Goal: Information Seeking & Learning: Find specific fact

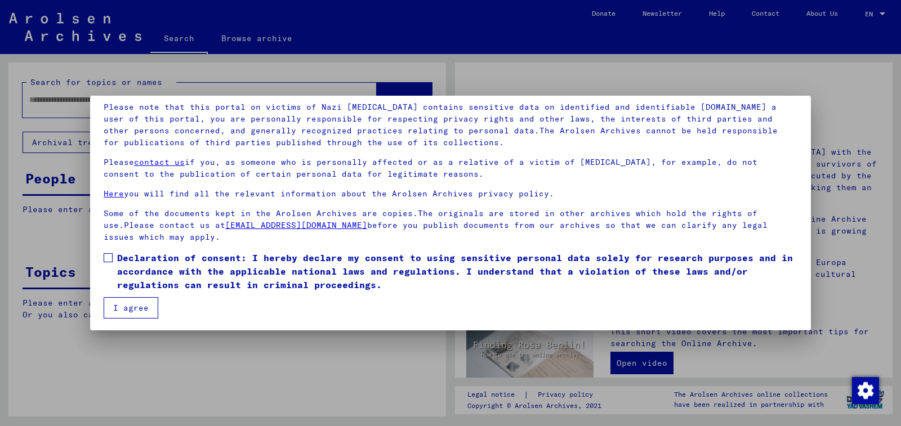
scroll to position [78, 0]
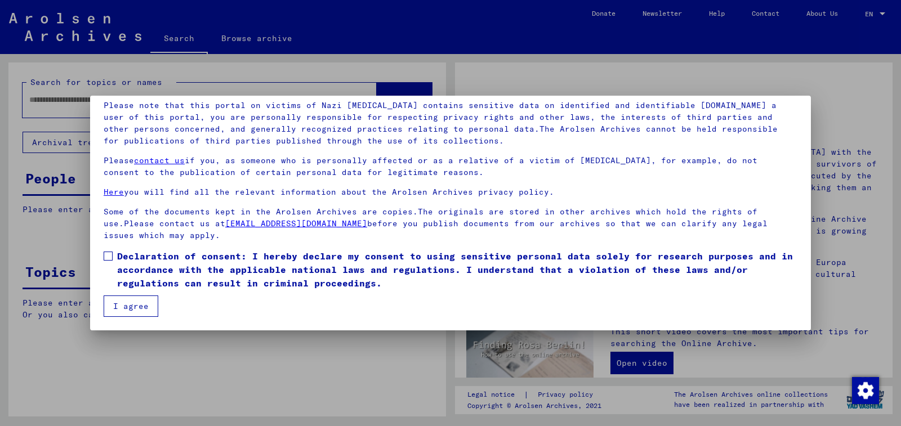
click at [109, 258] on span at bounding box center [108, 256] width 9 height 9
drag, startPoint x: 123, startPoint y: 309, endPoint x: 669, endPoint y: 387, distance: 551.3
click at [125, 309] on button "I agree" at bounding box center [131, 306] width 55 height 21
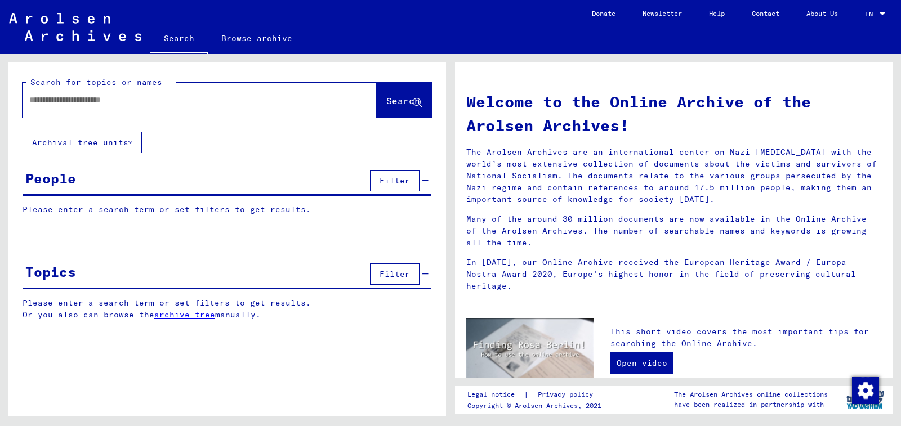
click at [242, 112] on div at bounding box center [183, 99] width 320 height 25
click at [242, 108] on div at bounding box center [183, 99] width 320 height 25
click at [246, 101] on input "text" at bounding box center [186, 100] width 314 height 12
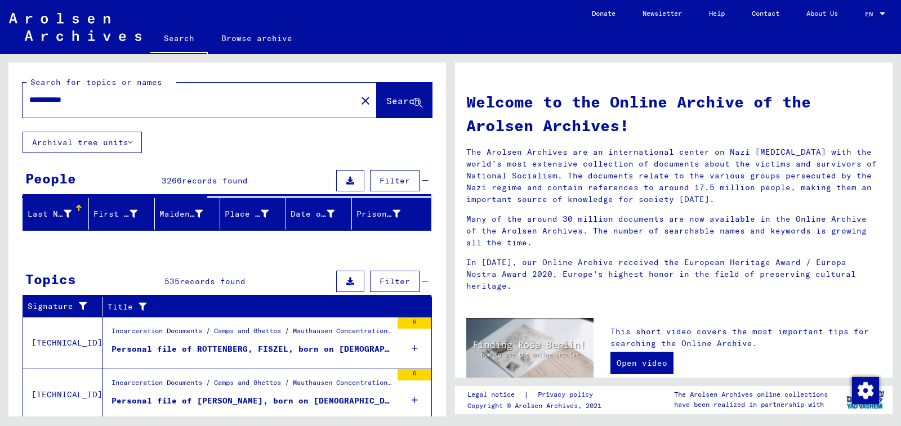
click at [110, 100] on input "**********" at bounding box center [186, 100] width 314 height 12
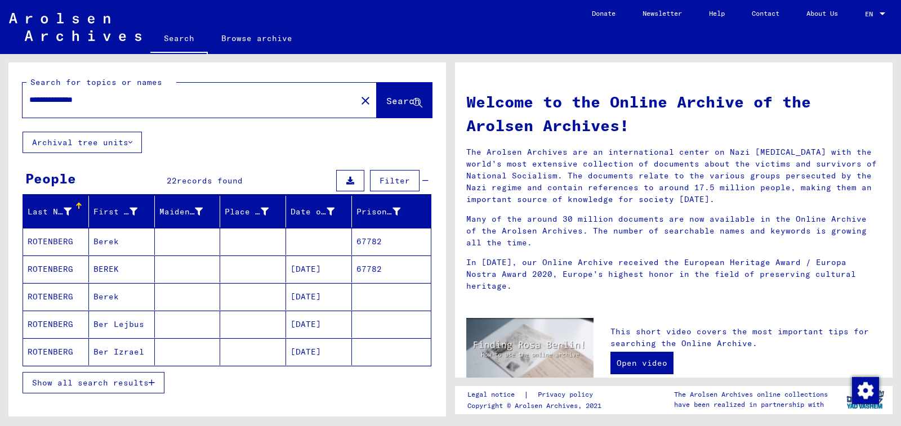
click at [124, 386] on span "Show all search results" at bounding box center [90, 383] width 117 height 10
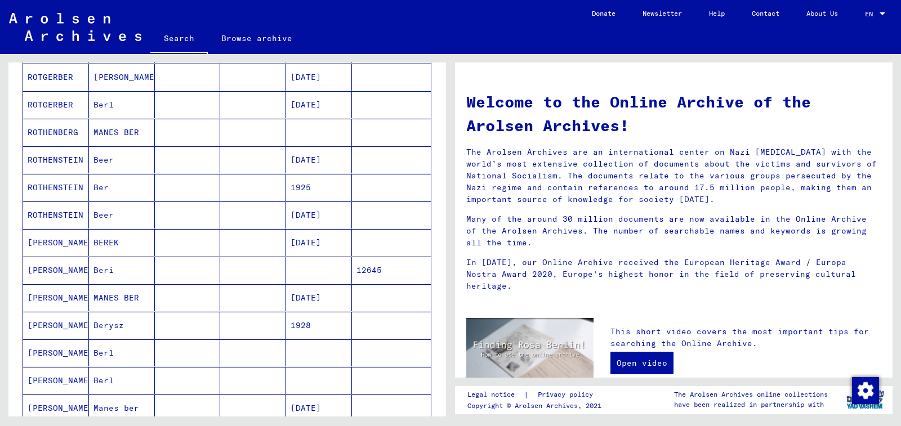
scroll to position [338, 0]
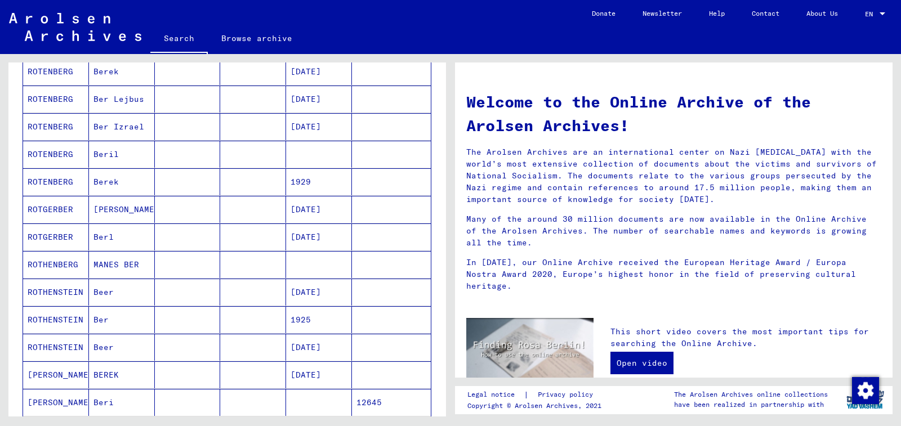
click at [288, 269] on mat-cell at bounding box center [319, 264] width 66 height 27
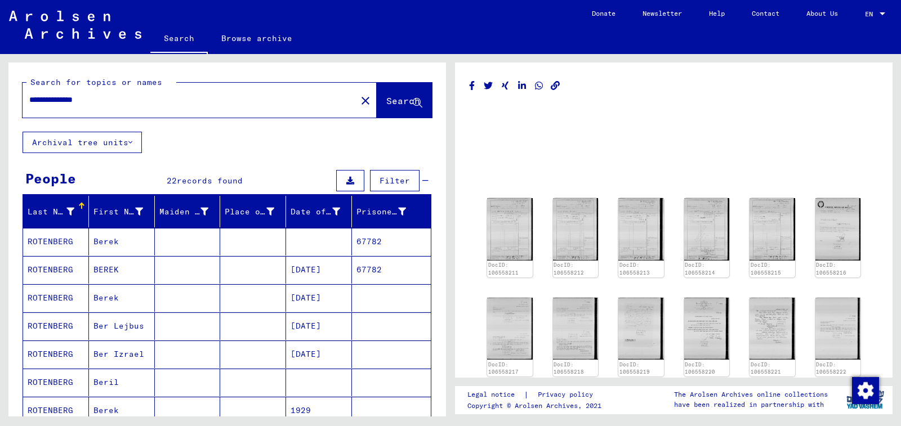
click at [96, 100] on input "**********" at bounding box center [189, 100] width 320 height 12
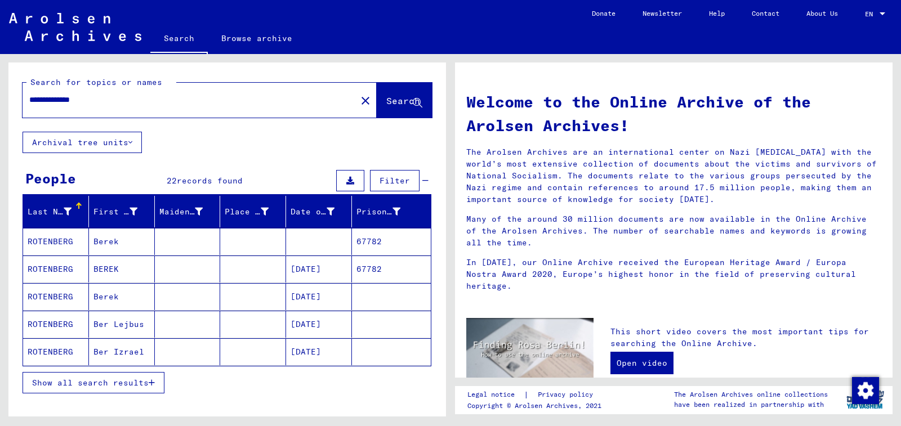
click at [133, 378] on span "Show all search results" at bounding box center [90, 383] width 117 height 10
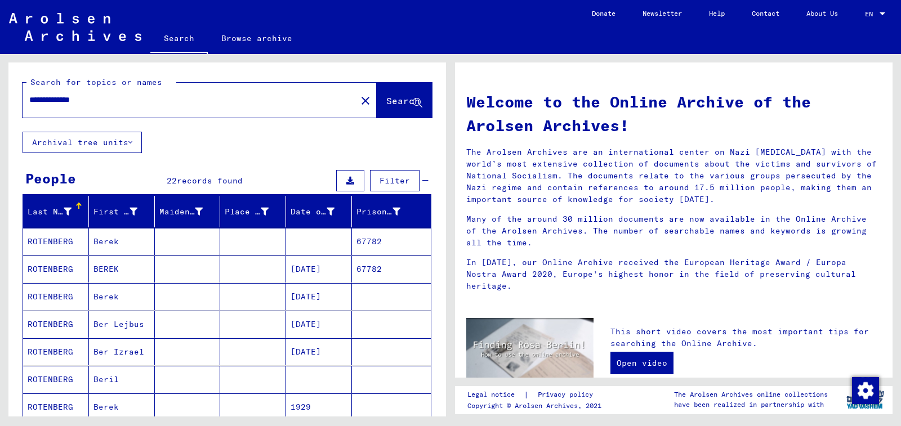
click at [137, 97] on input "**********" at bounding box center [186, 100] width 314 height 12
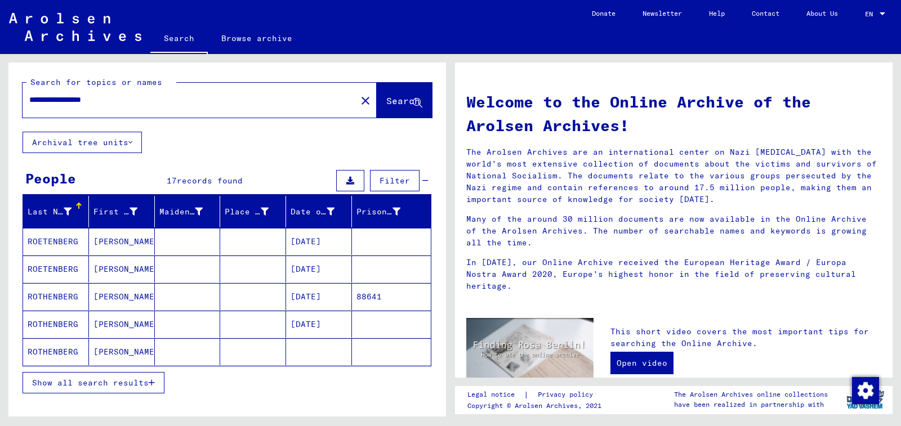
click at [98, 393] on button "Show all search results" at bounding box center [94, 382] width 142 height 21
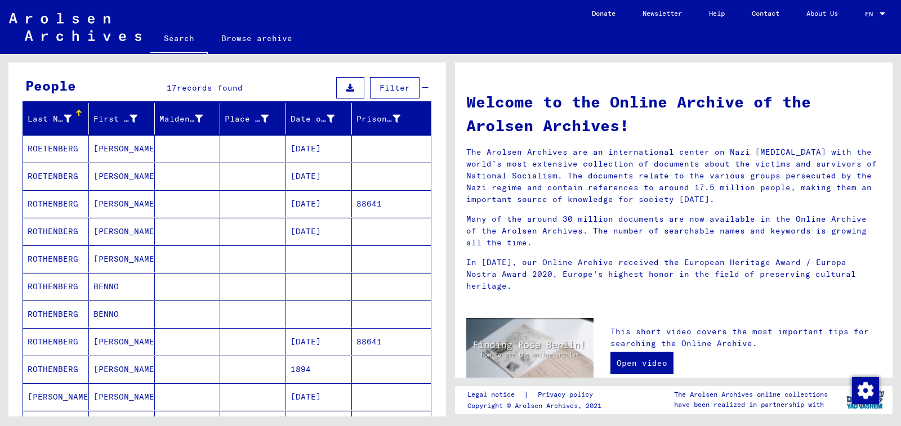
scroll to position [113, 0]
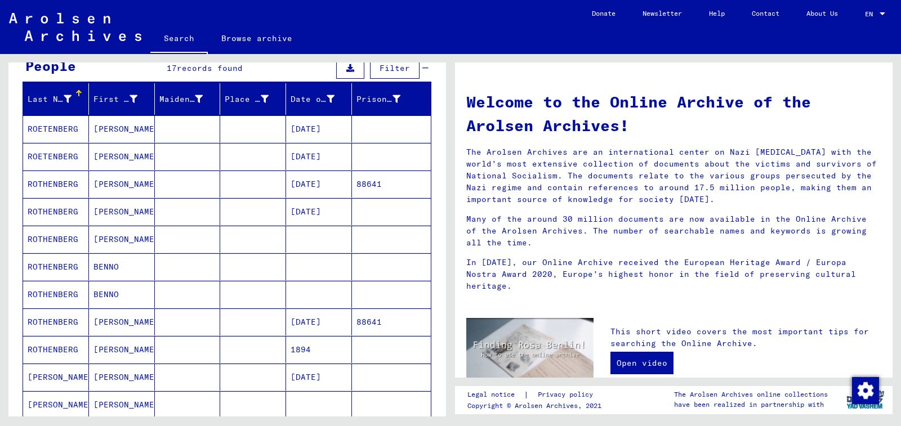
click at [316, 257] on mat-cell at bounding box center [319, 266] width 66 height 27
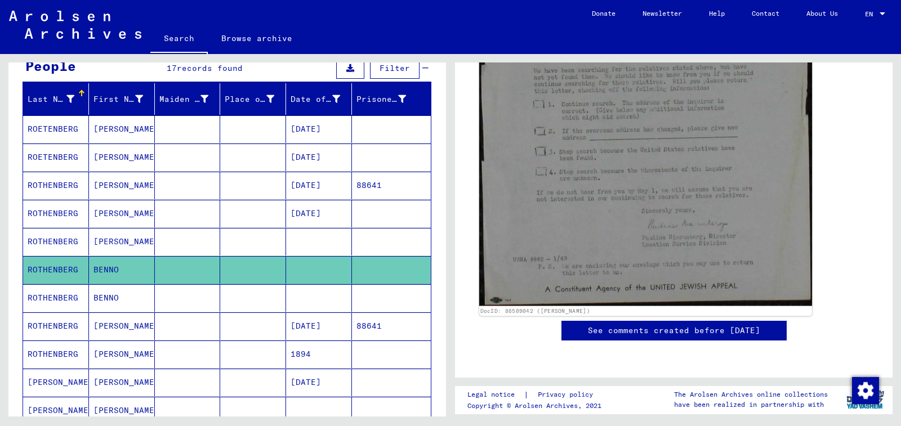
scroll to position [169, 0]
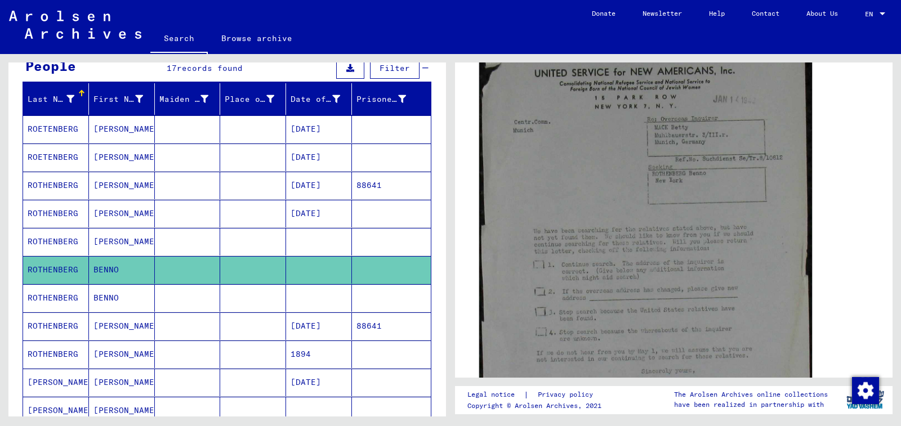
click at [607, 292] on img at bounding box center [645, 243] width 333 height 448
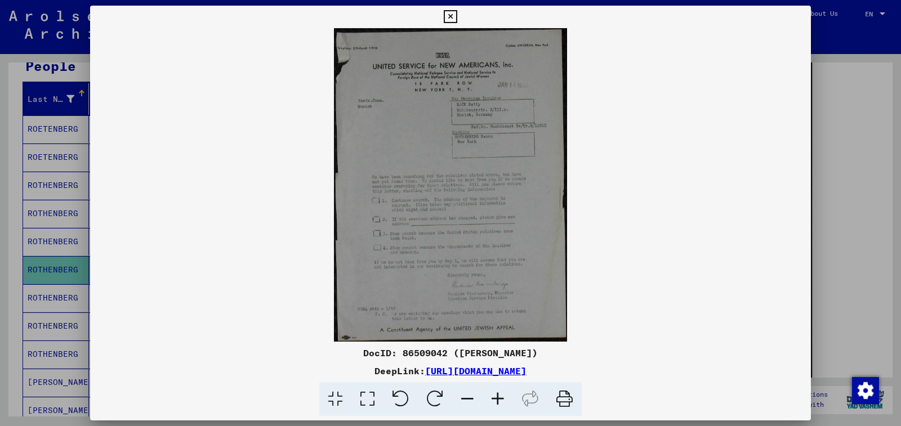
scroll to position [168, 0]
click at [496, 399] on icon at bounding box center [498, 399] width 30 height 34
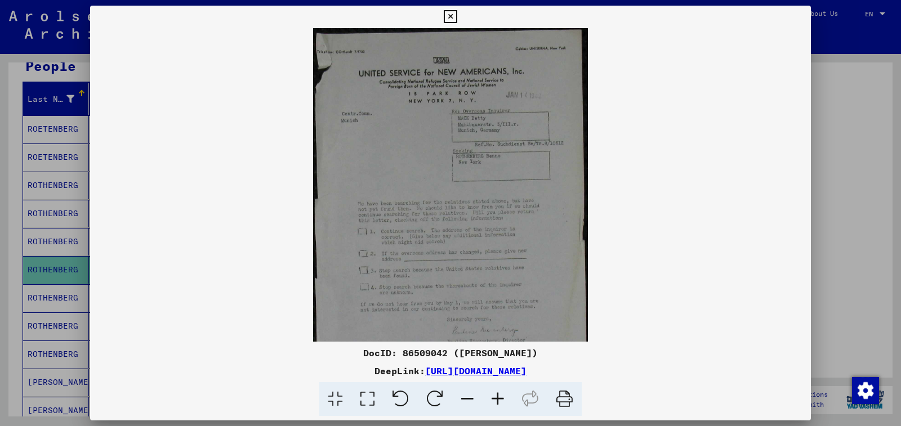
click at [496, 399] on icon at bounding box center [498, 399] width 30 height 34
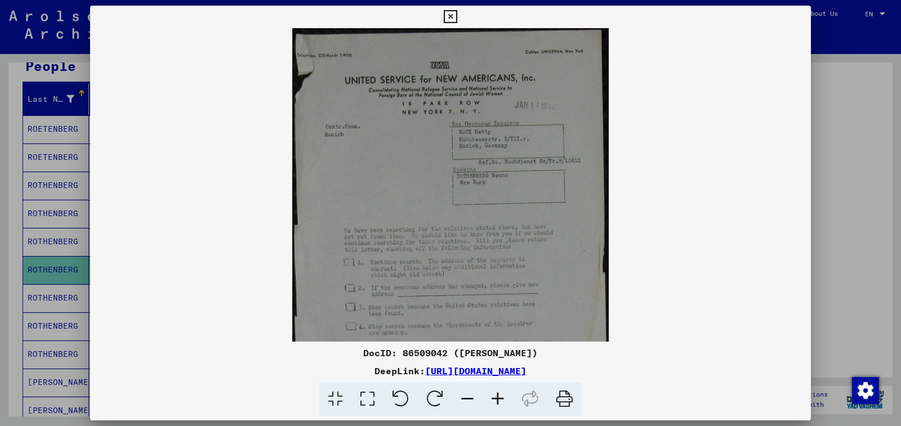
scroll to position [113, 0]
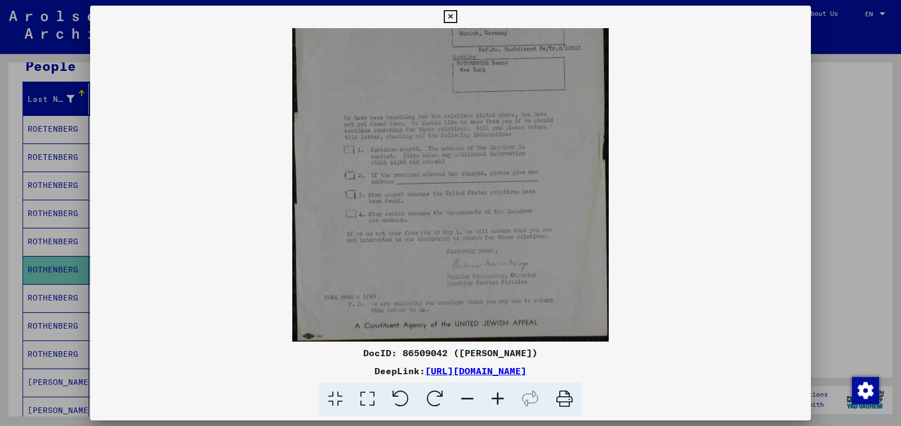
drag, startPoint x: 481, startPoint y: 268, endPoint x: 496, endPoint y: 82, distance: 187.0
click at [496, 82] on img at bounding box center [450, 129] width 316 height 426
click at [457, 17] on icon at bounding box center [450, 17] width 13 height 14
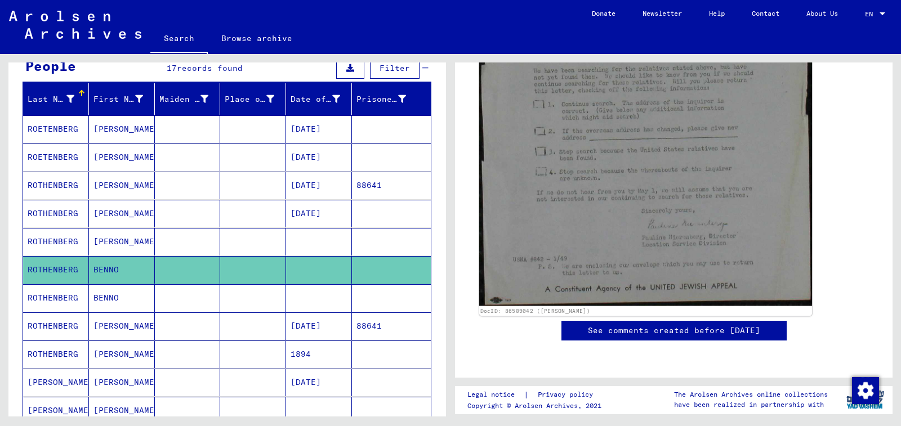
scroll to position [675, 0]
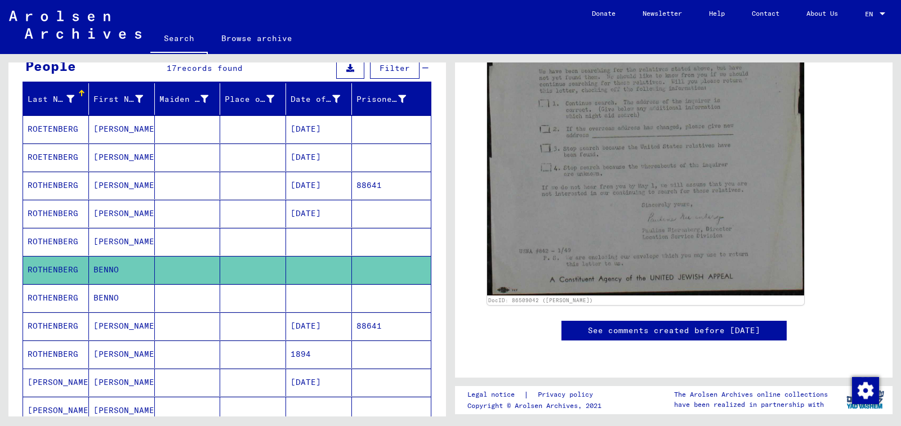
click at [298, 295] on mat-cell at bounding box center [319, 298] width 66 height 28
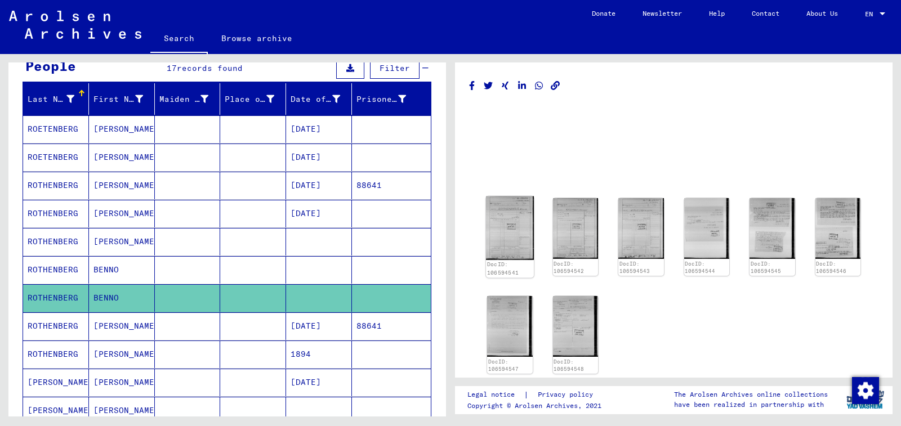
click at [515, 228] on img at bounding box center [510, 229] width 48 height 64
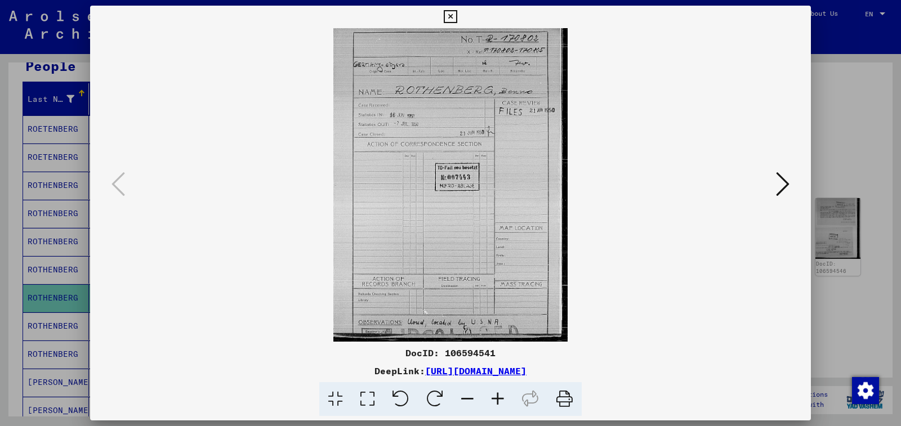
click at [457, 16] on icon at bounding box center [450, 17] width 13 height 14
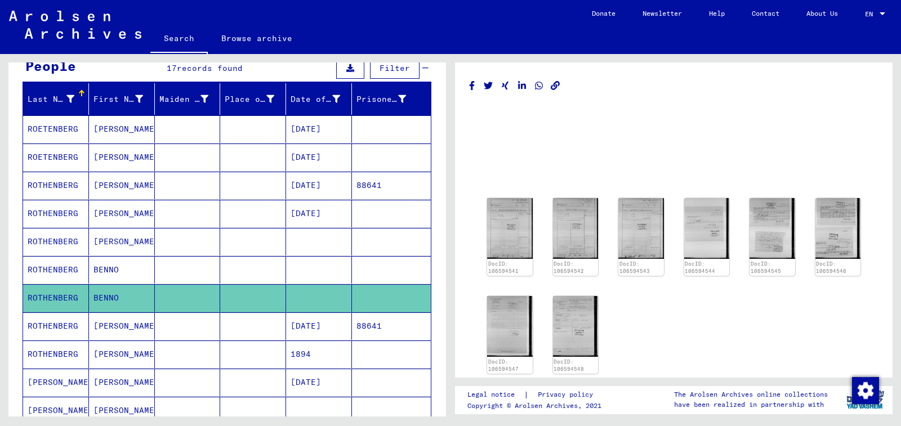
click at [325, 277] on mat-cell at bounding box center [319, 270] width 66 height 28
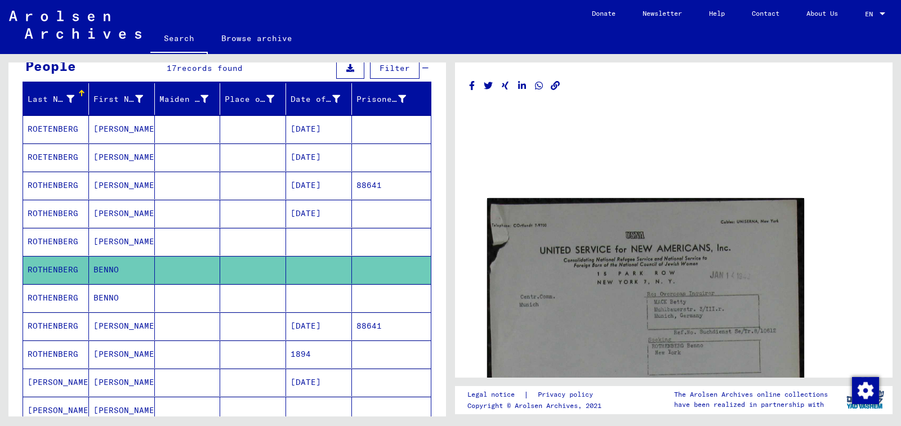
click at [319, 294] on mat-cell at bounding box center [319, 298] width 66 height 28
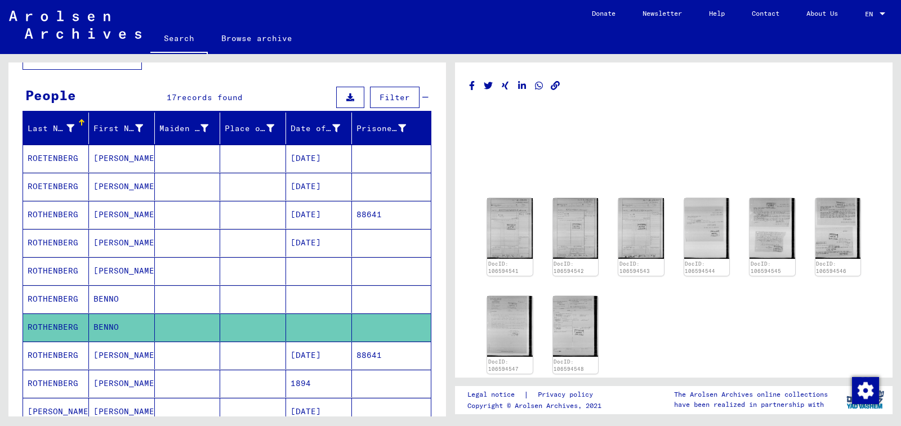
scroll to position [225, 0]
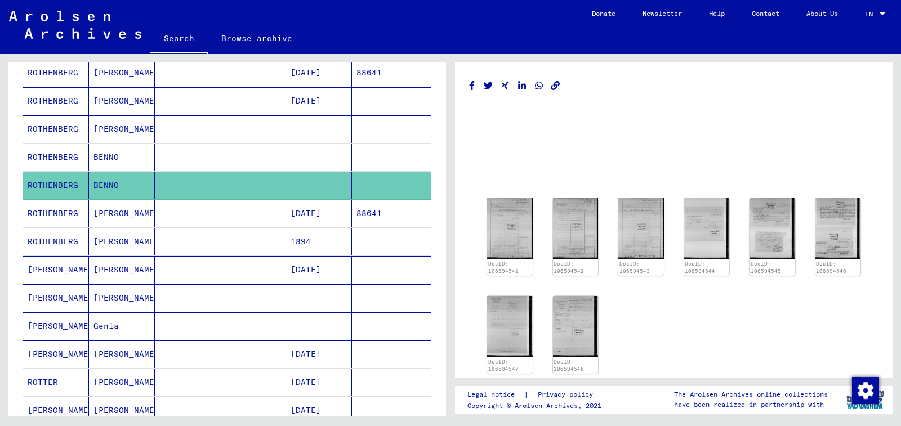
click at [599, 224] on div "DocID: 106594541 DocID: 106594542 DocID: 106594543 DocID: 106594544 DocID: 1065…" at bounding box center [674, 286] width 382 height 185
click at [588, 224] on img at bounding box center [575, 229] width 48 height 64
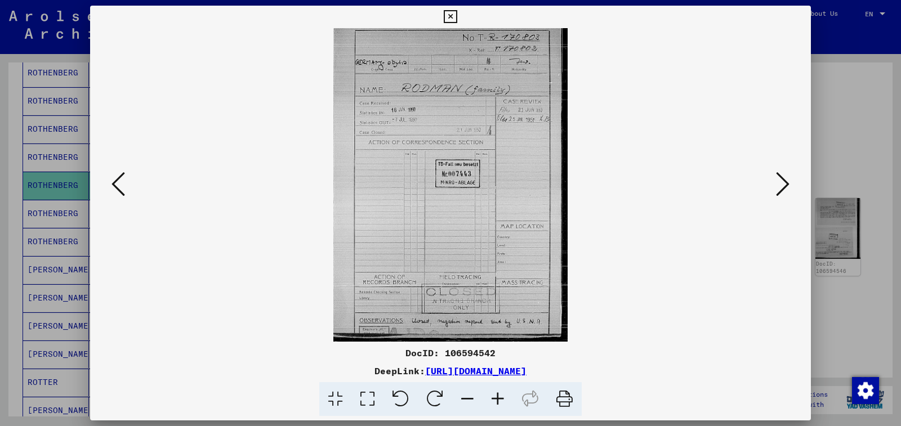
click at [121, 184] on icon at bounding box center [118, 184] width 14 height 27
click at [457, 16] on icon at bounding box center [450, 17] width 13 height 14
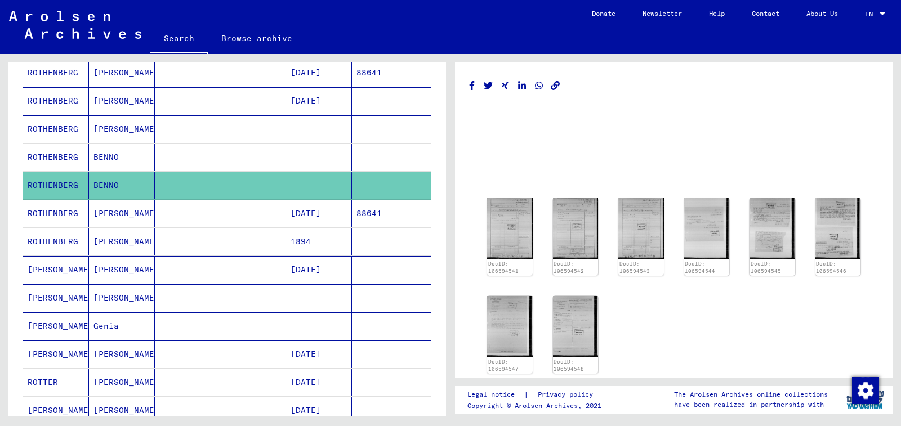
click at [302, 291] on mat-cell at bounding box center [319, 298] width 66 height 28
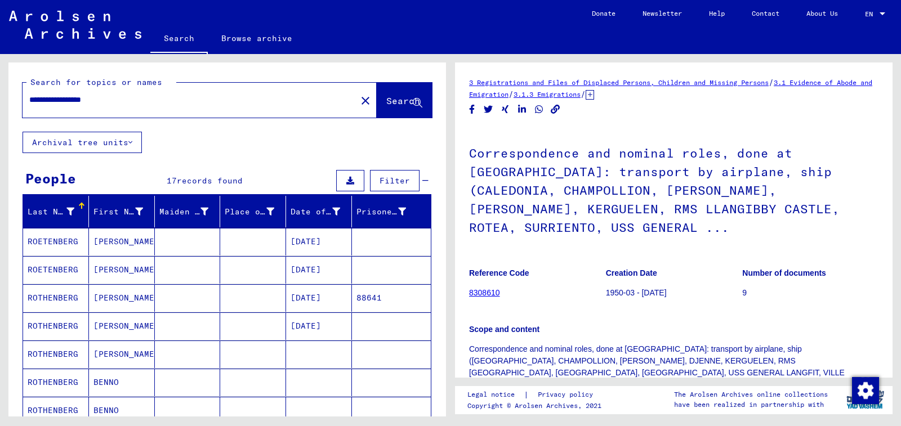
drag, startPoint x: 125, startPoint y: 101, endPoint x: 95, endPoint y: 95, distance: 30.5
click at [95, 95] on input "**********" at bounding box center [189, 100] width 320 height 12
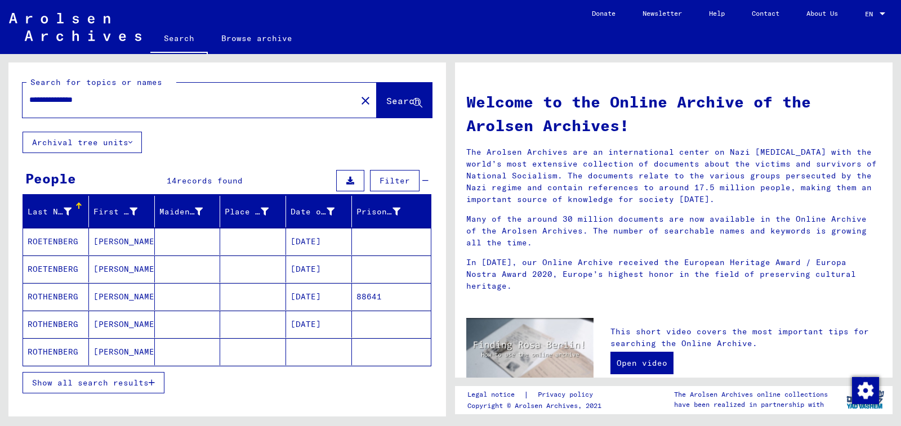
click at [125, 383] on span "Show all search results" at bounding box center [90, 383] width 117 height 10
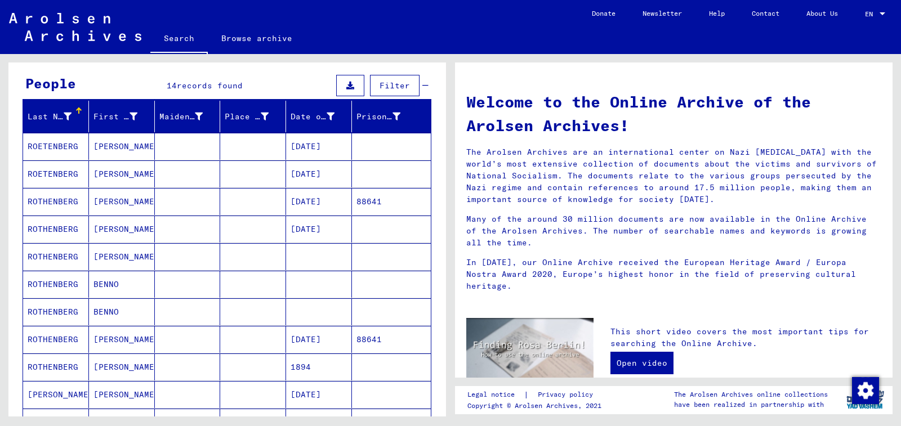
scroll to position [59, 0]
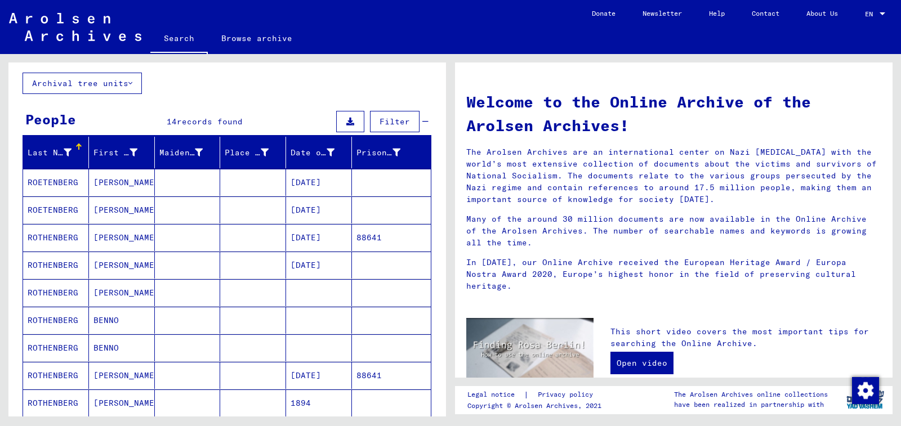
click at [287, 323] on mat-cell at bounding box center [319, 320] width 66 height 27
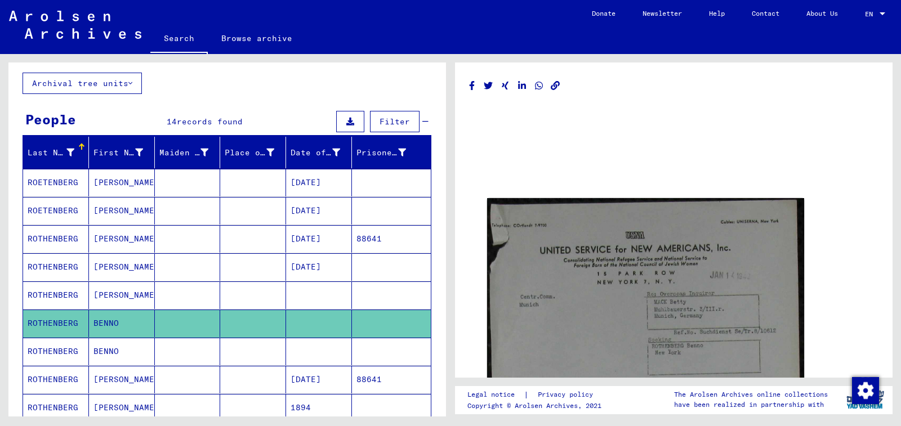
click at [532, 253] on img at bounding box center [645, 411] width 317 height 427
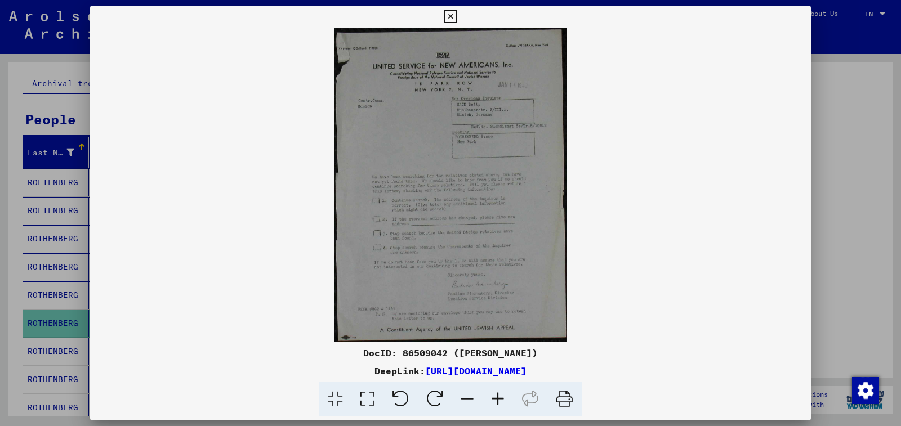
click at [457, 15] on icon at bounding box center [450, 17] width 13 height 14
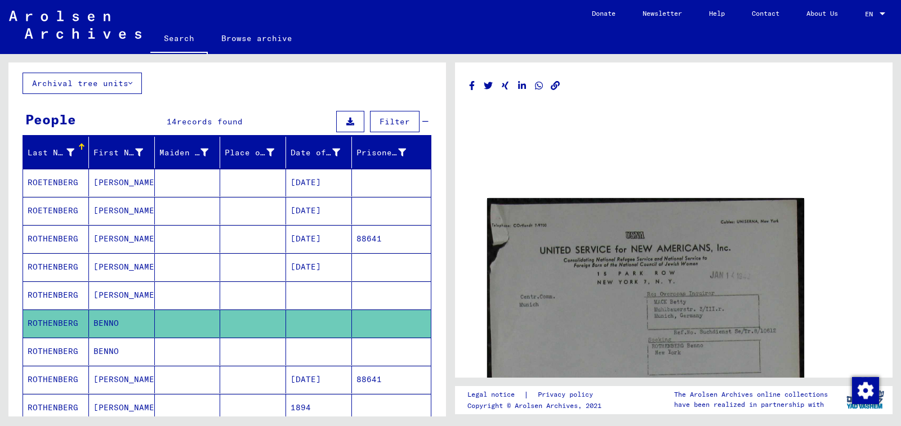
click at [298, 344] on mat-cell at bounding box center [319, 352] width 66 height 28
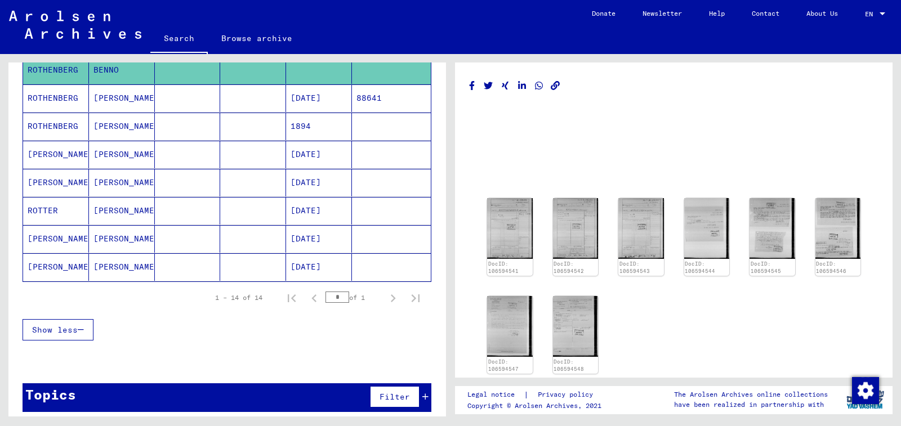
scroll to position [3, 0]
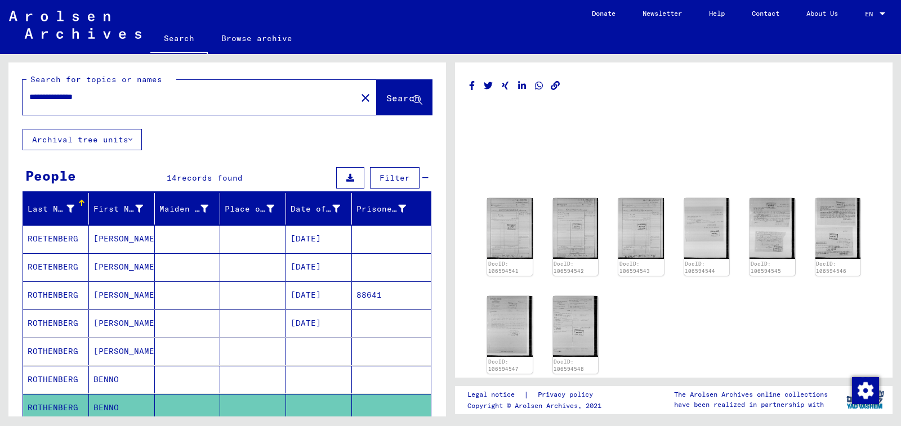
drag, startPoint x: 79, startPoint y: 98, endPoint x: 0, endPoint y: 105, distance: 79.1
click at [0, 105] on div "**********" at bounding box center [225, 235] width 450 height 363
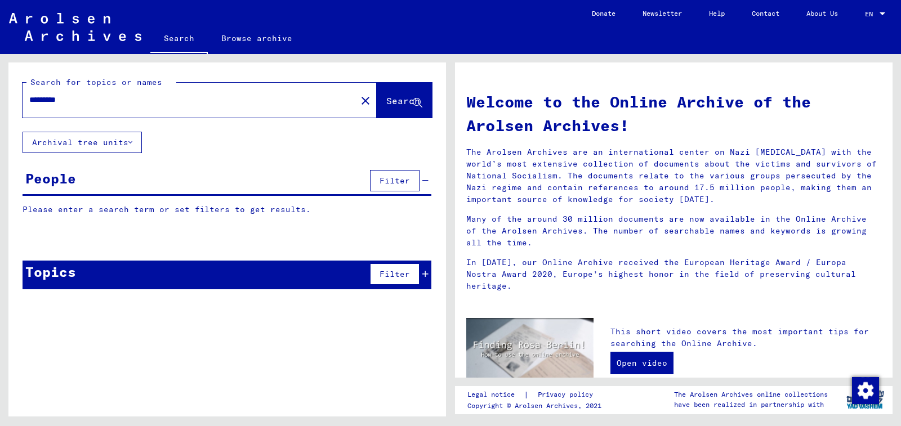
click at [34, 99] on input "*********" at bounding box center [186, 100] width 314 height 12
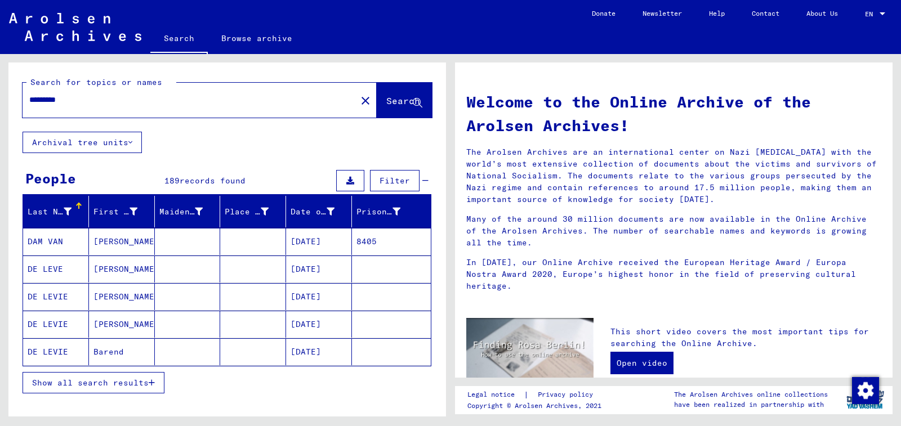
click at [145, 388] on button "Show all search results" at bounding box center [94, 382] width 142 height 21
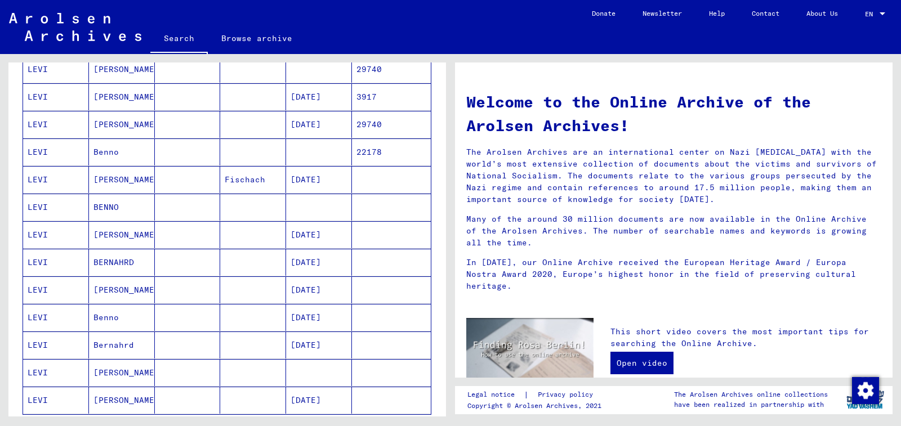
scroll to position [475, 0]
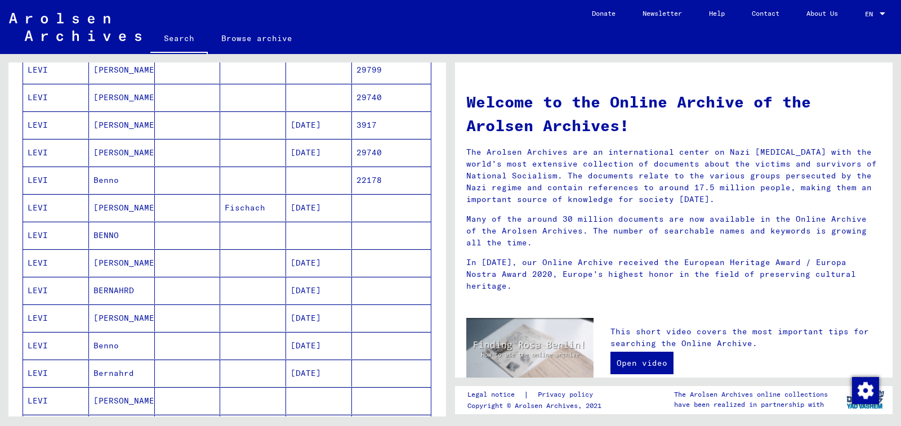
click at [300, 232] on mat-cell at bounding box center [319, 235] width 66 height 27
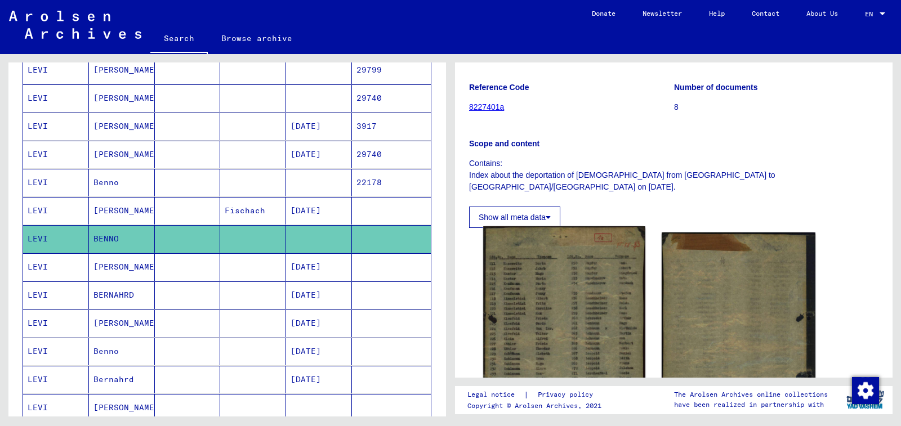
click at [573, 300] on img at bounding box center [564, 350] width 162 height 248
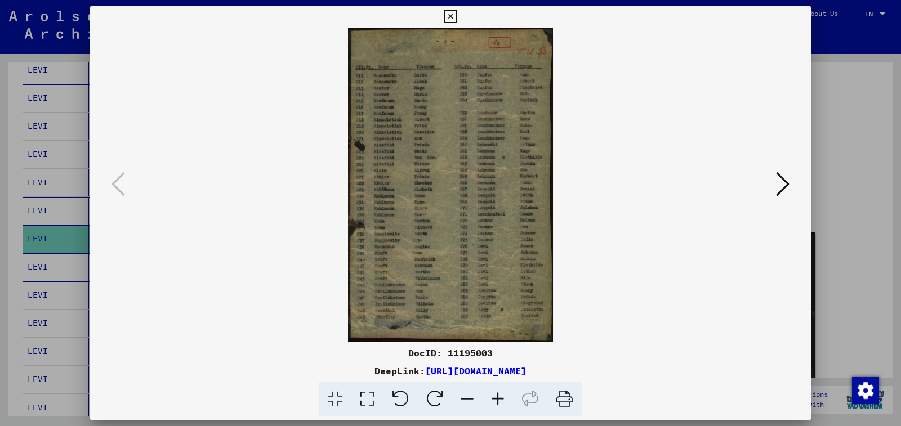
click at [498, 399] on icon at bounding box center [498, 399] width 30 height 34
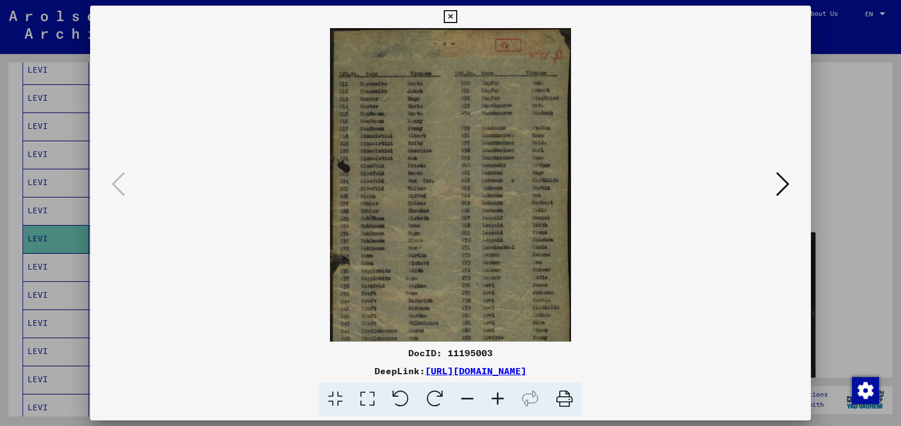
click at [498, 399] on icon at bounding box center [498, 399] width 30 height 34
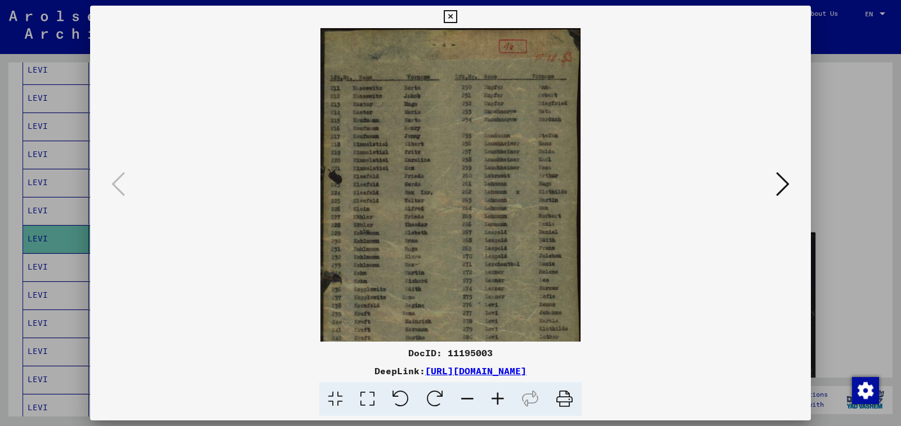
click at [498, 399] on icon at bounding box center [498, 399] width 30 height 34
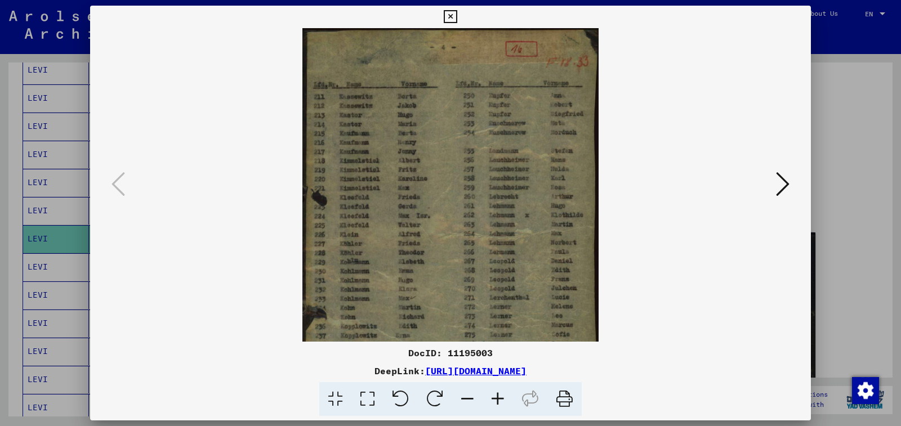
click at [498, 399] on icon at bounding box center [498, 399] width 30 height 34
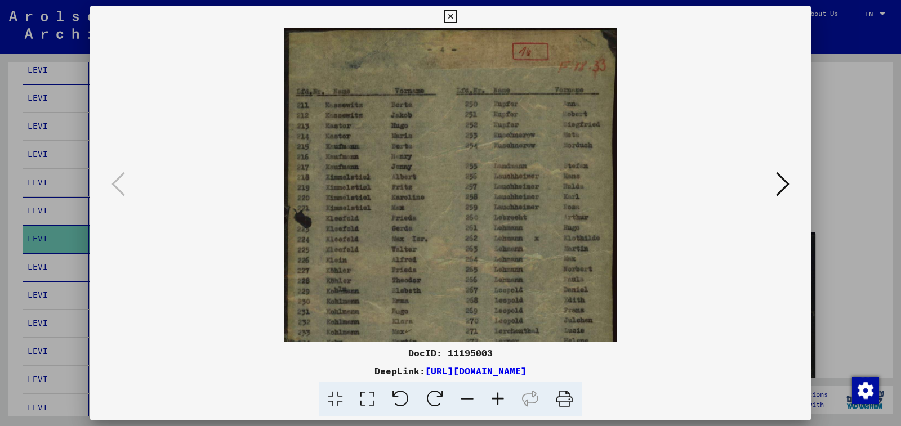
click at [498, 399] on icon at bounding box center [498, 399] width 30 height 34
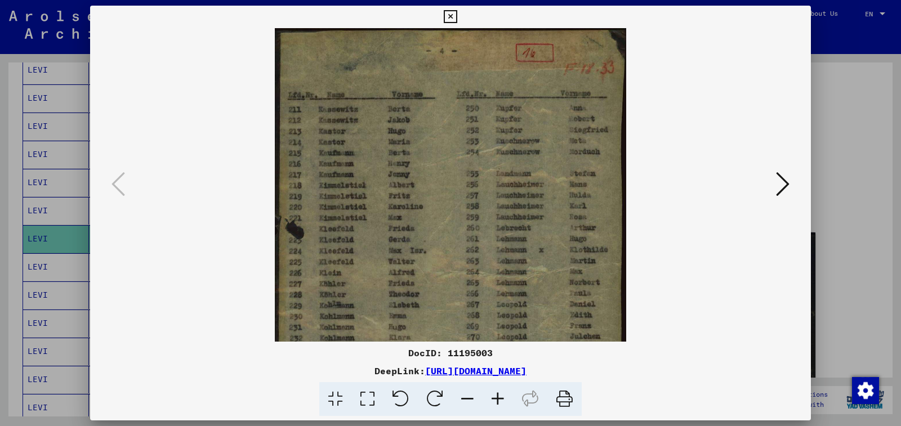
click at [498, 399] on icon at bounding box center [498, 399] width 30 height 34
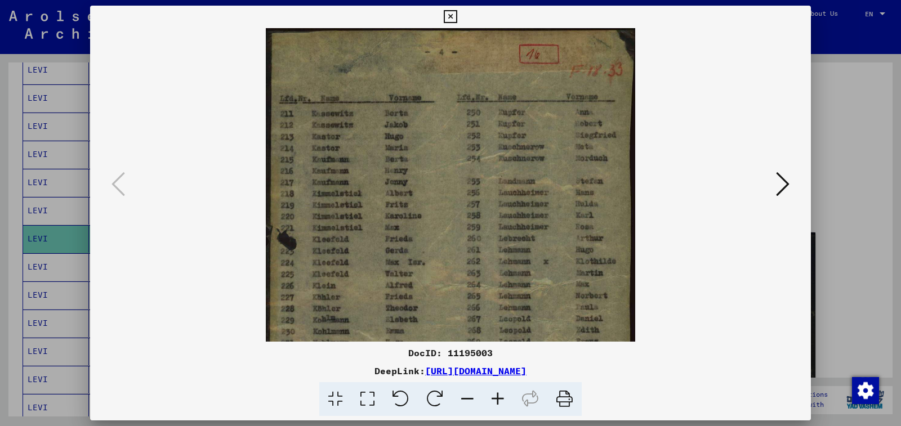
click at [498, 399] on icon at bounding box center [498, 399] width 30 height 34
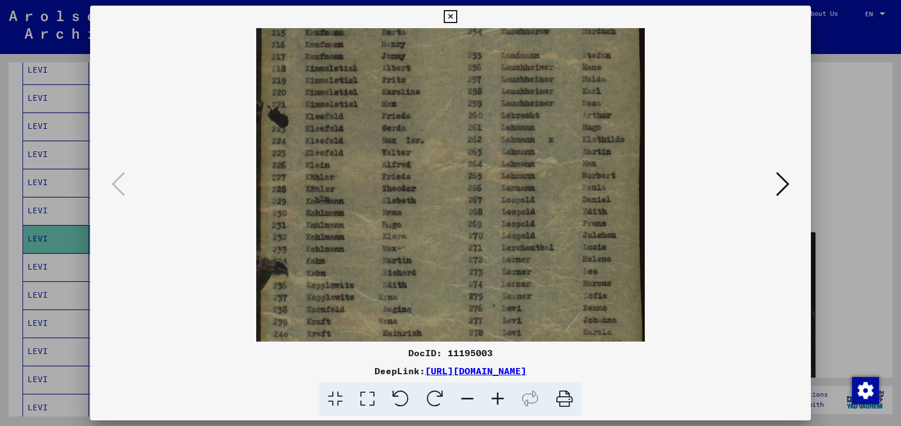
drag, startPoint x: 385, startPoint y: 269, endPoint x: 387, endPoint y: 136, distance: 133.5
click at [387, 136] on img at bounding box center [450, 192] width 389 height 595
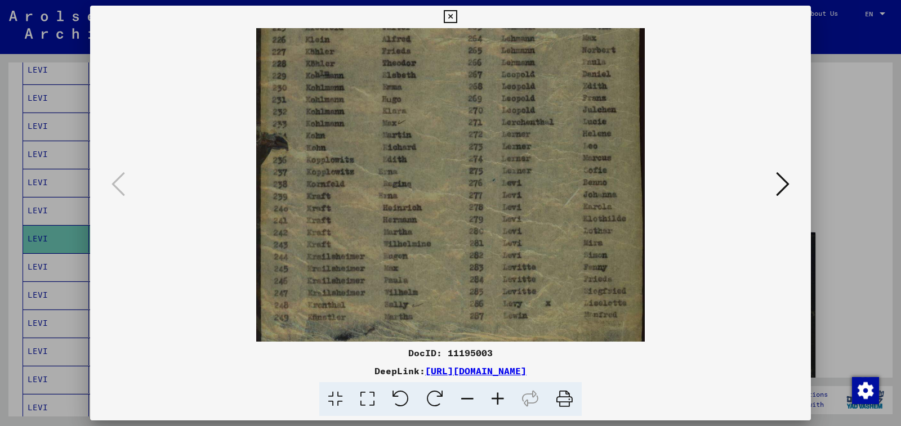
drag, startPoint x: 387, startPoint y: 262, endPoint x: 396, endPoint y: 136, distance: 125.9
click at [396, 136] on img at bounding box center [450, 66] width 389 height 595
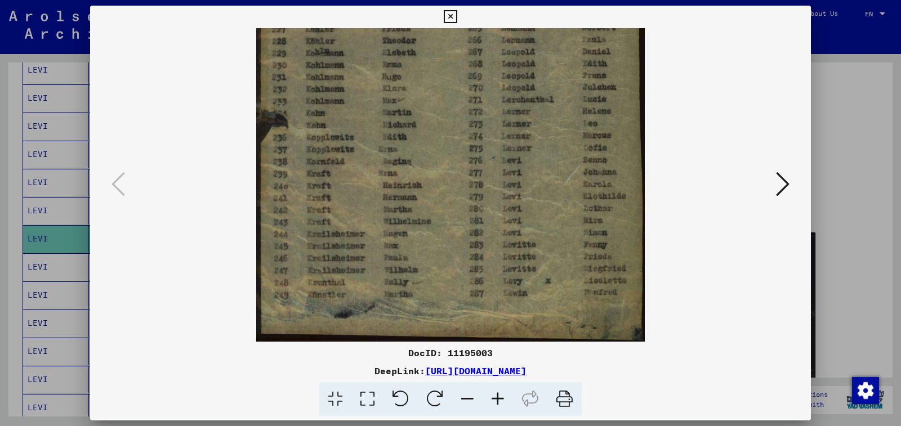
scroll to position [274, 0]
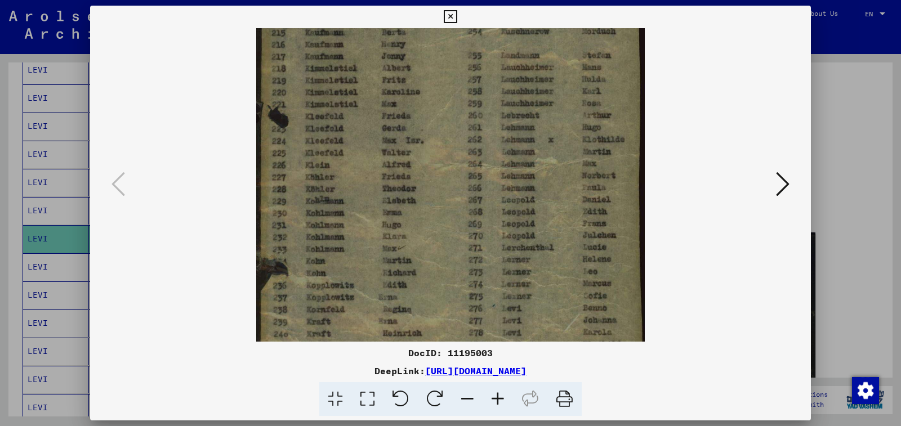
drag, startPoint x: 384, startPoint y: 253, endPoint x: 315, endPoint y: 426, distance: 186.6
click at [315, 426] on html "Search Browse archive Donate Newsletter Help Contact About Us Search Browse arc…" at bounding box center [450, 213] width 901 height 426
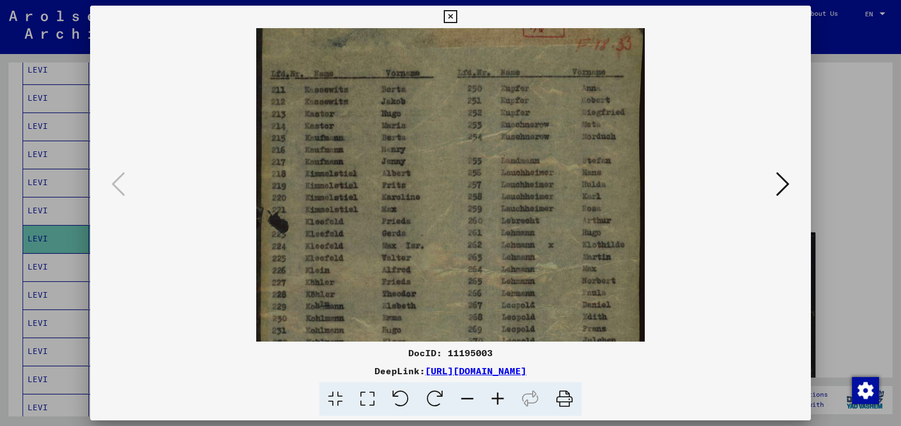
scroll to position [0, 0]
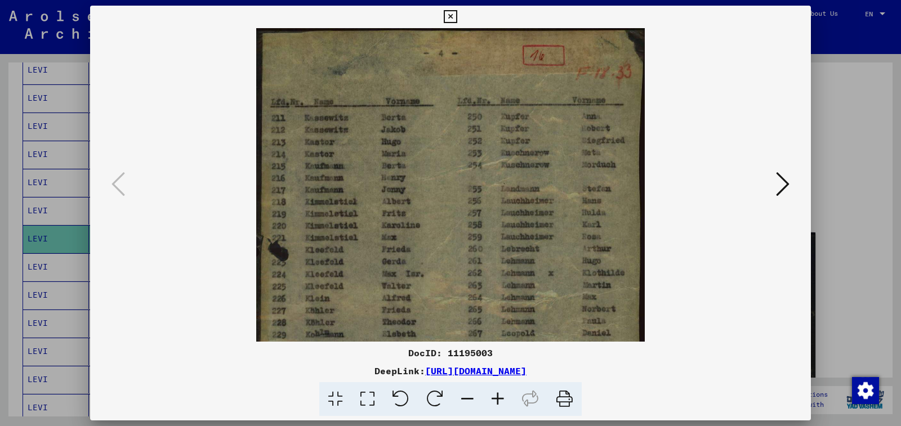
drag, startPoint x: 470, startPoint y: 198, endPoint x: 440, endPoint y: 385, distance: 188.7
click at [440, 385] on div "DocID: 11195003 DeepLink: [URL][DOMAIN_NAME]" at bounding box center [450, 211] width 721 height 411
click at [457, 20] on icon at bounding box center [450, 17] width 13 height 14
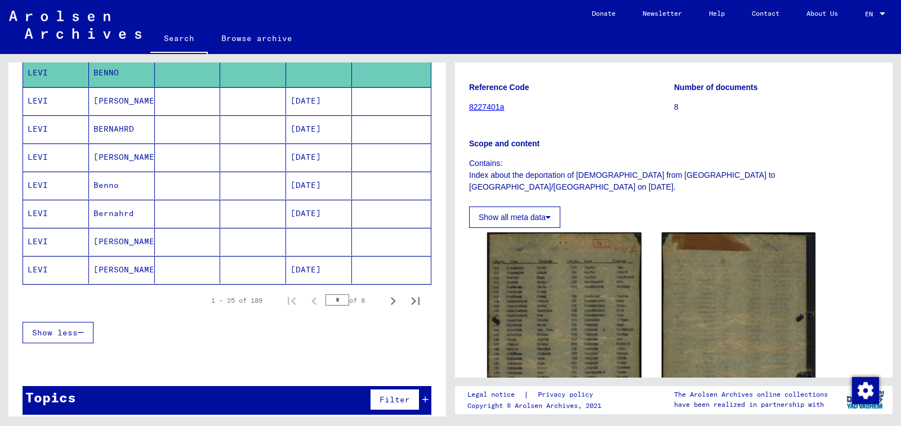
scroll to position [650, 0]
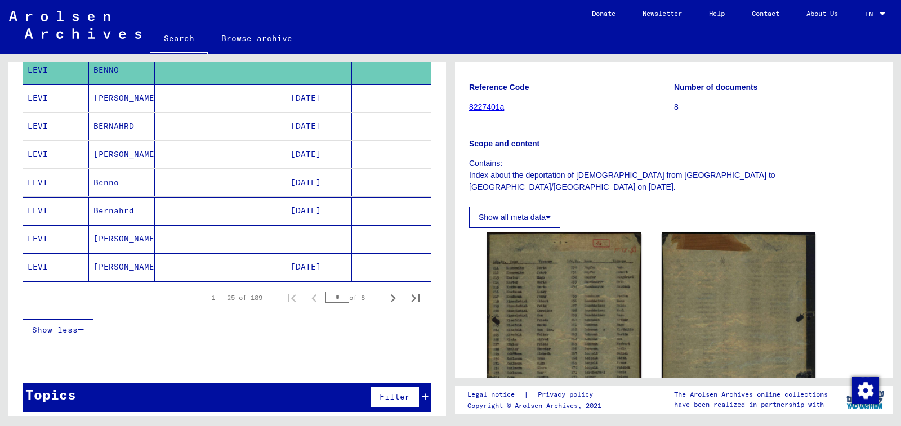
click at [307, 246] on mat-cell at bounding box center [319, 239] width 66 height 28
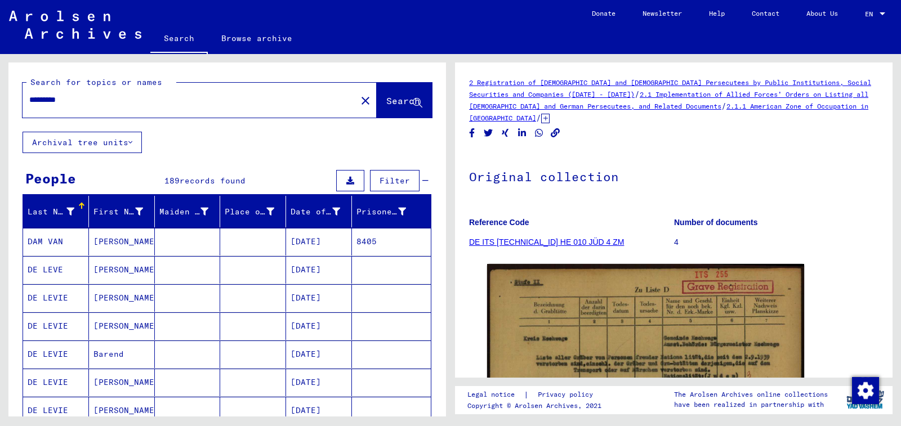
click at [74, 96] on input "*********" at bounding box center [189, 100] width 320 height 12
type input "**********"
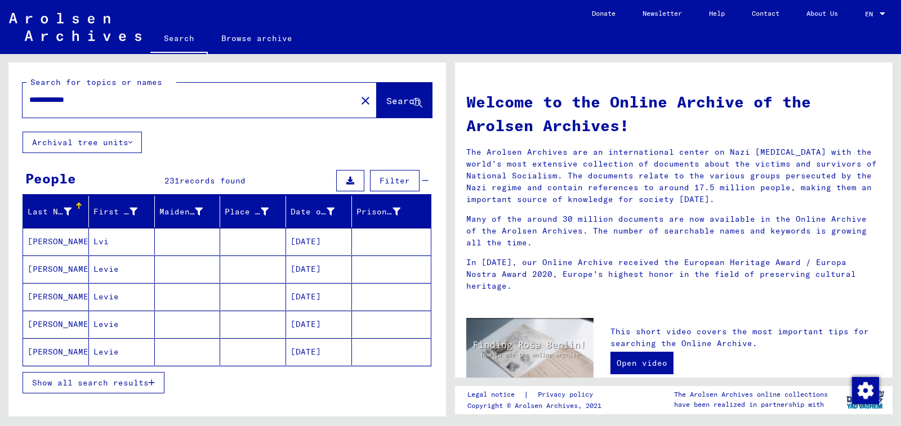
click at [122, 390] on button "Show all search results" at bounding box center [94, 382] width 142 height 21
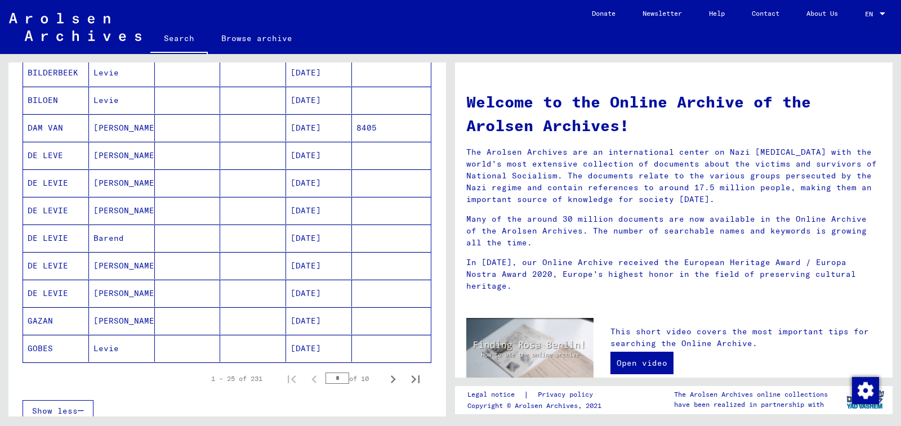
scroll to position [563, 0]
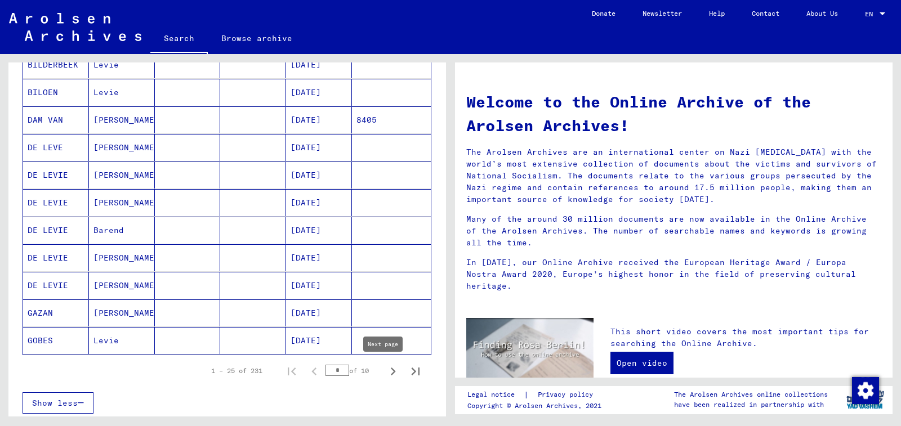
click at [388, 369] on icon "Next page" at bounding box center [393, 372] width 16 height 16
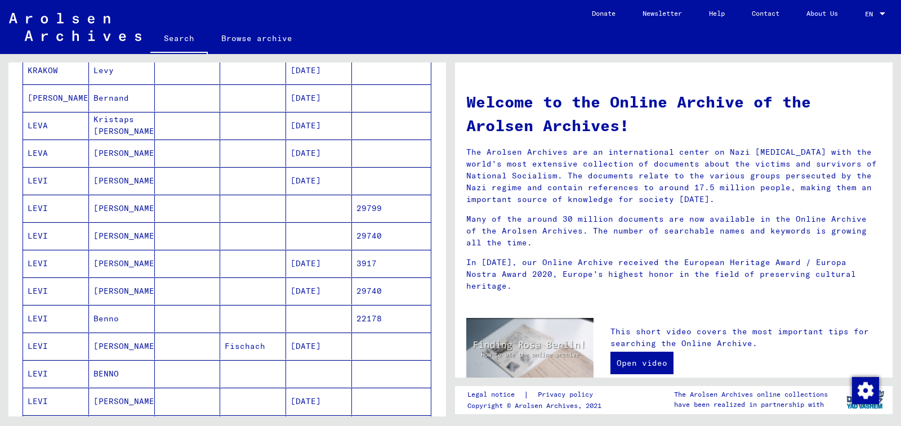
scroll to position [394, 0]
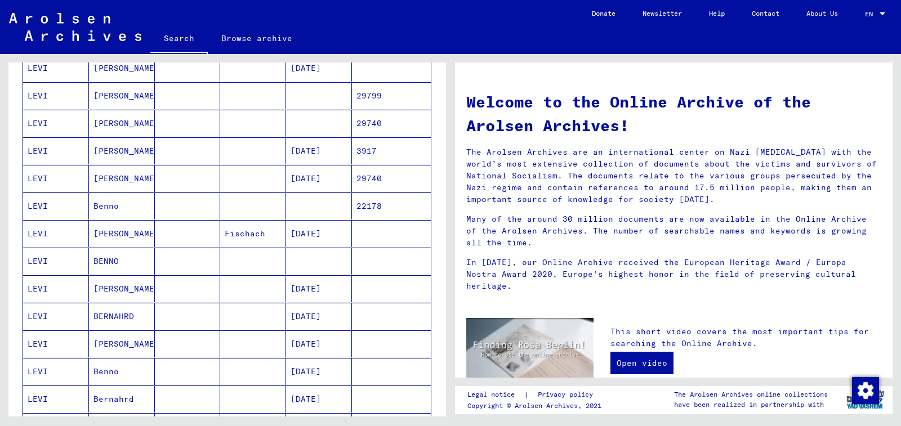
click at [325, 265] on mat-cell at bounding box center [319, 261] width 66 height 27
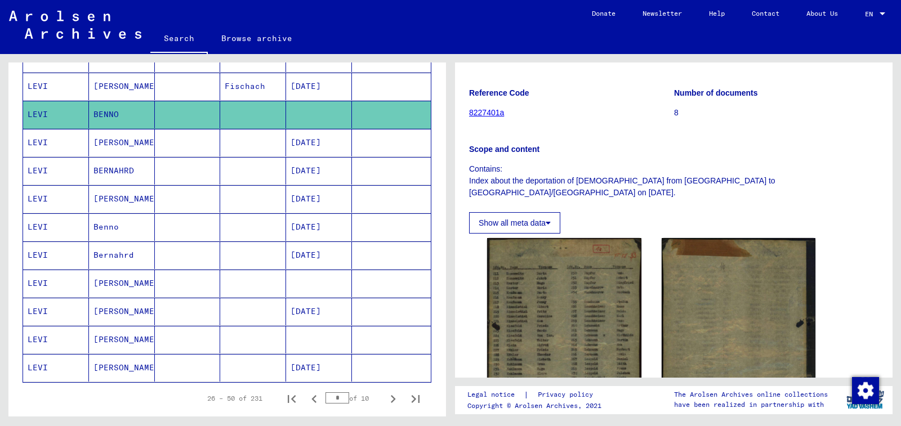
scroll to position [568, 0]
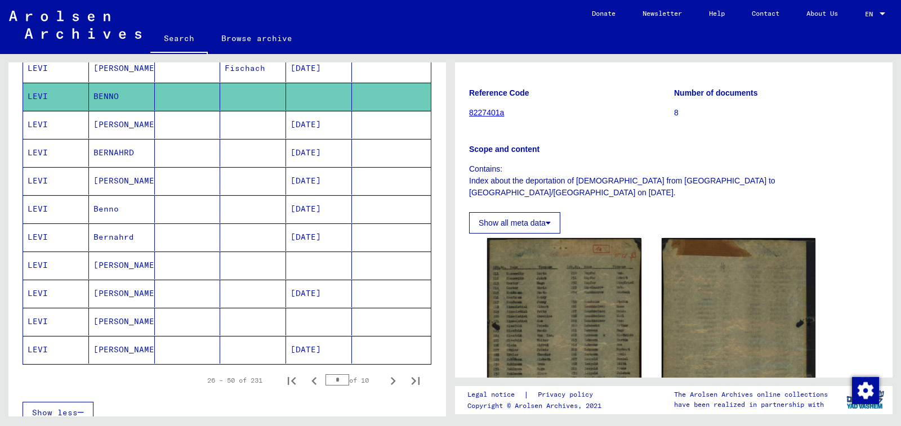
click at [324, 271] on mat-cell at bounding box center [319, 266] width 66 height 28
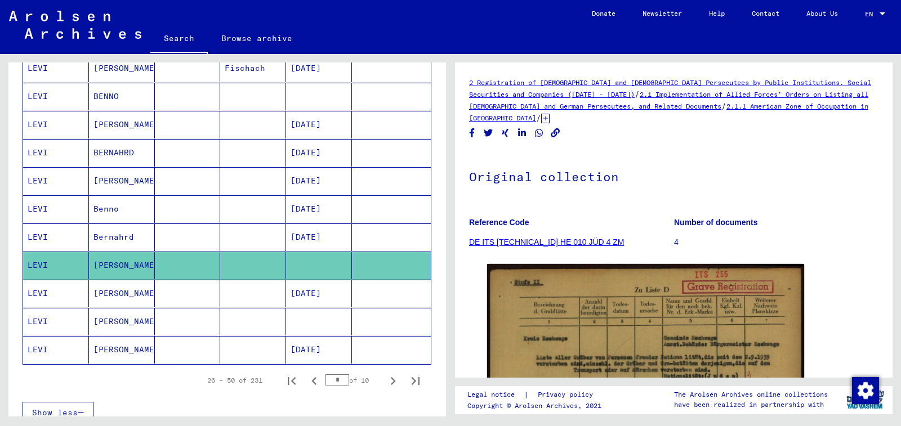
click at [318, 317] on mat-cell at bounding box center [319, 322] width 66 height 28
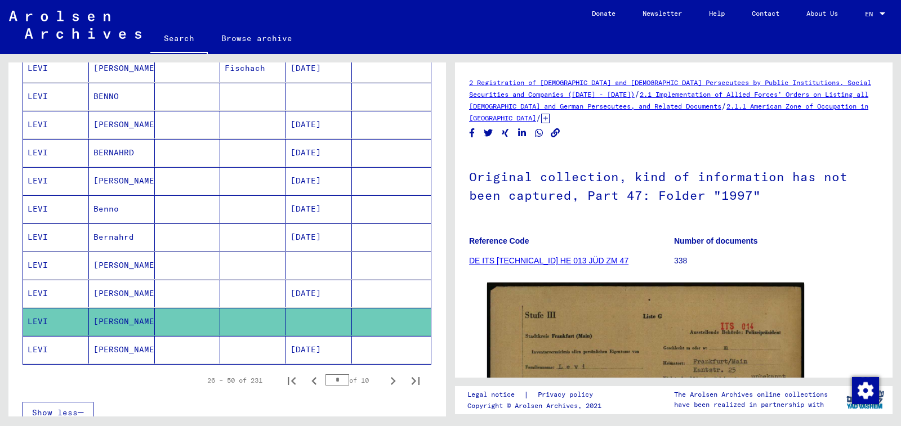
click at [352, 274] on mat-cell at bounding box center [391, 266] width 79 height 28
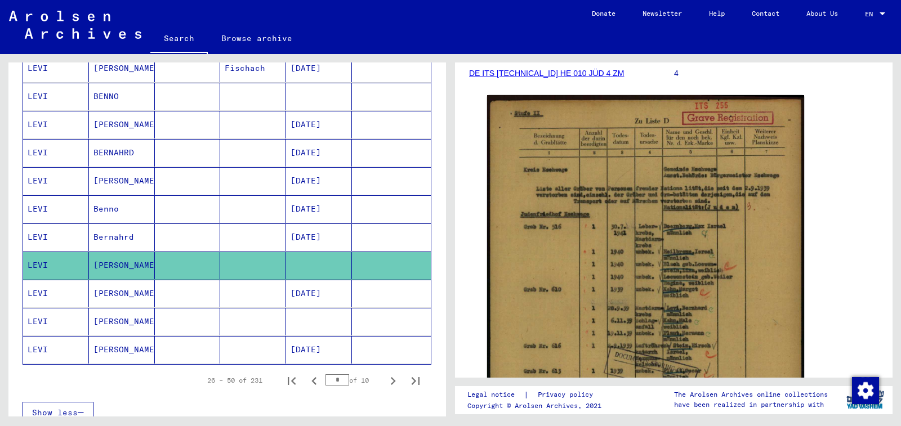
click at [559, 284] on img at bounding box center [645, 316] width 317 height 443
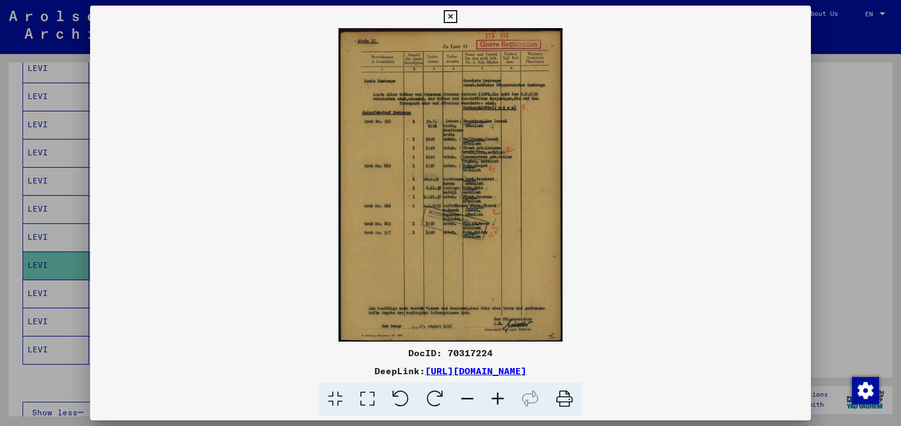
click at [499, 396] on icon at bounding box center [498, 399] width 30 height 34
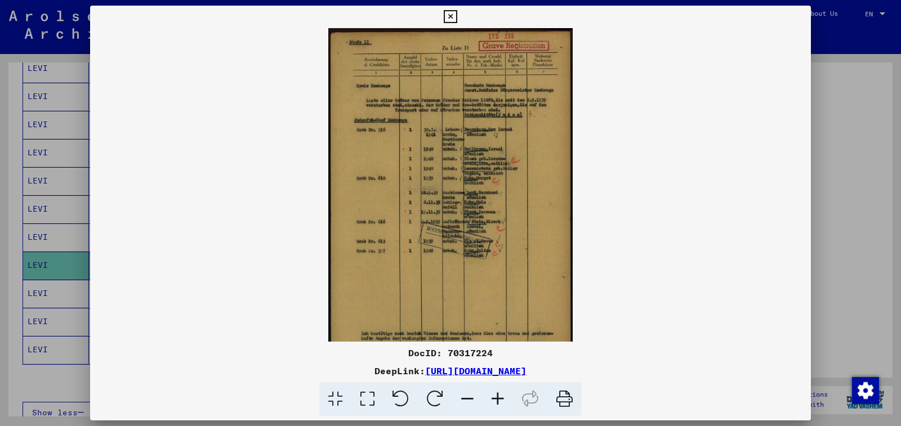
click at [499, 396] on icon at bounding box center [498, 399] width 30 height 34
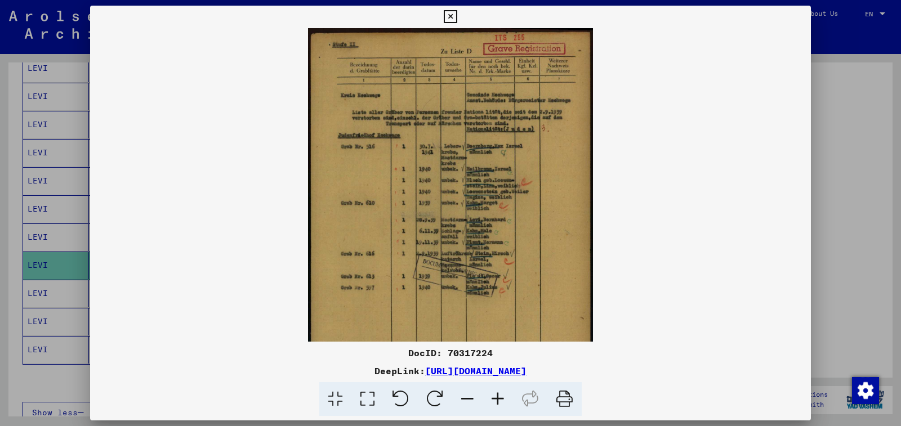
click at [499, 396] on icon at bounding box center [498, 399] width 30 height 34
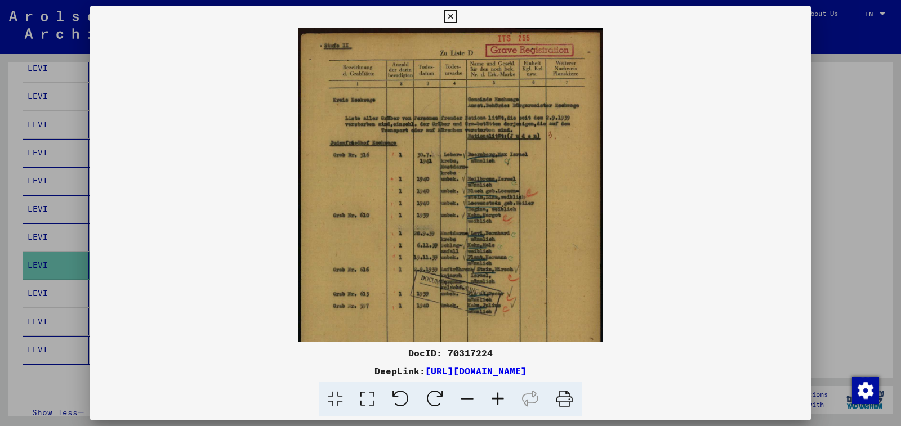
click at [499, 396] on icon at bounding box center [498, 399] width 30 height 34
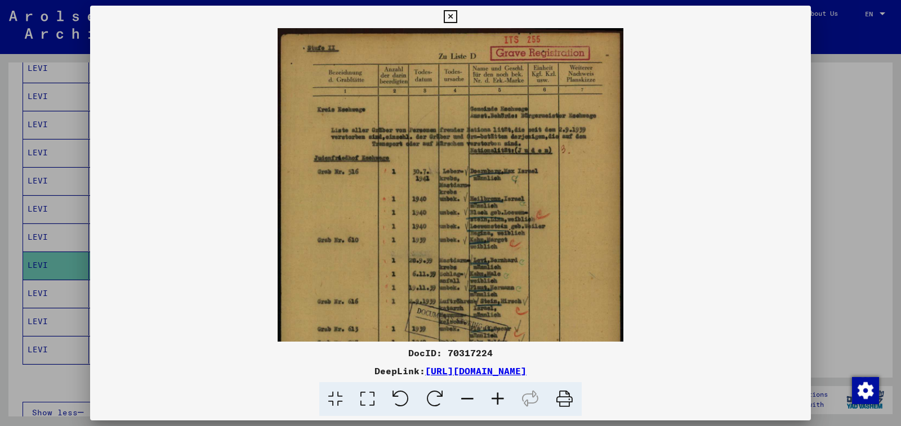
click at [499, 396] on icon at bounding box center [498, 399] width 30 height 34
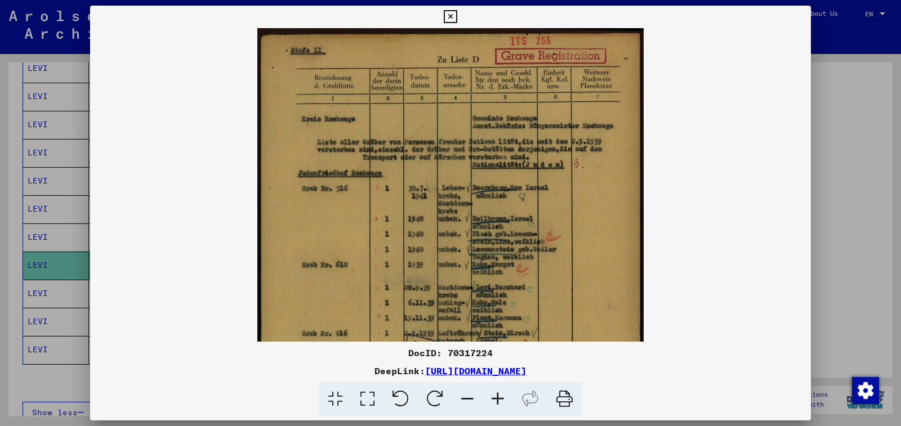
click at [499, 396] on icon at bounding box center [498, 399] width 30 height 34
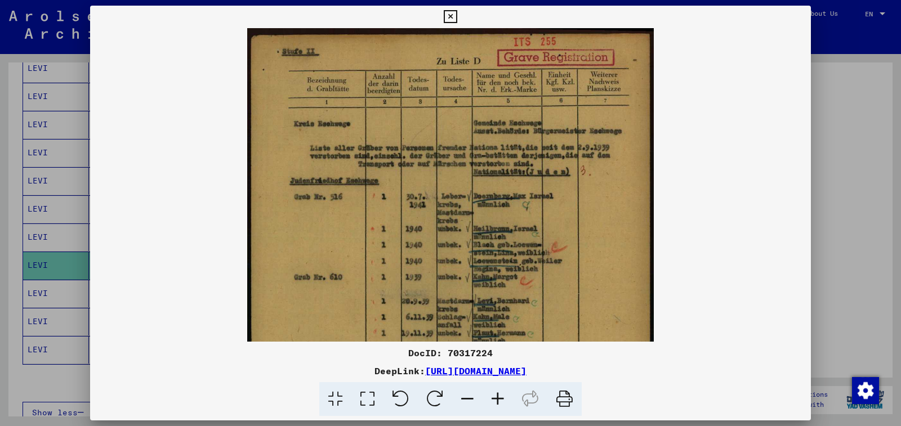
click at [499, 396] on icon at bounding box center [498, 399] width 30 height 34
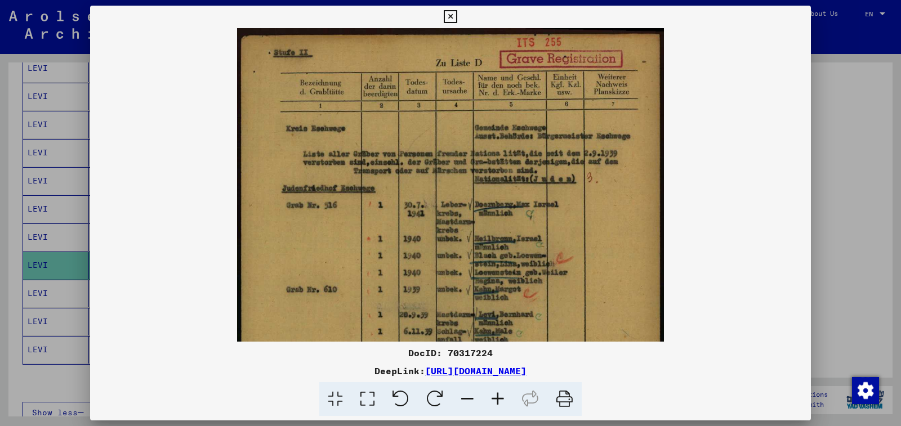
click at [499, 396] on icon at bounding box center [498, 399] width 30 height 34
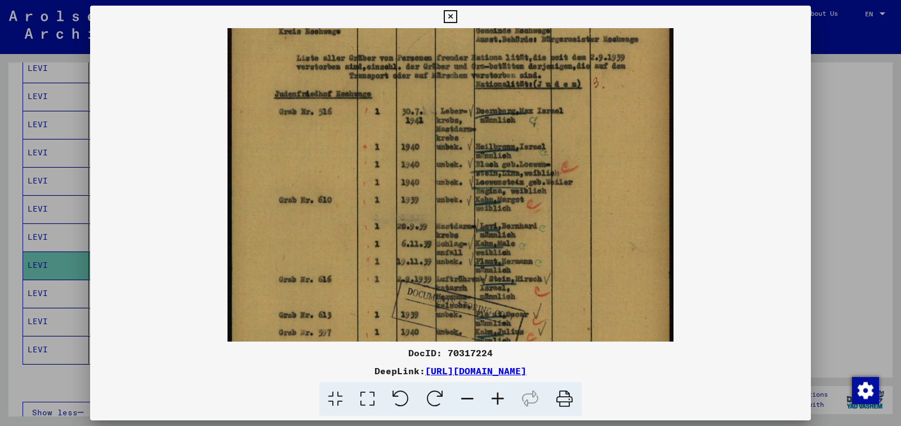
scroll to position [110, 0]
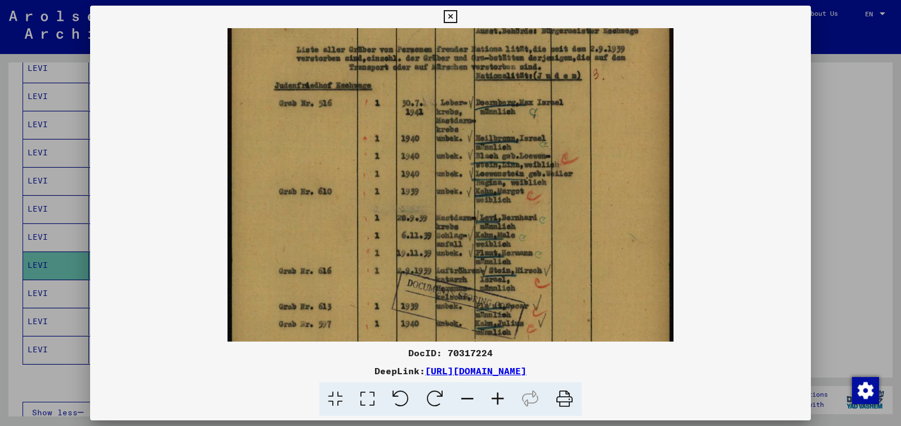
drag, startPoint x: 529, startPoint y: 184, endPoint x: 529, endPoint y: 123, distance: 61.4
click at [529, 123] on img at bounding box center [451, 229] width 447 height 623
click at [498, 398] on icon at bounding box center [498, 399] width 30 height 34
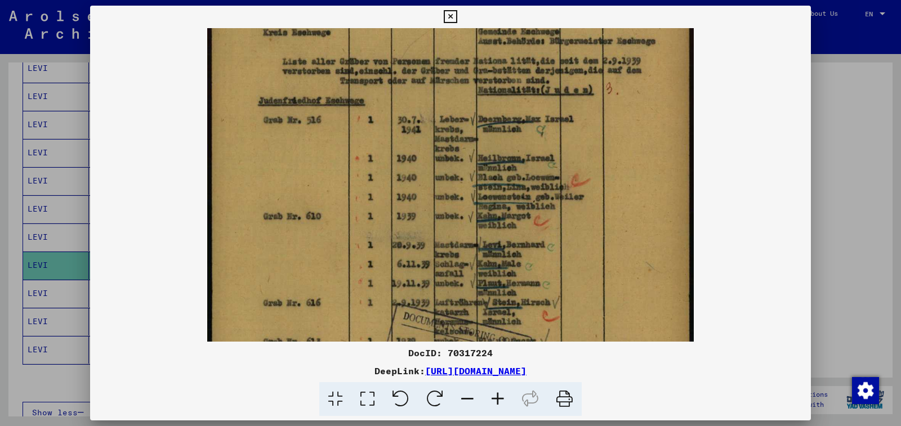
click at [498, 398] on icon at bounding box center [498, 399] width 30 height 34
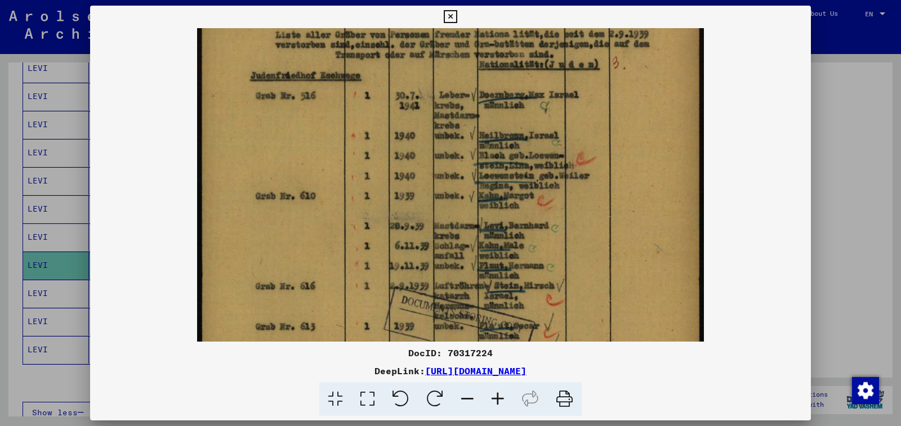
scroll to position [188, 0]
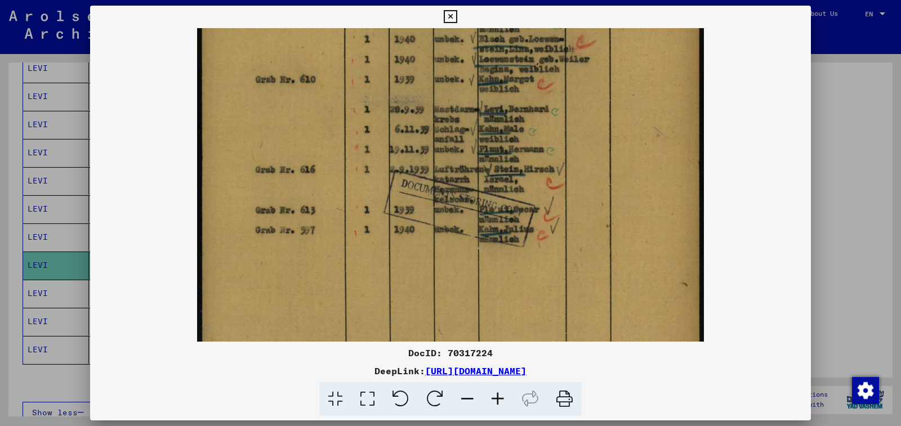
drag, startPoint x: 532, startPoint y: 271, endPoint x: 547, endPoint y: 119, distance: 152.2
click at [547, 119] on img at bounding box center [450, 123] width 507 height 708
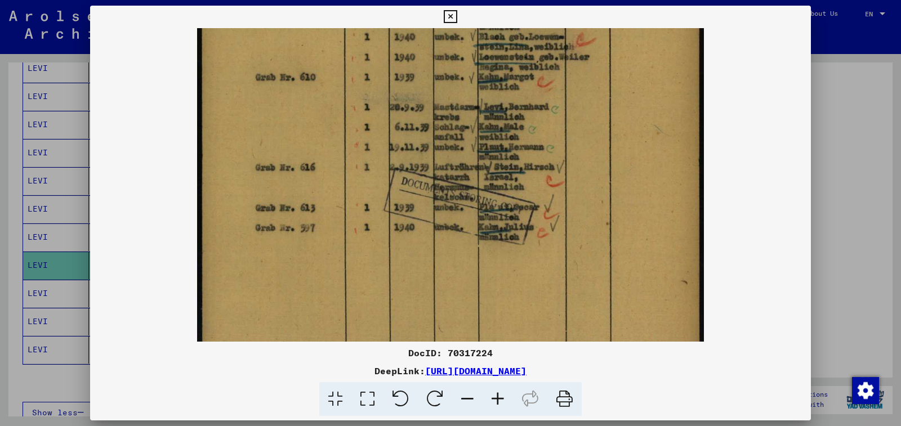
click at [457, 18] on icon at bounding box center [450, 17] width 13 height 14
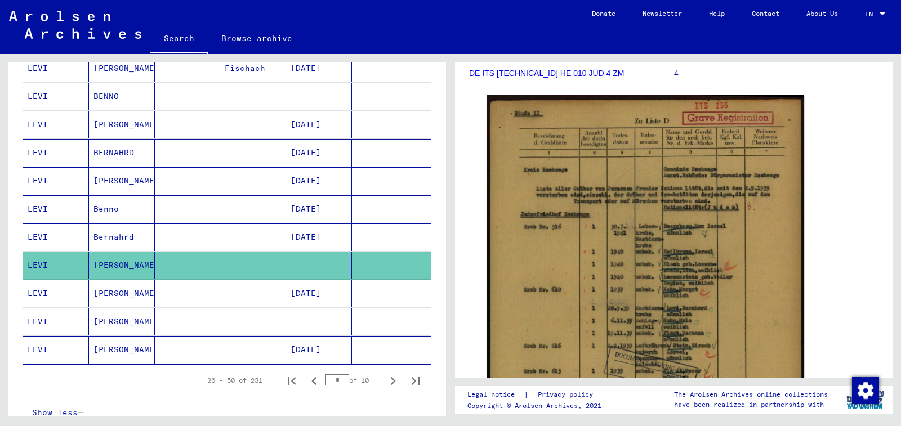
click at [311, 313] on mat-cell at bounding box center [319, 322] width 66 height 28
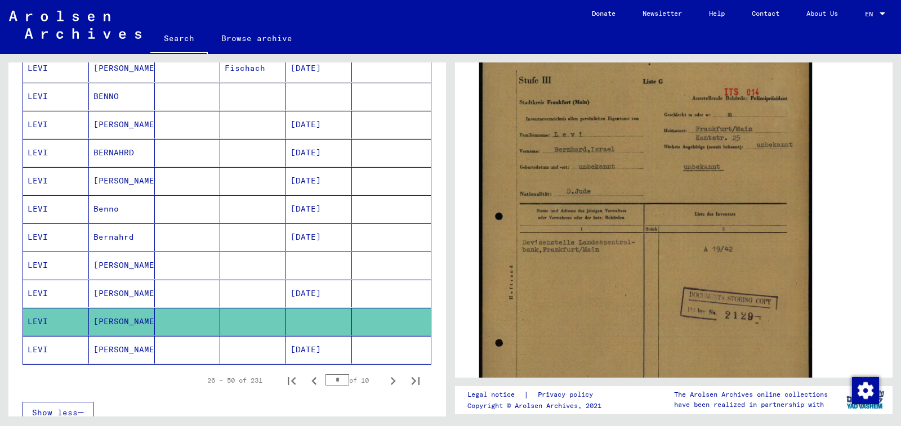
click at [522, 310] on img at bounding box center [645, 280] width 333 height 468
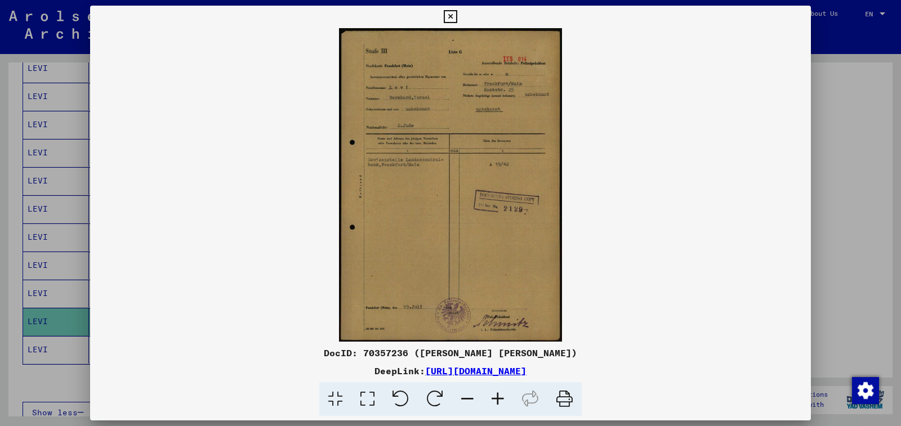
click at [493, 399] on icon at bounding box center [498, 399] width 30 height 34
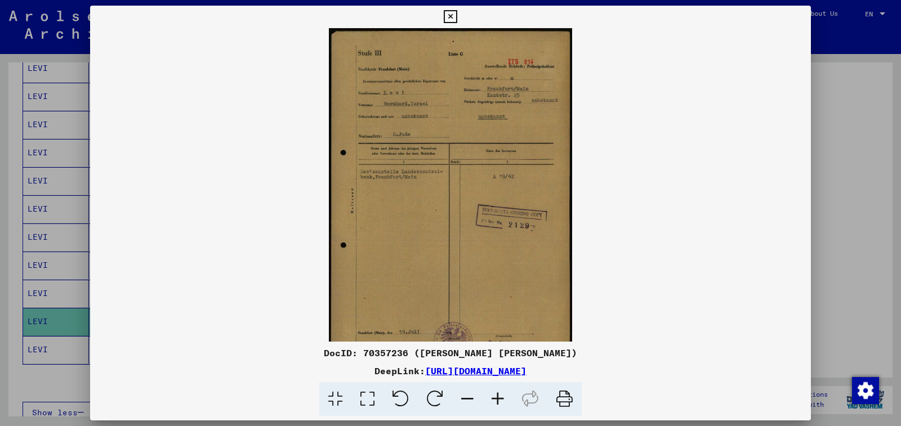
click at [493, 399] on icon at bounding box center [498, 399] width 30 height 34
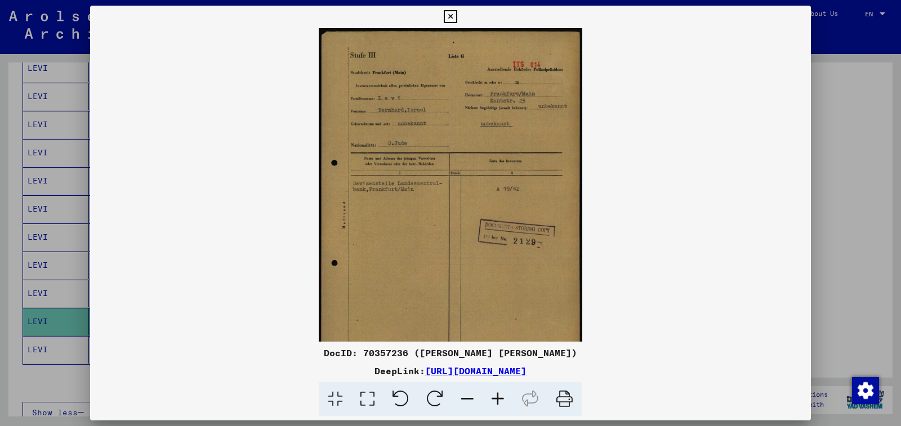
click at [493, 399] on icon at bounding box center [498, 399] width 30 height 34
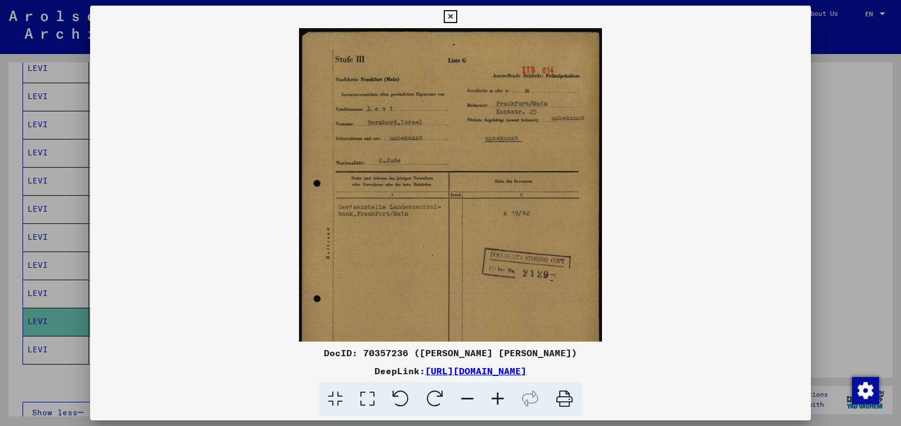
click at [493, 399] on icon at bounding box center [498, 399] width 30 height 34
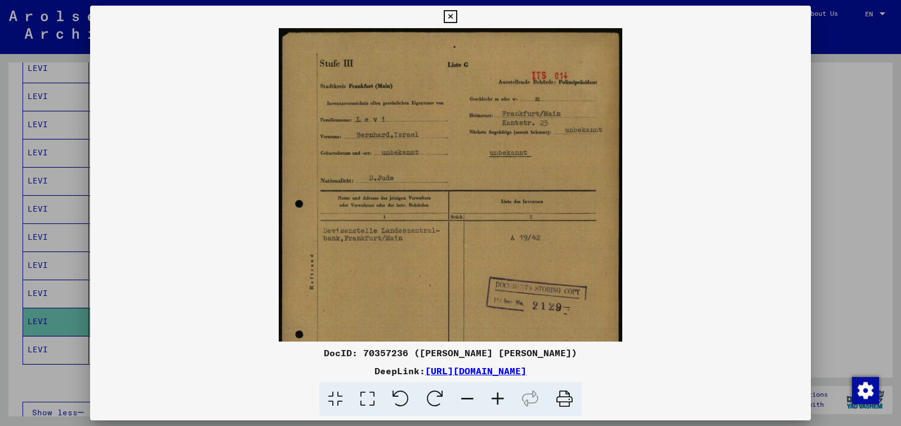
click at [493, 399] on icon at bounding box center [498, 399] width 30 height 34
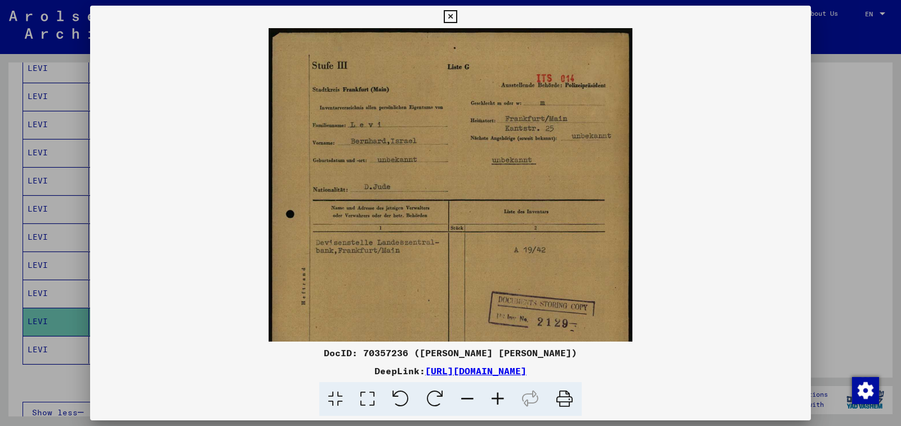
click at [493, 399] on icon at bounding box center [498, 399] width 30 height 34
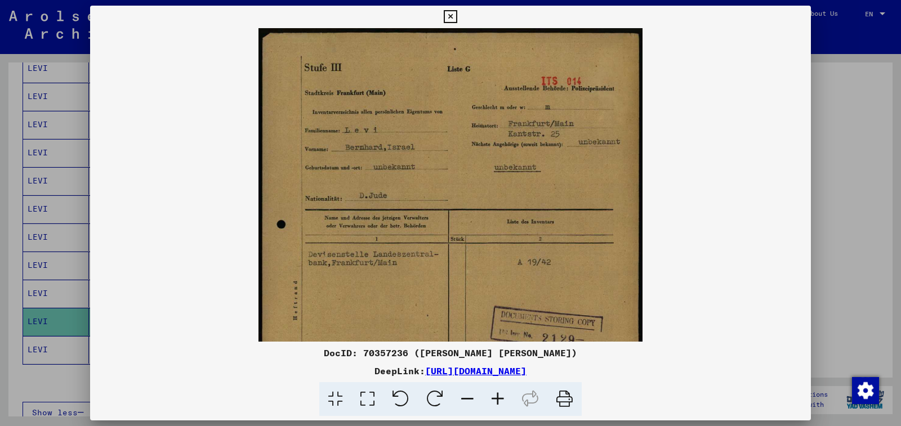
click at [493, 399] on icon at bounding box center [498, 399] width 30 height 34
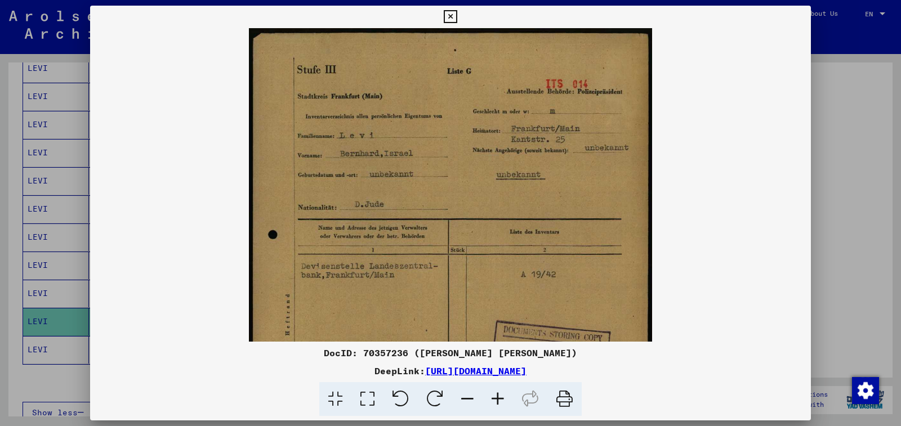
click at [460, 18] on button at bounding box center [450, 17] width 20 height 23
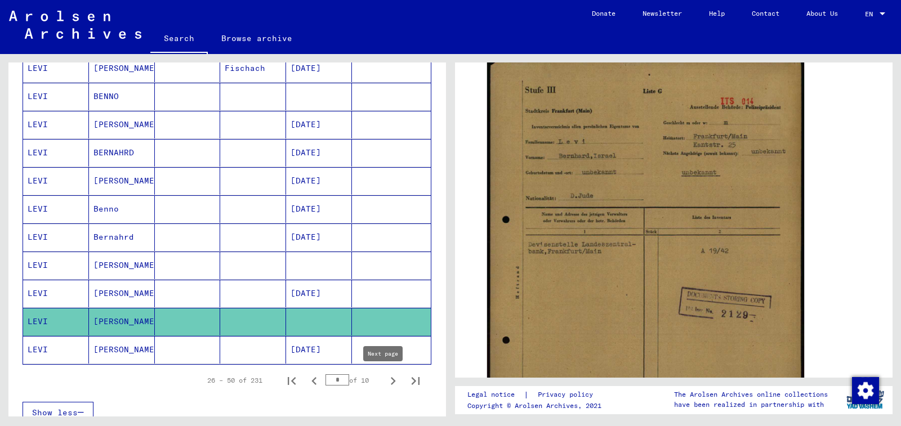
click at [385, 377] on icon "Next page" at bounding box center [393, 381] width 16 height 16
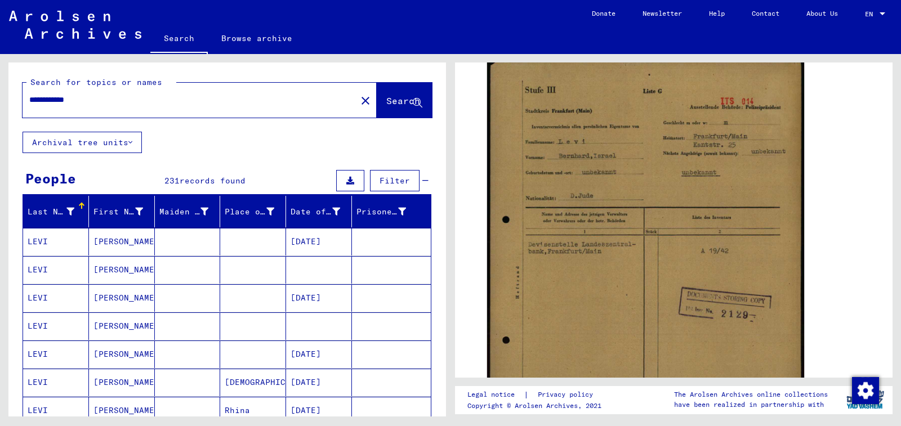
click at [300, 277] on mat-cell at bounding box center [319, 270] width 66 height 28
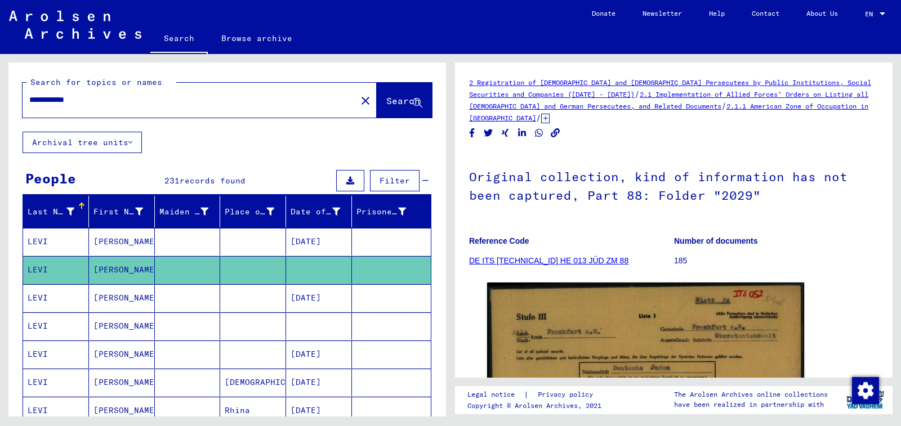
scroll to position [56, 0]
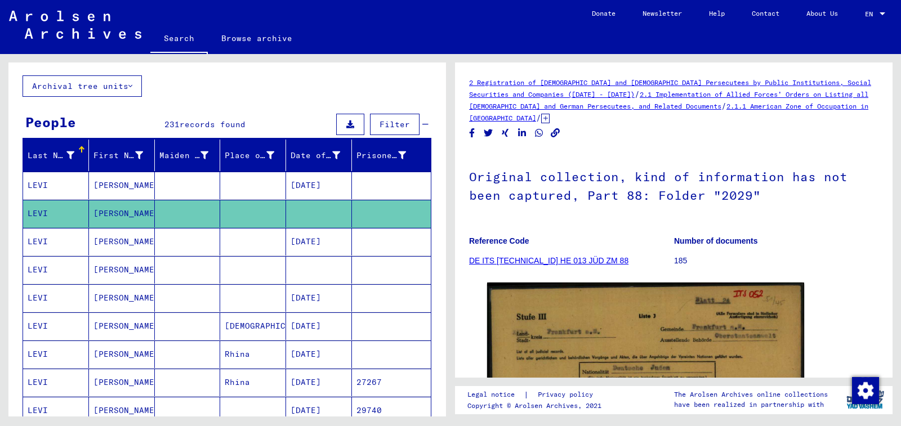
click at [329, 270] on mat-cell at bounding box center [319, 270] width 66 height 28
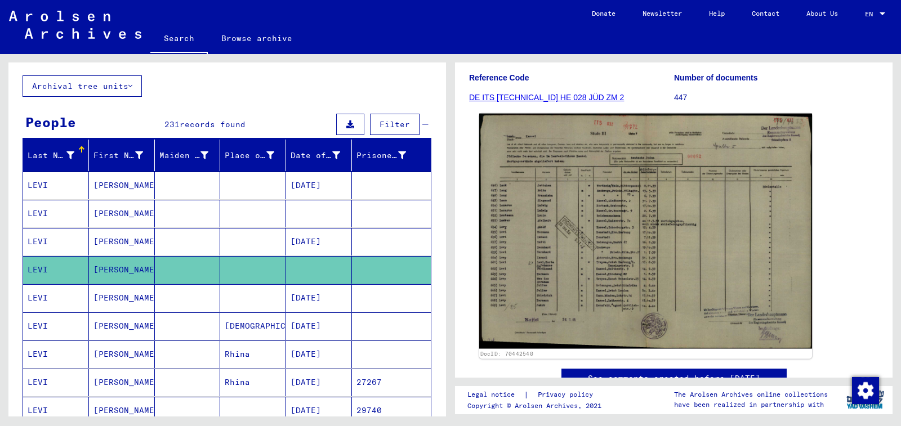
click at [526, 287] on img at bounding box center [645, 231] width 333 height 235
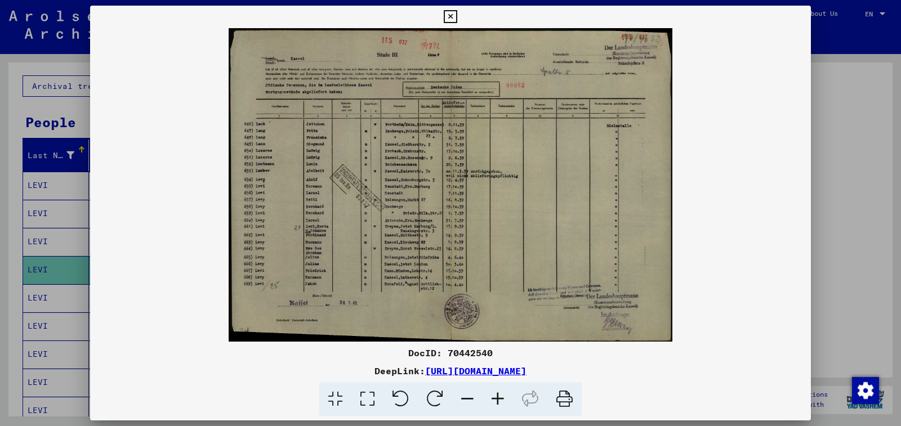
click at [503, 401] on icon at bounding box center [498, 399] width 30 height 34
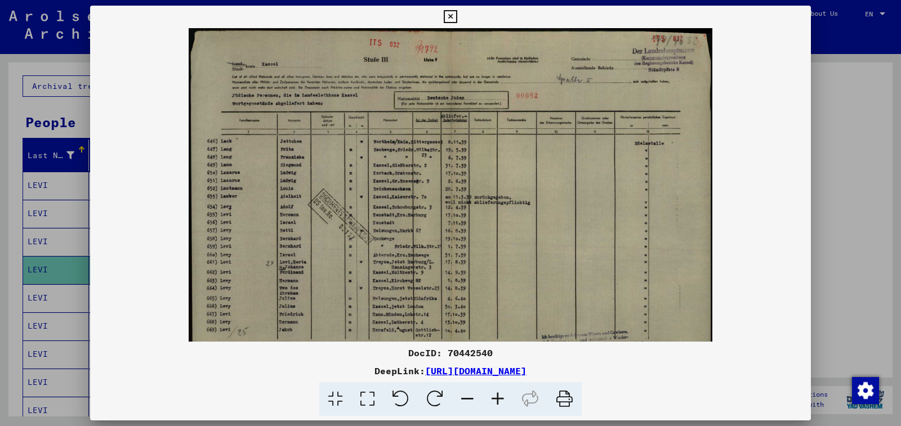
click at [503, 401] on icon at bounding box center [498, 399] width 30 height 34
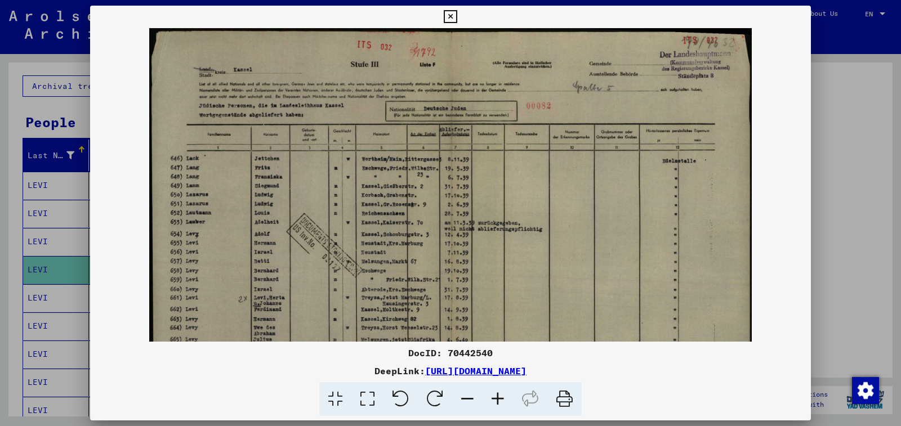
click at [503, 401] on icon at bounding box center [498, 399] width 30 height 34
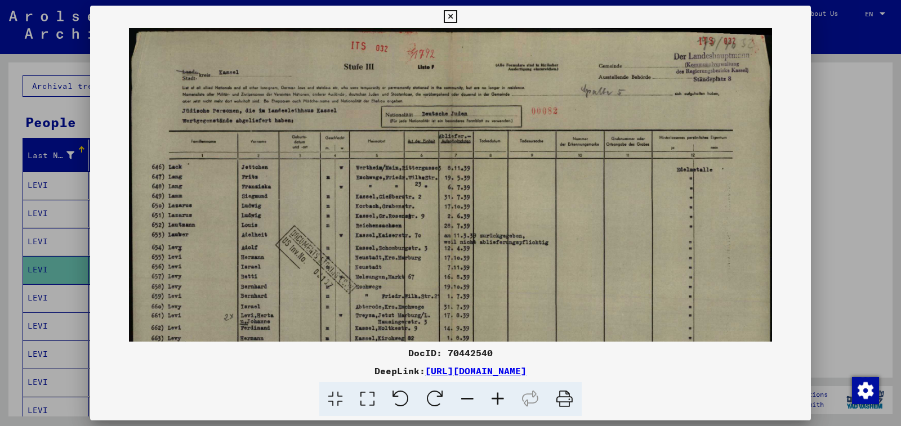
click at [503, 401] on icon at bounding box center [498, 399] width 30 height 34
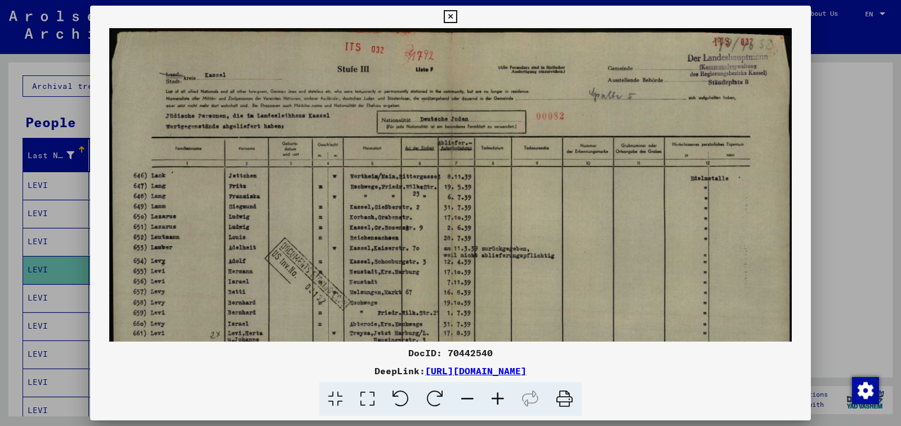
click at [503, 401] on icon at bounding box center [498, 399] width 30 height 34
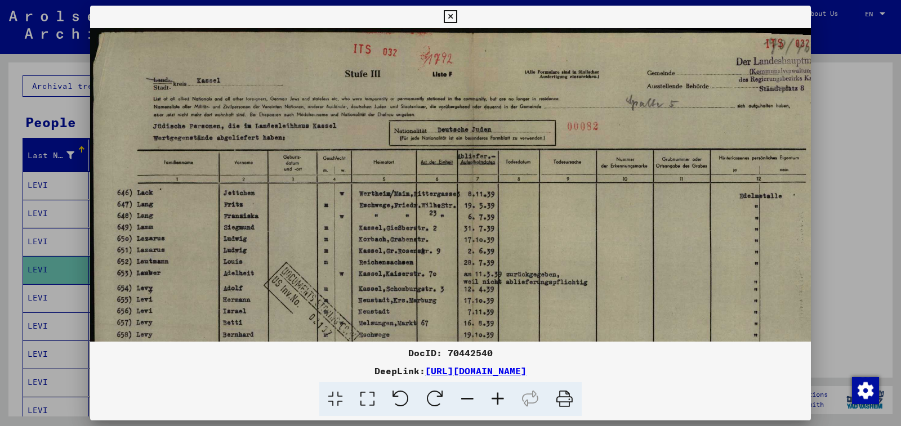
click at [503, 401] on icon at bounding box center [498, 399] width 30 height 34
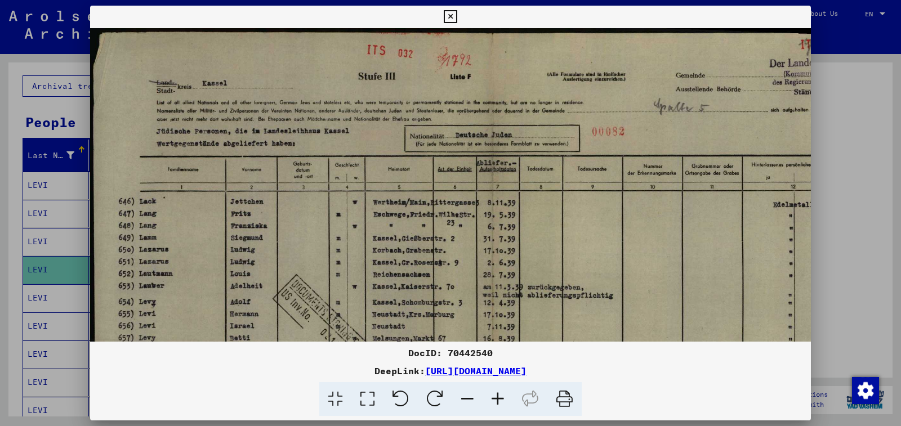
click at [503, 401] on icon at bounding box center [498, 399] width 30 height 34
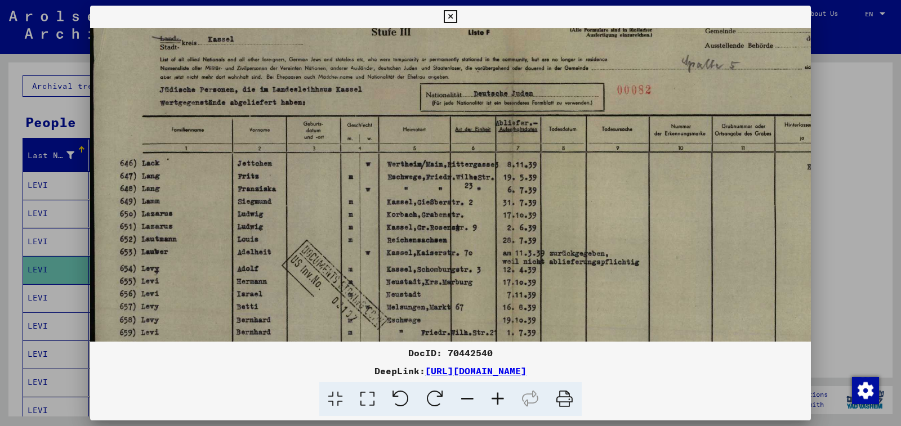
scroll to position [78, 0]
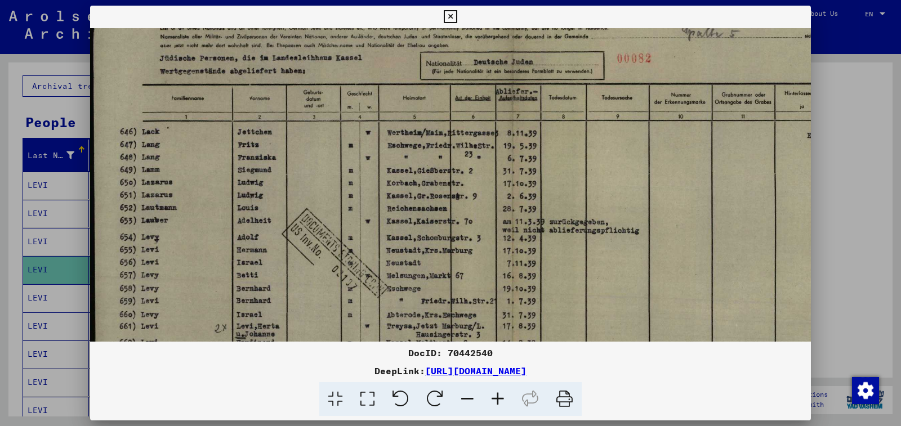
drag, startPoint x: 279, startPoint y: 299, endPoint x: 304, endPoint y: 221, distance: 82.1
click at [304, 221] on img at bounding box center [511, 247] width 842 height 595
click at [457, 17] on icon at bounding box center [450, 17] width 13 height 14
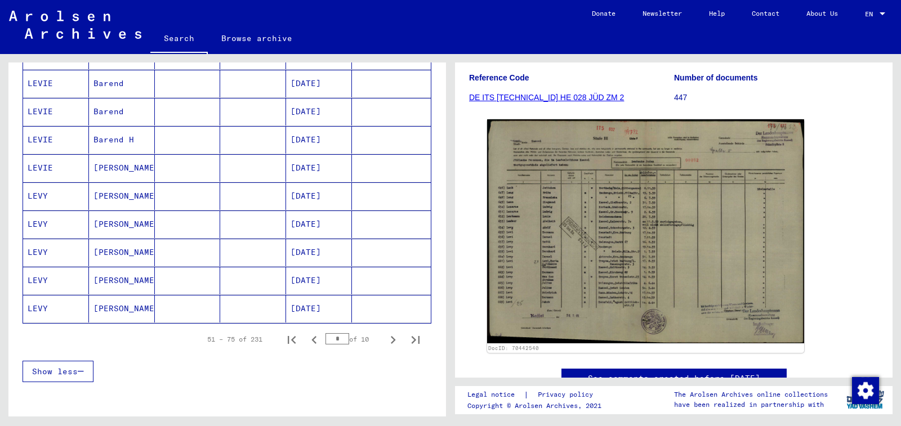
scroll to position [619, 0]
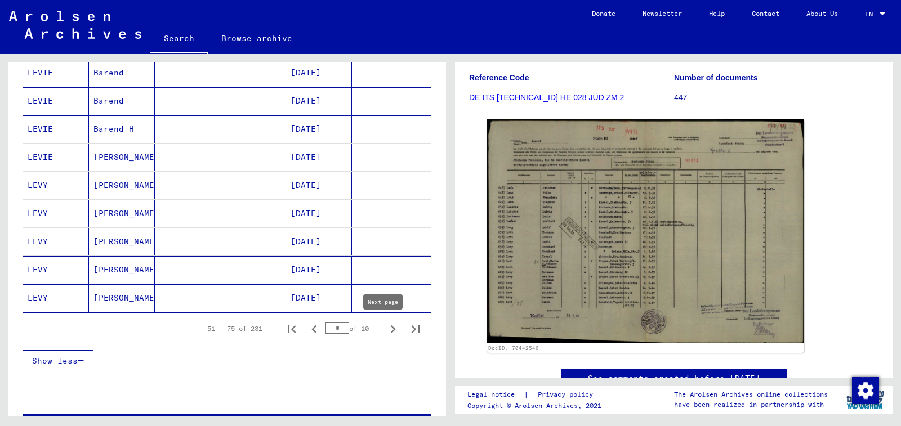
click at [385, 331] on icon "Next page" at bounding box center [393, 330] width 16 height 16
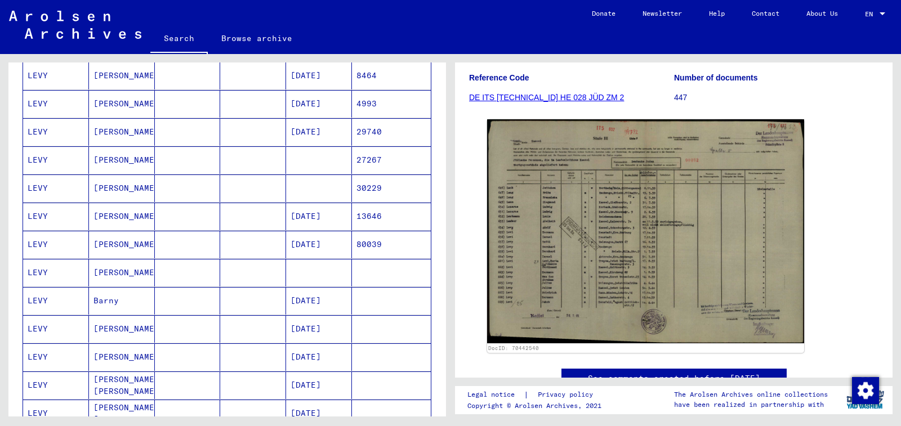
scroll to position [450, 0]
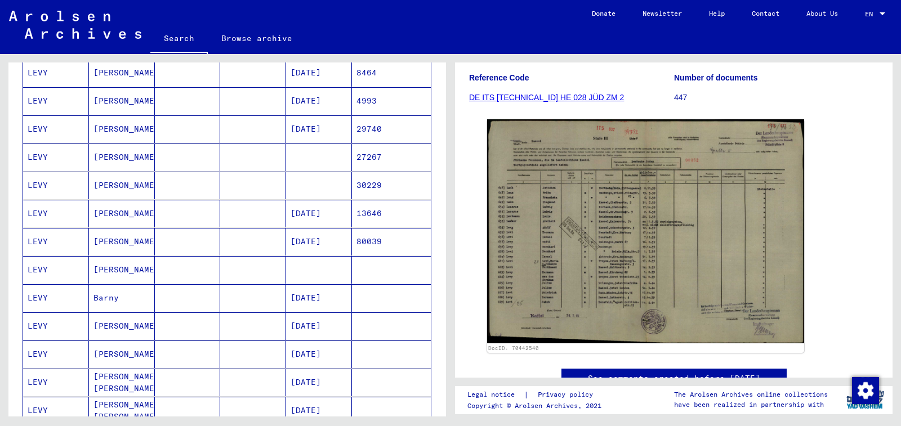
click at [311, 274] on mat-cell at bounding box center [319, 270] width 66 height 28
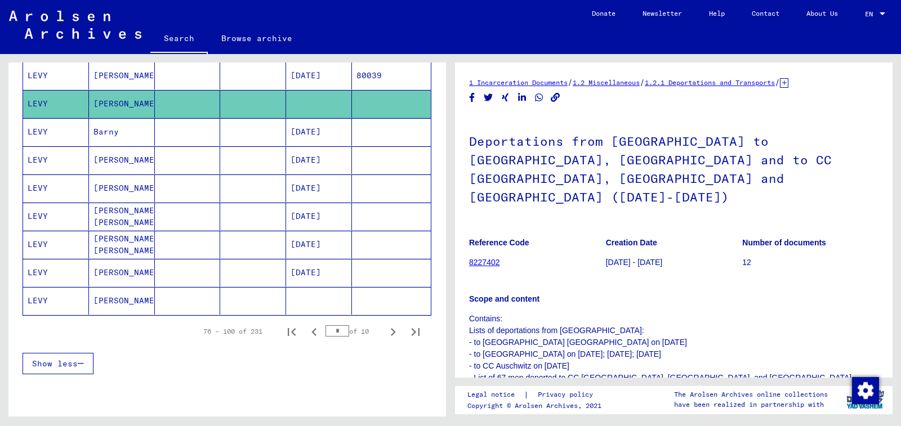
scroll to position [619, 0]
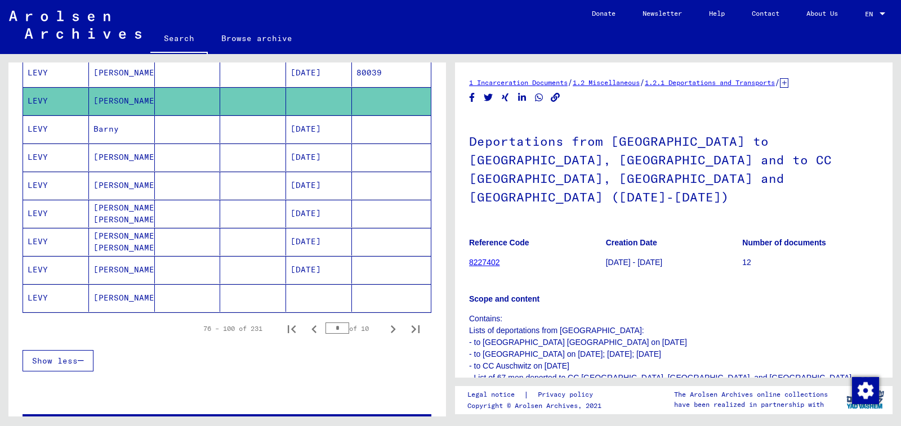
click at [334, 300] on mat-cell at bounding box center [319, 298] width 66 height 28
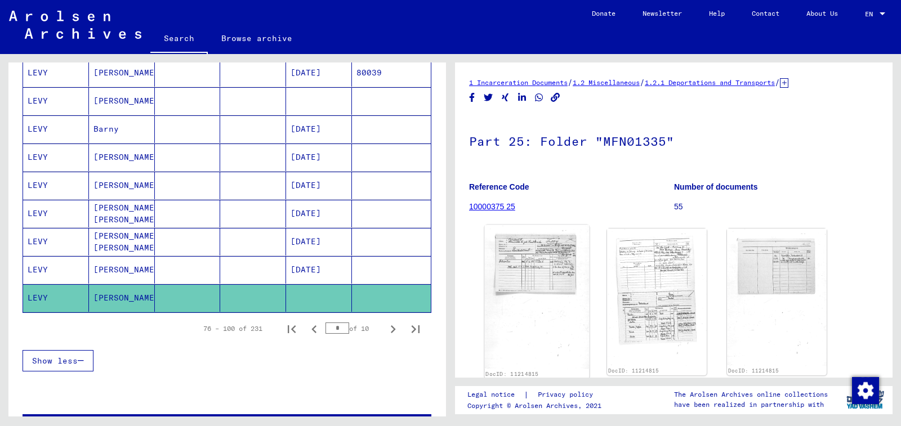
click at [516, 285] on img at bounding box center [537, 297] width 105 height 145
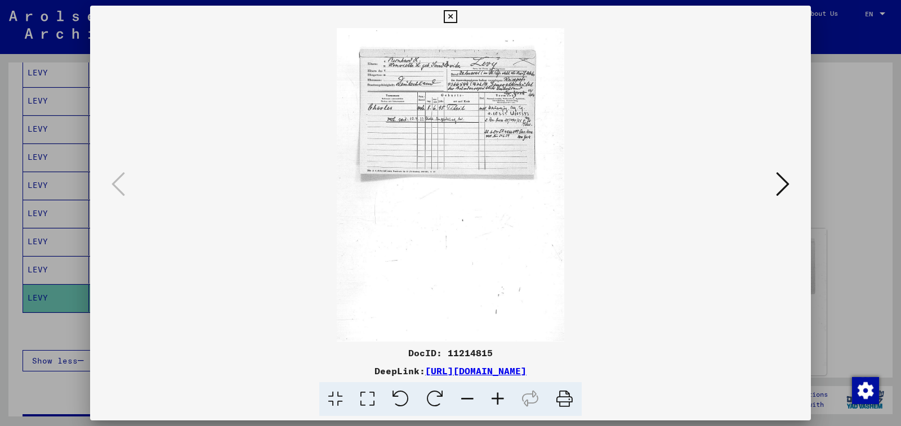
click at [497, 392] on icon at bounding box center [498, 399] width 30 height 34
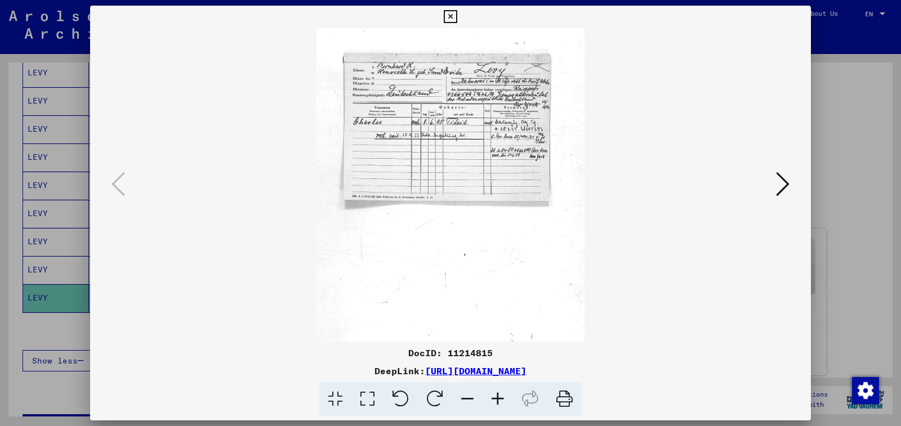
click at [497, 392] on icon at bounding box center [498, 399] width 30 height 34
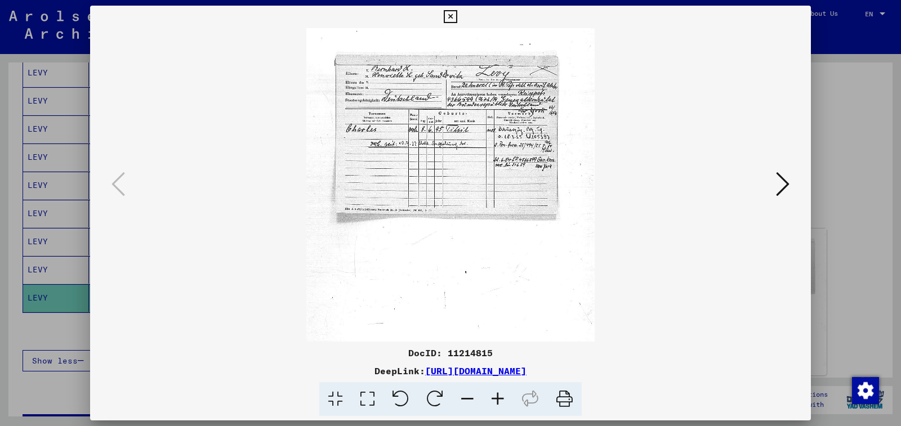
click at [497, 392] on icon at bounding box center [498, 399] width 30 height 34
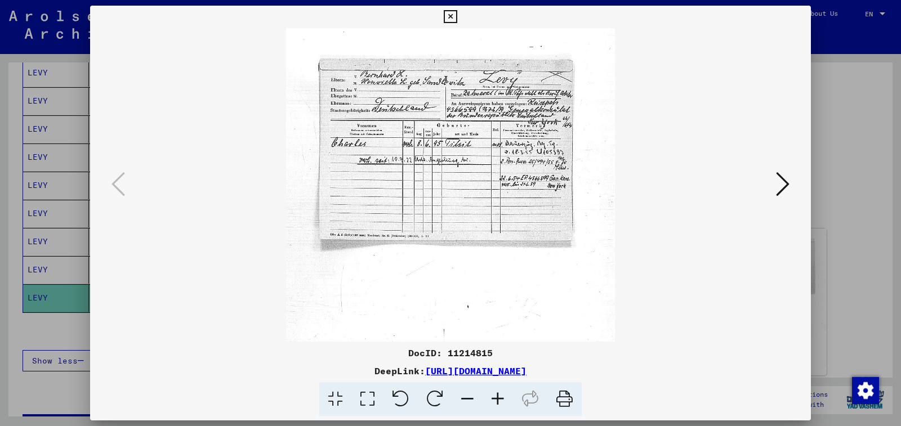
click at [497, 392] on icon at bounding box center [498, 399] width 30 height 34
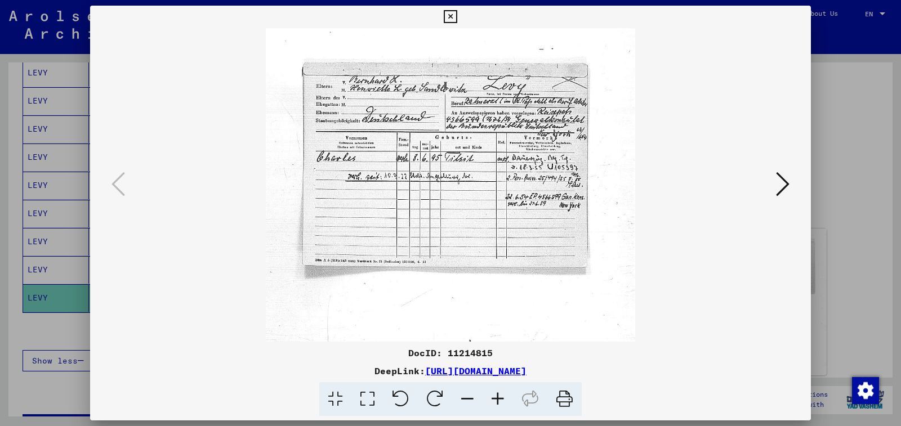
click at [497, 392] on icon at bounding box center [498, 399] width 30 height 34
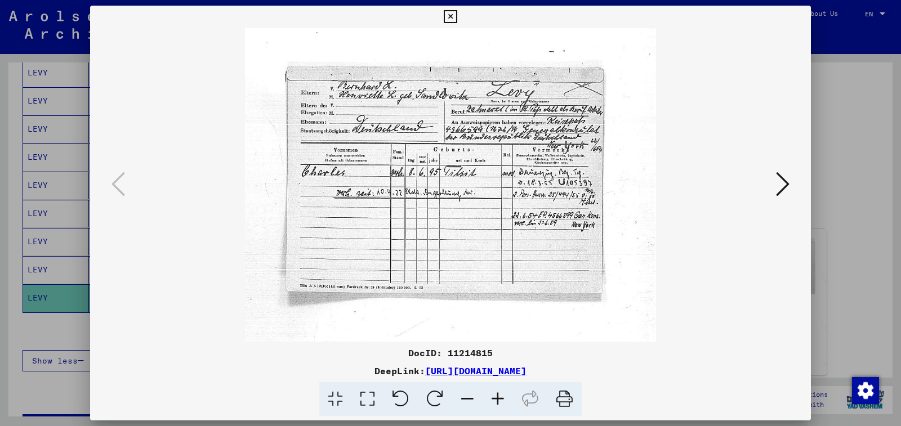
click at [497, 392] on icon at bounding box center [498, 399] width 30 height 34
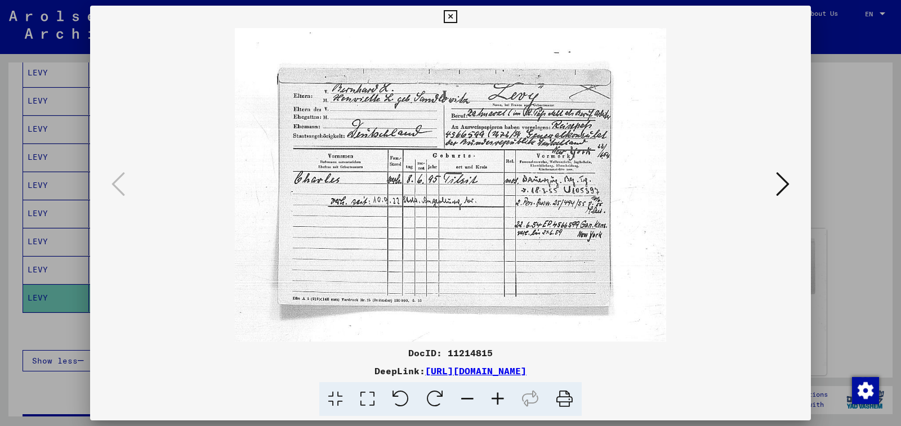
click at [497, 392] on icon at bounding box center [498, 399] width 30 height 34
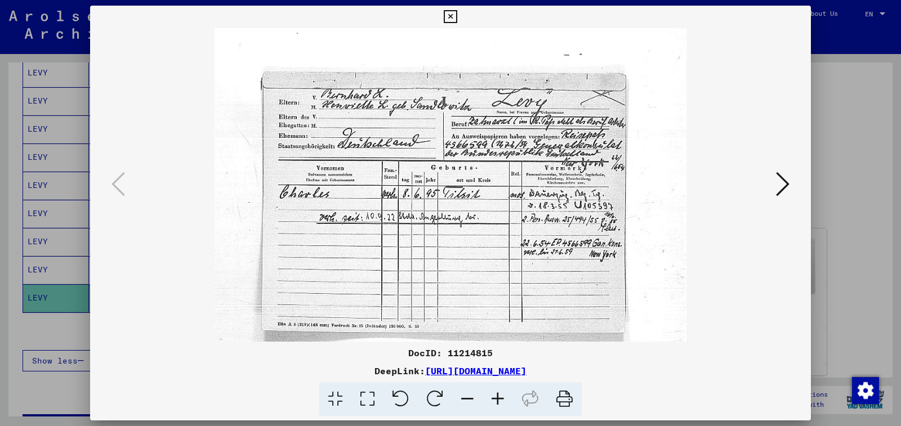
click at [497, 392] on icon at bounding box center [498, 399] width 30 height 34
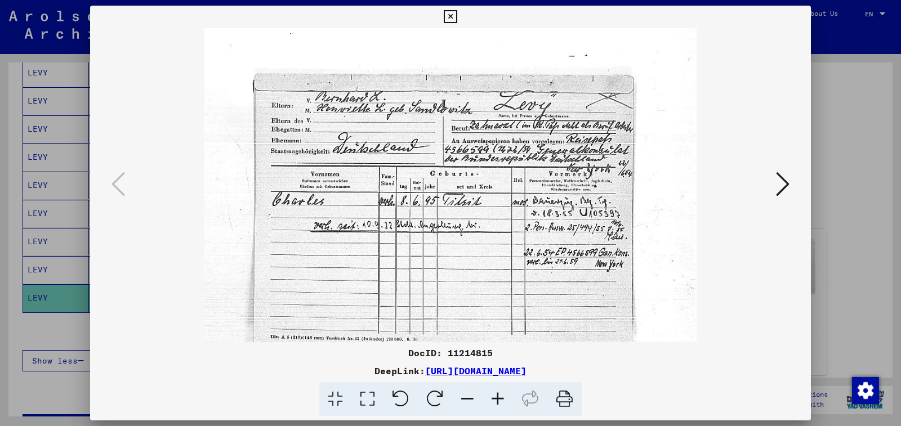
click at [497, 392] on icon at bounding box center [498, 399] width 30 height 34
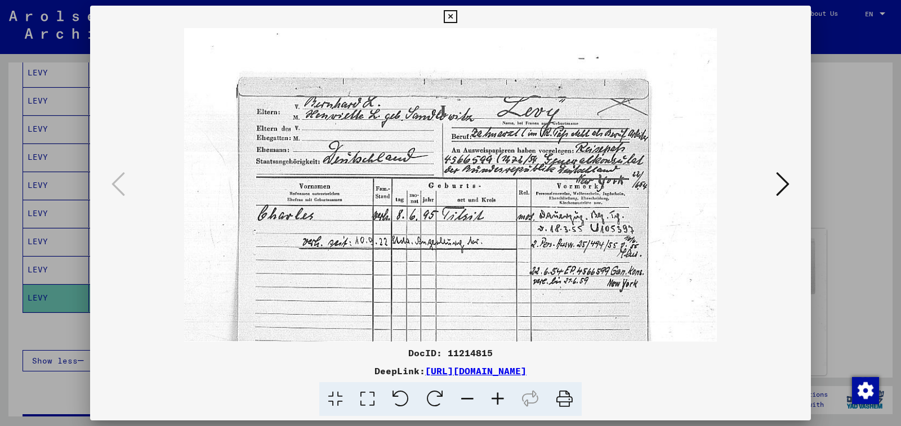
click at [497, 392] on icon at bounding box center [498, 399] width 30 height 34
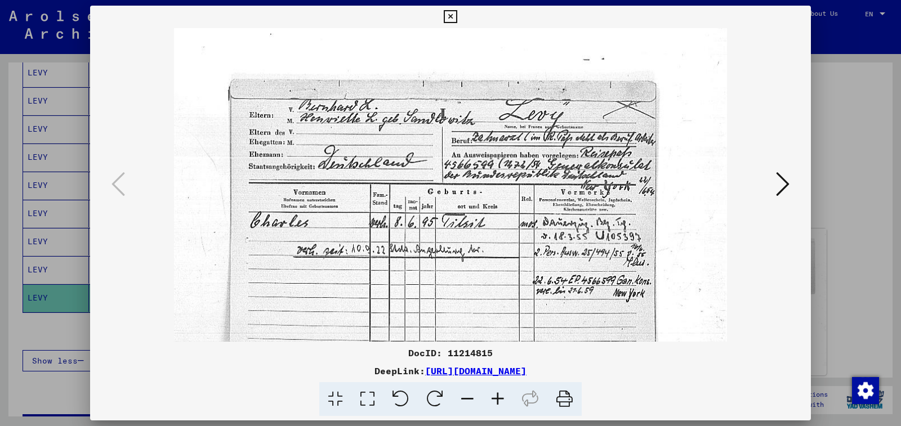
click at [497, 392] on icon at bounding box center [498, 399] width 30 height 34
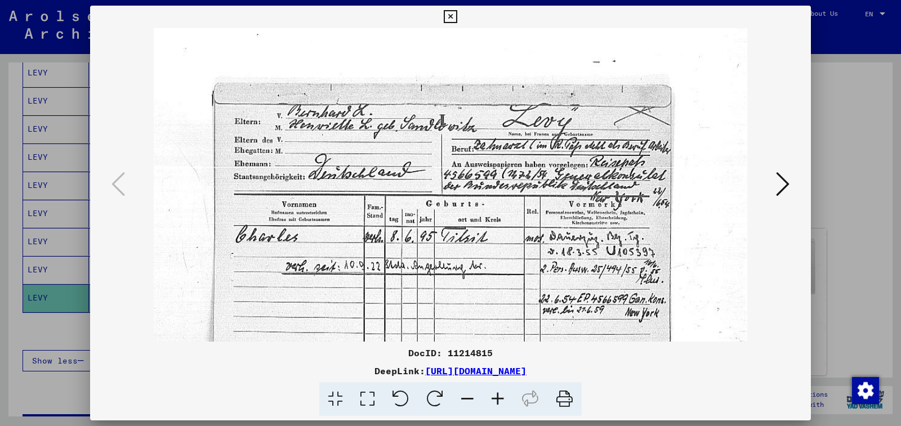
click at [497, 392] on icon at bounding box center [498, 399] width 30 height 34
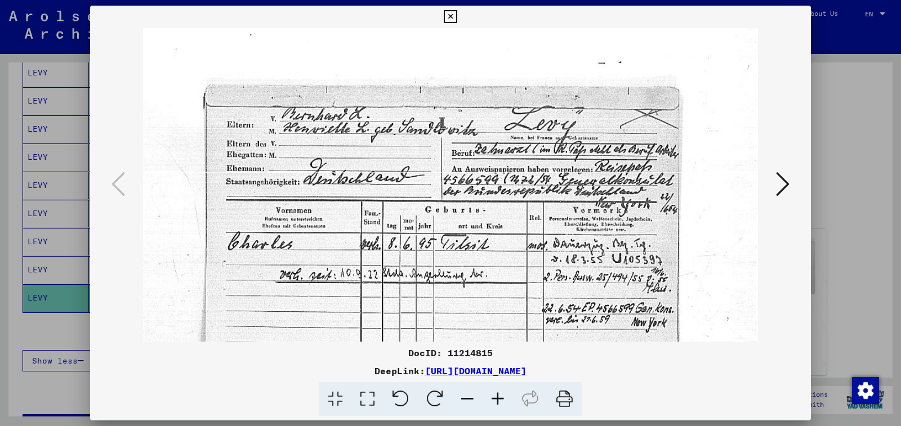
click at [497, 392] on icon at bounding box center [498, 399] width 30 height 34
click at [457, 16] on icon at bounding box center [450, 17] width 13 height 14
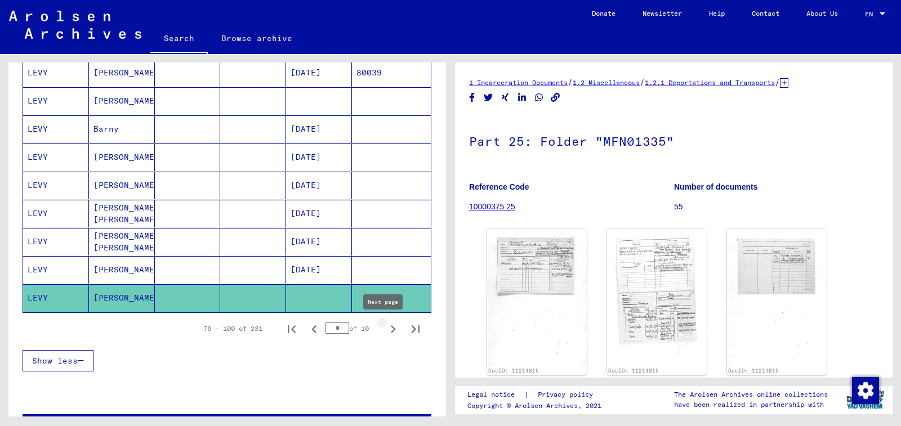
click at [385, 329] on icon "Next page" at bounding box center [393, 330] width 16 height 16
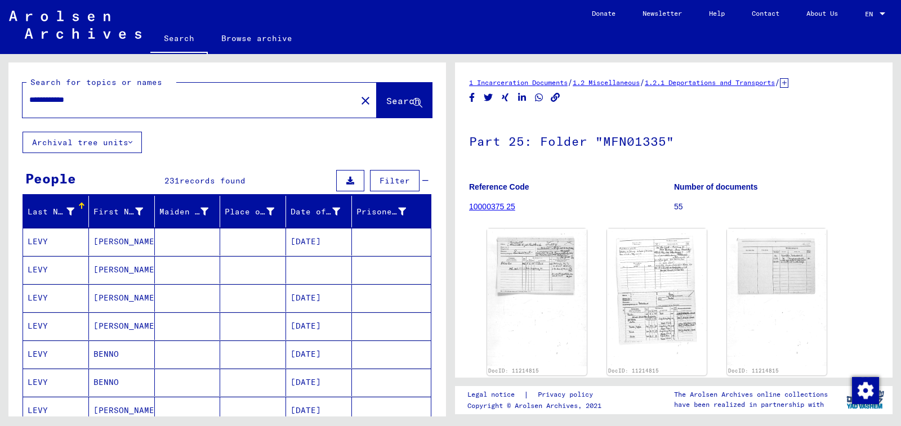
click at [344, 269] on mat-cell at bounding box center [319, 270] width 66 height 28
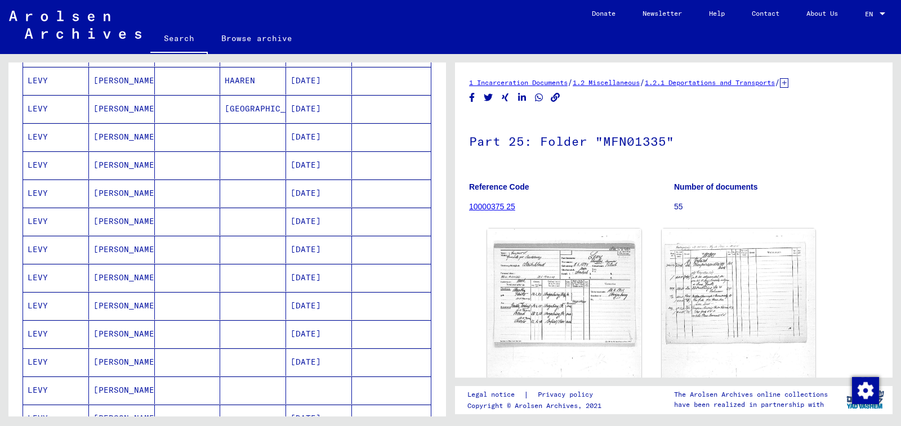
scroll to position [507, 0]
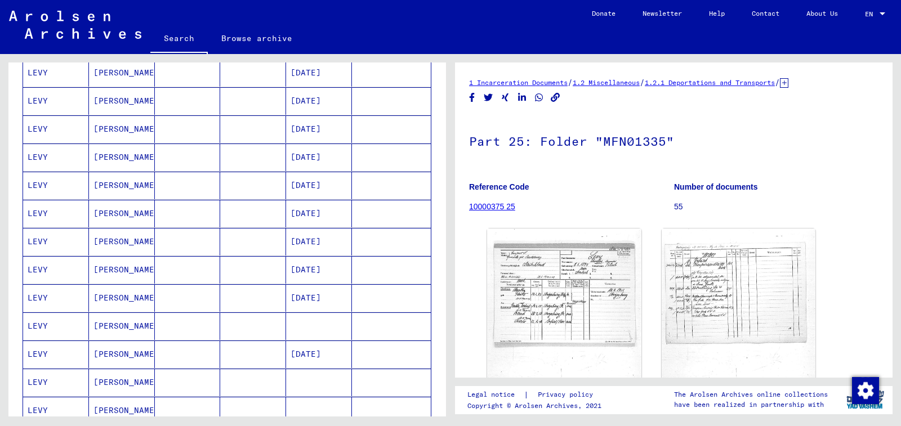
click at [352, 323] on mat-cell at bounding box center [391, 327] width 79 height 28
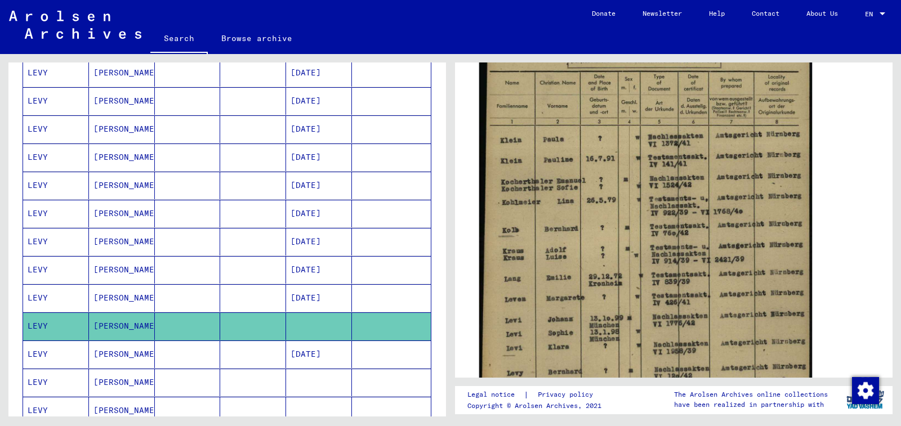
scroll to position [338, 0]
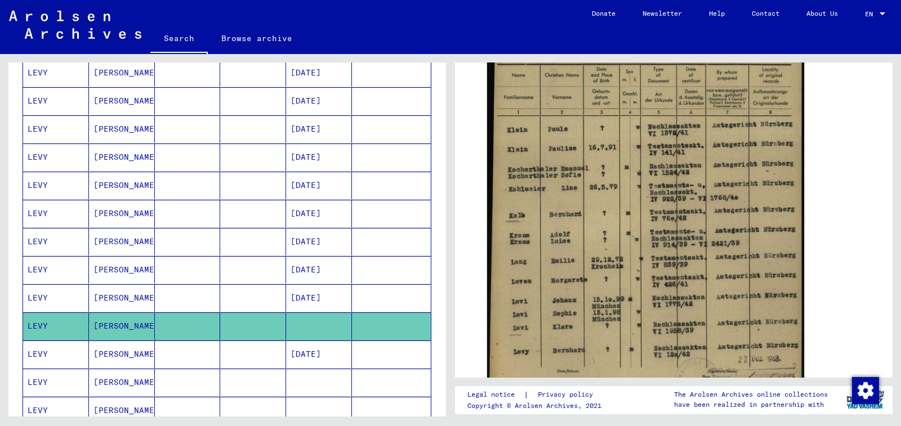
click at [354, 380] on mat-cell at bounding box center [391, 383] width 79 height 28
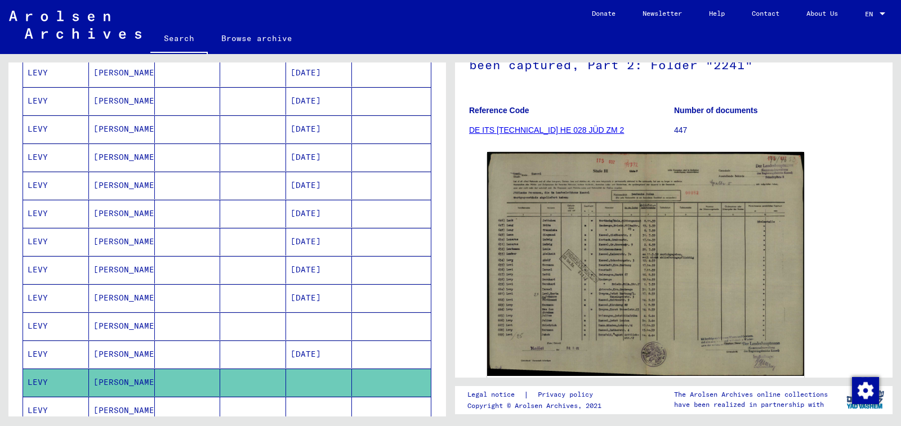
scroll to position [54, 0]
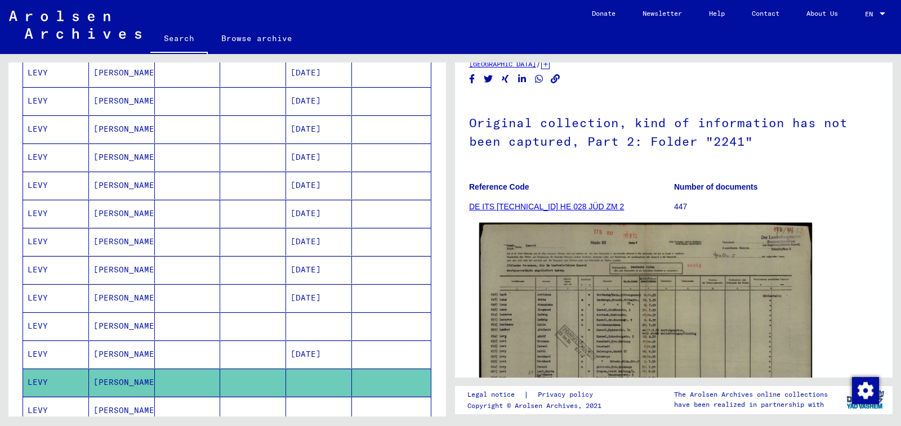
click at [559, 314] on img at bounding box center [645, 340] width 333 height 235
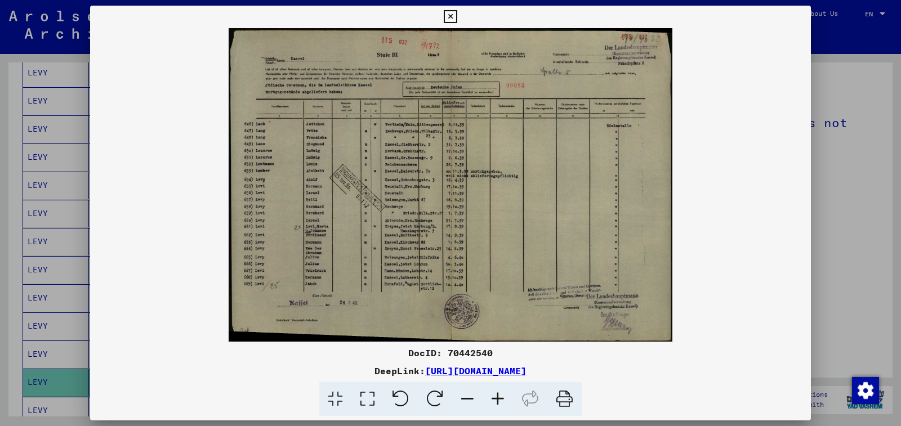
click at [499, 402] on icon at bounding box center [498, 399] width 30 height 34
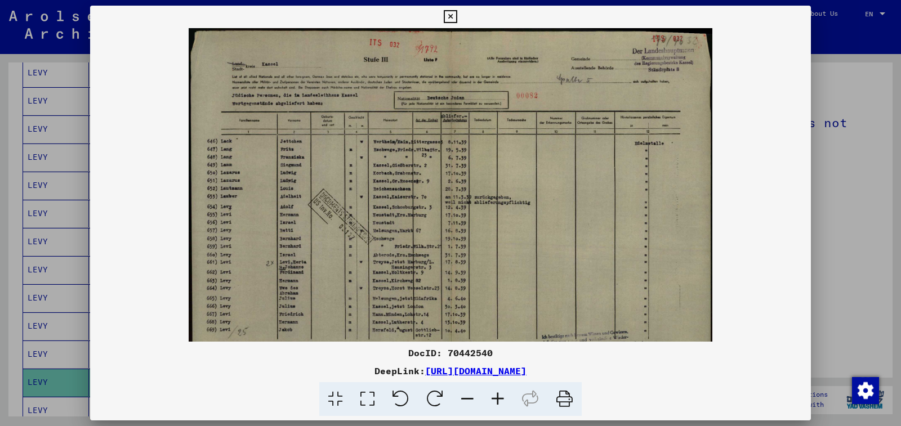
click at [499, 402] on icon at bounding box center [498, 399] width 30 height 34
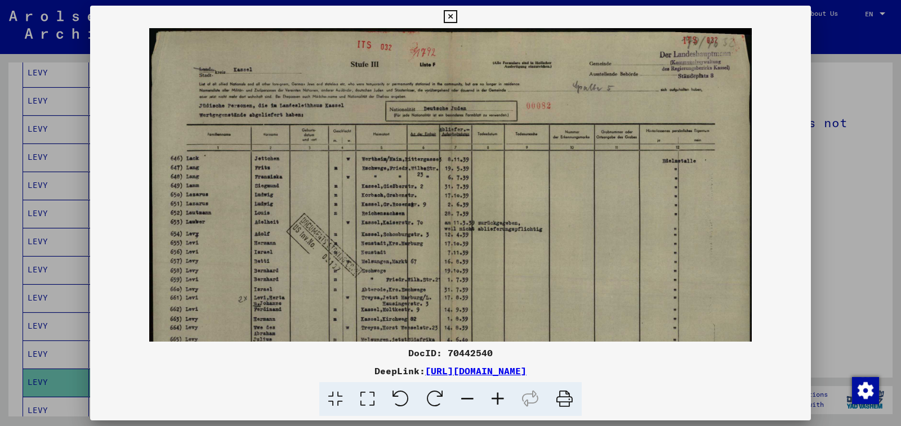
click at [499, 402] on icon at bounding box center [498, 399] width 30 height 34
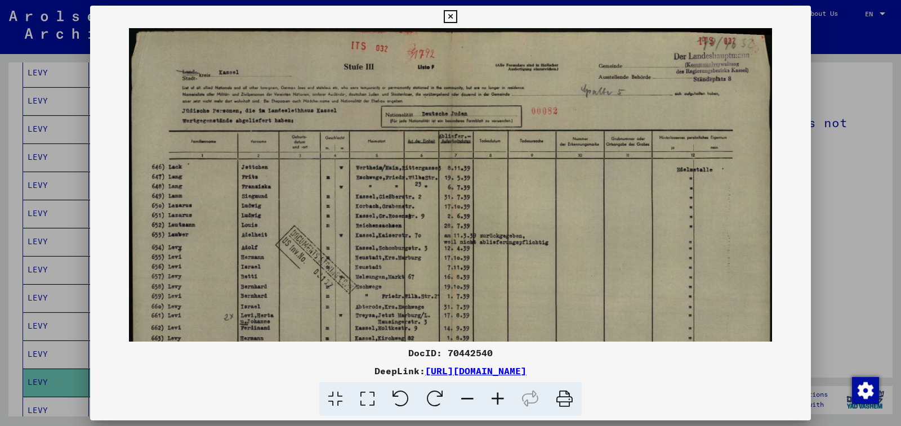
click at [499, 402] on icon at bounding box center [498, 399] width 30 height 34
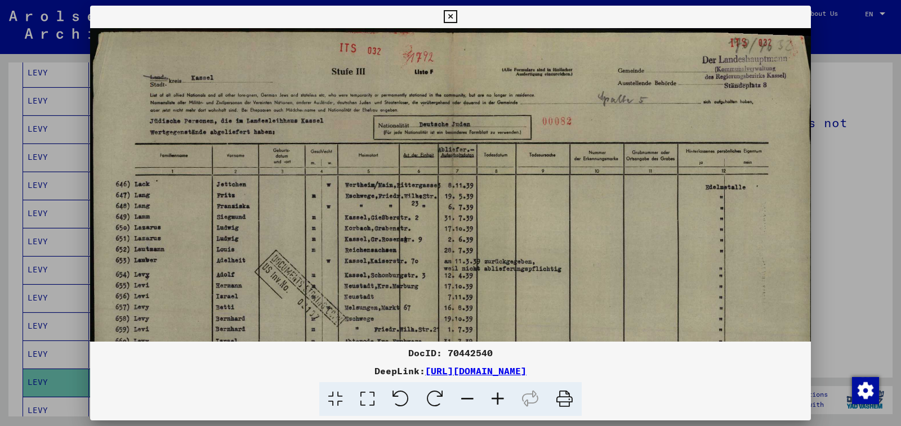
scroll to position [70, 0]
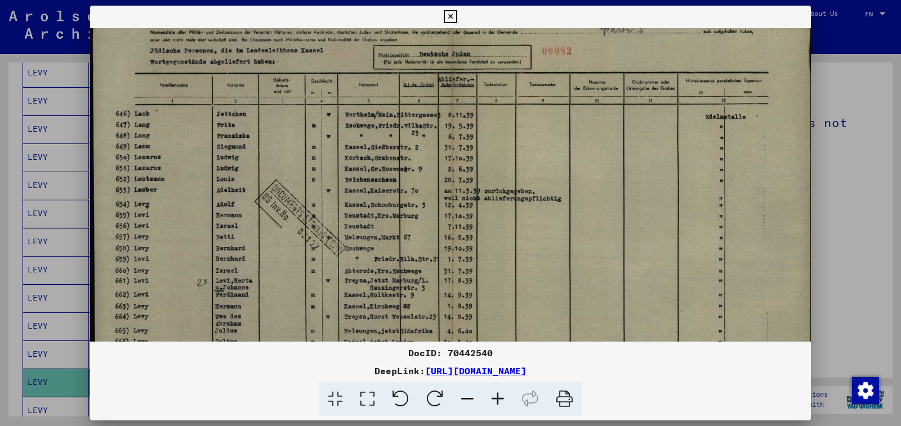
drag, startPoint x: 430, startPoint y: 299, endPoint x: 437, endPoint y: 229, distance: 70.7
click at [437, 229] on img at bounding box center [451, 213] width 722 height 511
click at [457, 16] on icon at bounding box center [450, 17] width 13 height 14
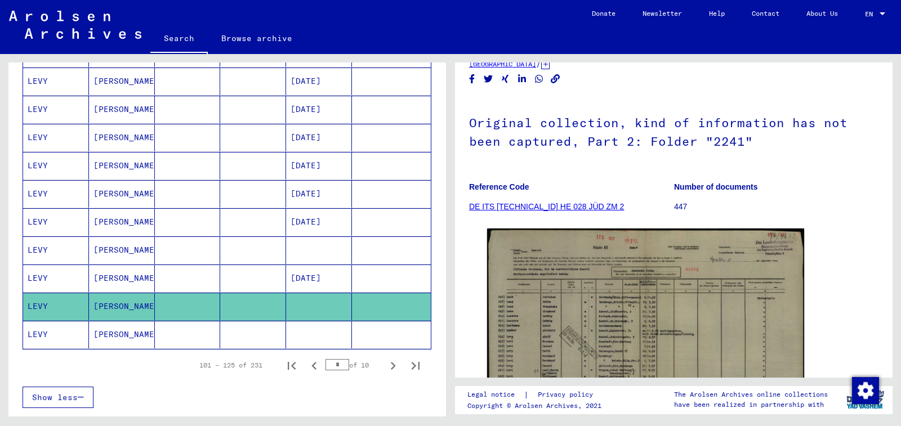
scroll to position [658, 0]
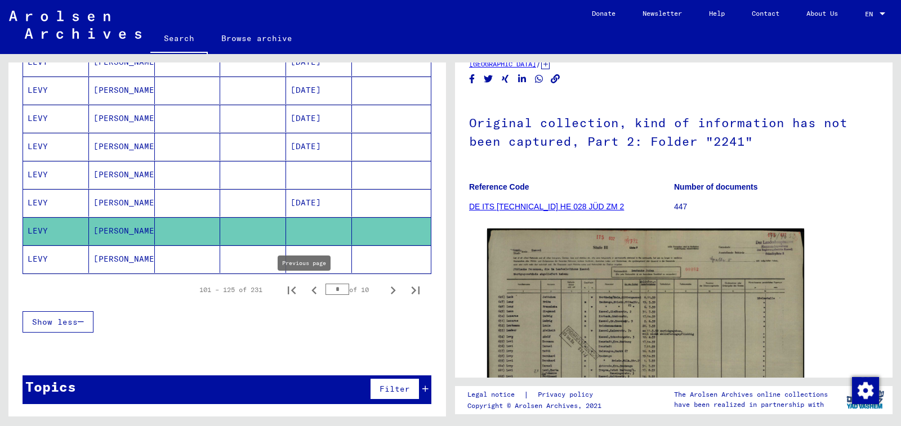
click at [318, 265] on mat-cell at bounding box center [319, 260] width 66 height 28
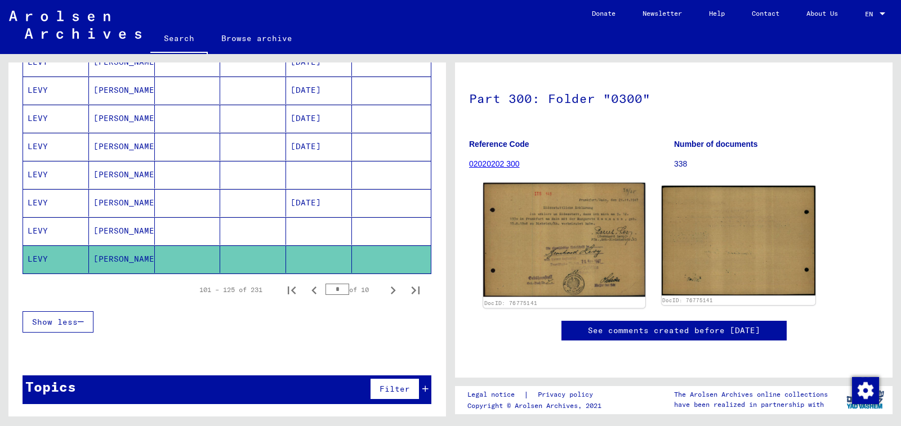
scroll to position [113, 0]
click at [542, 222] on img at bounding box center [564, 240] width 162 height 114
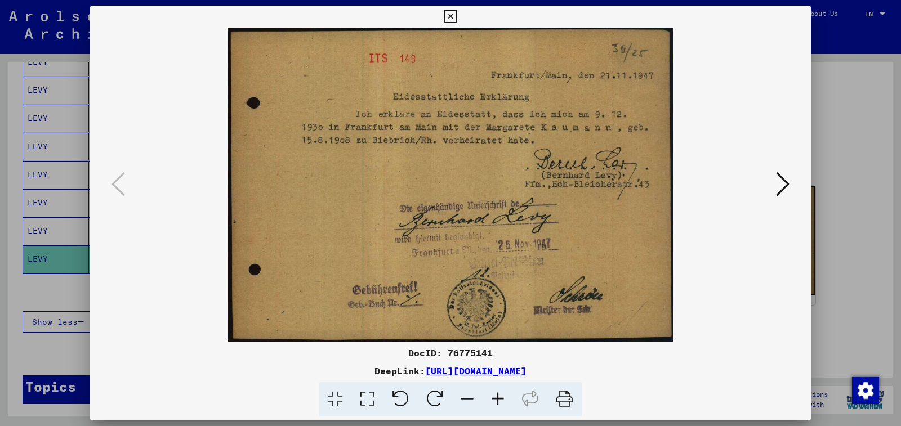
click at [496, 397] on icon at bounding box center [498, 399] width 30 height 34
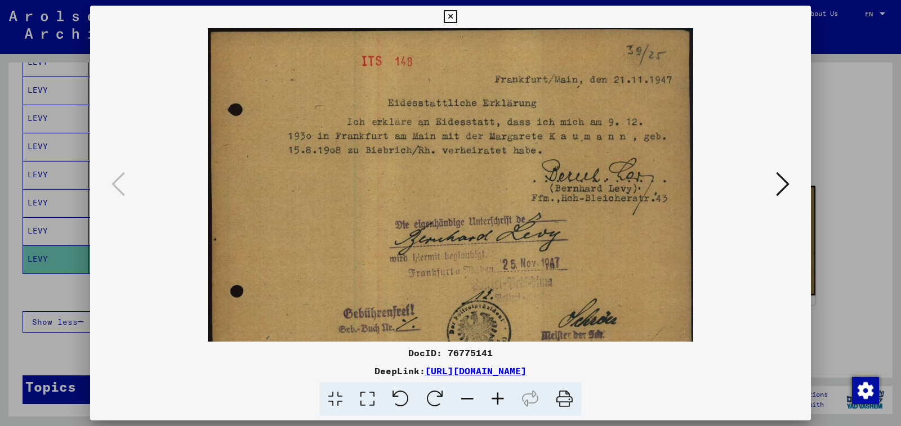
click at [496, 397] on icon at bounding box center [498, 399] width 30 height 34
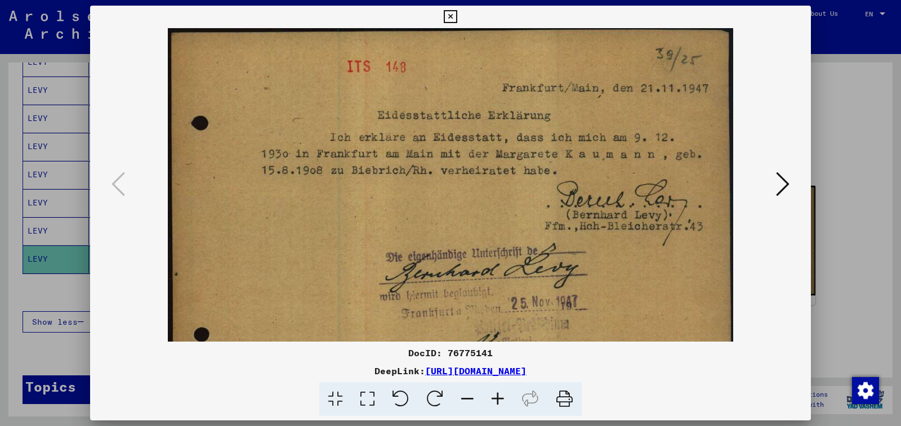
click at [496, 397] on icon at bounding box center [498, 399] width 30 height 34
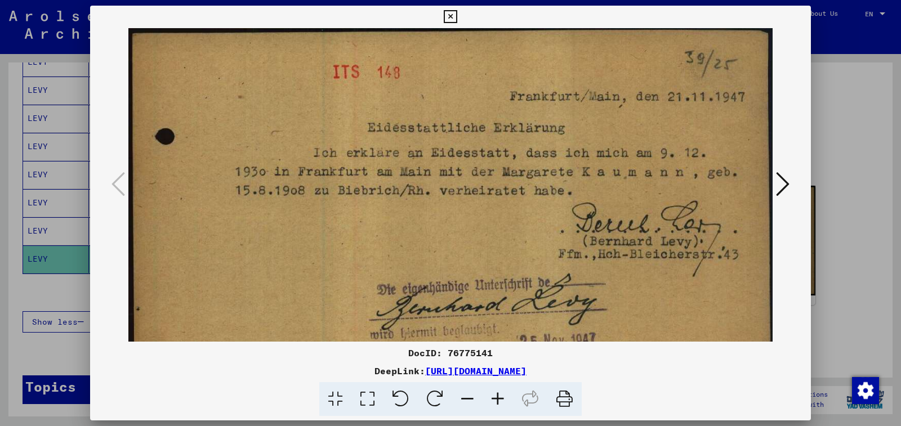
click at [460, 14] on button at bounding box center [450, 17] width 20 height 23
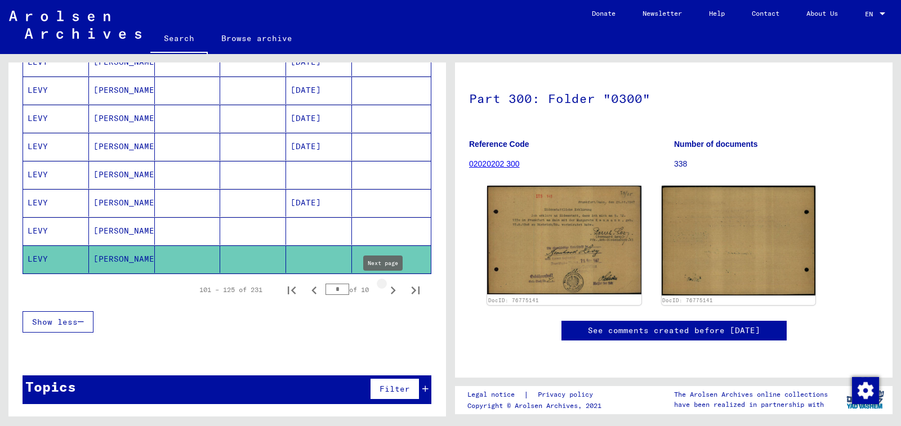
click at [387, 291] on icon "Next page" at bounding box center [393, 291] width 16 height 16
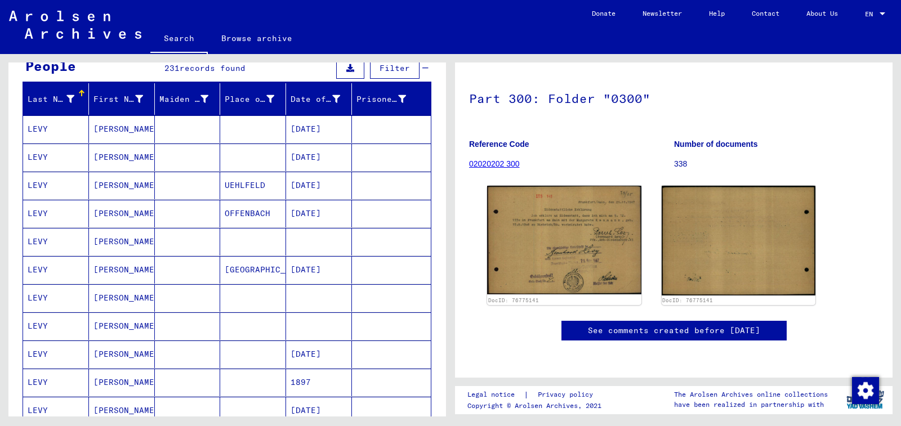
click at [352, 238] on mat-cell at bounding box center [391, 242] width 79 height 28
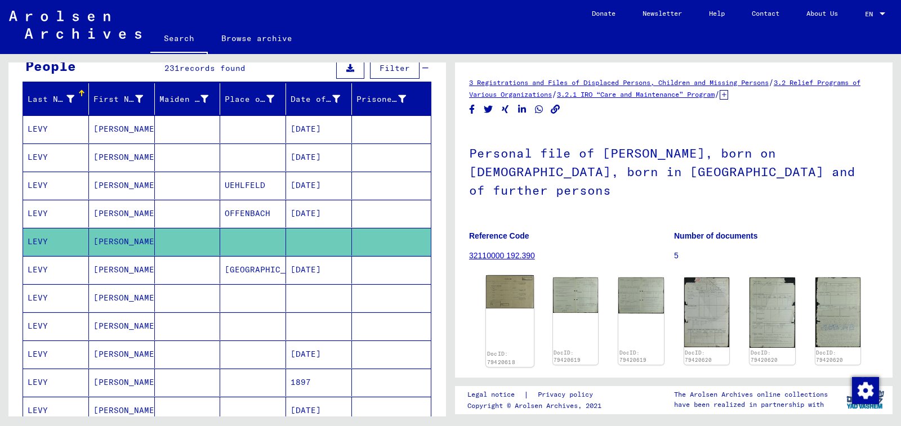
click at [520, 275] on img at bounding box center [510, 291] width 48 height 33
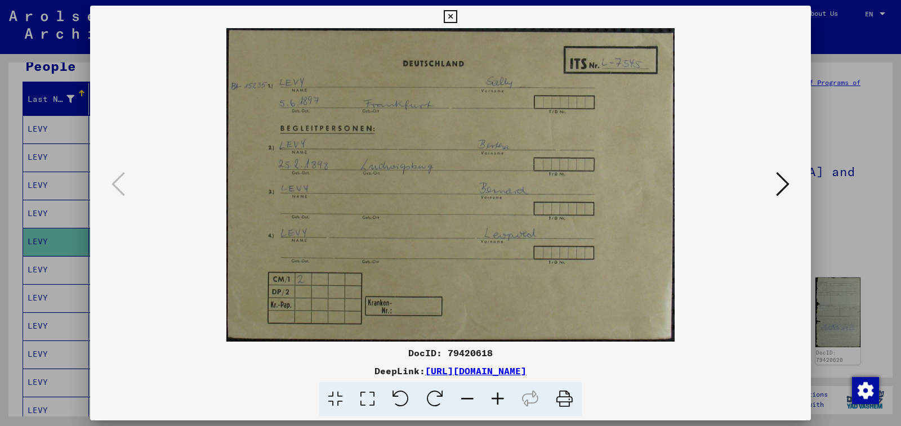
click at [771, 178] on img at bounding box center [450, 185] width 644 height 314
click at [776, 181] on icon at bounding box center [783, 184] width 14 height 27
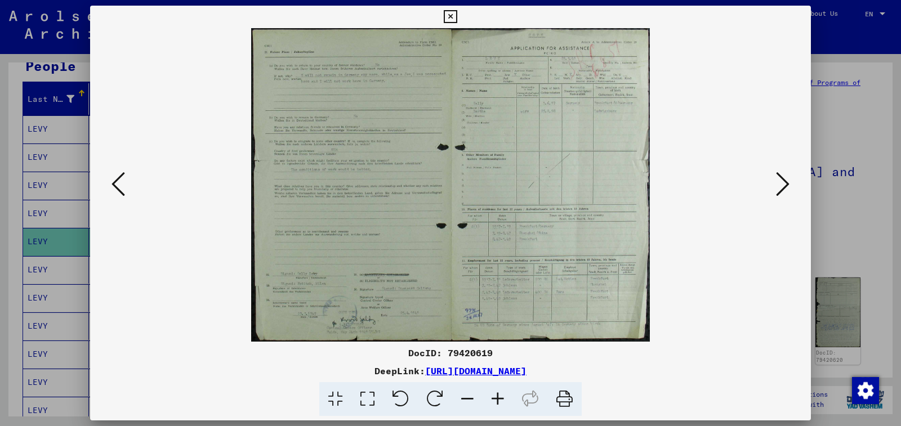
click at [776, 181] on icon at bounding box center [783, 184] width 14 height 27
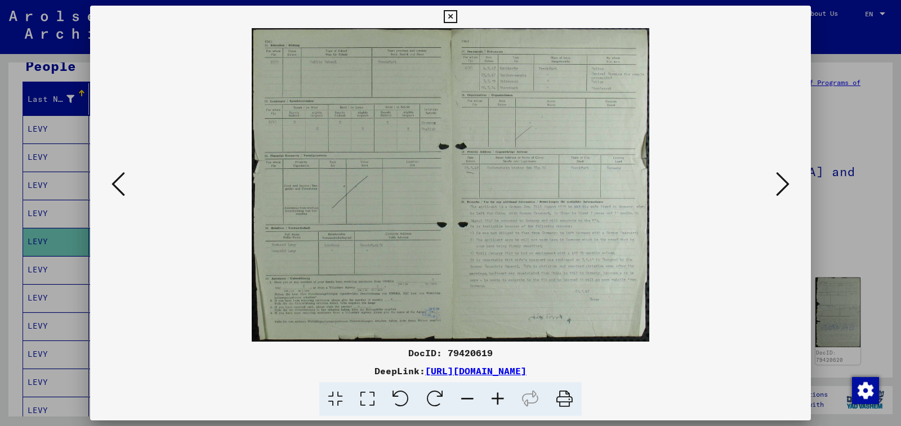
click at [799, 179] on div at bounding box center [450, 185] width 721 height 314
click at [783, 182] on icon at bounding box center [783, 184] width 14 height 27
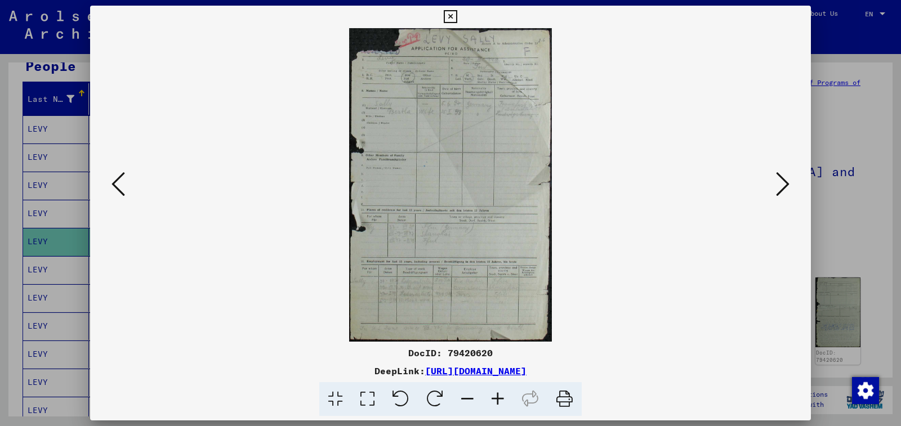
click at [783, 182] on icon at bounding box center [783, 184] width 14 height 27
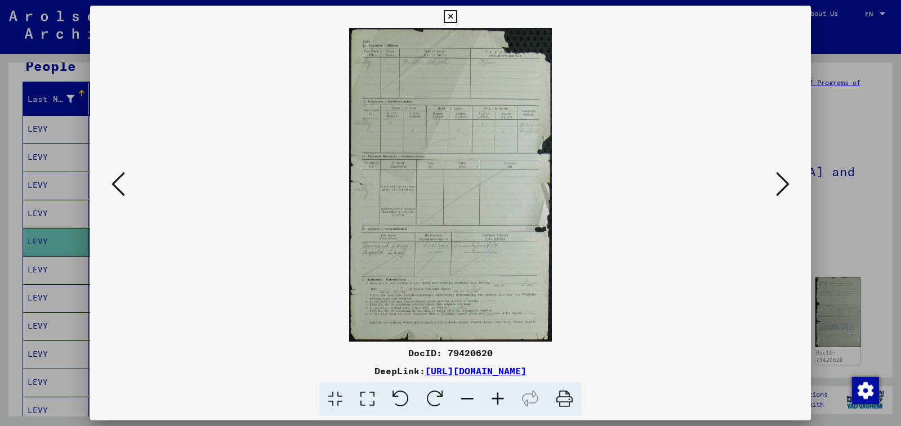
click at [783, 182] on icon at bounding box center [783, 184] width 14 height 27
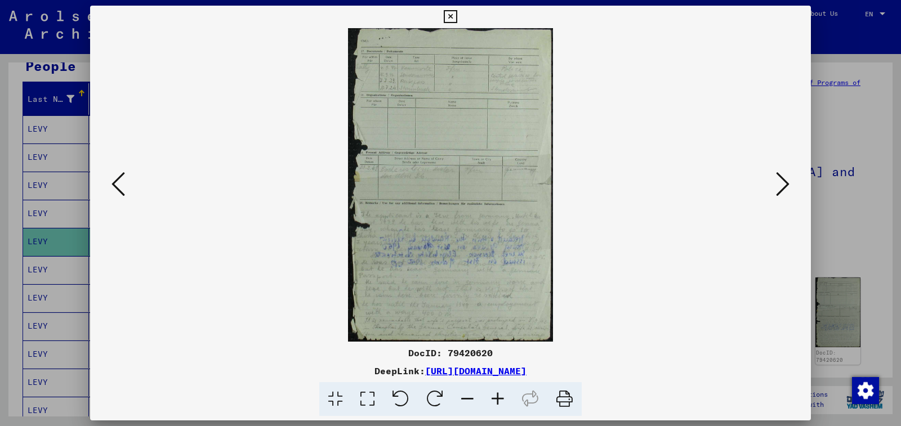
click at [783, 182] on icon at bounding box center [783, 184] width 14 height 27
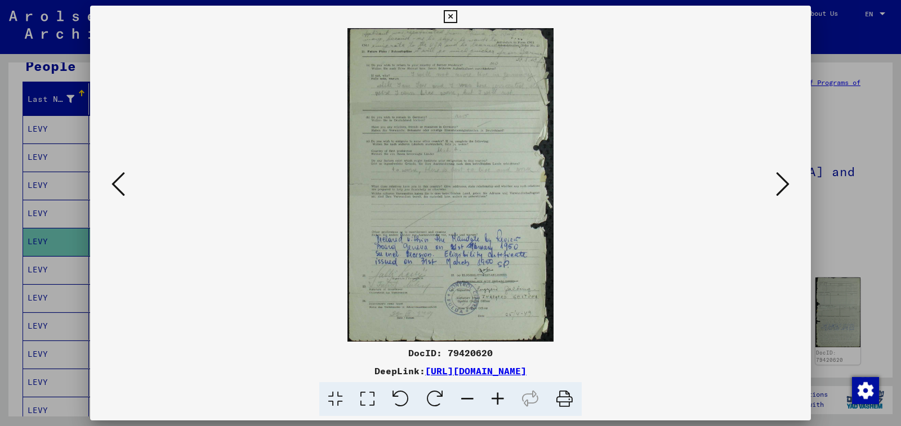
click at [783, 182] on icon at bounding box center [783, 184] width 14 height 27
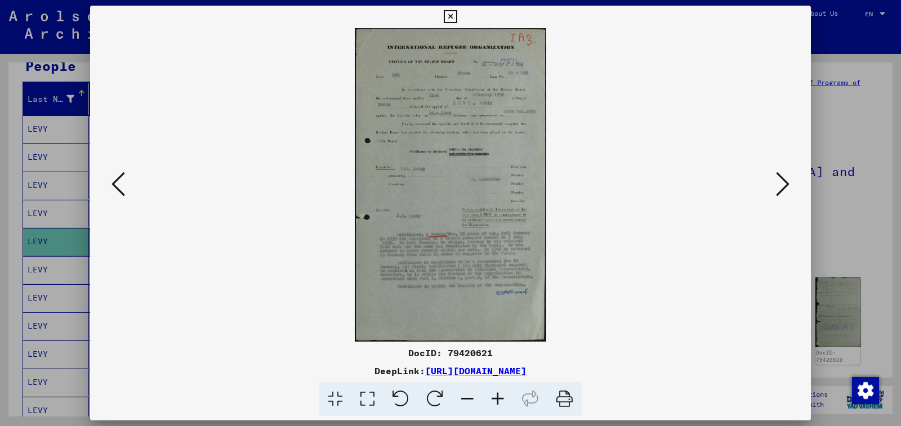
click at [783, 182] on icon at bounding box center [783, 184] width 14 height 27
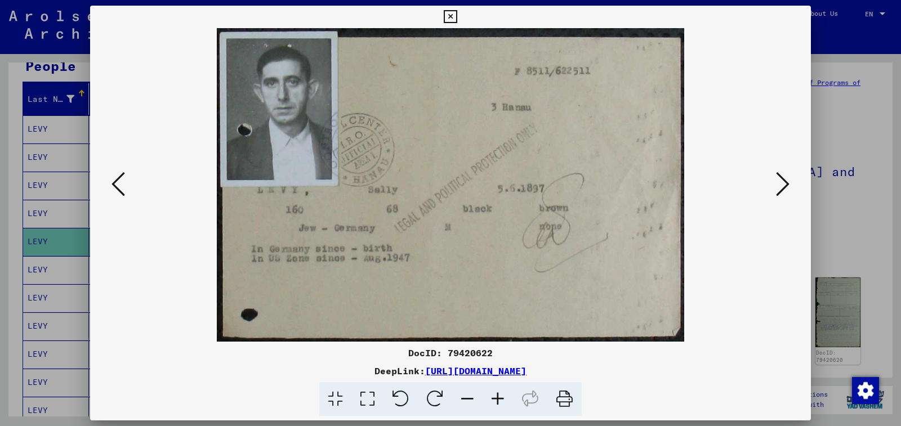
click at [783, 182] on icon at bounding box center [783, 184] width 14 height 27
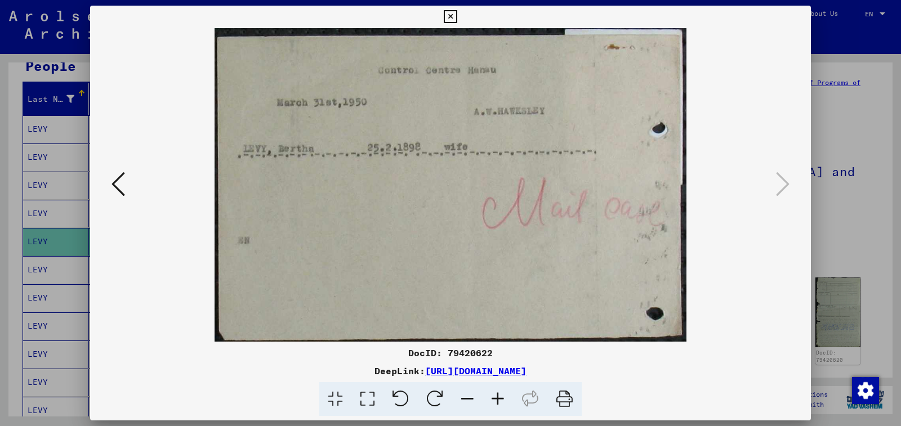
click at [783, 182] on icon at bounding box center [783, 184] width 14 height 27
click at [457, 21] on icon at bounding box center [450, 17] width 13 height 14
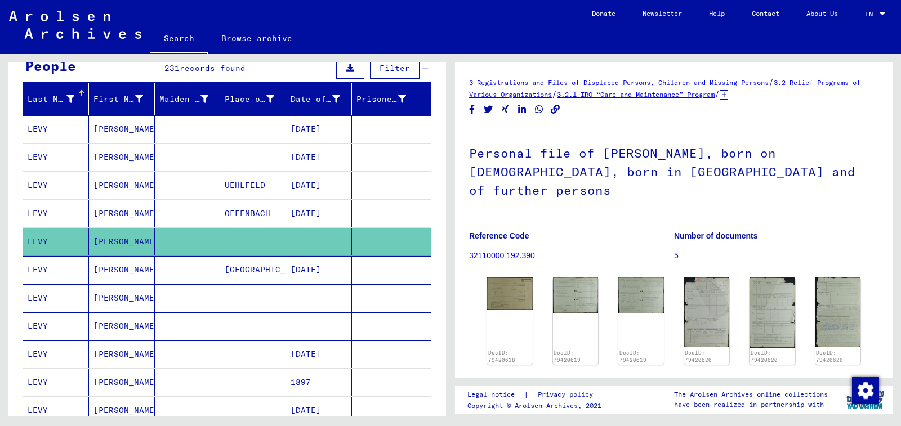
click at [333, 296] on mat-cell at bounding box center [319, 298] width 66 height 28
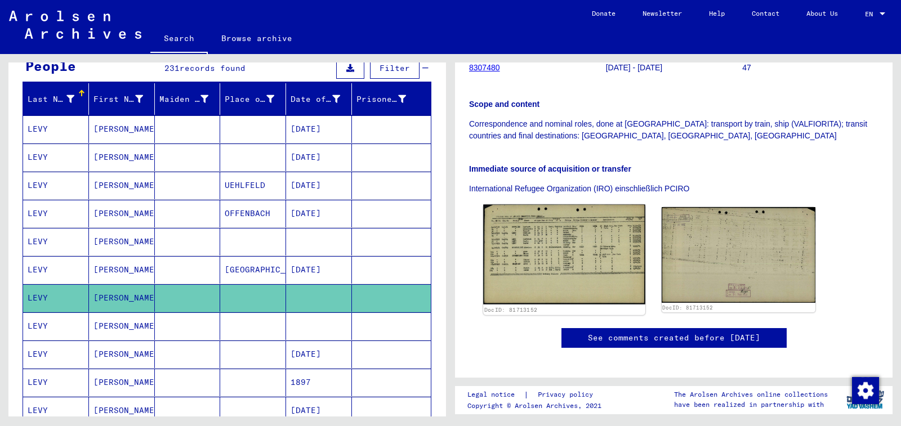
click at [548, 249] on img at bounding box center [564, 255] width 162 height 100
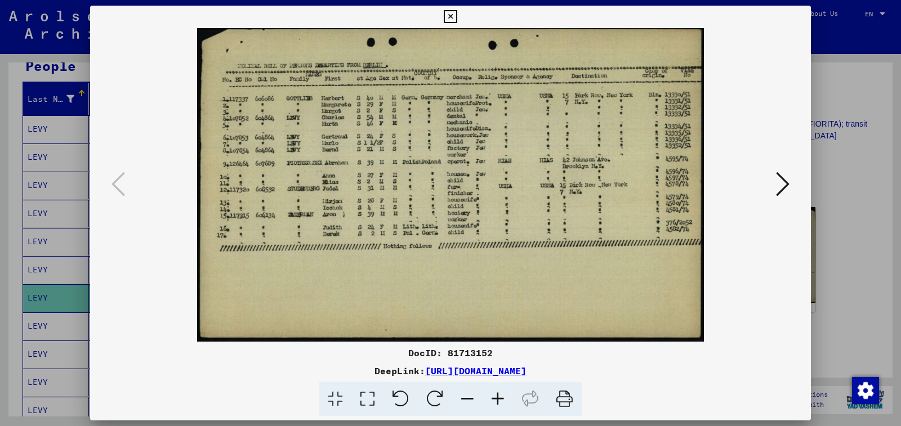
click at [496, 401] on icon at bounding box center [498, 399] width 30 height 34
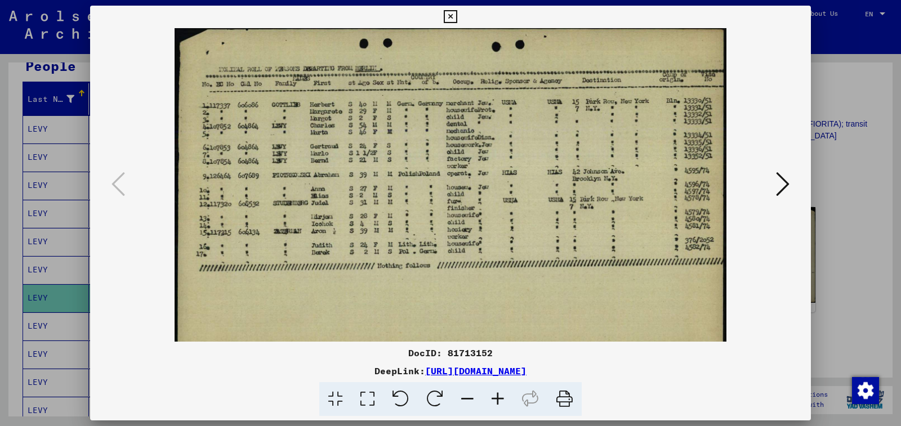
click at [496, 401] on icon at bounding box center [498, 399] width 30 height 34
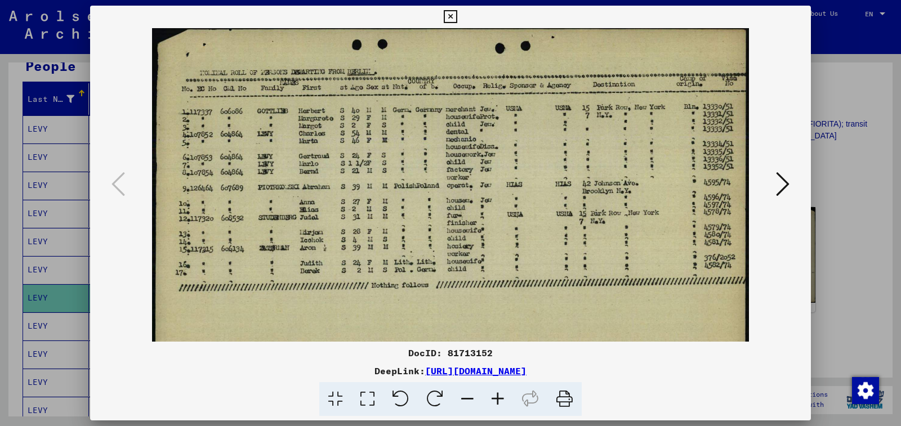
click at [496, 401] on icon at bounding box center [498, 399] width 30 height 34
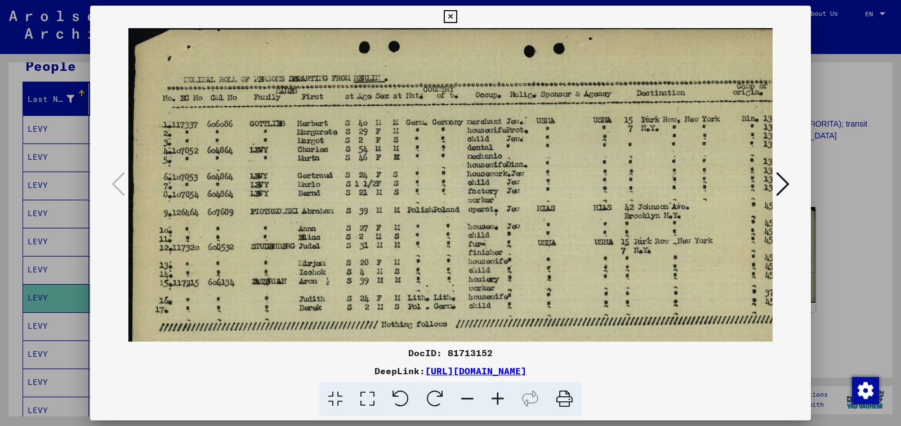
click at [496, 401] on icon at bounding box center [498, 399] width 30 height 34
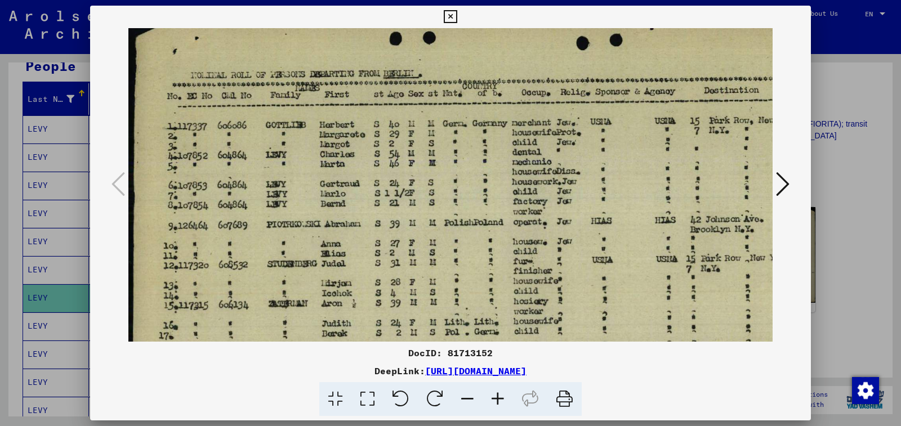
scroll to position [23, 0]
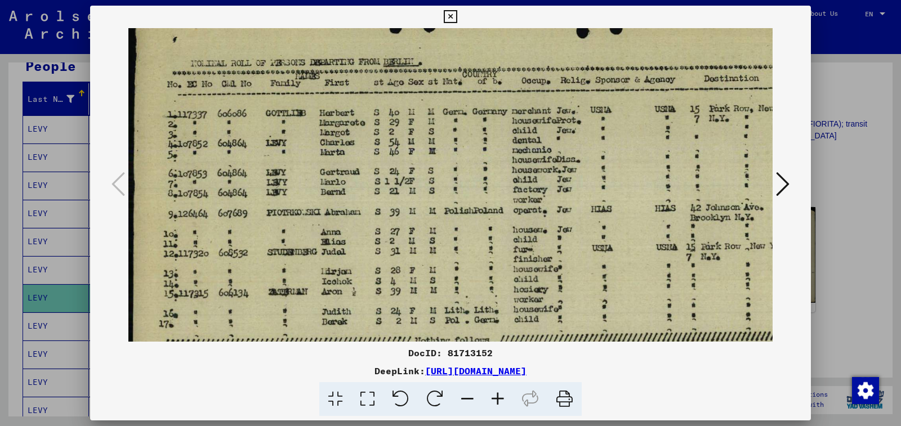
drag, startPoint x: 488, startPoint y: 272, endPoint x: 495, endPoint y: 249, distance: 24.2
click at [495, 249] on img at bounding box center [517, 246] width 779 height 483
click at [457, 19] on icon at bounding box center [450, 17] width 13 height 14
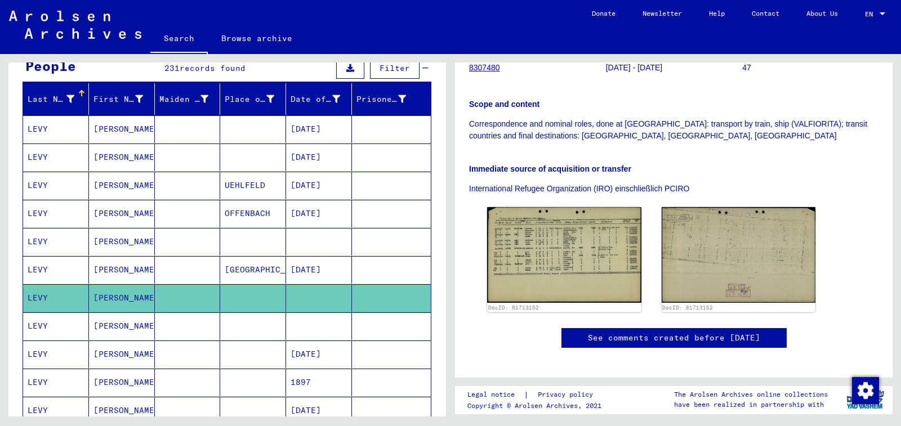
click at [352, 332] on mat-cell at bounding box center [391, 327] width 79 height 28
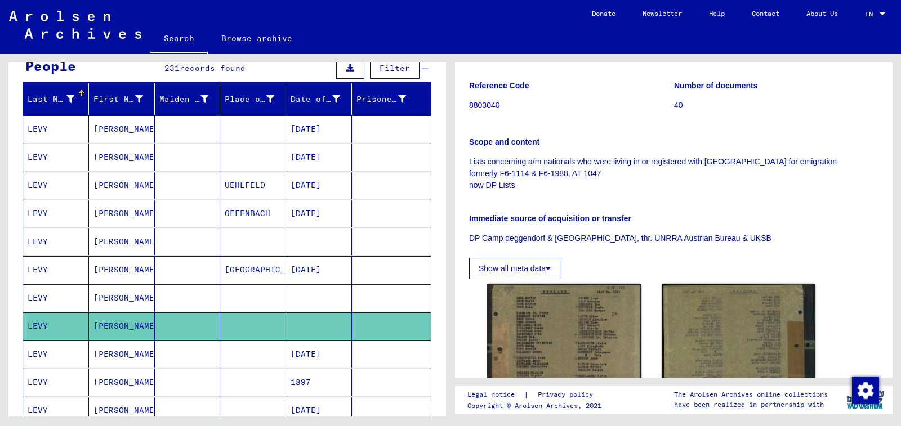
click at [548, 301] on img at bounding box center [564, 380] width 154 height 192
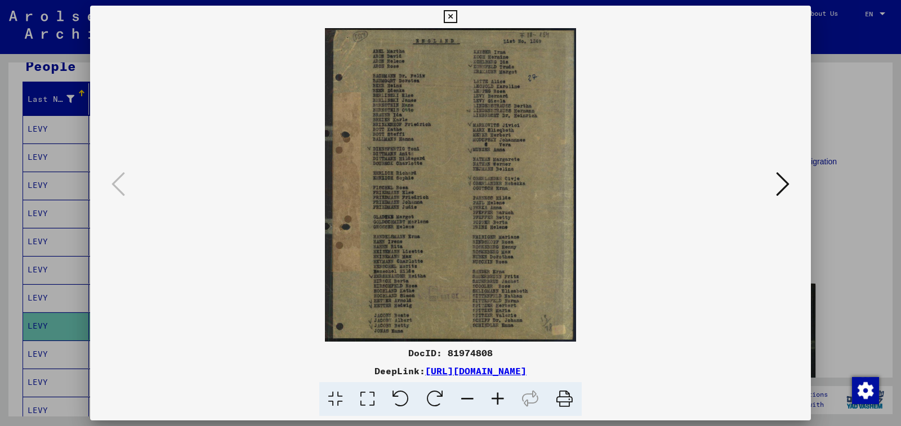
click at [495, 405] on icon at bounding box center [498, 399] width 30 height 34
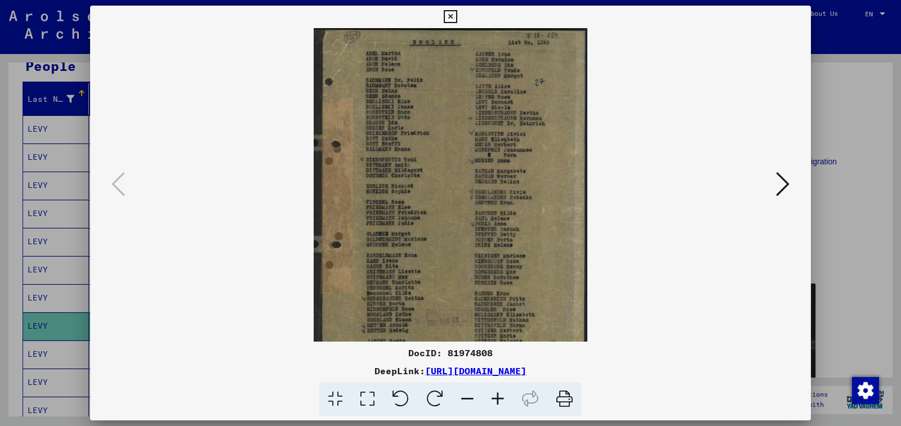
click at [495, 405] on icon at bounding box center [498, 399] width 30 height 34
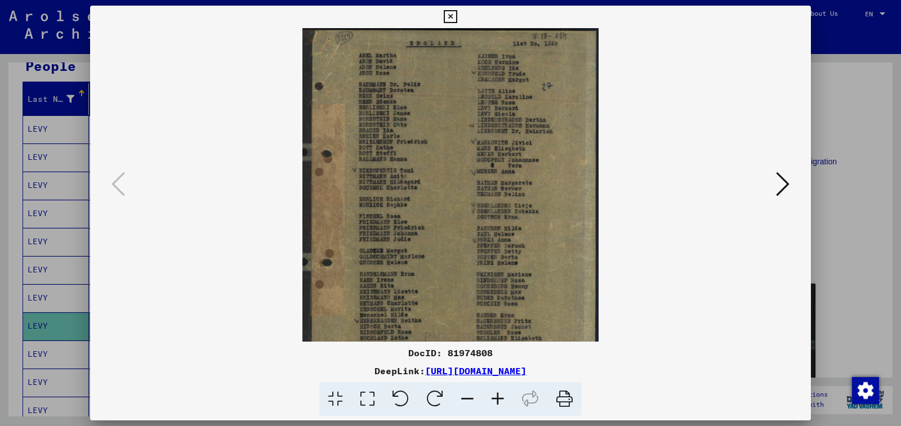
click at [495, 405] on icon at bounding box center [498, 399] width 30 height 34
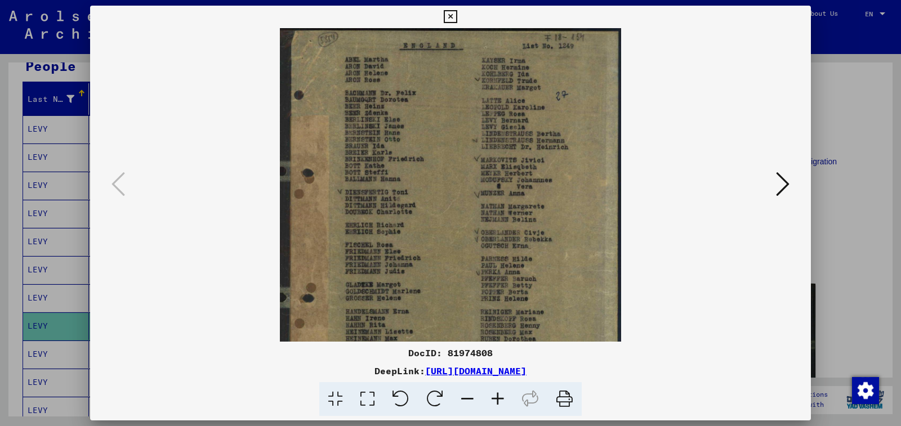
click at [495, 404] on icon at bounding box center [498, 399] width 30 height 34
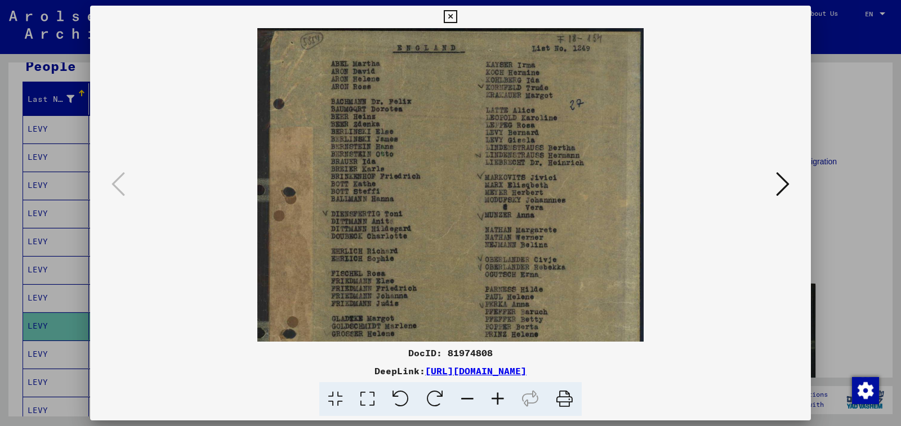
click at [495, 404] on icon at bounding box center [498, 399] width 30 height 34
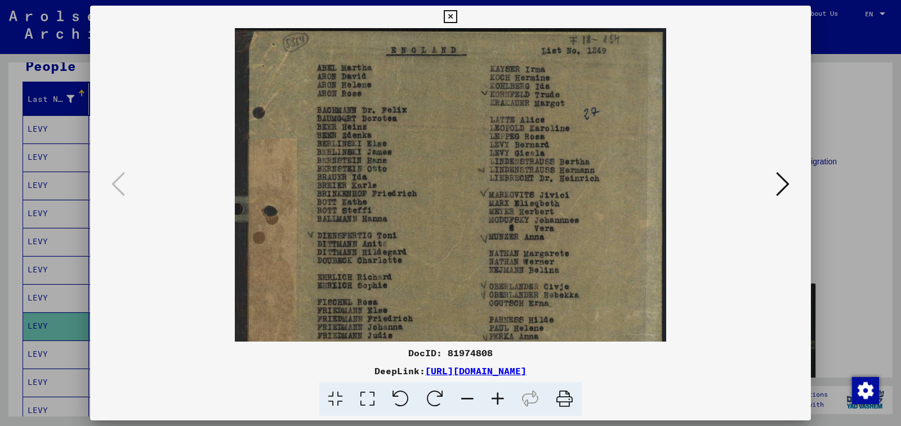
click at [495, 404] on icon at bounding box center [498, 399] width 30 height 34
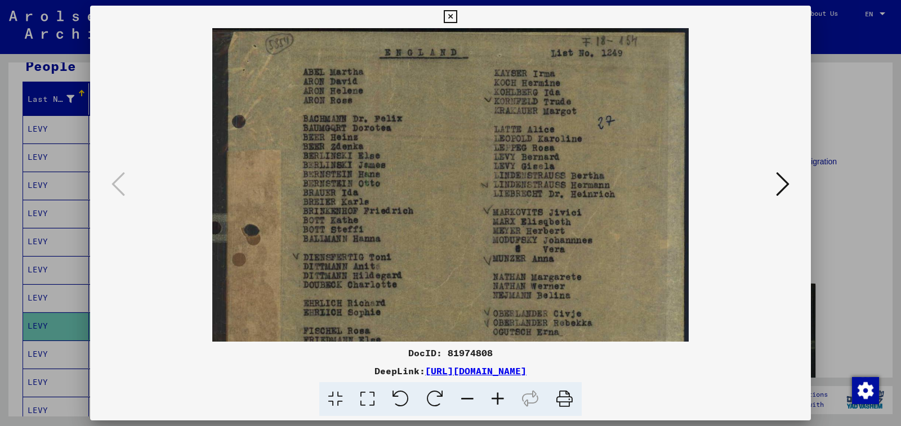
click at [495, 404] on icon at bounding box center [498, 399] width 30 height 34
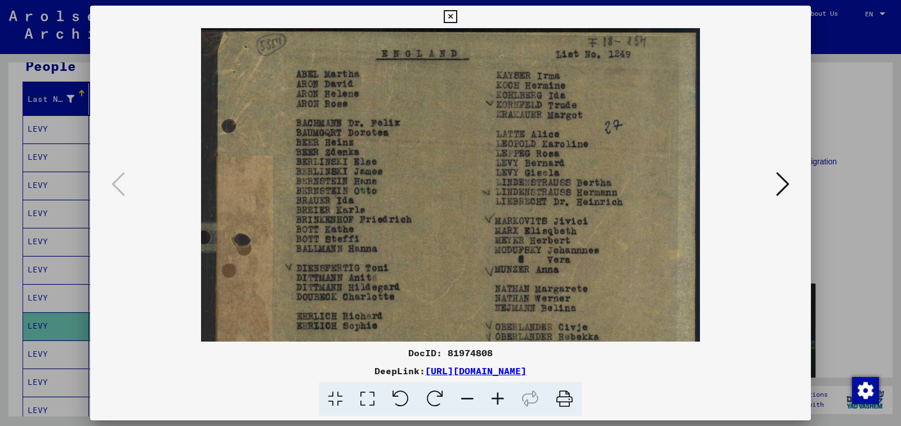
click at [495, 404] on icon at bounding box center [498, 399] width 30 height 34
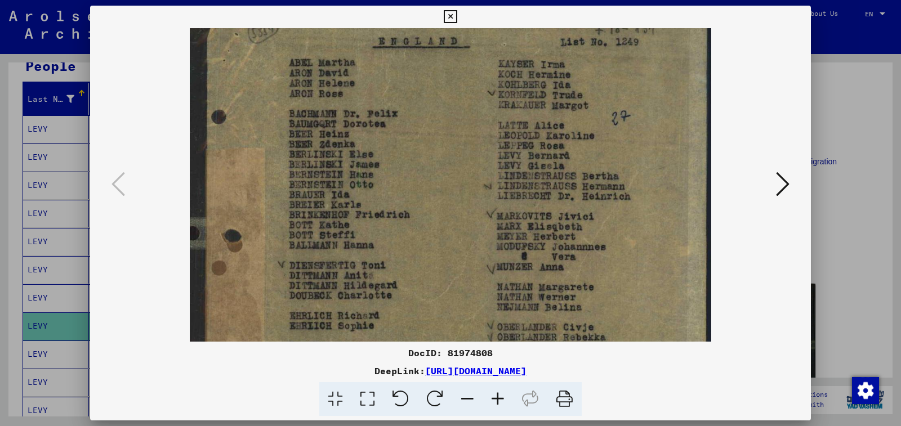
scroll to position [7, 0]
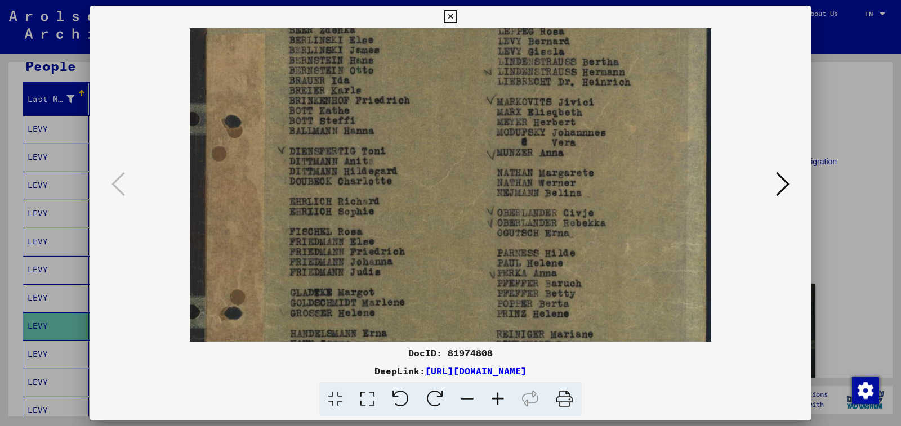
drag, startPoint x: 371, startPoint y: 275, endPoint x: 451, endPoint y: 148, distance: 150.8
click at [451, 148] on img at bounding box center [451, 226] width 522 height 652
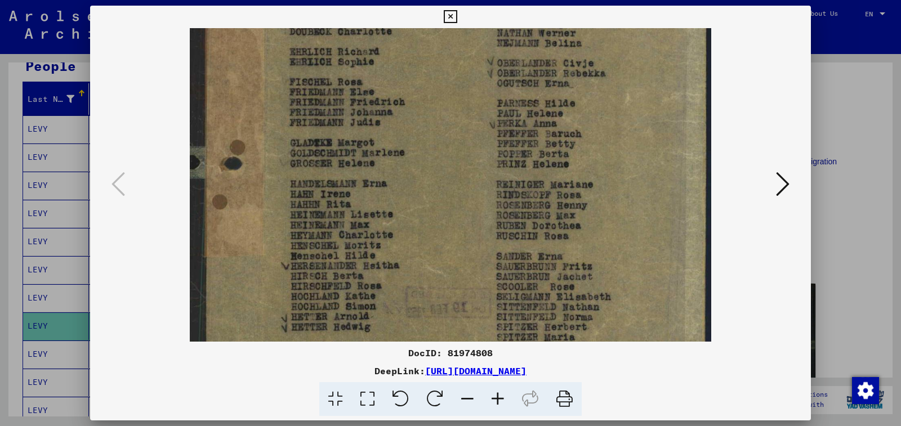
drag, startPoint x: 425, startPoint y: 287, endPoint x: 442, endPoint y: 137, distance: 150.7
click at [442, 137] on img at bounding box center [451, 77] width 522 height 652
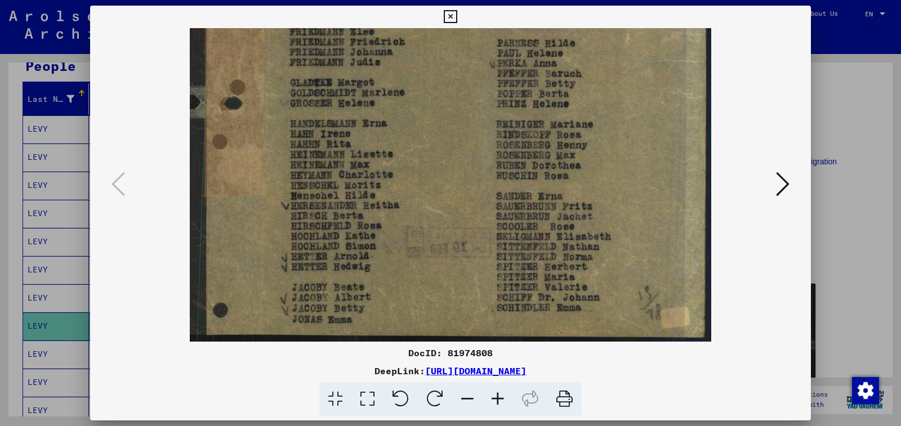
drag, startPoint x: 436, startPoint y: 337, endPoint x: 453, endPoint y: 211, distance: 127.3
click at [453, 211] on img at bounding box center [451, 16] width 522 height 652
click at [457, 16] on icon at bounding box center [450, 17] width 13 height 14
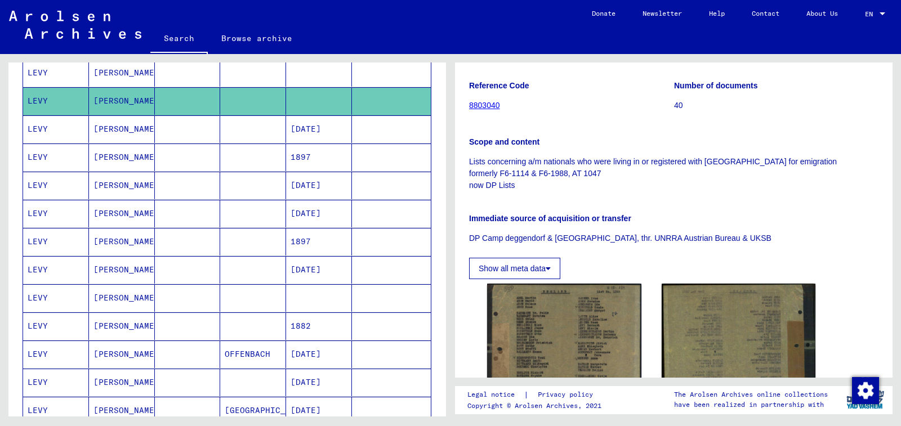
click at [382, 298] on mat-cell at bounding box center [391, 298] width 79 height 28
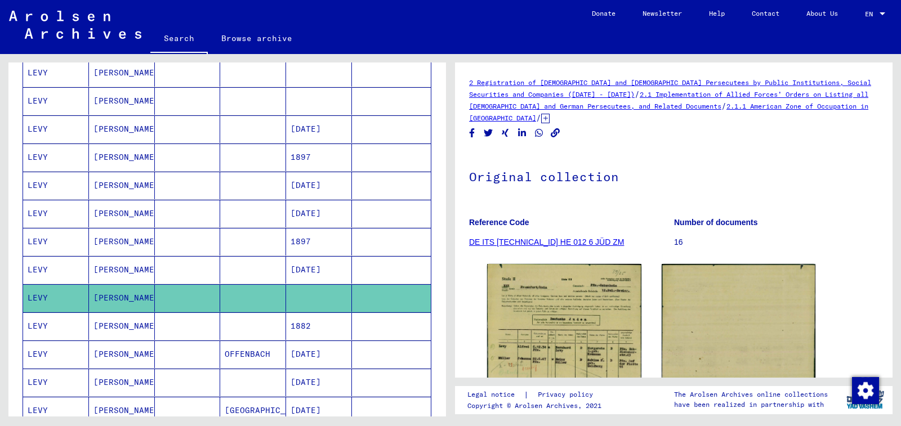
click at [521, 325] on img at bounding box center [564, 368] width 154 height 209
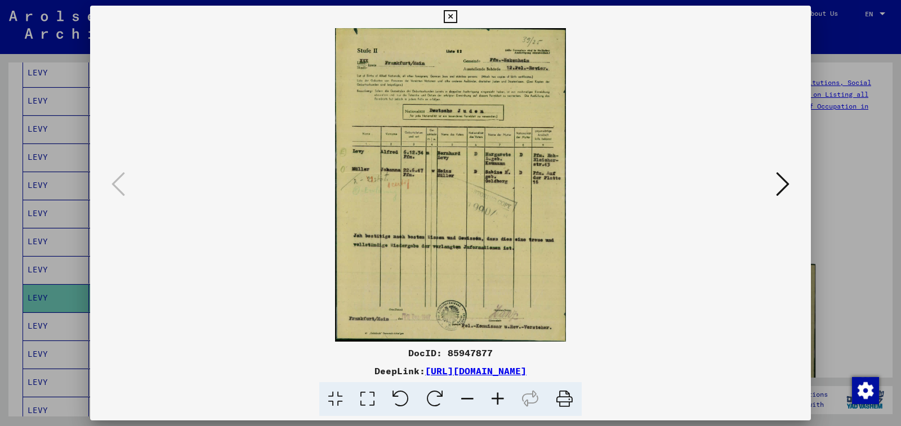
click at [498, 399] on icon at bounding box center [498, 399] width 30 height 34
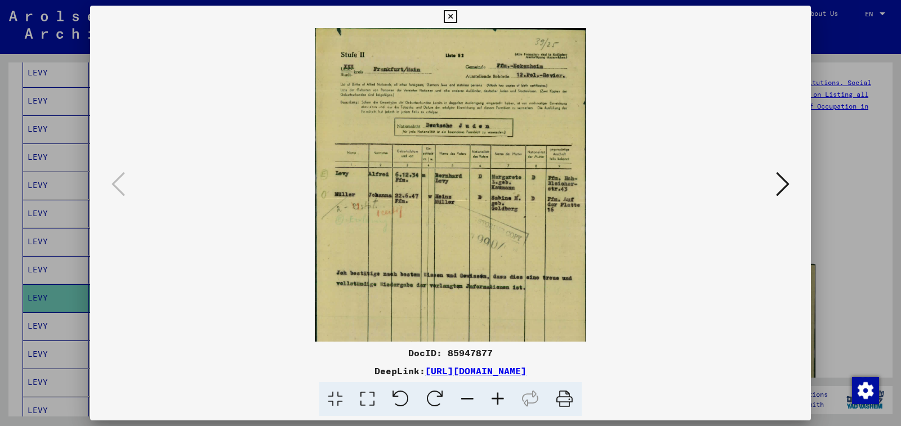
click at [498, 399] on icon at bounding box center [498, 399] width 30 height 34
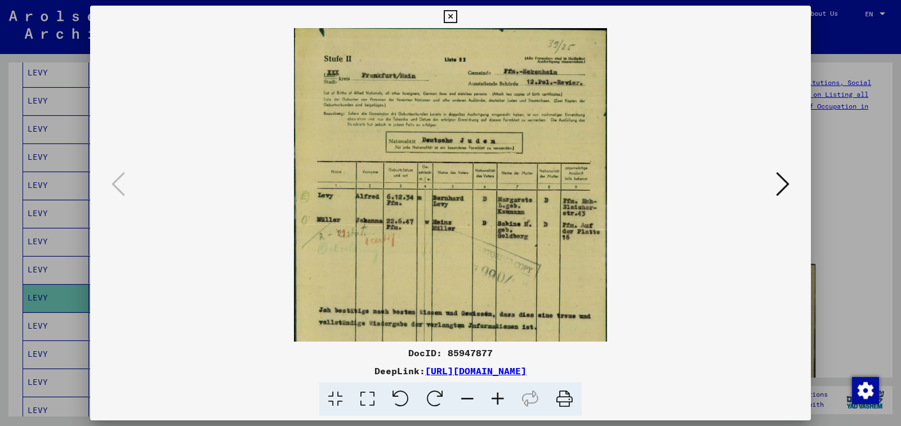
click at [498, 399] on icon at bounding box center [498, 399] width 30 height 34
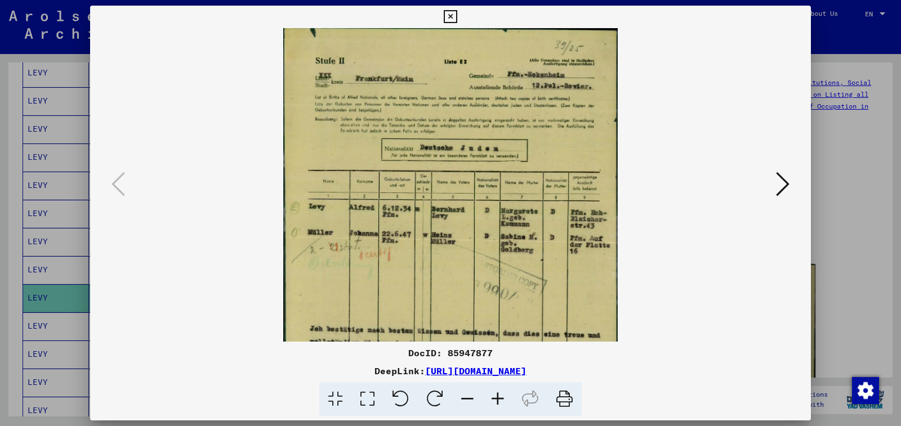
click at [498, 399] on icon at bounding box center [498, 399] width 30 height 34
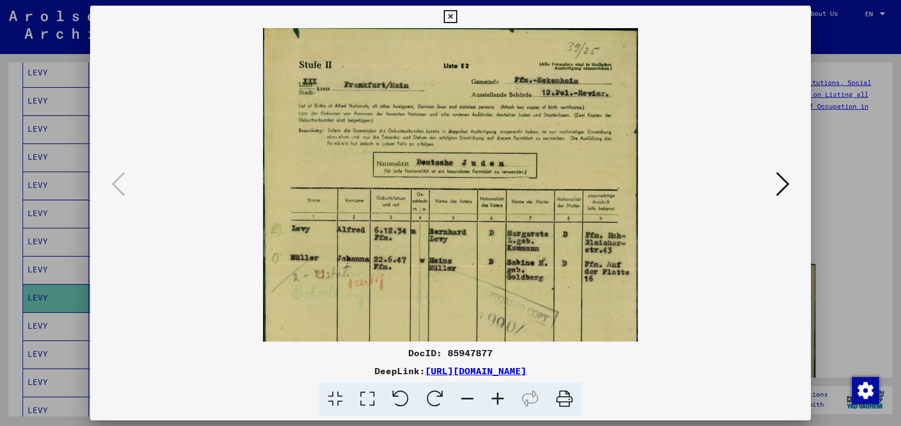
click at [498, 399] on icon at bounding box center [498, 399] width 30 height 34
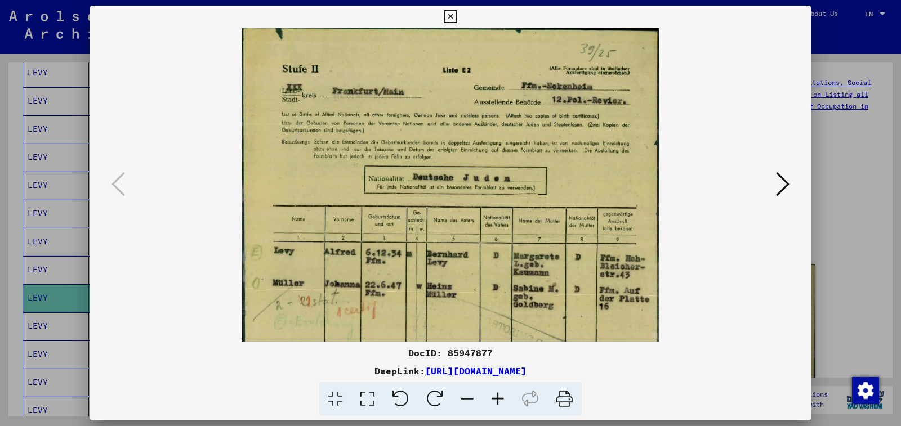
click at [457, 14] on icon at bounding box center [450, 17] width 13 height 14
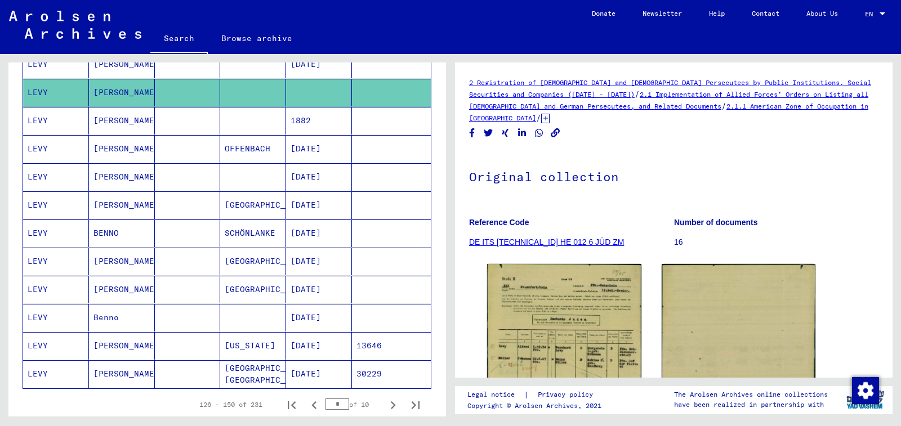
scroll to position [563, 0]
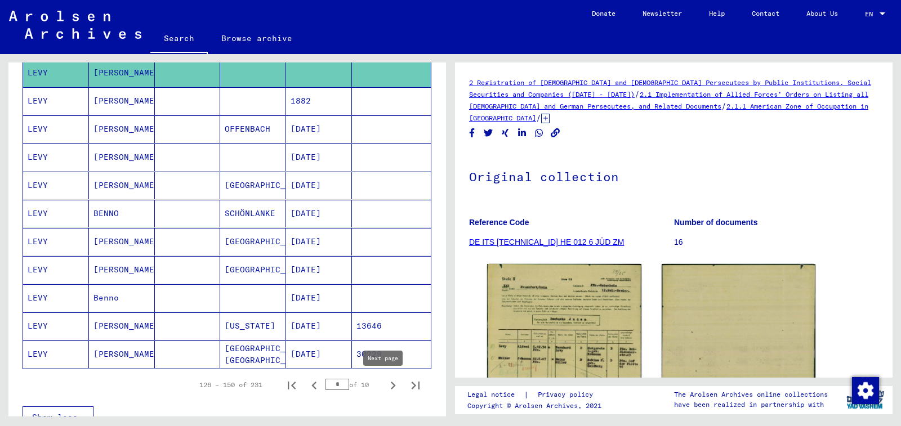
click at [385, 380] on icon "Next page" at bounding box center [393, 386] width 16 height 16
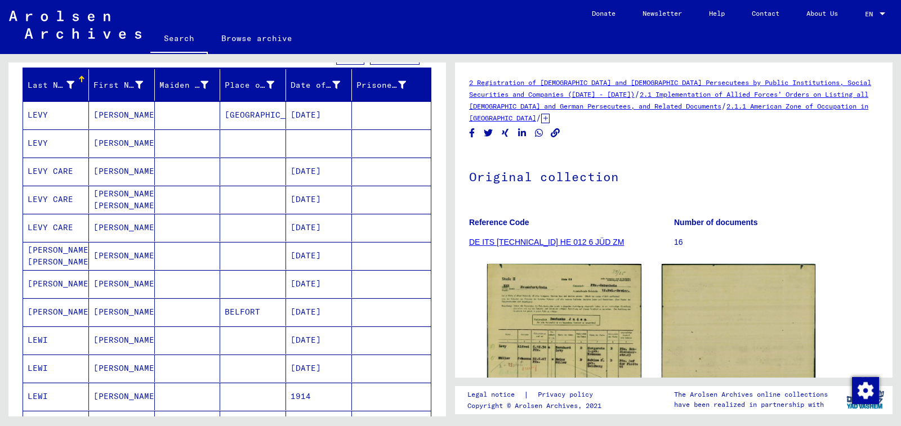
scroll to position [0, 0]
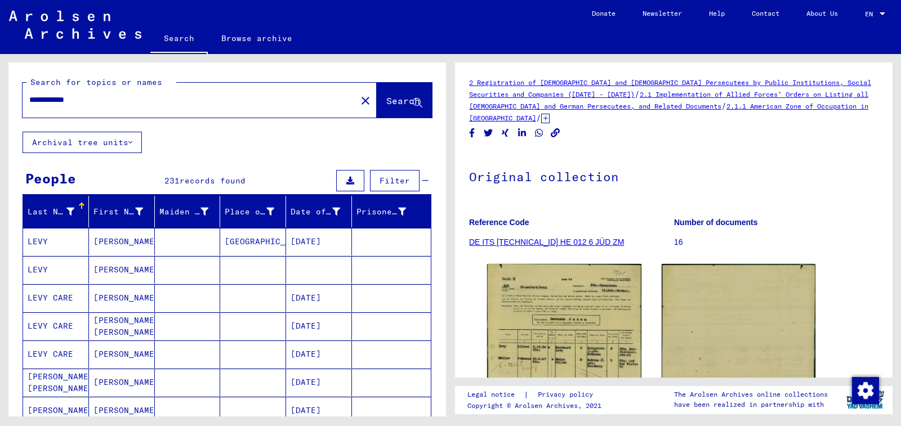
click at [314, 273] on mat-cell at bounding box center [319, 270] width 66 height 28
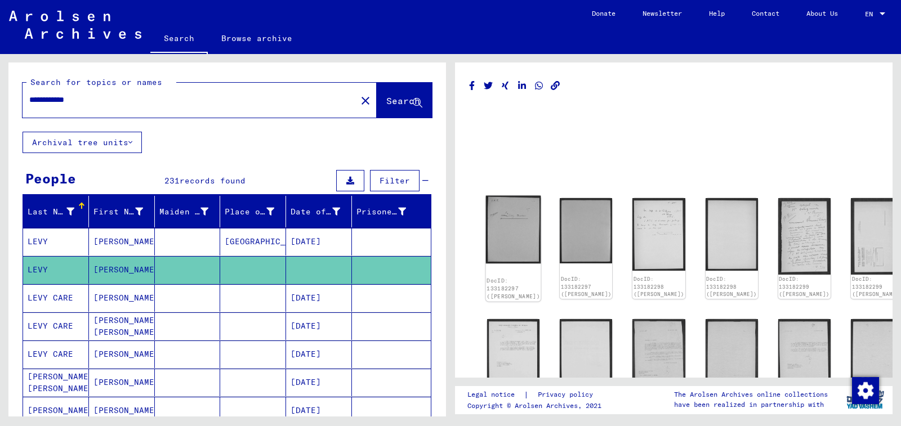
click at [507, 276] on div "DocID: 133182297 ([PERSON_NAME])" at bounding box center [513, 289] width 55 height 26
click at [511, 239] on img at bounding box center [513, 230] width 55 height 68
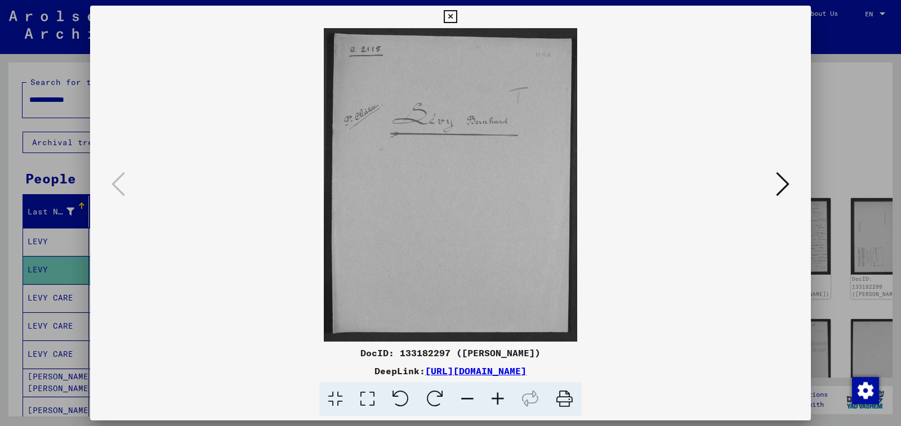
click at [787, 190] on icon at bounding box center [783, 184] width 14 height 27
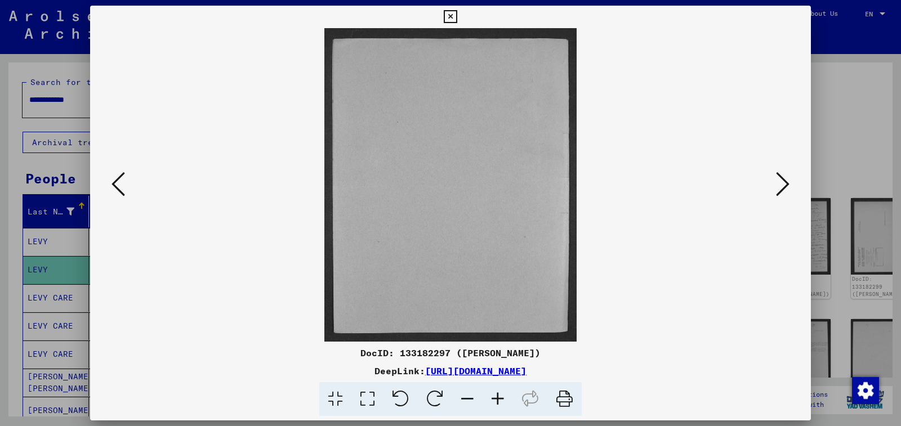
click at [787, 190] on icon at bounding box center [783, 184] width 14 height 27
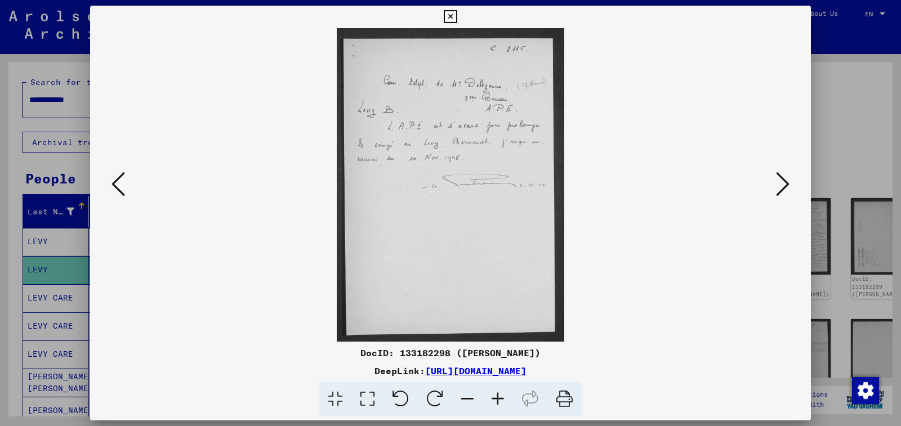
click at [787, 190] on icon at bounding box center [783, 184] width 14 height 27
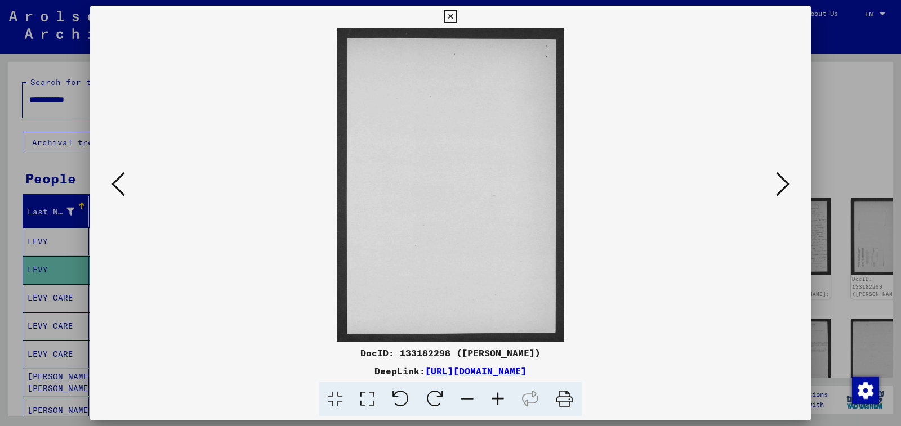
click at [787, 190] on icon at bounding box center [783, 184] width 14 height 27
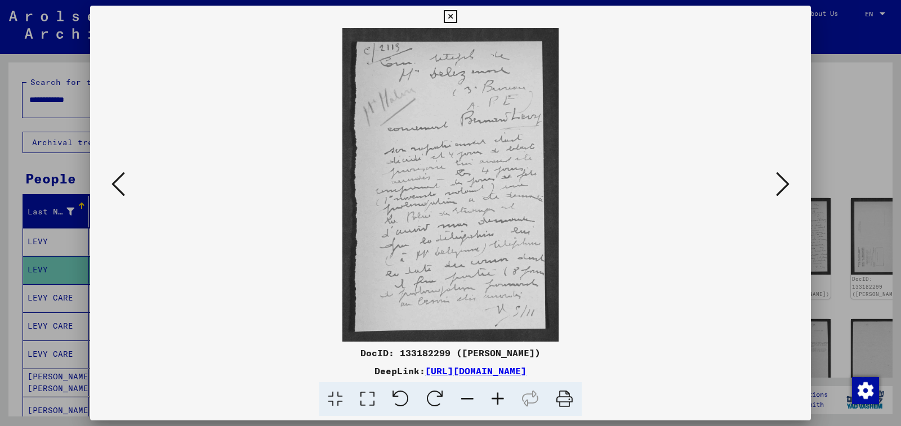
click at [787, 190] on icon at bounding box center [783, 184] width 14 height 27
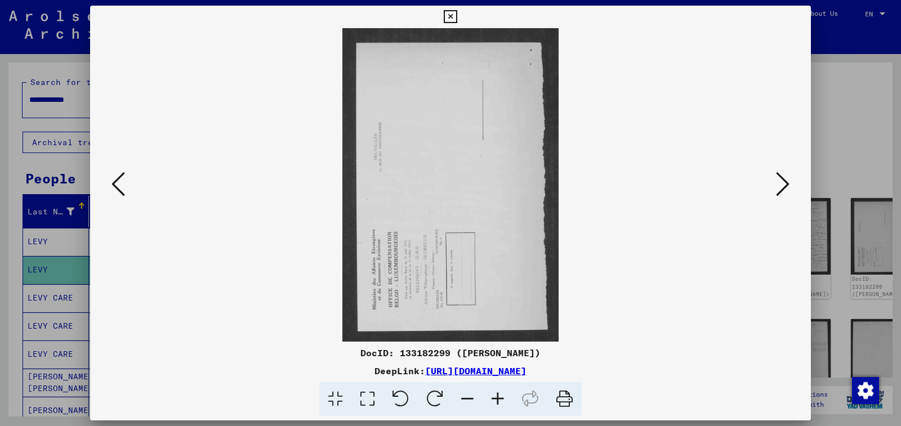
click at [787, 190] on icon at bounding box center [783, 184] width 14 height 27
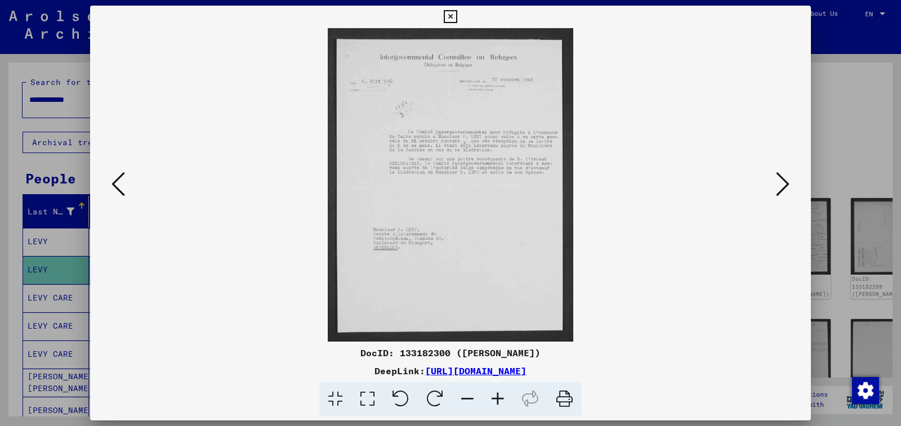
click at [502, 390] on icon at bounding box center [498, 399] width 30 height 34
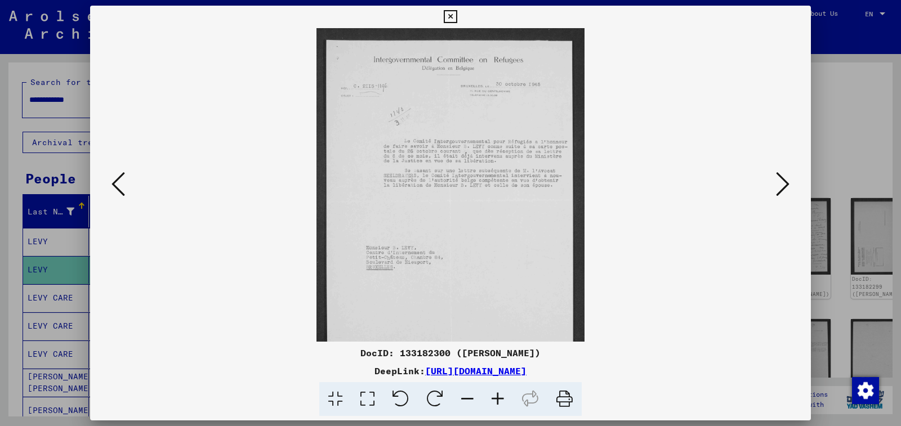
click at [502, 390] on icon at bounding box center [498, 399] width 30 height 34
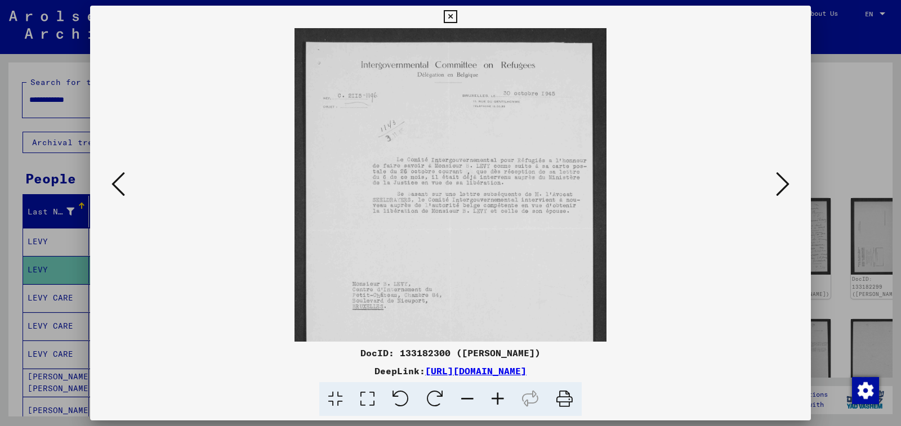
click at [502, 390] on icon at bounding box center [498, 399] width 30 height 34
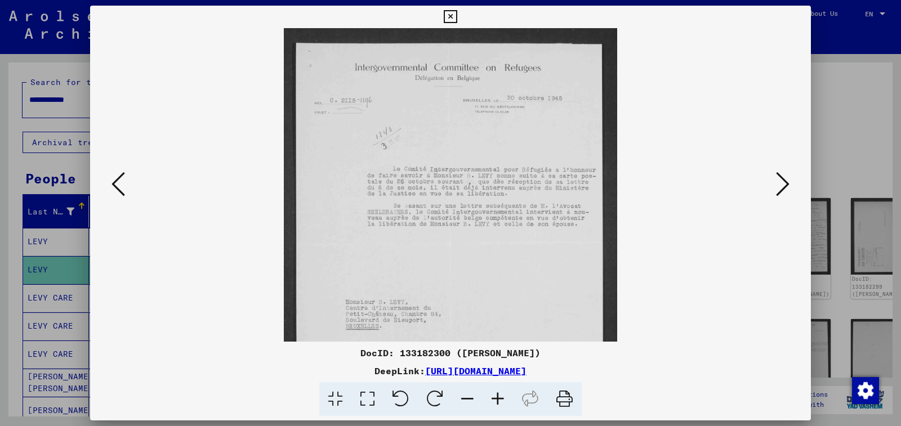
click at [502, 390] on icon at bounding box center [498, 399] width 30 height 34
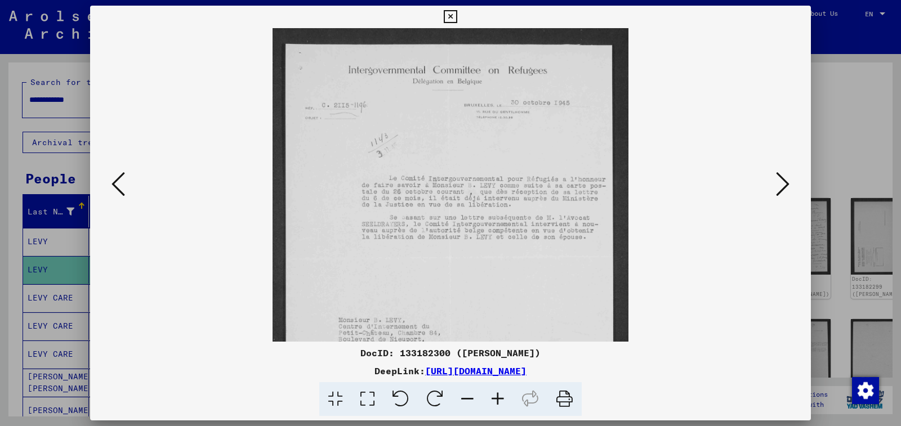
click at [502, 390] on icon at bounding box center [498, 399] width 30 height 34
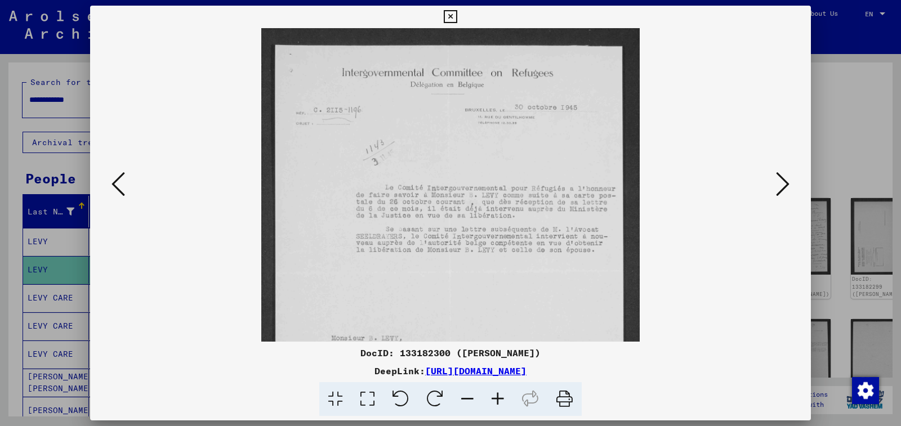
click at [784, 192] on icon at bounding box center [783, 184] width 14 height 27
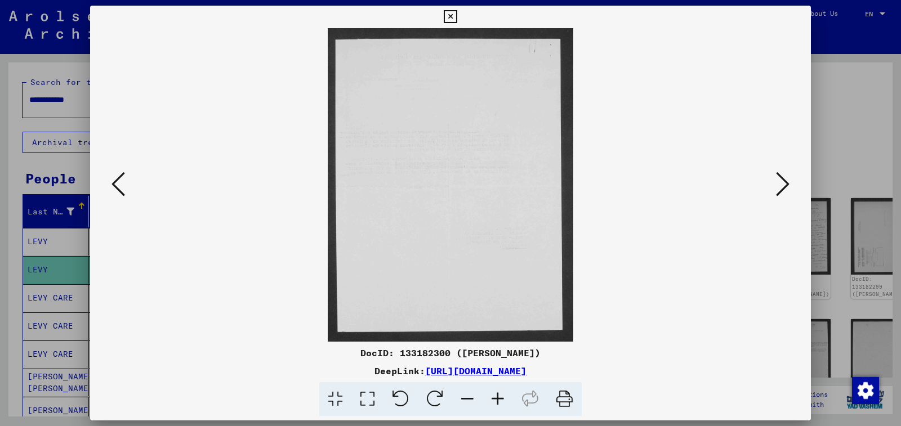
click at [785, 191] on icon at bounding box center [783, 184] width 14 height 27
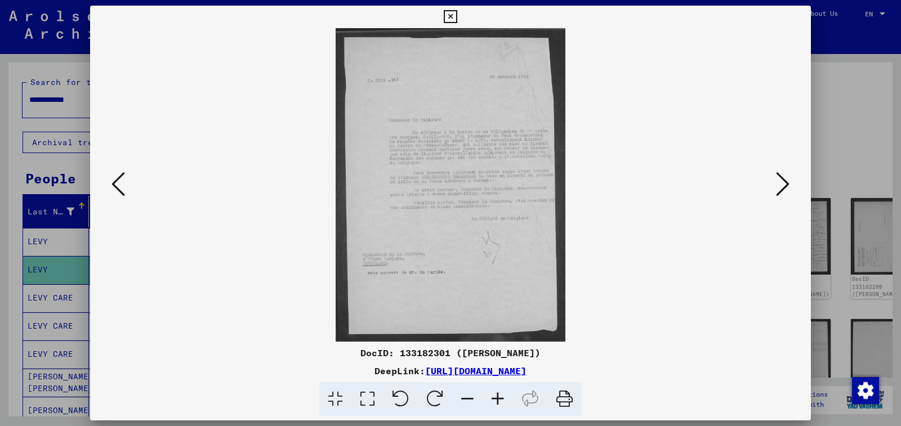
click at [502, 395] on icon at bounding box center [498, 399] width 30 height 34
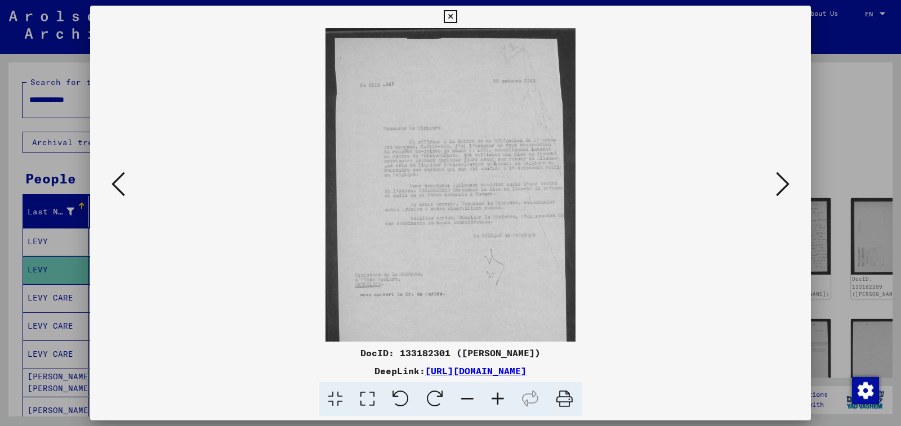
click at [502, 395] on icon at bounding box center [498, 399] width 30 height 34
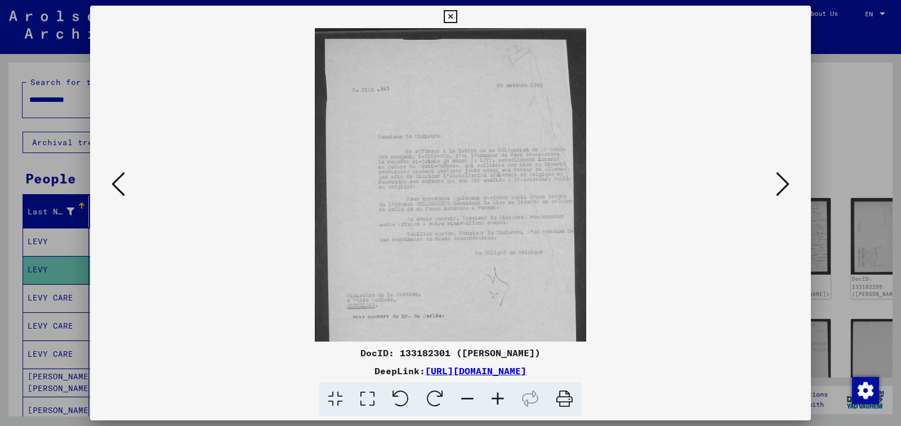
click at [502, 395] on icon at bounding box center [498, 399] width 30 height 34
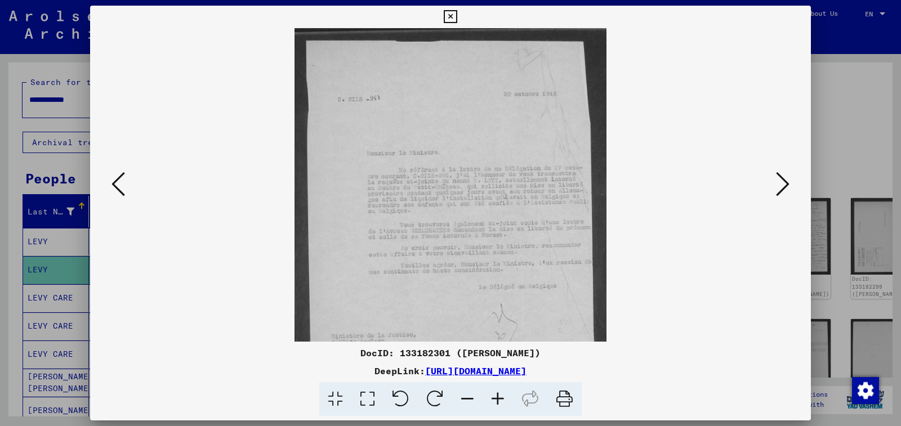
click at [502, 395] on icon at bounding box center [498, 399] width 30 height 34
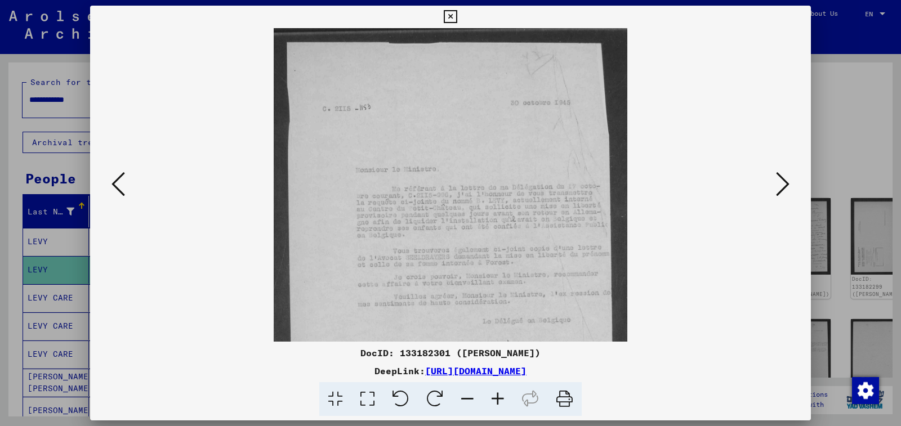
click at [502, 395] on icon at bounding box center [498, 399] width 30 height 34
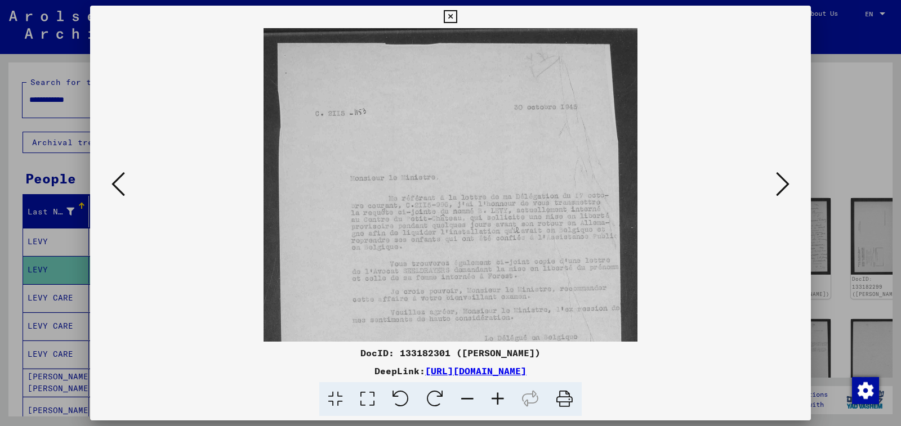
click at [502, 395] on icon at bounding box center [498, 399] width 30 height 34
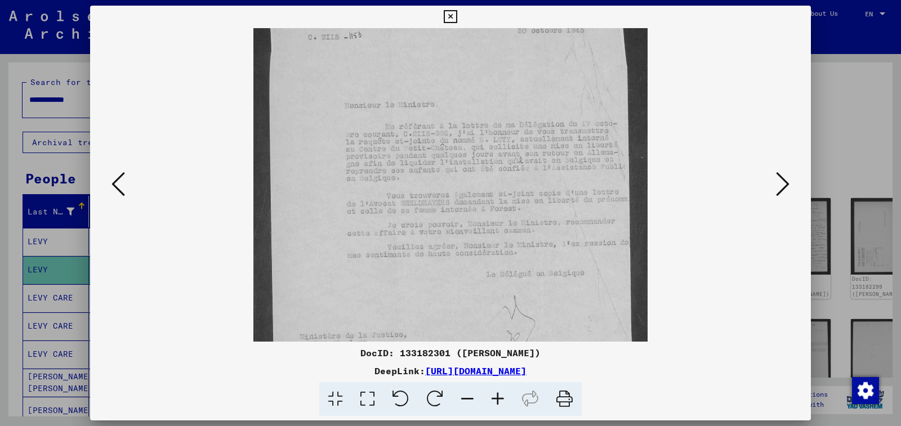
scroll to position [75, 0]
drag, startPoint x: 542, startPoint y: 275, endPoint x: 533, endPoint y: 200, distance: 76.1
click at [533, 200] on img at bounding box center [450, 222] width 395 height 539
click at [779, 184] on icon at bounding box center [783, 184] width 14 height 27
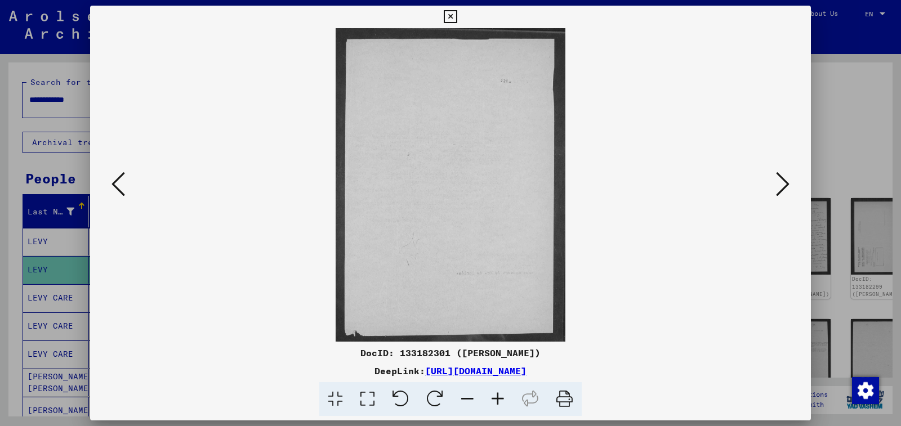
scroll to position [0, 0]
click at [783, 189] on icon at bounding box center [783, 184] width 14 height 27
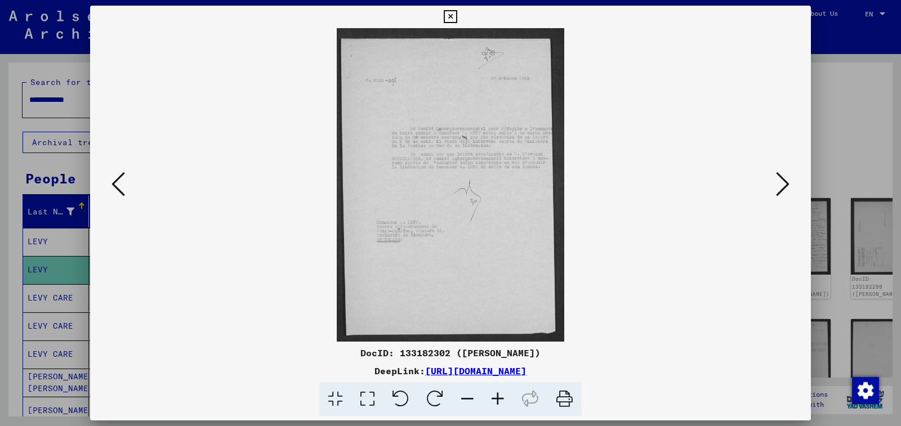
click at [499, 393] on icon at bounding box center [498, 399] width 30 height 34
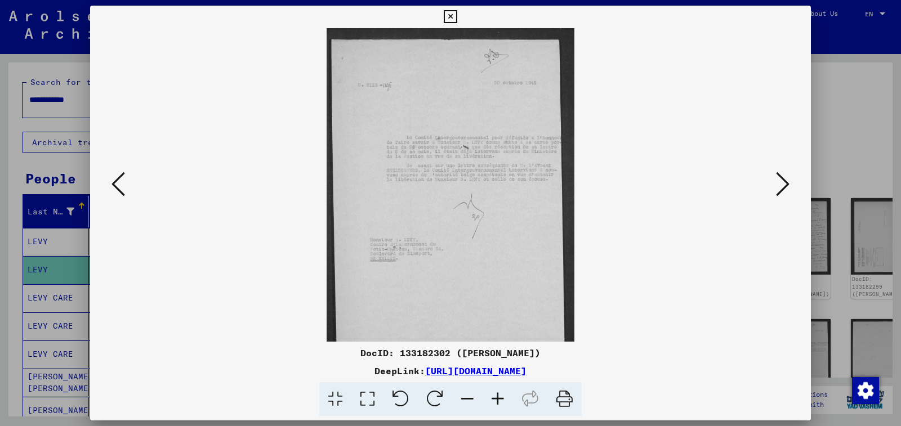
click at [499, 393] on icon at bounding box center [498, 399] width 30 height 34
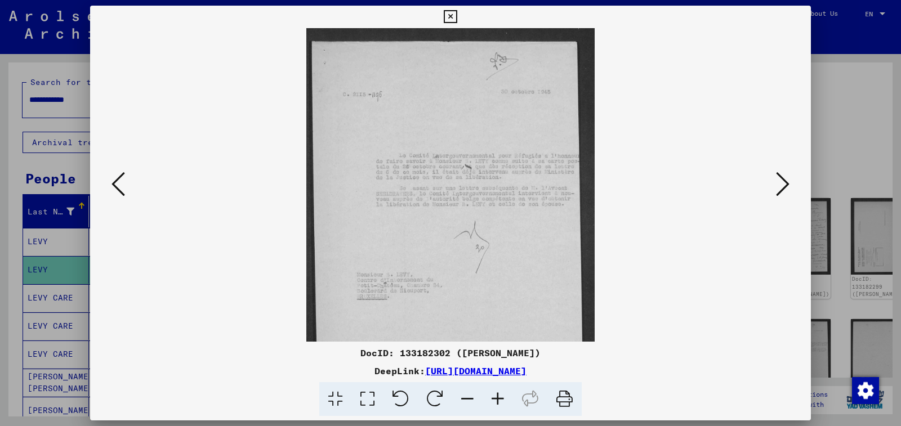
click at [499, 393] on icon at bounding box center [498, 399] width 30 height 34
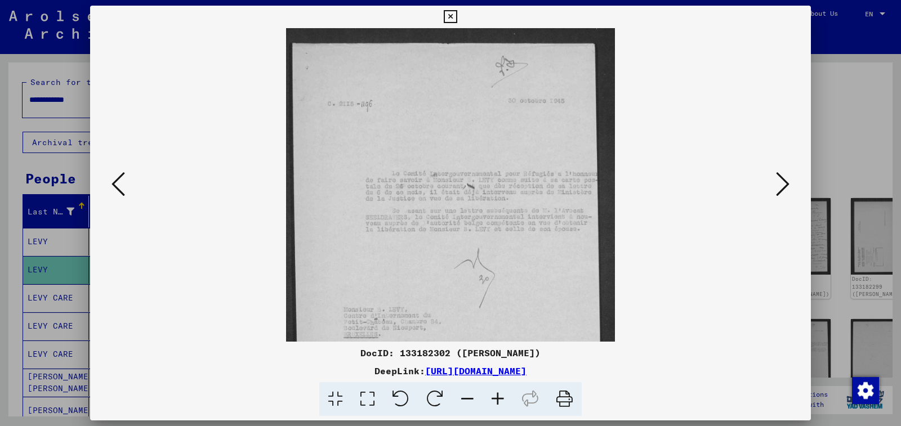
click at [499, 393] on icon at bounding box center [498, 399] width 30 height 34
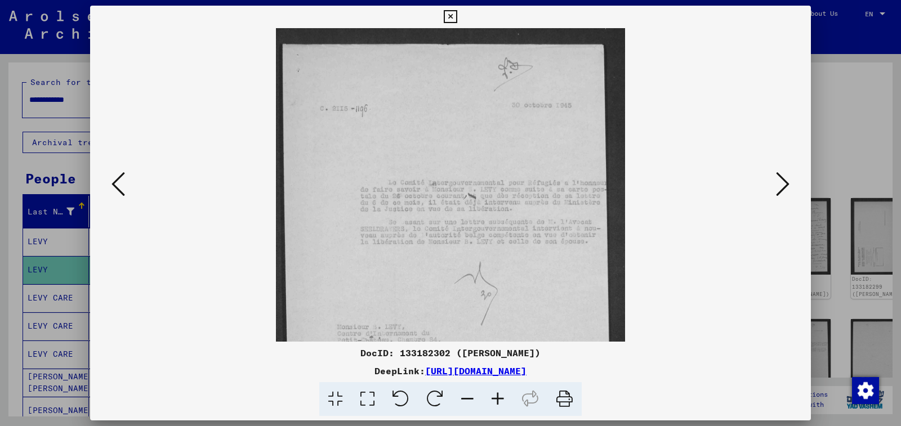
click at [499, 393] on icon at bounding box center [498, 399] width 30 height 34
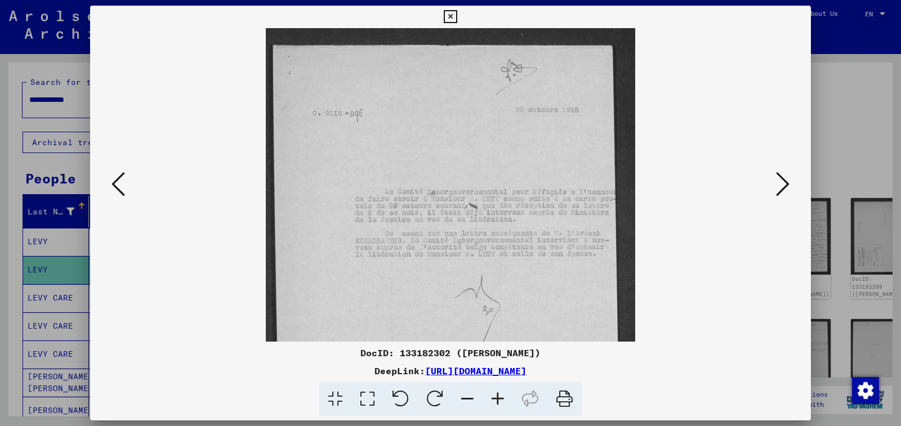
click at [499, 393] on icon at bounding box center [498, 399] width 30 height 34
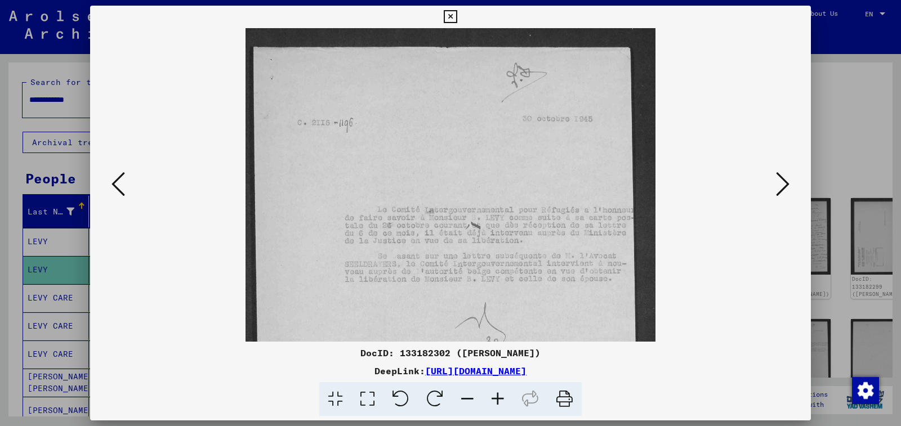
click at [499, 393] on icon at bounding box center [498, 399] width 30 height 34
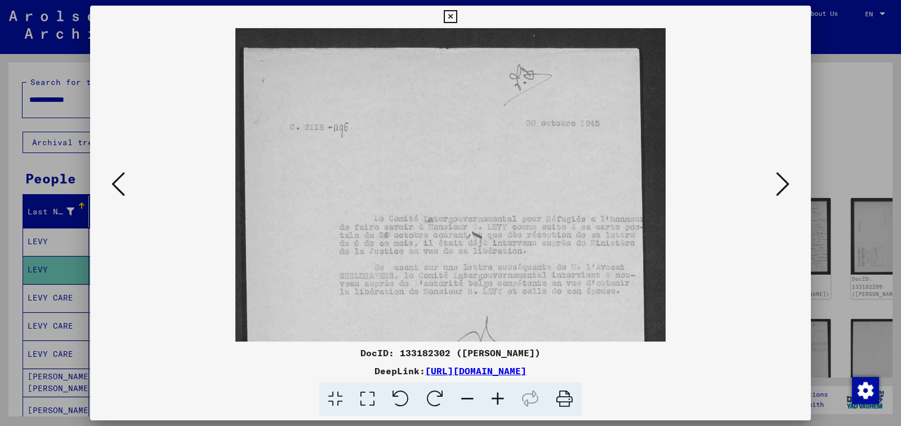
click at [783, 181] on icon at bounding box center [783, 184] width 14 height 27
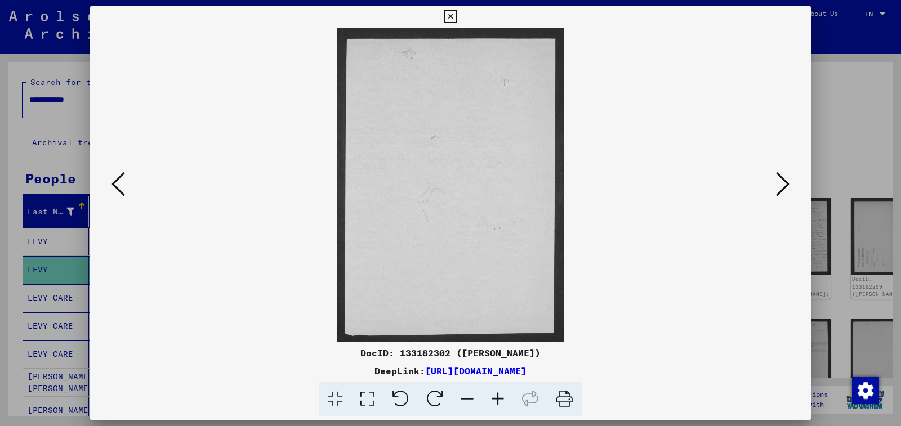
click at [788, 185] on icon at bounding box center [783, 184] width 14 height 27
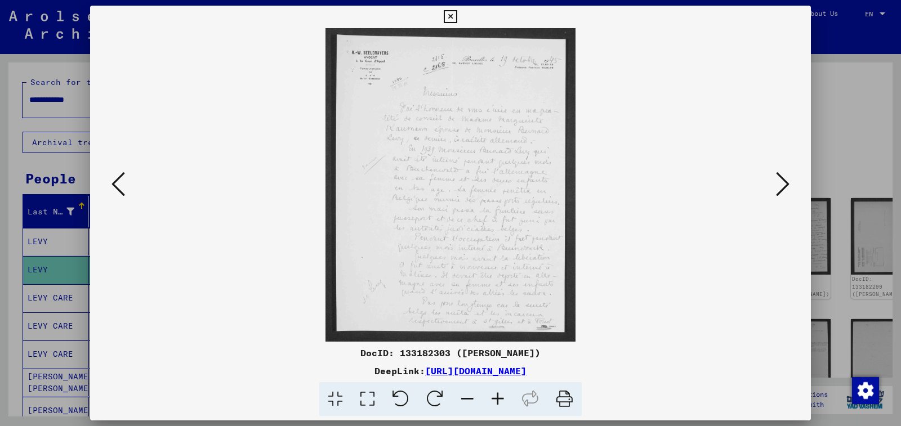
click at [498, 401] on icon at bounding box center [498, 399] width 30 height 34
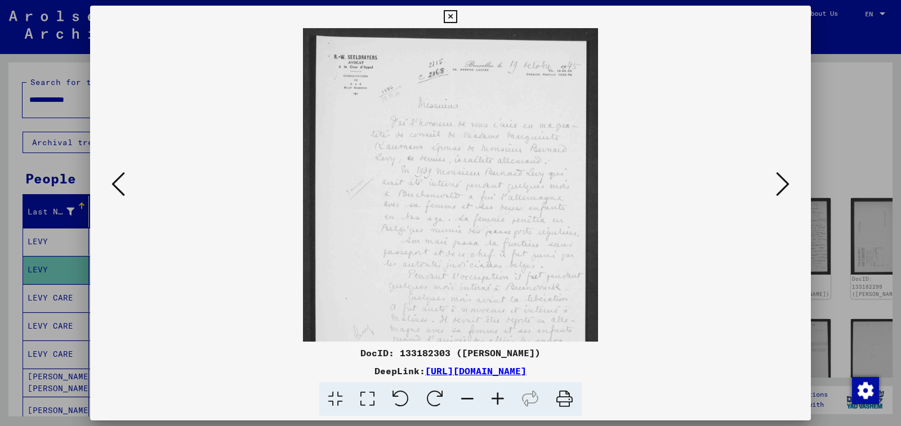
click at [498, 401] on icon at bounding box center [498, 399] width 30 height 34
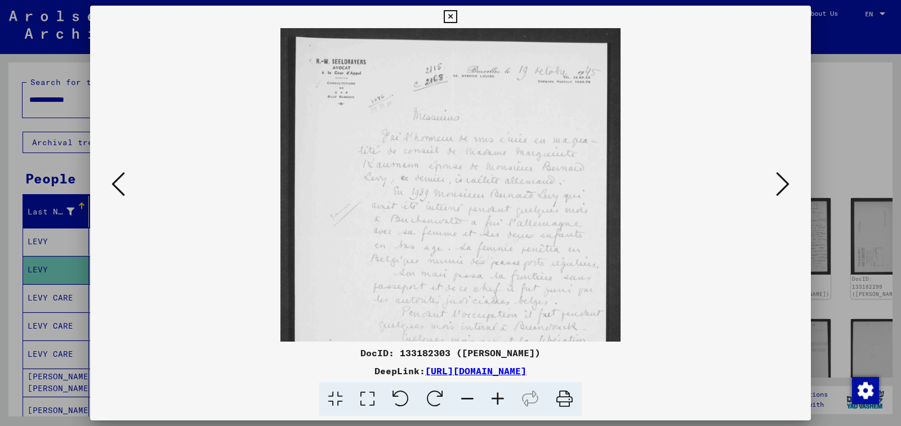
click at [498, 401] on icon at bounding box center [498, 399] width 30 height 34
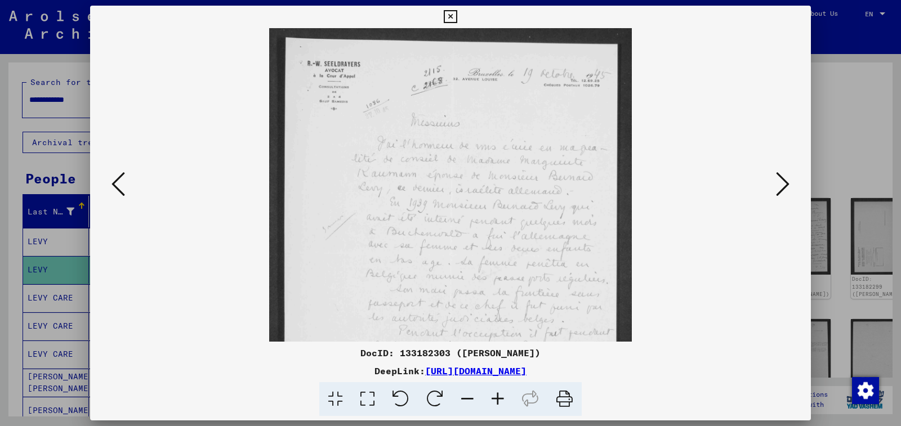
click at [498, 401] on icon at bounding box center [498, 399] width 30 height 34
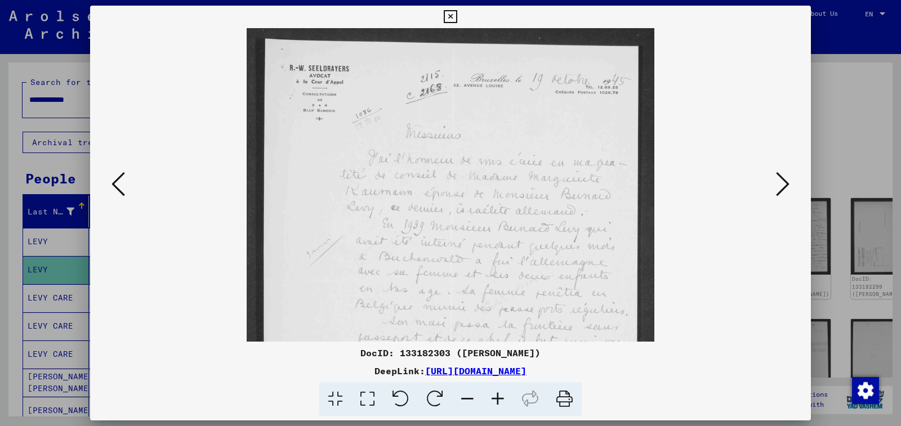
click at [498, 401] on icon at bounding box center [498, 399] width 30 height 34
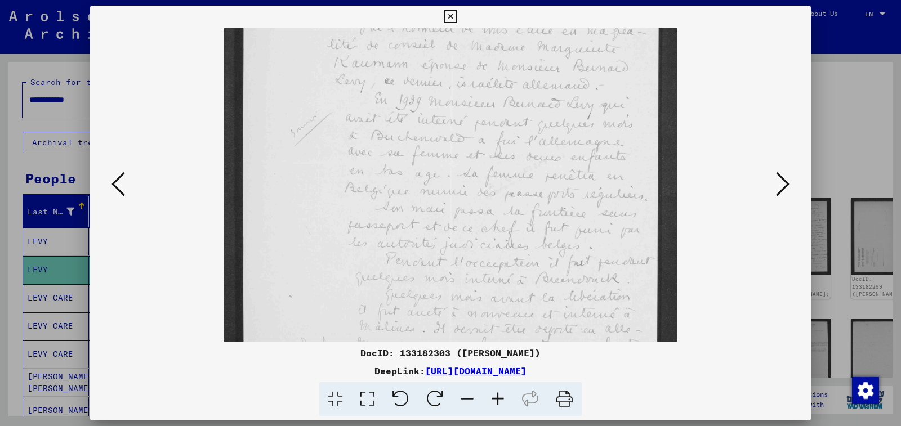
scroll to position [157, 0]
drag, startPoint x: 489, startPoint y: 266, endPoint x: 492, endPoint y: 110, distance: 156.6
click at [492, 110] on img at bounding box center [450, 155] width 452 height 567
click at [788, 188] on icon at bounding box center [783, 184] width 14 height 27
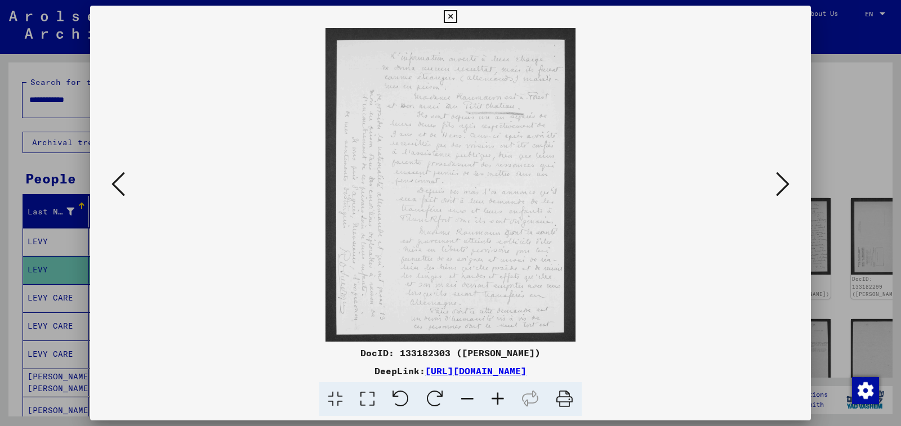
click at [496, 392] on icon at bounding box center [498, 399] width 30 height 34
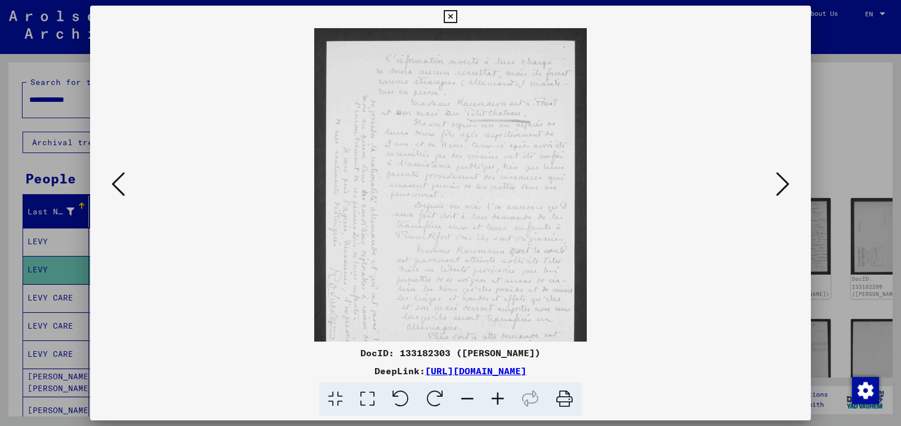
click at [496, 392] on icon at bounding box center [498, 399] width 30 height 34
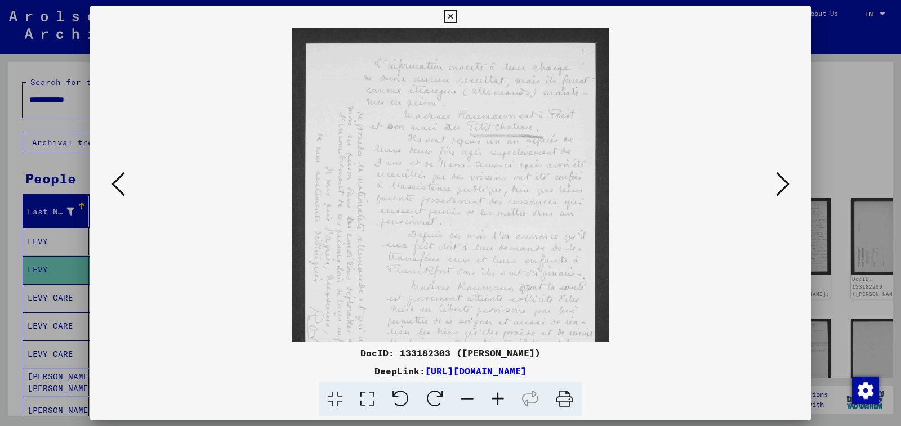
click at [496, 392] on icon at bounding box center [498, 399] width 30 height 34
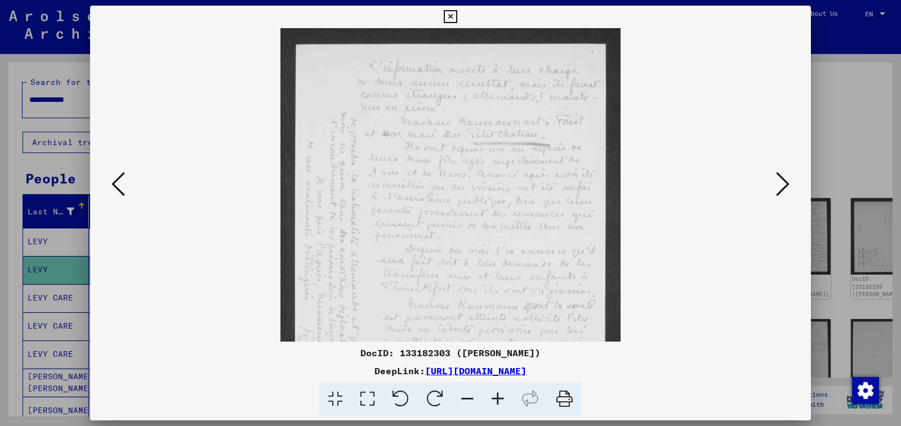
click at [496, 392] on icon at bounding box center [498, 399] width 30 height 34
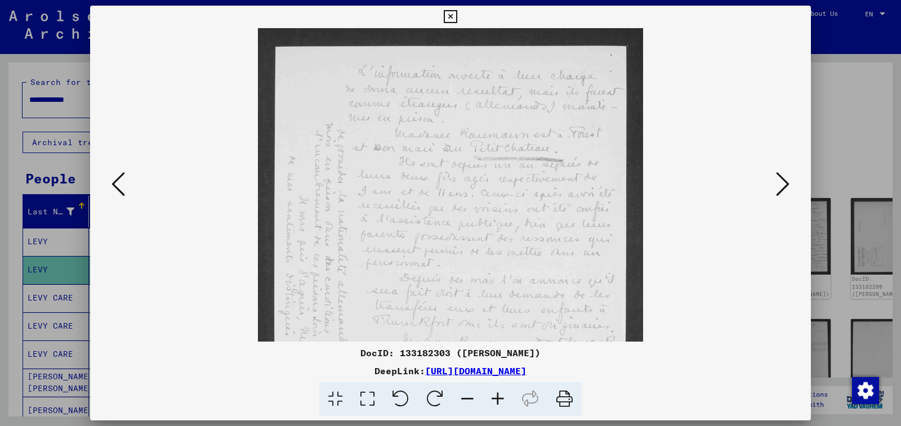
click at [496, 392] on icon at bounding box center [498, 399] width 30 height 34
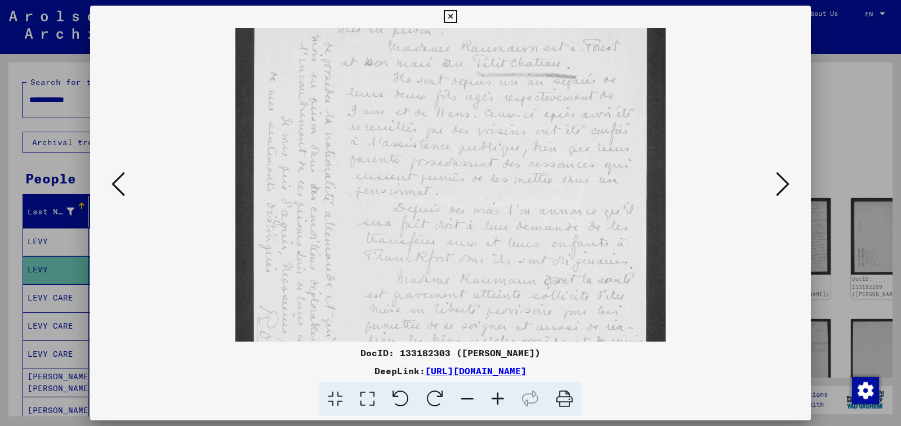
scroll to position [104, 0]
drag, startPoint x: 484, startPoint y: 248, endPoint x: 468, endPoint y: 145, distance: 104.9
click at [468, 145] on img at bounding box center [450, 194] width 430 height 539
click at [777, 188] on icon at bounding box center [783, 184] width 14 height 27
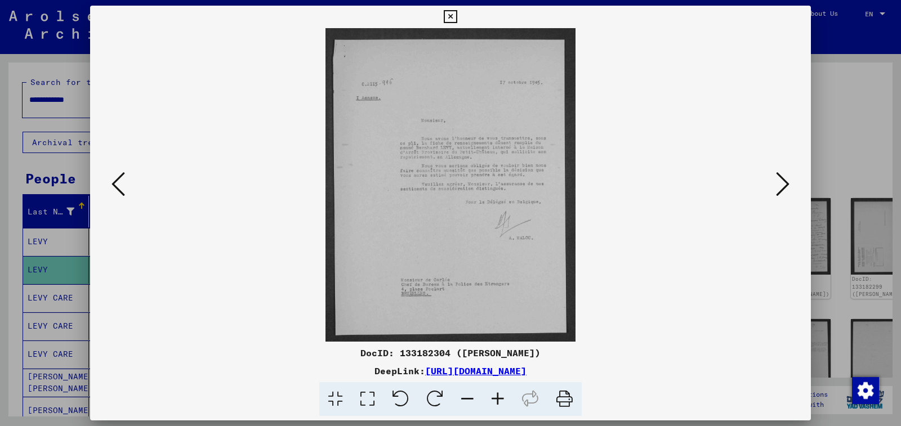
scroll to position [0, 0]
click at [489, 400] on icon at bounding box center [498, 399] width 30 height 34
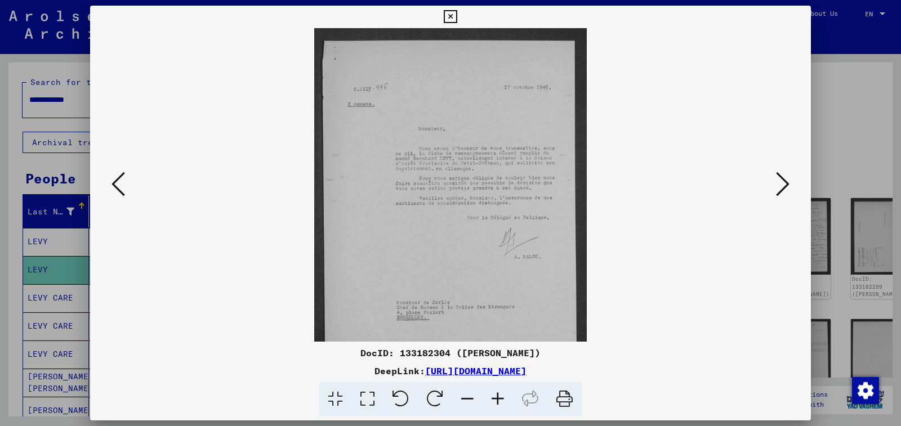
click at [489, 400] on icon at bounding box center [498, 399] width 30 height 34
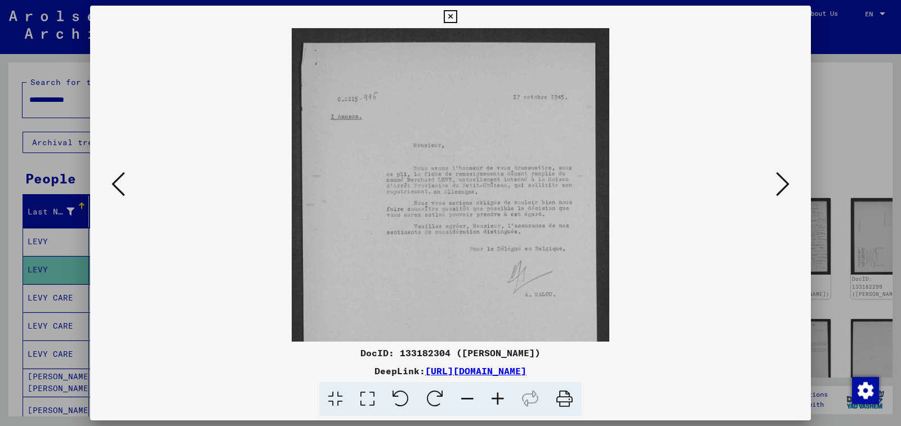
click at [489, 400] on icon at bounding box center [498, 399] width 30 height 34
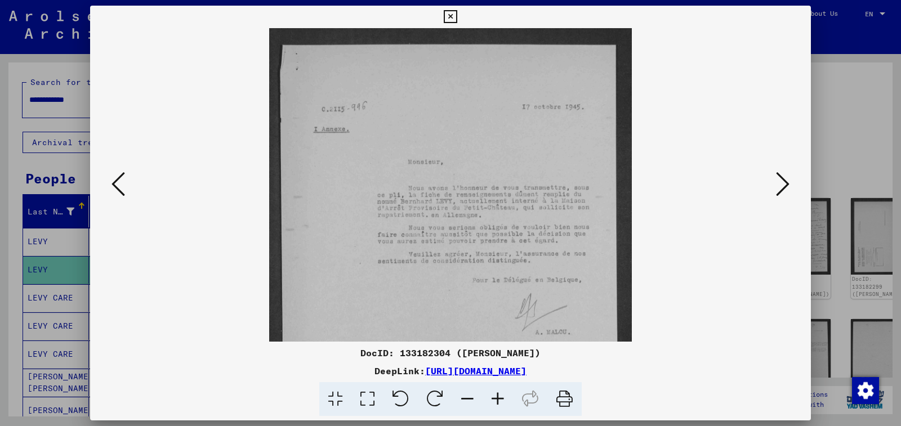
click at [489, 400] on icon at bounding box center [498, 399] width 30 height 34
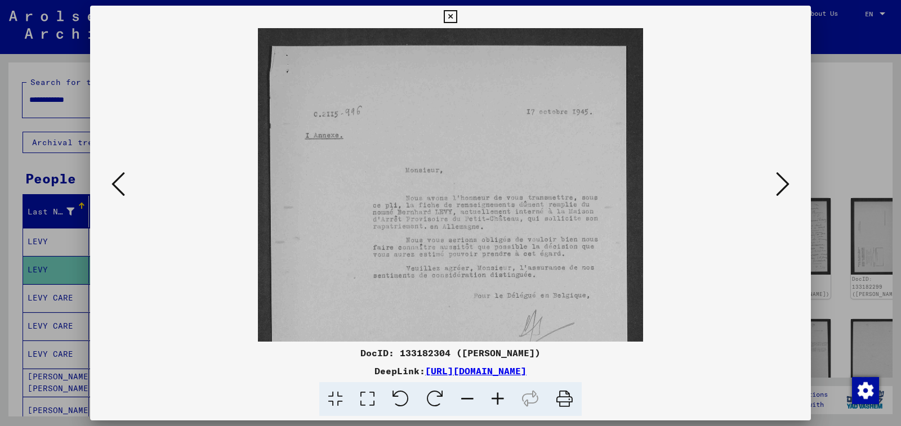
click at [489, 400] on icon at bounding box center [498, 399] width 30 height 34
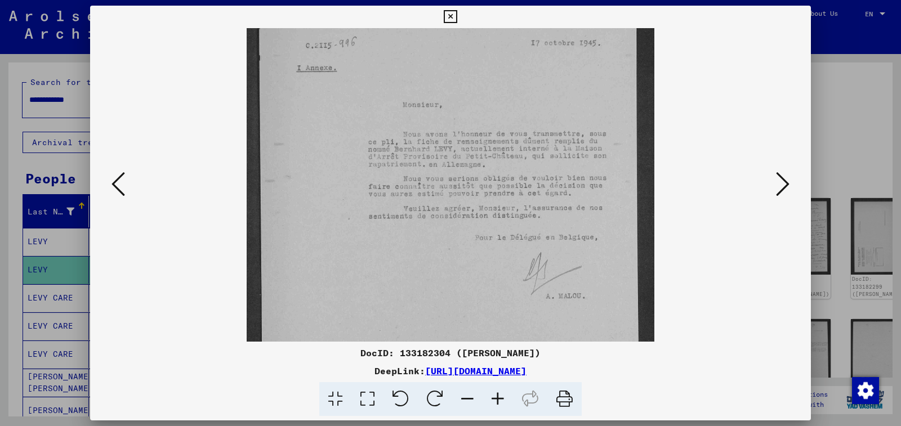
scroll to position [76, 0]
drag, startPoint x: 499, startPoint y: 273, endPoint x: 476, endPoint y: 197, distance: 79.5
click at [476, 197] on img at bounding box center [450, 207] width 407 height 511
click at [785, 190] on icon at bounding box center [783, 184] width 14 height 27
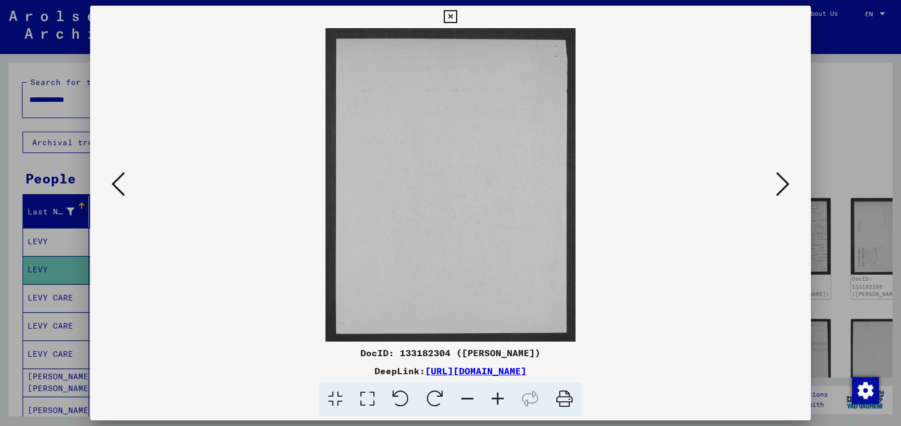
scroll to position [0, 0]
click at [785, 190] on icon at bounding box center [783, 184] width 14 height 27
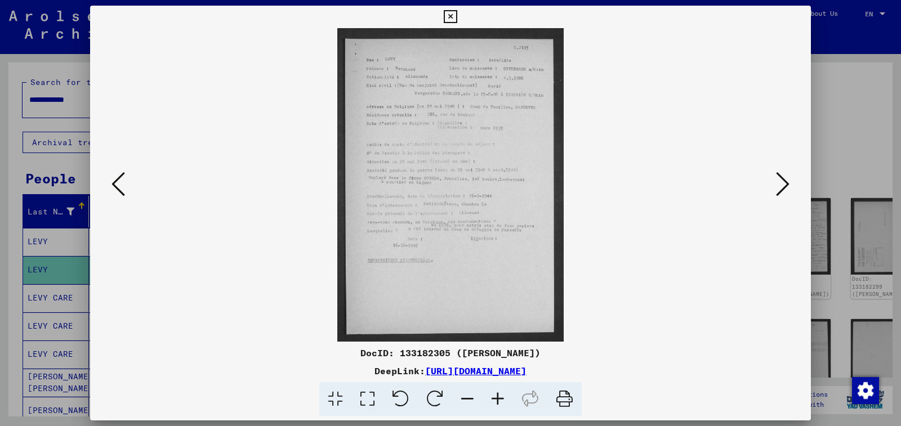
click at [499, 400] on icon at bounding box center [498, 399] width 30 height 34
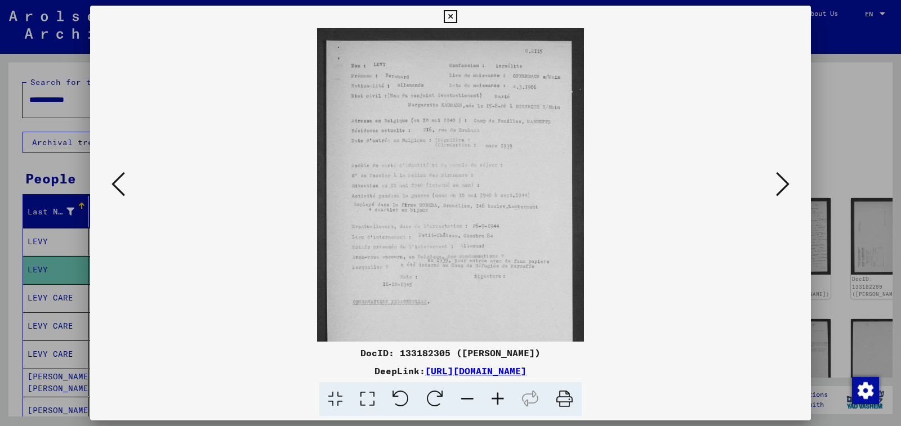
click at [499, 400] on icon at bounding box center [498, 399] width 30 height 34
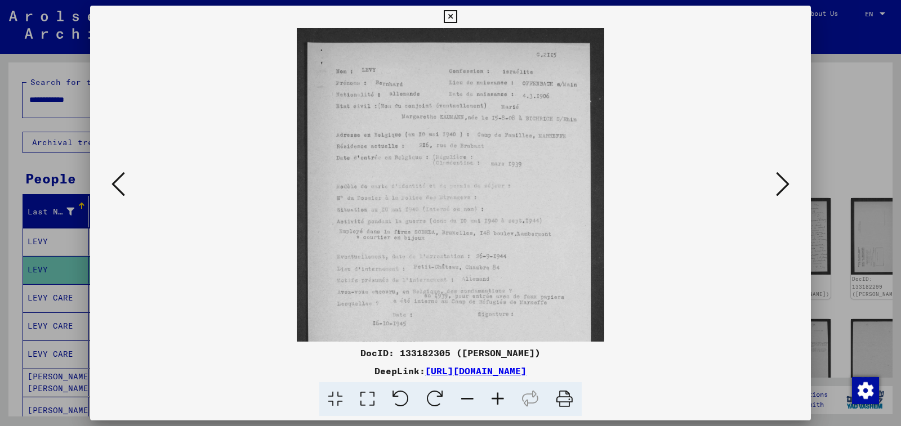
click at [499, 400] on icon at bounding box center [498, 399] width 30 height 34
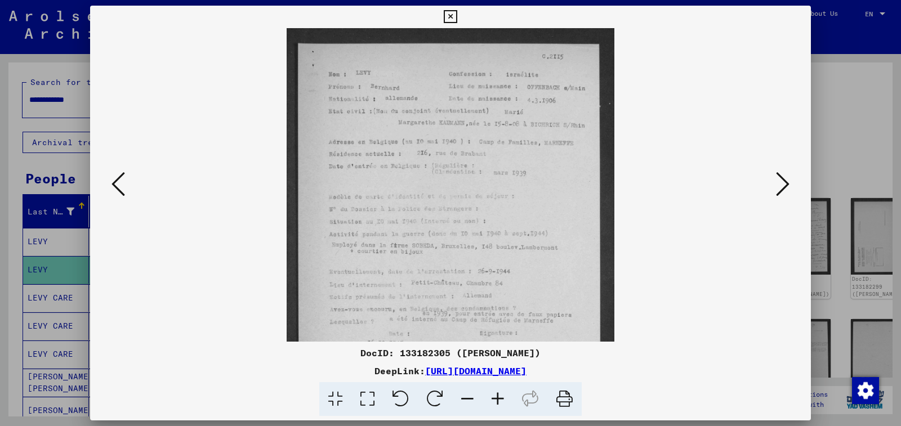
click at [499, 400] on icon at bounding box center [498, 399] width 30 height 34
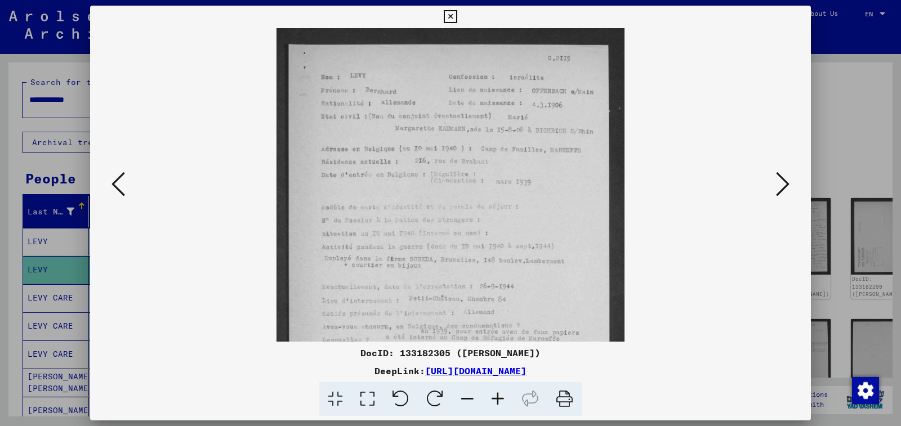
click at [499, 400] on icon at bounding box center [498, 399] width 30 height 34
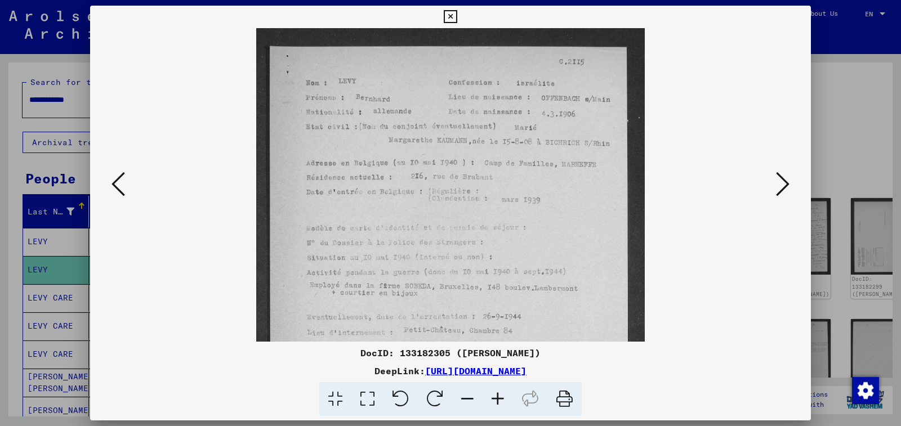
click at [499, 400] on icon at bounding box center [498, 399] width 30 height 34
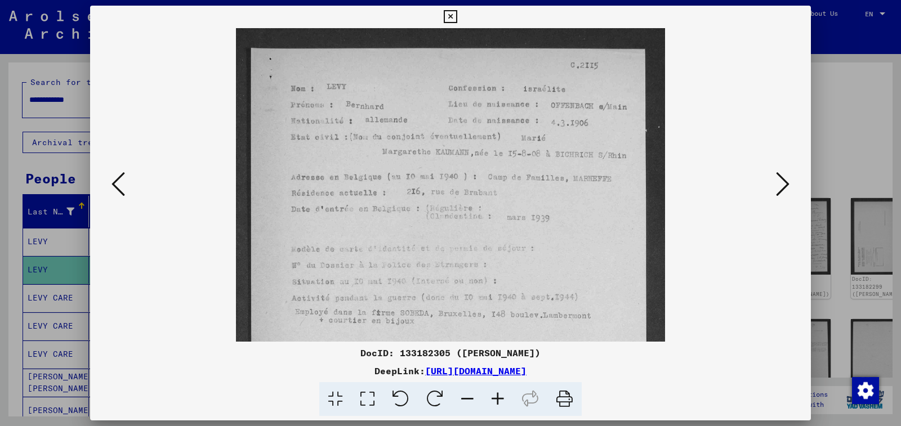
click at [499, 400] on icon at bounding box center [498, 399] width 30 height 34
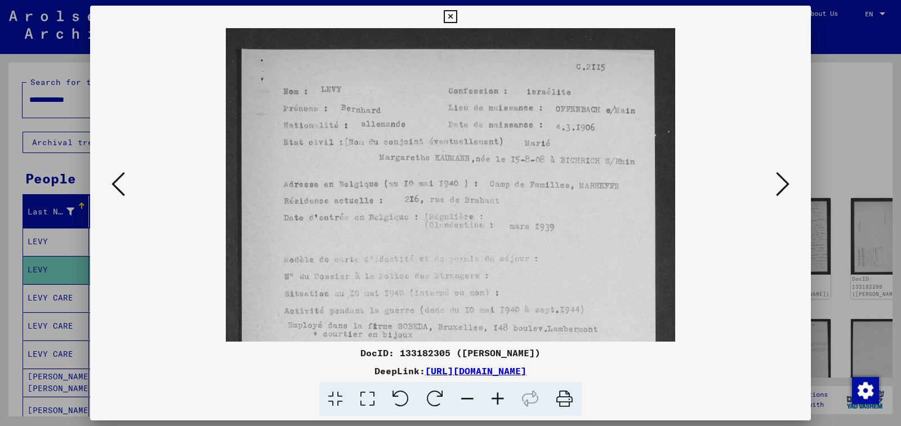
click at [499, 400] on icon at bounding box center [498, 399] width 30 height 34
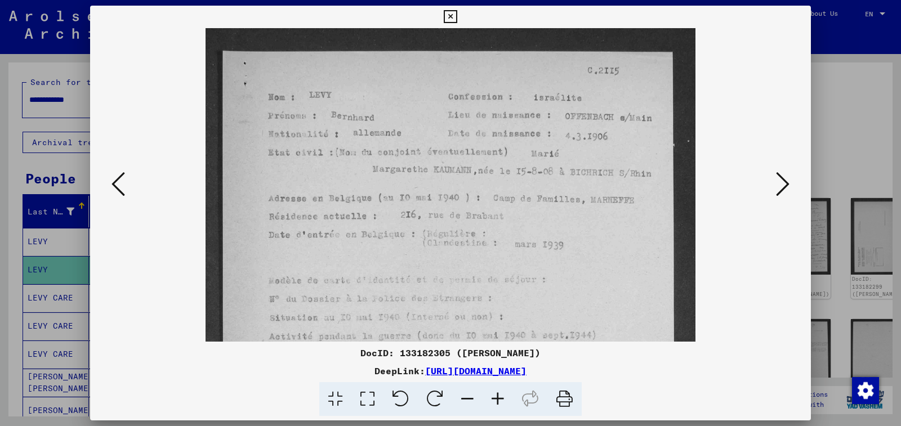
click at [781, 195] on icon at bounding box center [783, 184] width 14 height 27
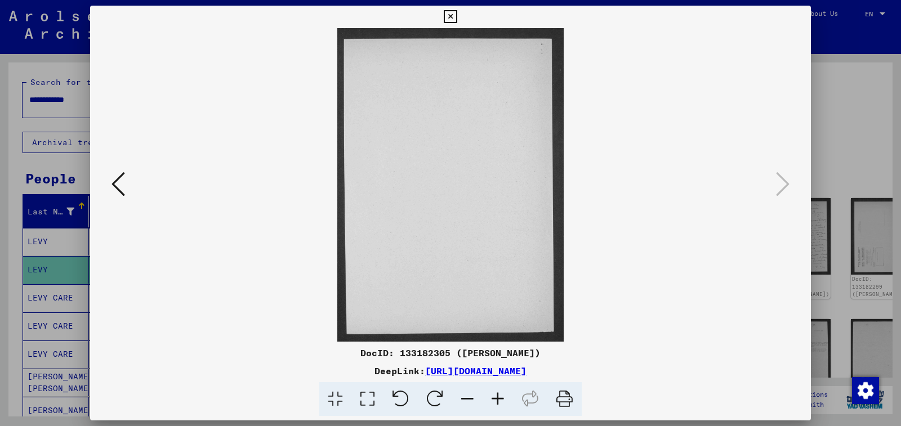
click at [781, 195] on icon at bounding box center [783, 184] width 14 height 27
click at [457, 14] on icon at bounding box center [450, 17] width 13 height 14
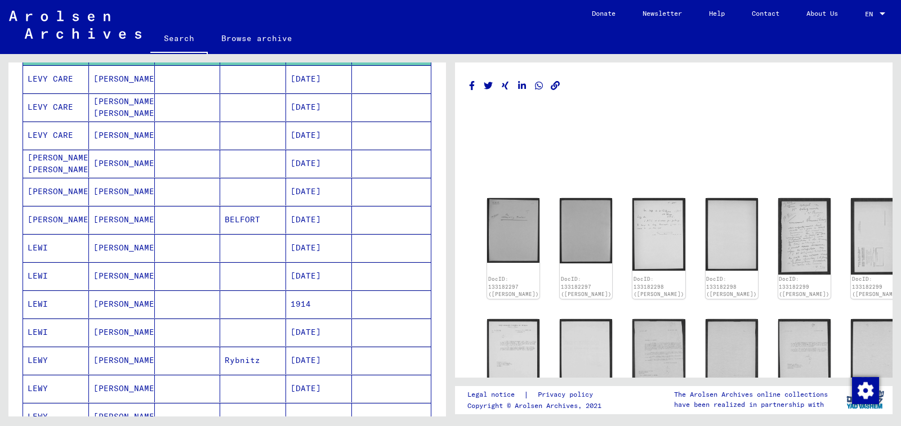
scroll to position [225, 0]
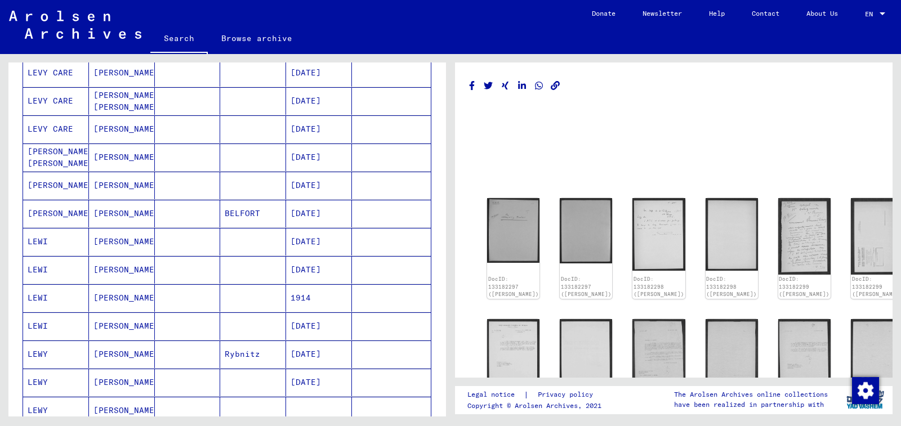
click at [311, 176] on mat-cell "[DATE]" at bounding box center [319, 186] width 66 height 28
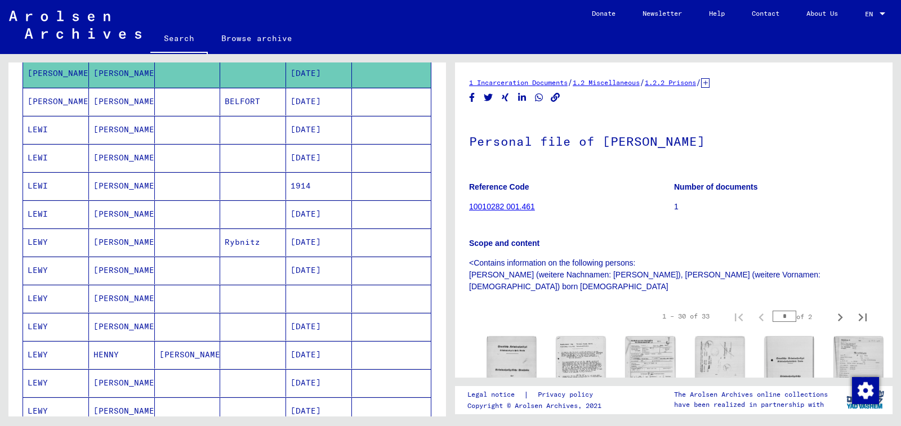
scroll to position [338, 0]
click at [352, 303] on mat-cell at bounding box center [391, 298] width 79 height 28
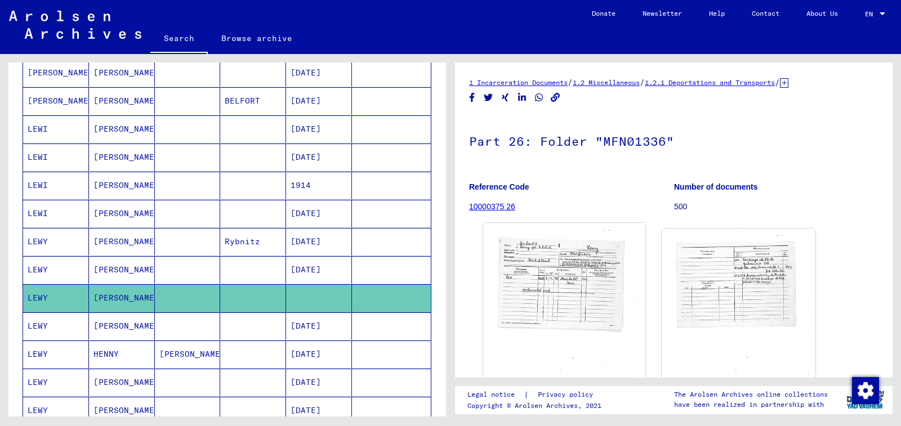
click at [588, 292] on img at bounding box center [564, 335] width 162 height 224
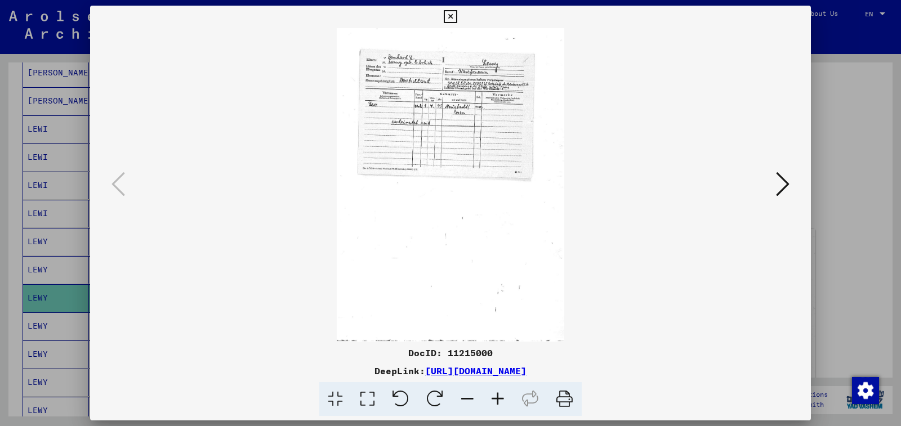
click at [499, 396] on icon at bounding box center [498, 399] width 30 height 34
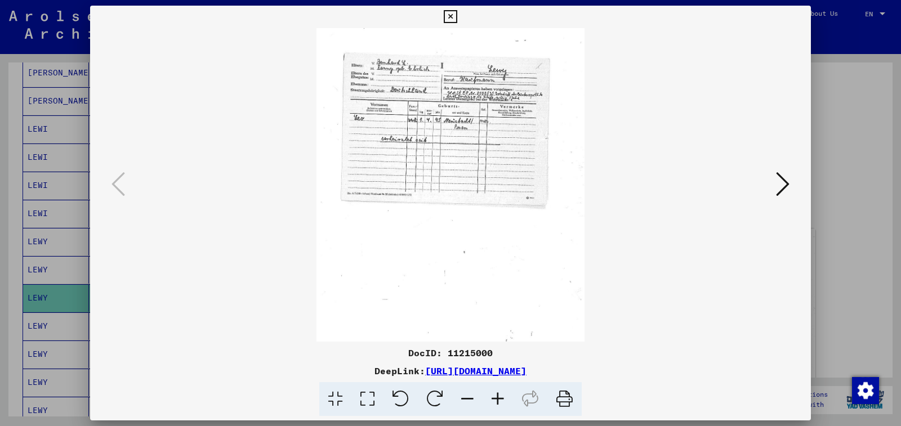
click at [499, 396] on icon at bounding box center [498, 399] width 30 height 34
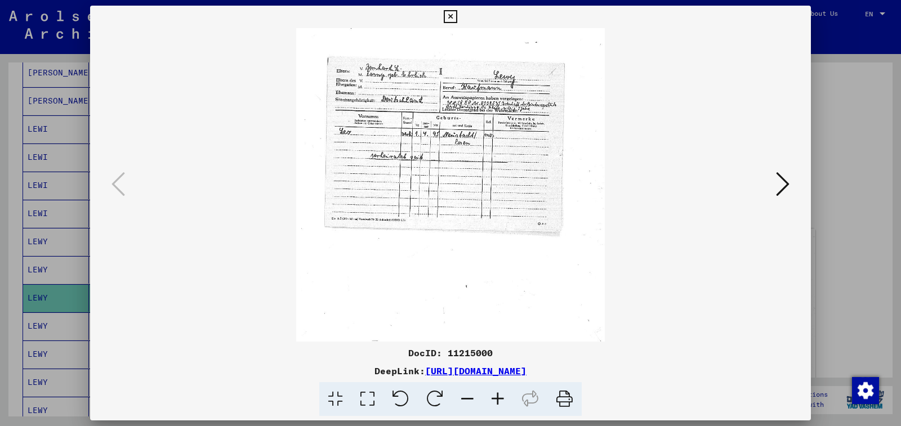
click at [499, 396] on icon at bounding box center [498, 399] width 30 height 34
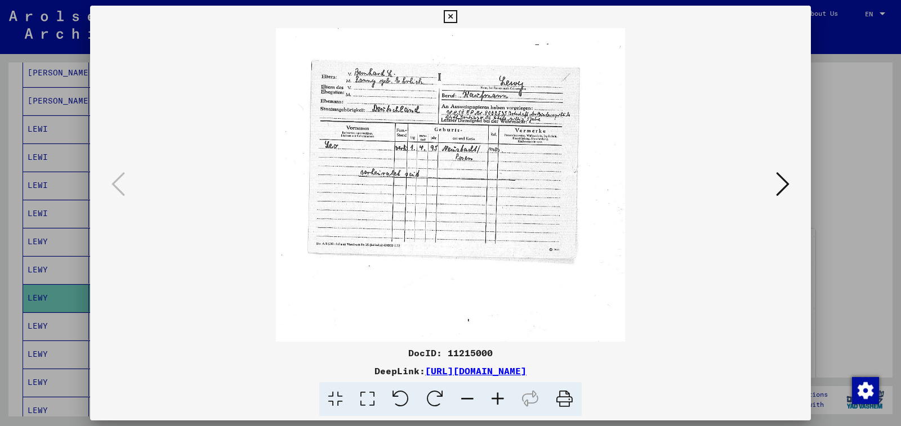
click at [499, 396] on icon at bounding box center [498, 399] width 30 height 34
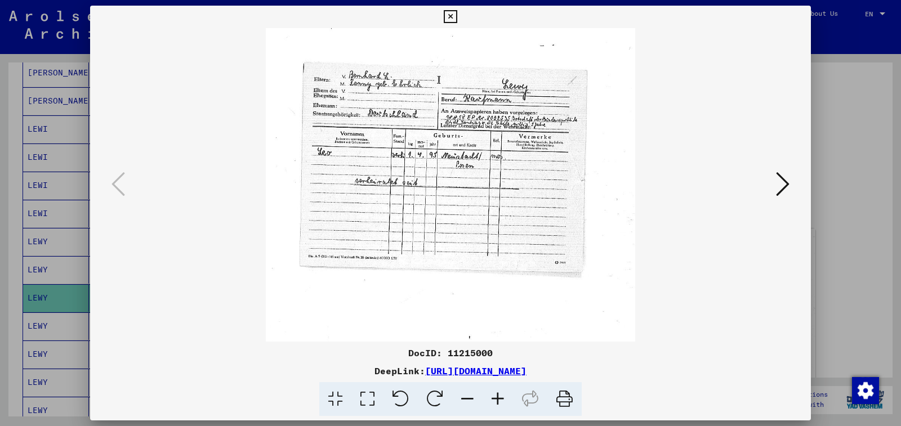
click at [499, 396] on icon at bounding box center [498, 399] width 30 height 34
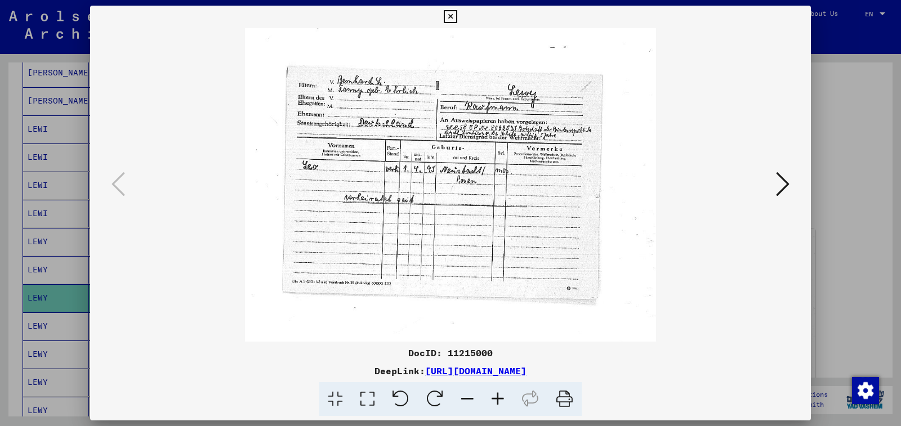
click at [499, 396] on icon at bounding box center [498, 399] width 30 height 34
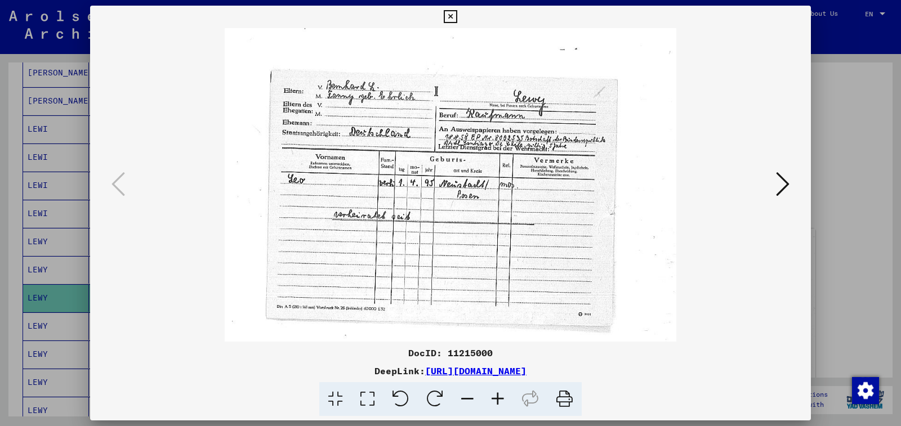
click at [499, 396] on icon at bounding box center [498, 399] width 30 height 34
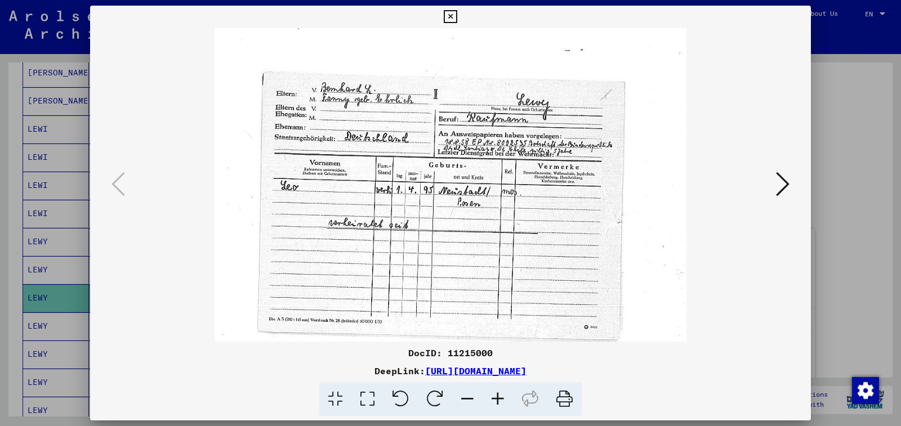
click at [499, 396] on icon at bounding box center [498, 399] width 30 height 34
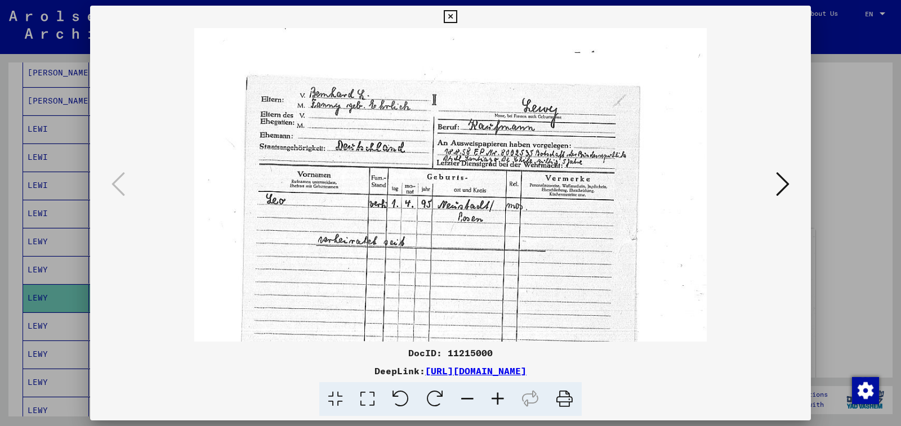
click at [499, 396] on icon at bounding box center [498, 399] width 30 height 34
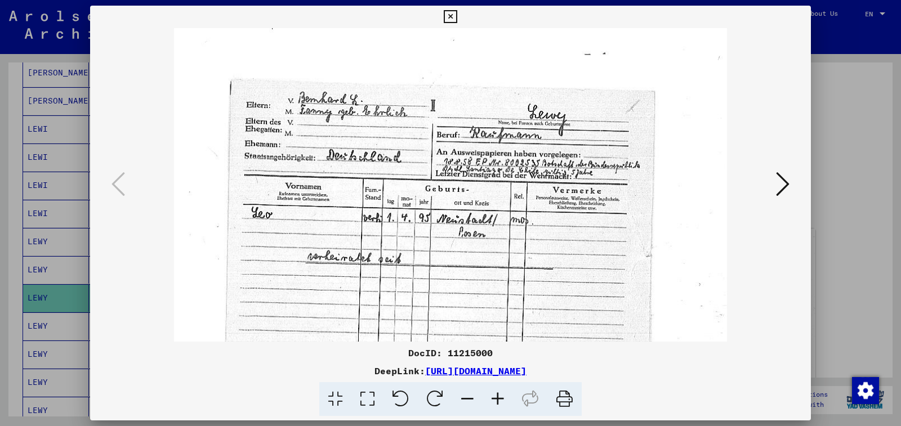
click at [499, 396] on icon at bounding box center [498, 399] width 30 height 34
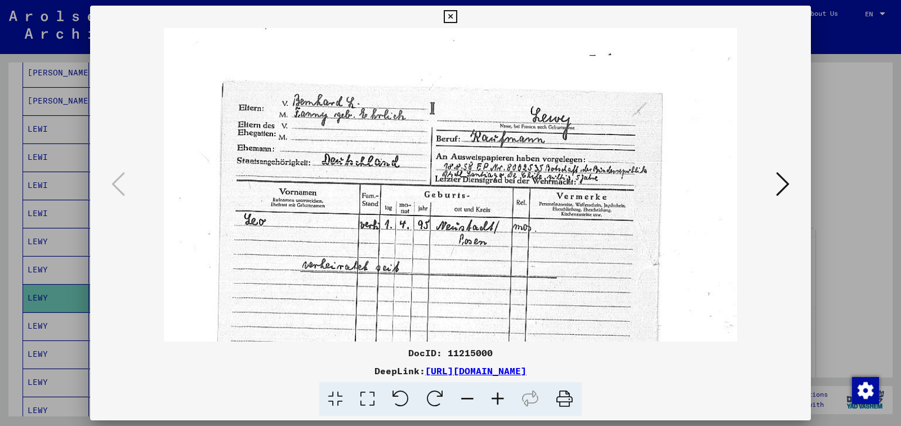
click at [499, 396] on icon at bounding box center [498, 399] width 30 height 34
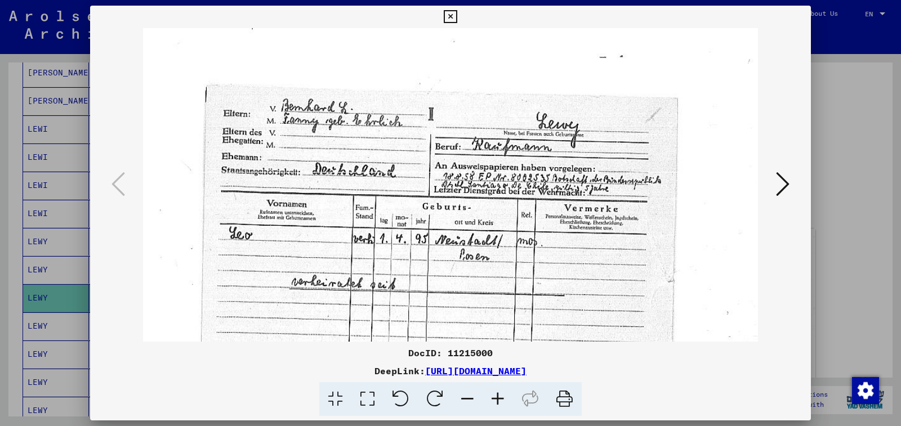
click at [499, 396] on icon at bounding box center [498, 399] width 30 height 34
click at [457, 15] on icon at bounding box center [450, 17] width 13 height 14
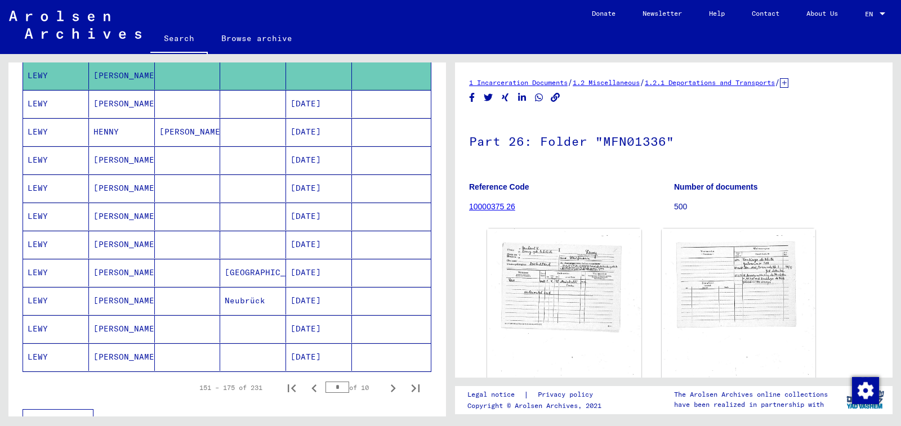
scroll to position [563, 0]
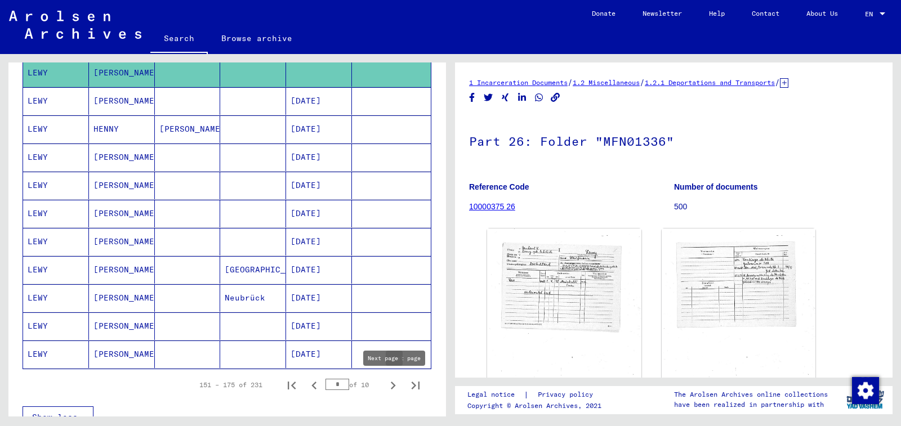
click at [391, 383] on icon "Next page" at bounding box center [393, 386] width 5 height 8
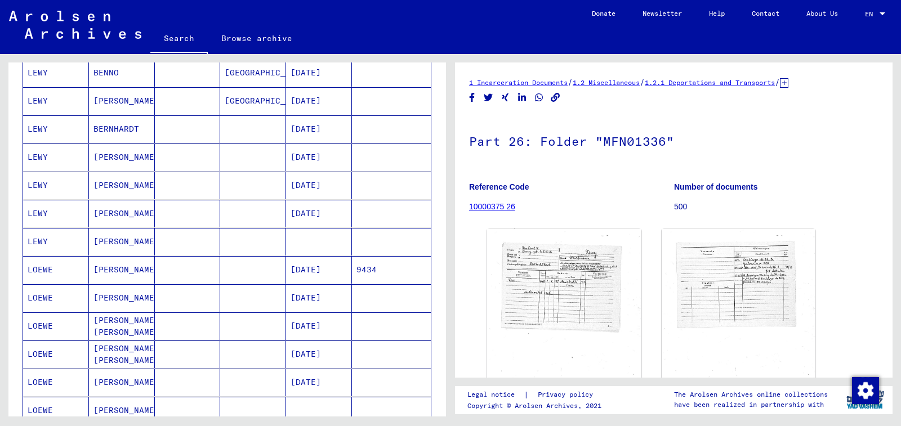
scroll to position [56, 0]
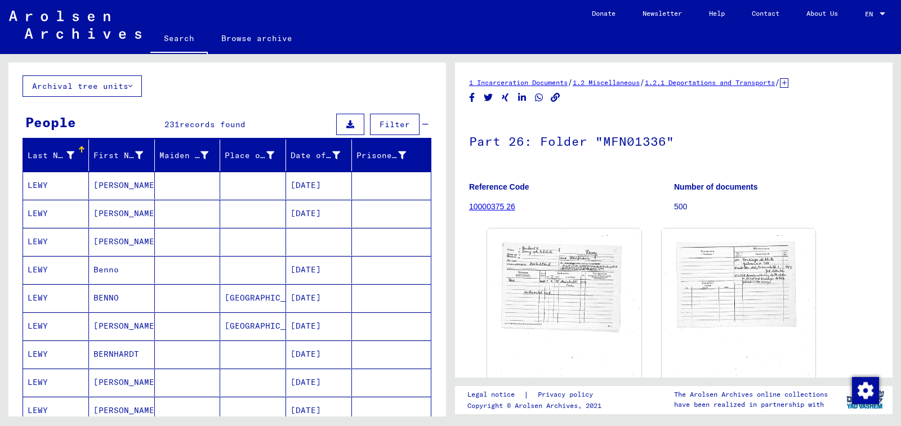
click at [313, 249] on mat-cell at bounding box center [319, 242] width 66 height 28
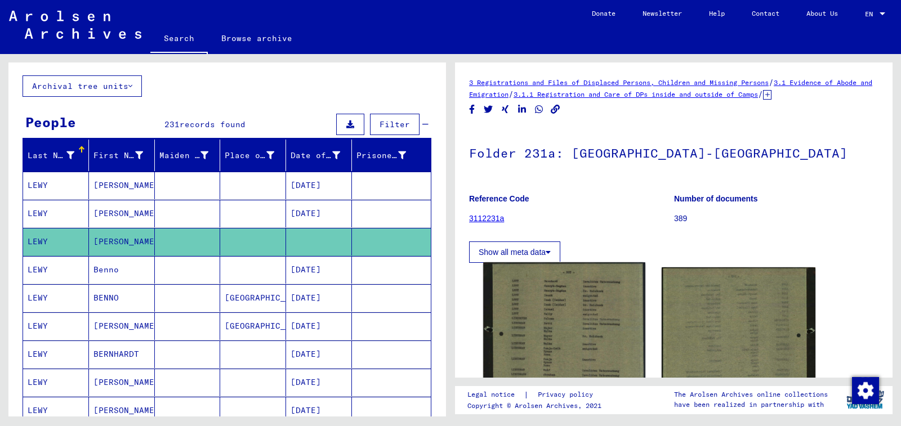
click at [551, 323] on img at bounding box center [564, 361] width 162 height 198
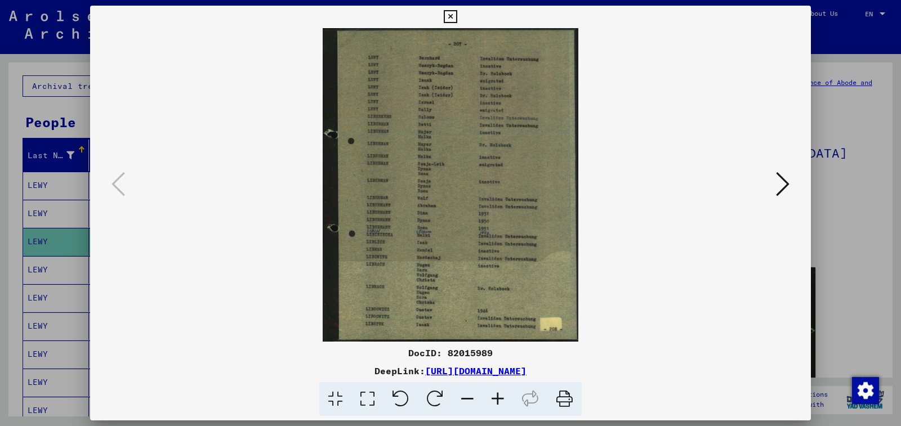
click at [506, 398] on icon at bounding box center [498, 399] width 30 height 34
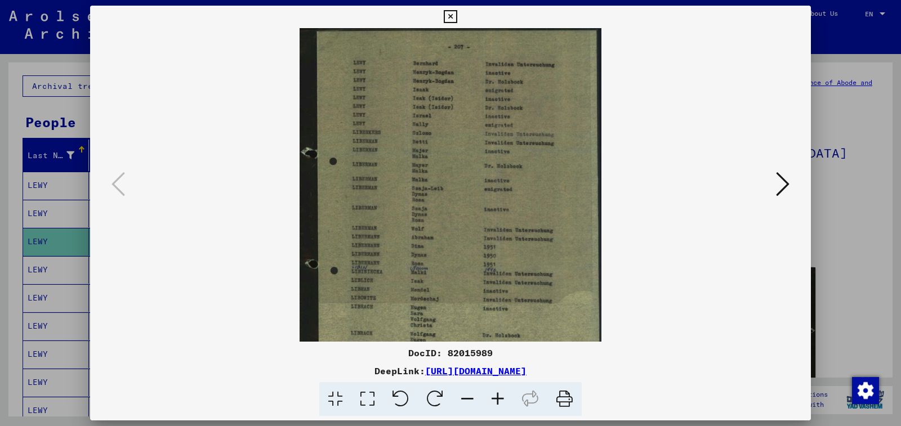
click at [506, 398] on icon at bounding box center [498, 399] width 30 height 34
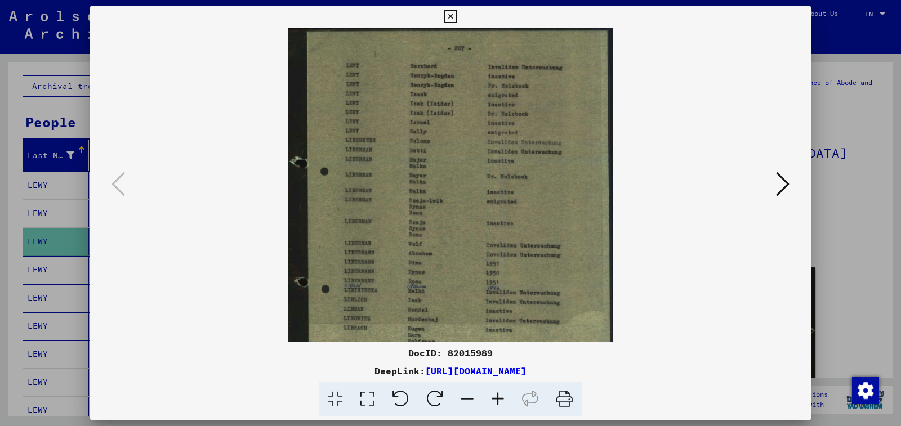
click at [506, 398] on icon at bounding box center [498, 399] width 30 height 34
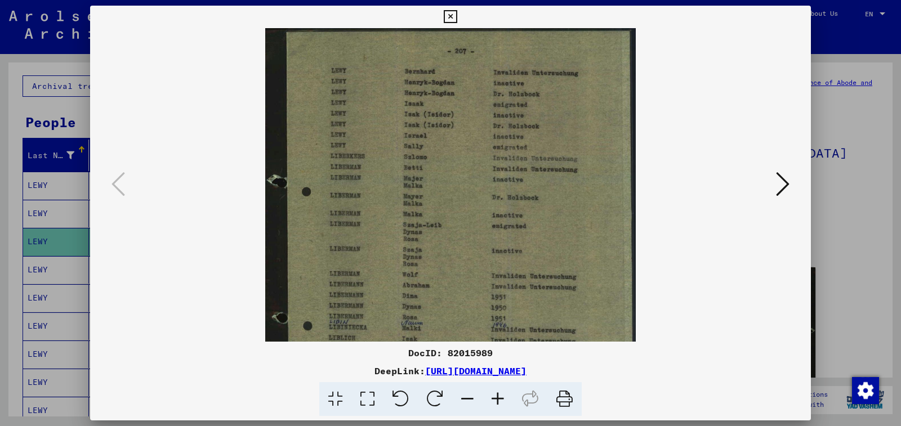
click at [506, 398] on icon at bounding box center [498, 399] width 30 height 34
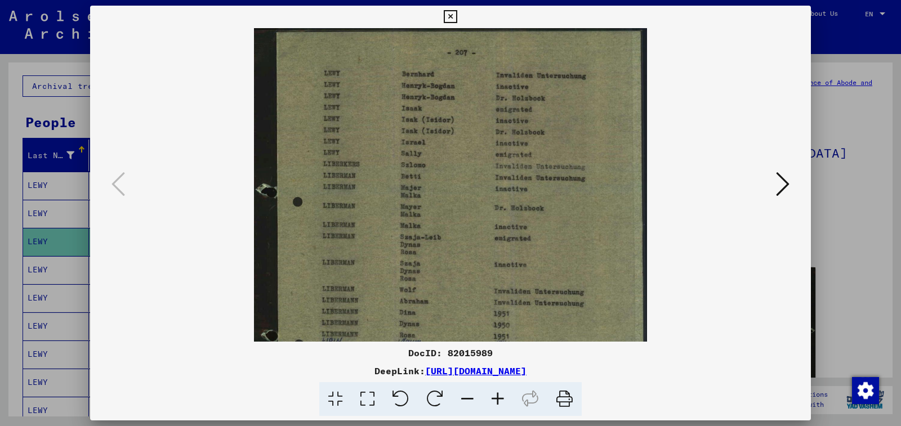
click at [506, 398] on icon at bounding box center [498, 399] width 30 height 34
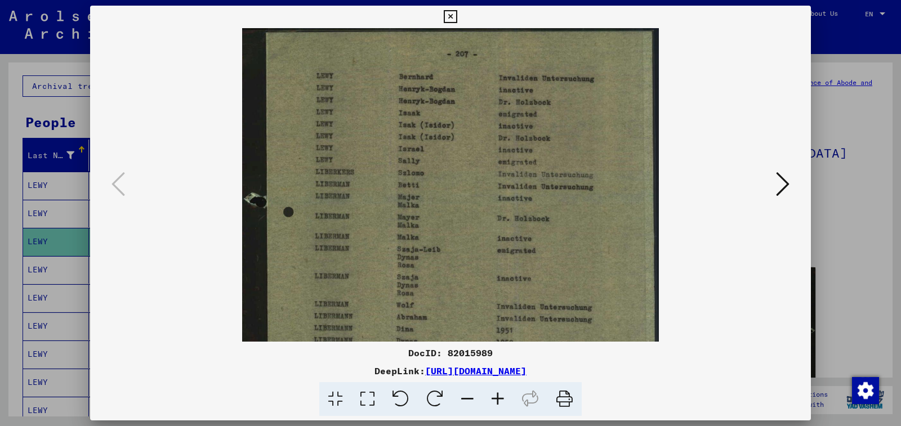
click at [506, 398] on icon at bounding box center [498, 399] width 30 height 34
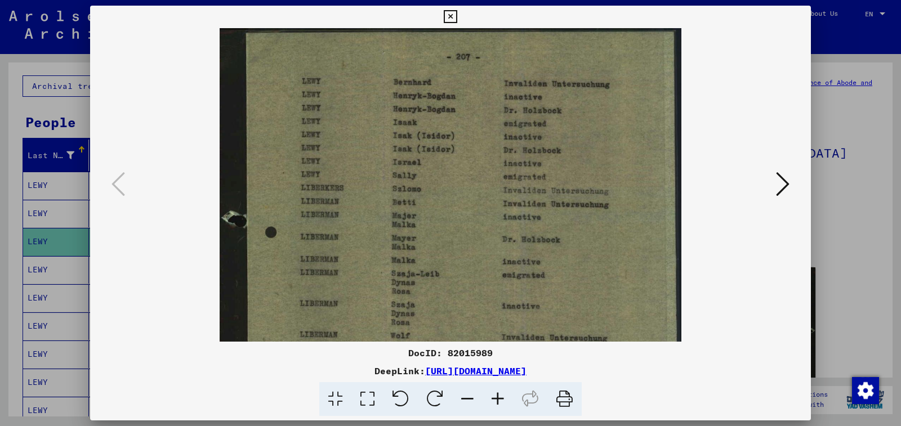
click at [506, 398] on icon at bounding box center [498, 399] width 30 height 34
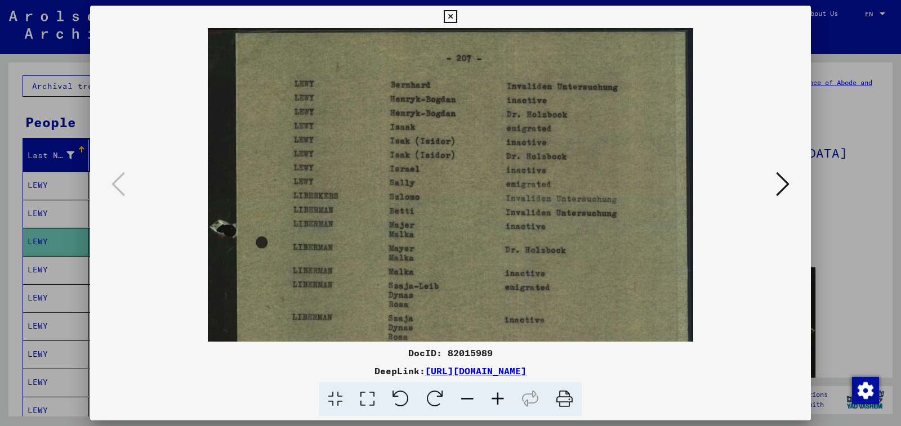
click at [506, 398] on icon at bounding box center [498, 399] width 30 height 34
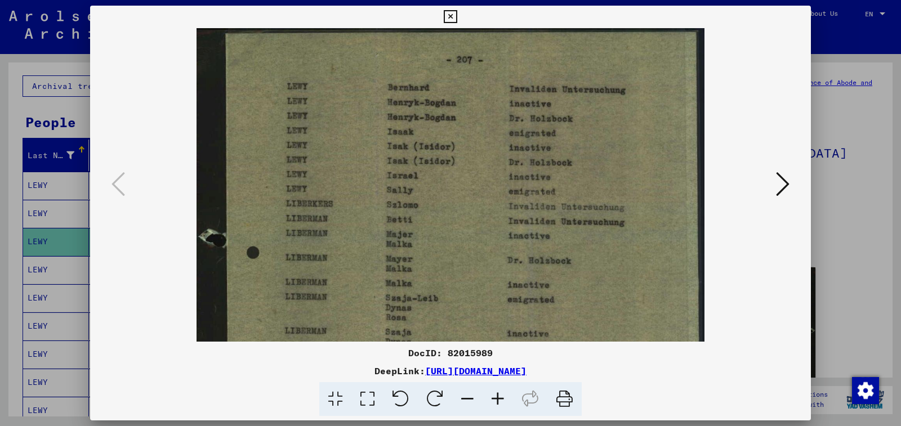
click at [506, 398] on icon at bounding box center [498, 399] width 30 height 34
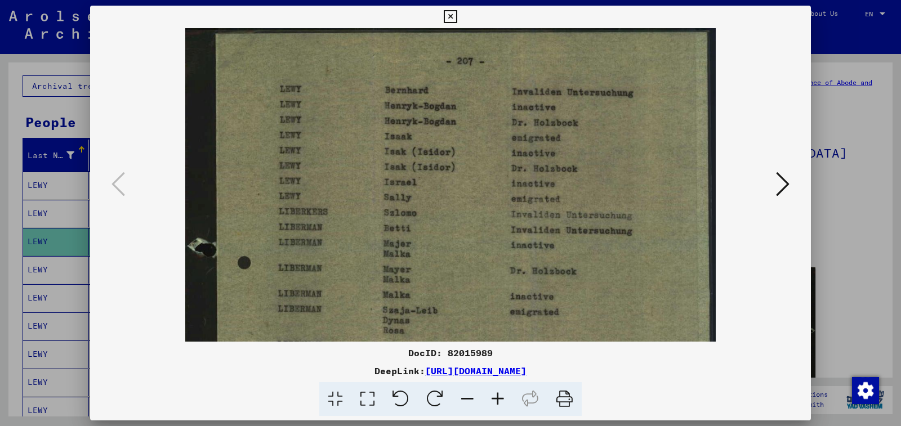
click at [506, 398] on icon at bounding box center [498, 399] width 30 height 34
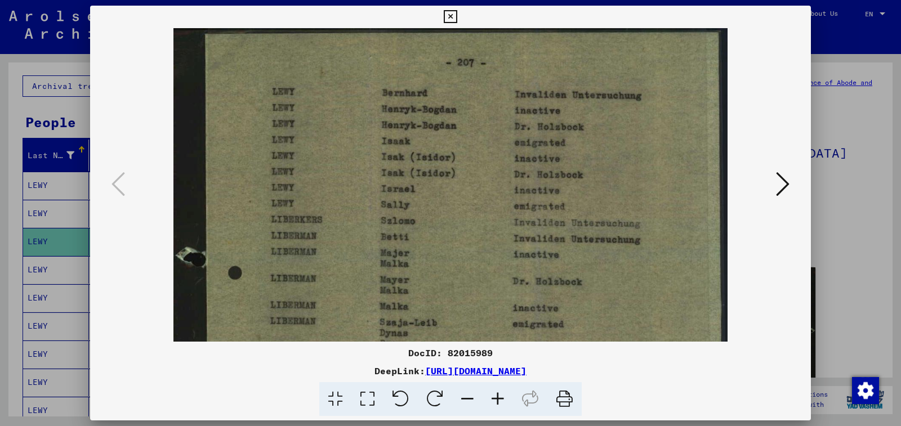
click at [457, 15] on icon at bounding box center [450, 17] width 13 height 14
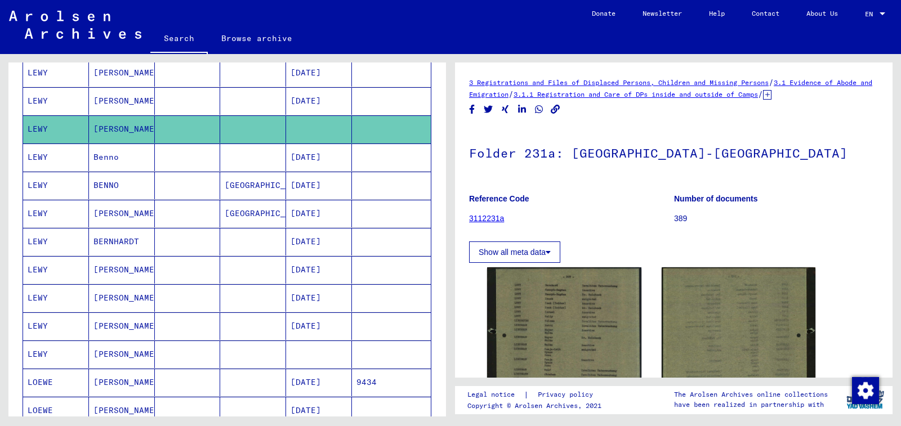
scroll to position [225, 0]
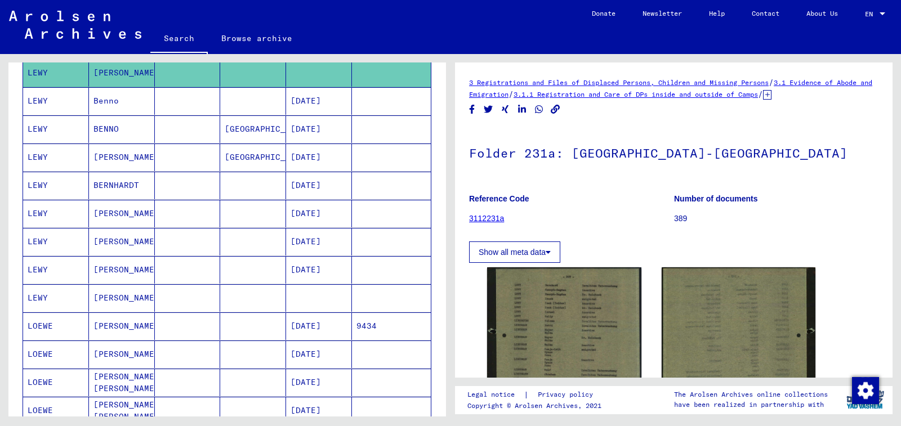
click at [361, 215] on mat-cell at bounding box center [391, 214] width 79 height 28
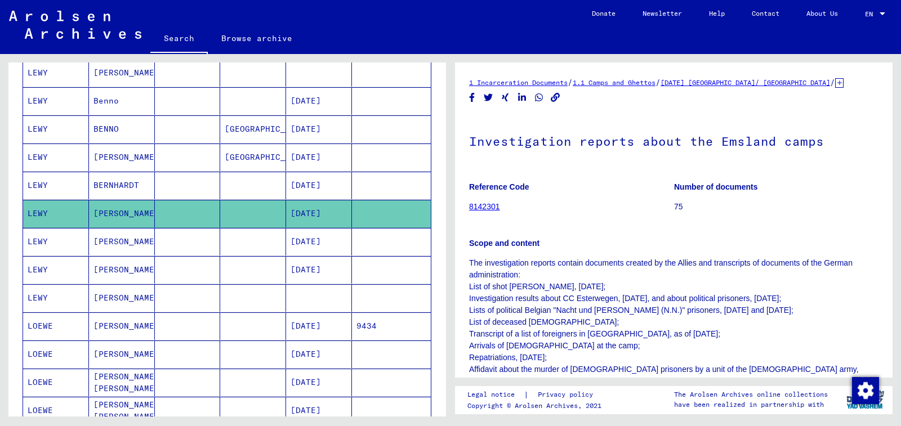
scroll to position [282, 0]
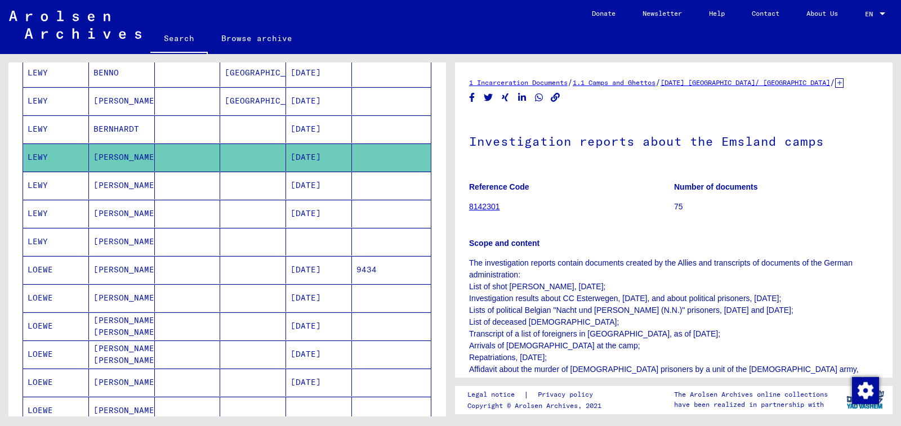
click at [358, 240] on mat-cell at bounding box center [391, 242] width 79 height 28
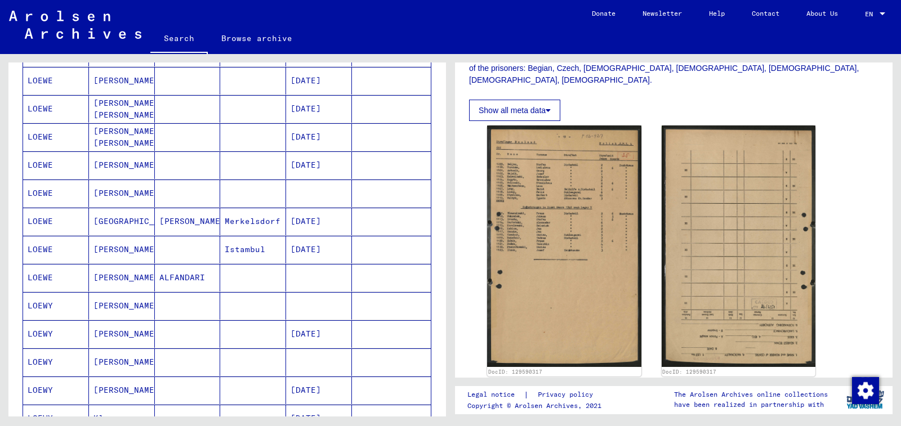
scroll to position [507, 0]
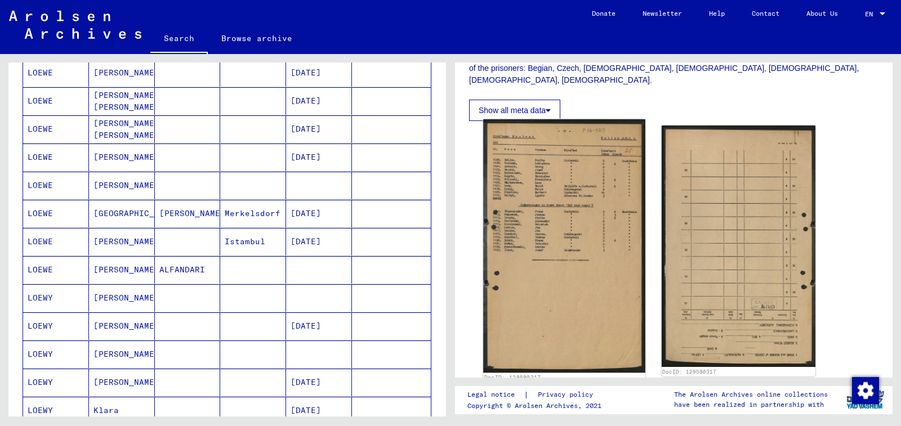
click at [513, 225] on img at bounding box center [564, 245] width 162 height 253
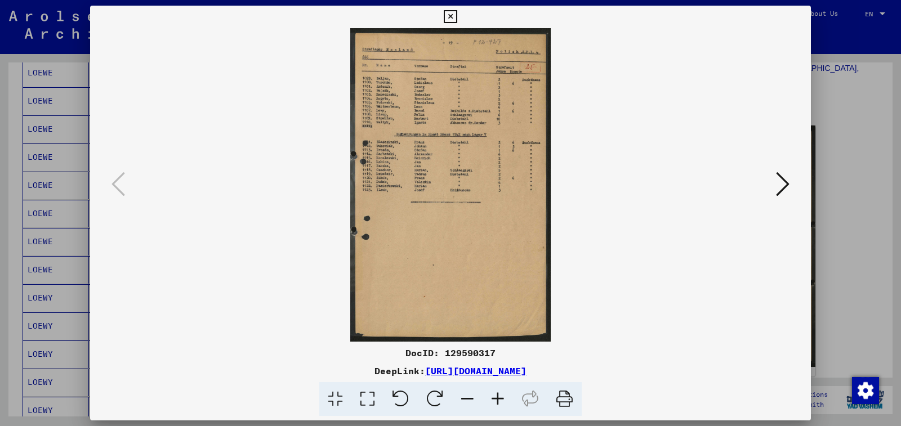
click at [501, 402] on icon at bounding box center [498, 399] width 30 height 34
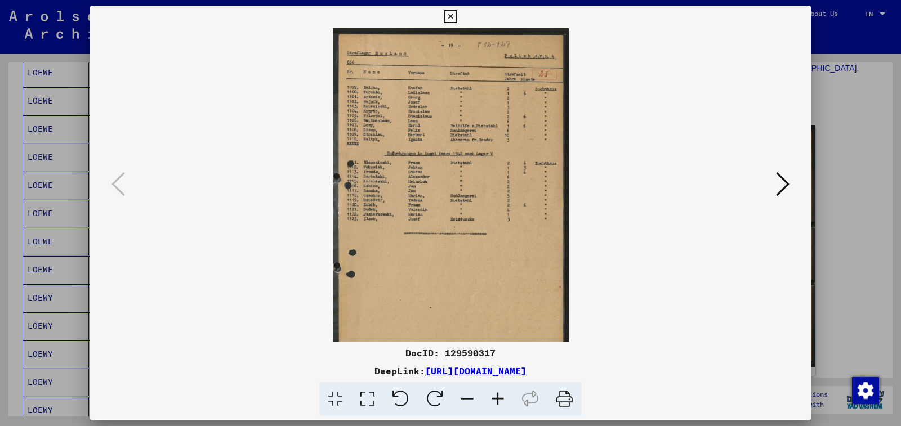
click at [501, 402] on icon at bounding box center [498, 399] width 30 height 34
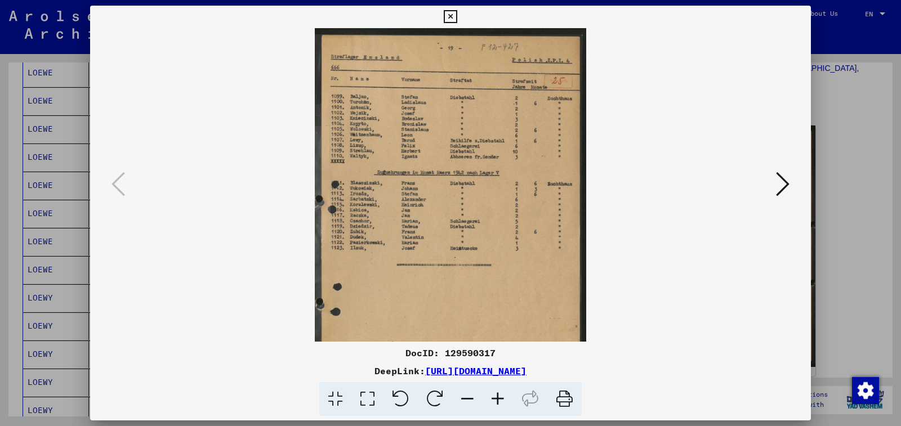
click at [501, 402] on icon at bounding box center [498, 399] width 30 height 34
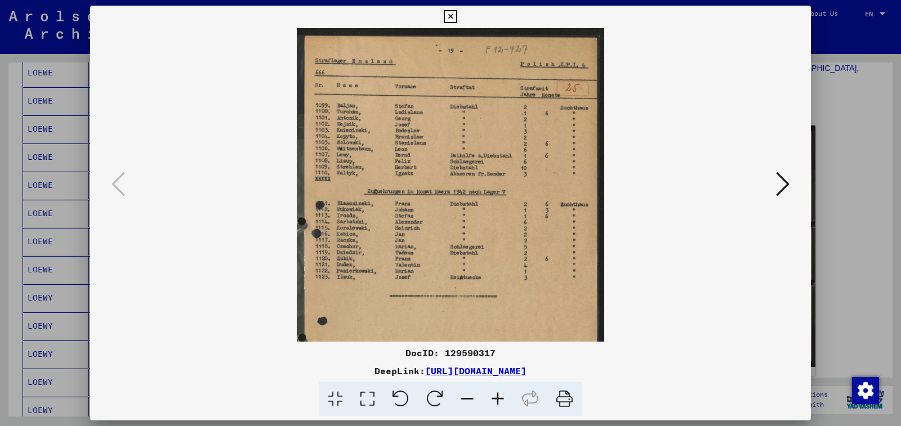
click at [501, 402] on icon at bounding box center [498, 399] width 30 height 34
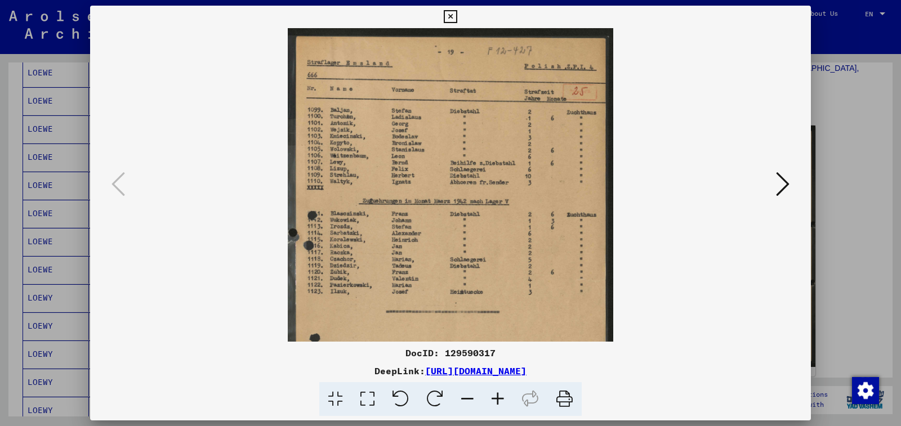
click at [501, 402] on icon at bounding box center [498, 399] width 30 height 34
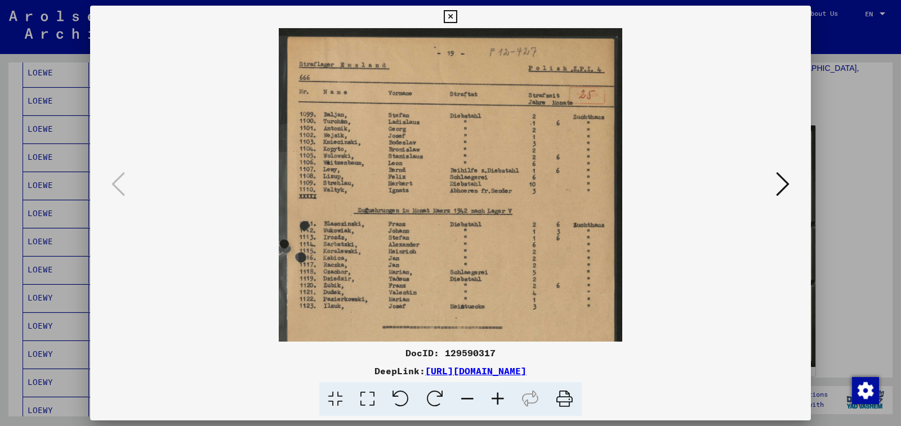
click at [501, 402] on icon at bounding box center [498, 399] width 30 height 34
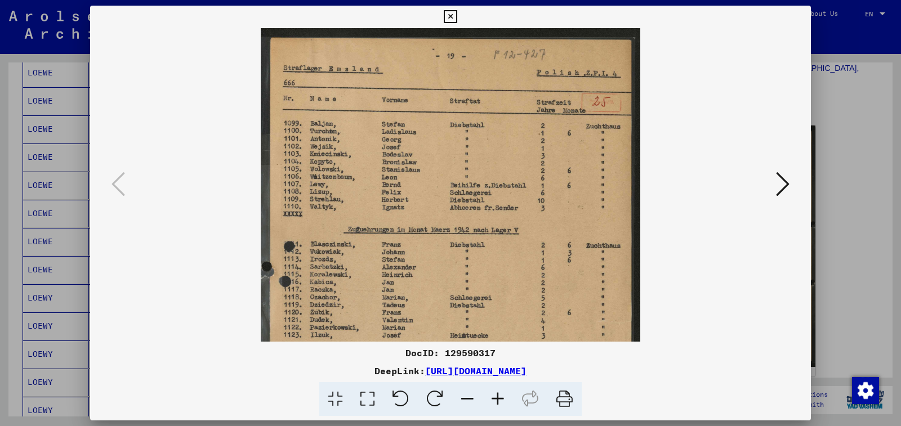
click at [501, 402] on icon at bounding box center [498, 399] width 30 height 34
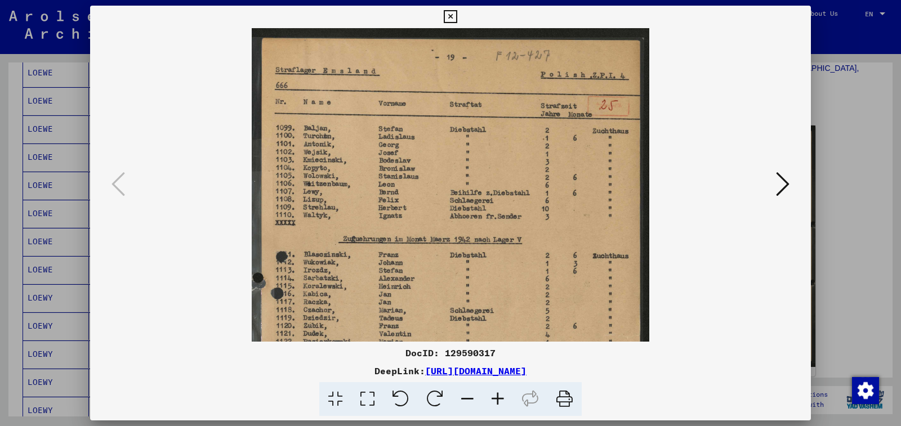
click at [501, 402] on icon at bounding box center [498, 399] width 30 height 34
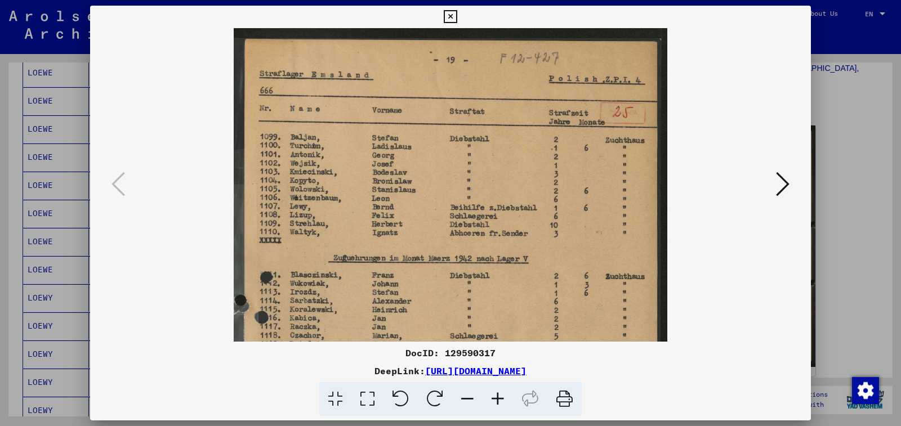
click at [501, 402] on icon at bounding box center [498, 399] width 30 height 34
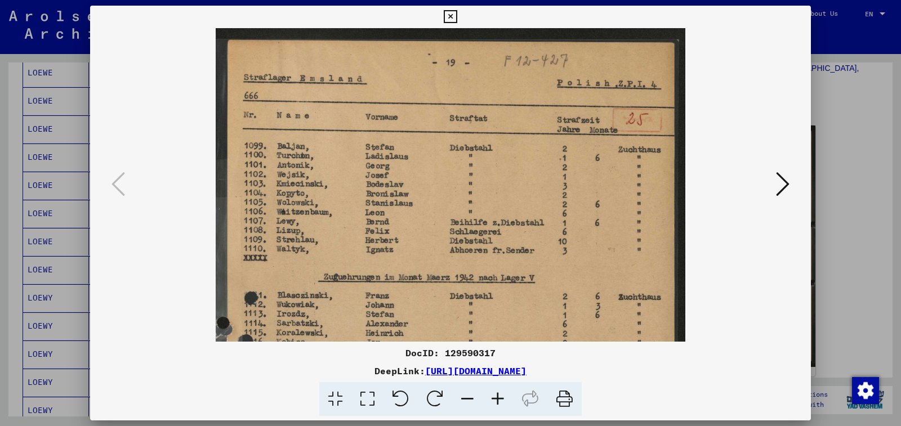
click at [501, 402] on icon at bounding box center [498, 399] width 30 height 34
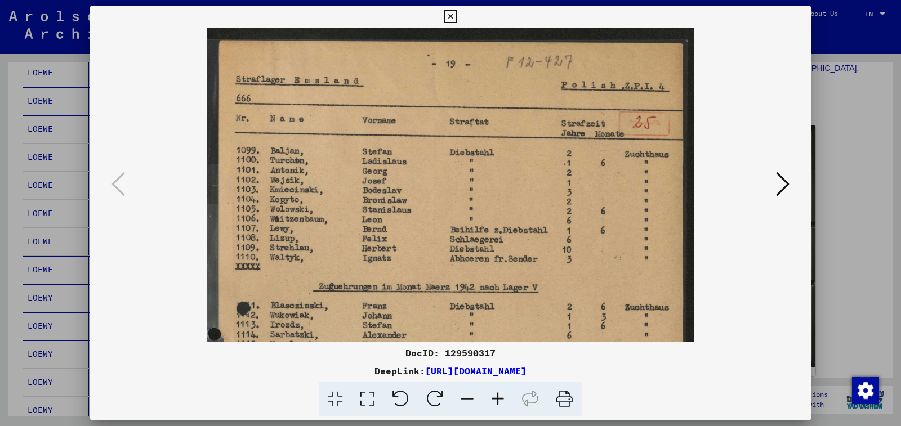
click at [501, 402] on icon at bounding box center [498, 399] width 30 height 34
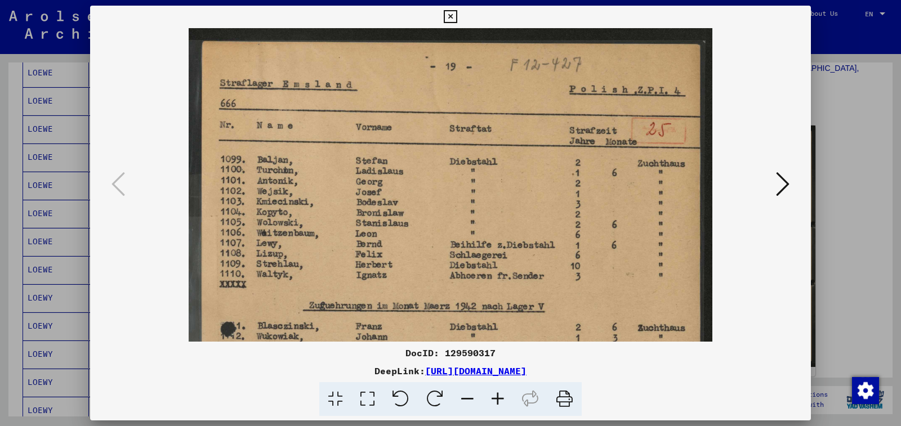
click at [501, 402] on icon at bounding box center [498, 399] width 30 height 34
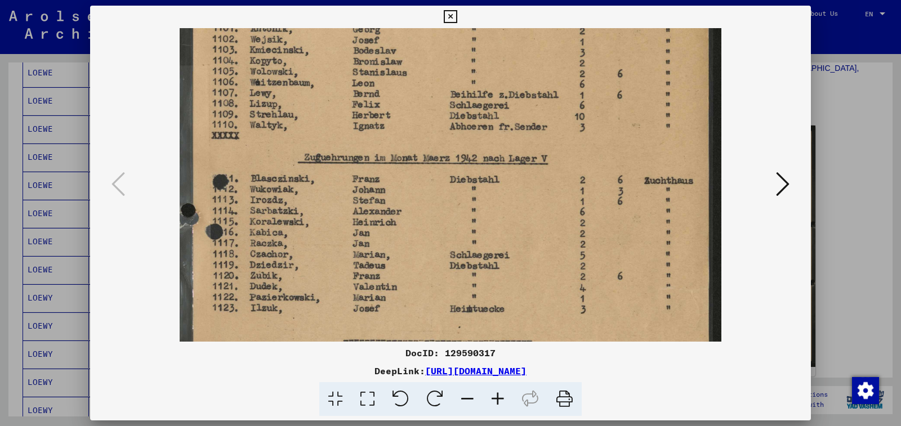
scroll to position [160, 0]
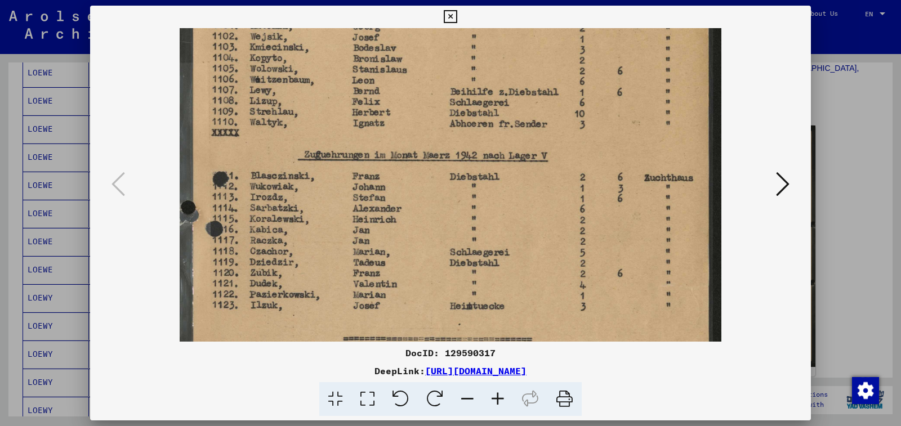
drag, startPoint x: 447, startPoint y: 297, endPoint x: 476, endPoint y: 137, distance: 163.0
click at [476, 137] on img at bounding box center [450, 292] width 541 height 849
click at [457, 23] on icon at bounding box center [450, 17] width 13 height 14
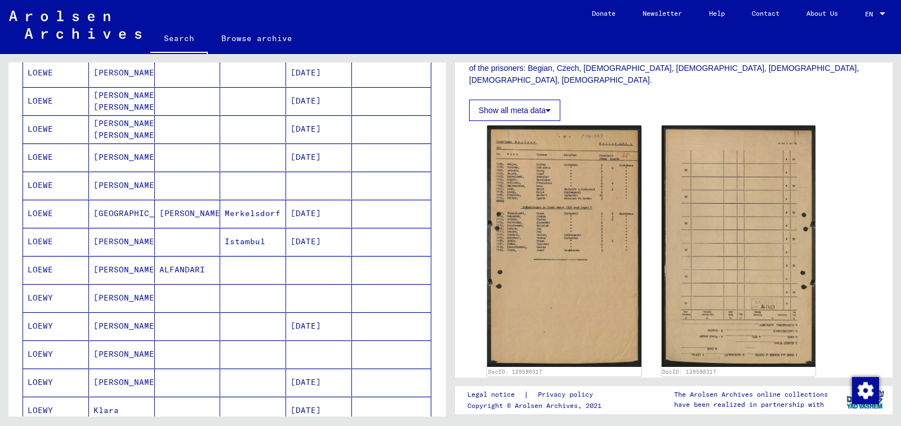
drag, startPoint x: 308, startPoint y: 300, endPoint x: 313, endPoint y: 238, distance: 62.2
click at [313, 238] on mat-table "Last Name First Name Maiden Name Place of Birth Date of Birth Prisoner # [PERSO…" at bounding box center [227, 57] width 409 height 737
click at [363, 296] on mat-cell at bounding box center [391, 298] width 79 height 28
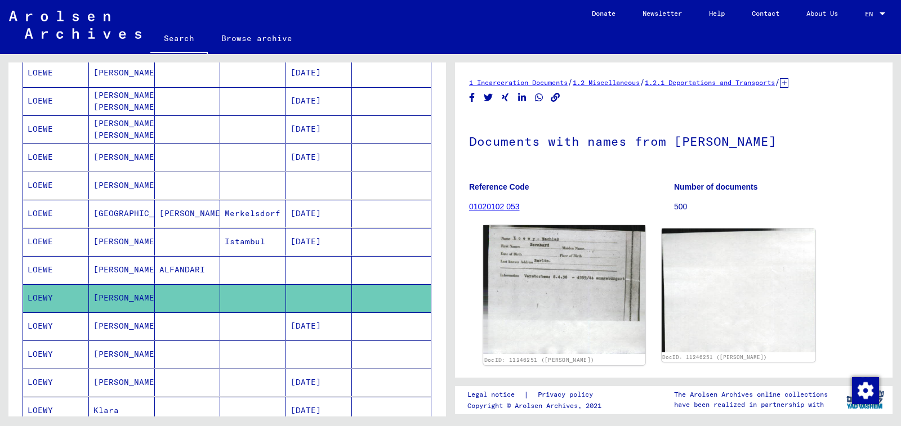
click at [594, 289] on img at bounding box center [564, 289] width 162 height 129
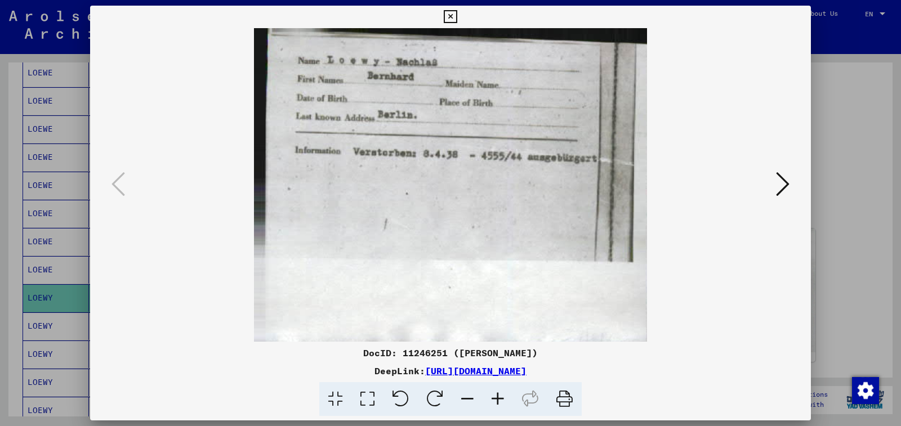
click at [496, 399] on icon at bounding box center [498, 399] width 30 height 34
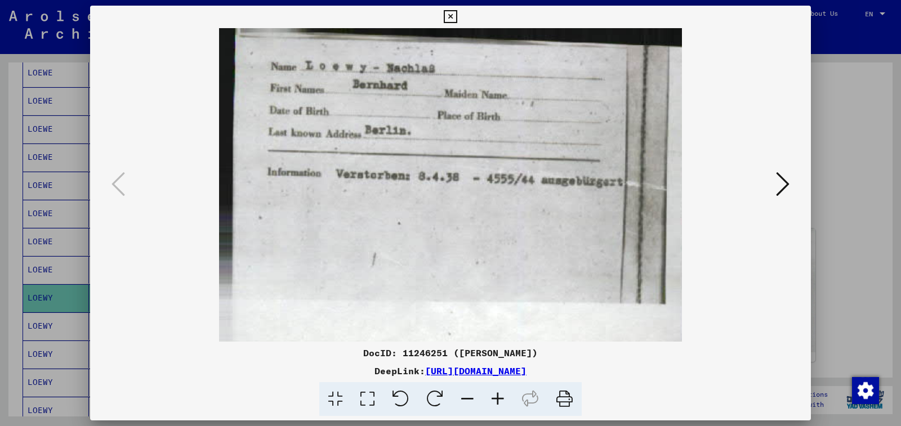
click at [496, 399] on icon at bounding box center [498, 399] width 30 height 34
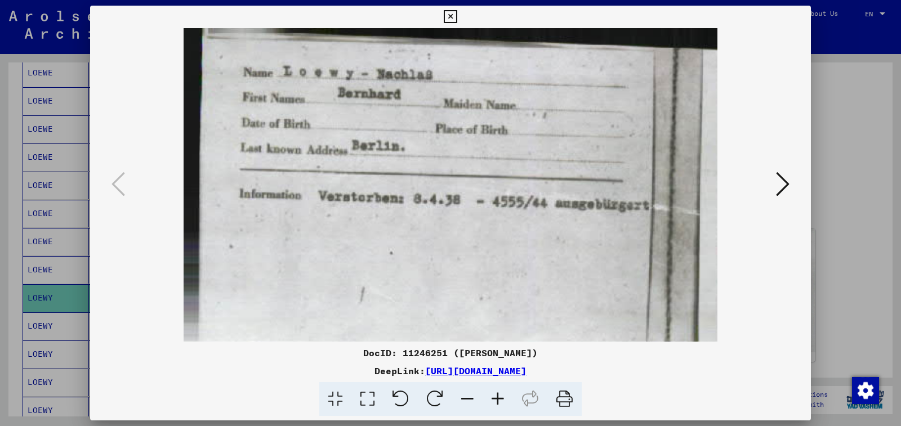
click at [496, 399] on icon at bounding box center [498, 399] width 30 height 34
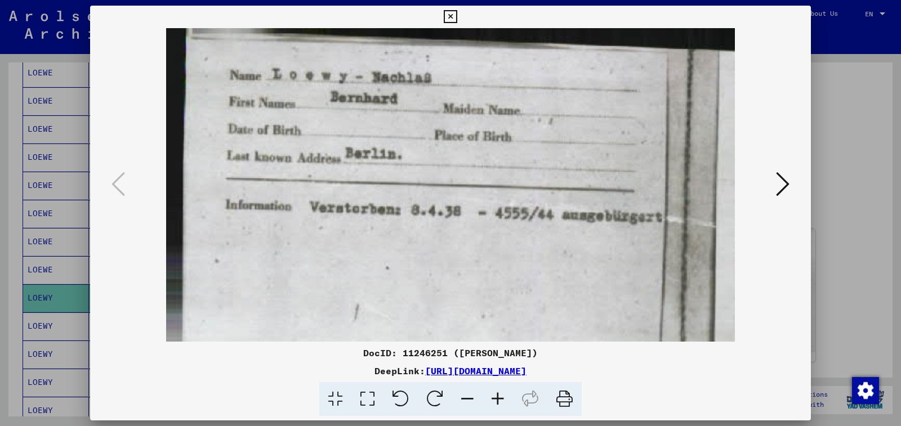
click at [496, 399] on icon at bounding box center [498, 399] width 30 height 34
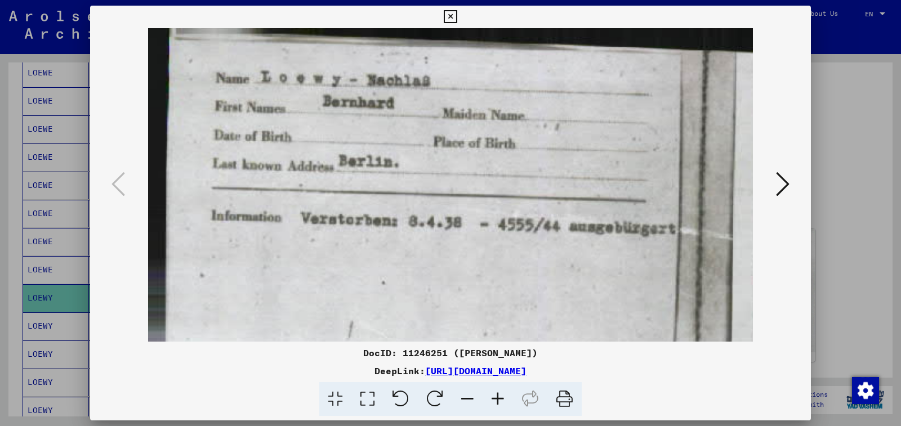
click at [457, 21] on icon at bounding box center [450, 17] width 13 height 14
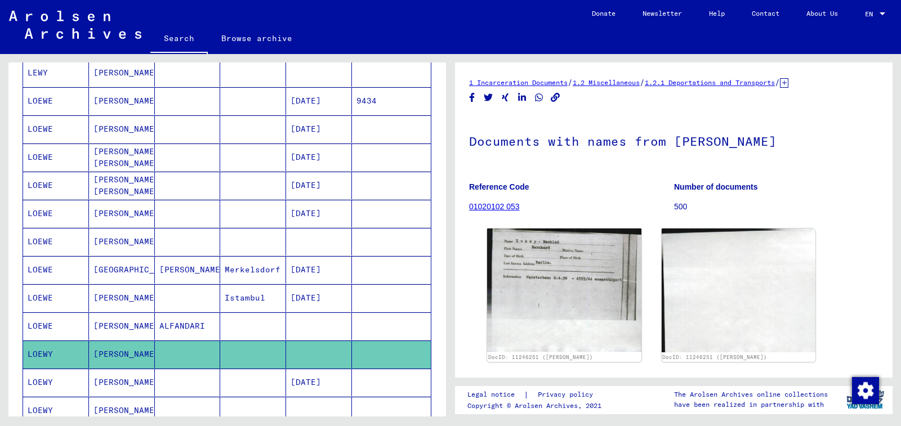
scroll to position [394, 0]
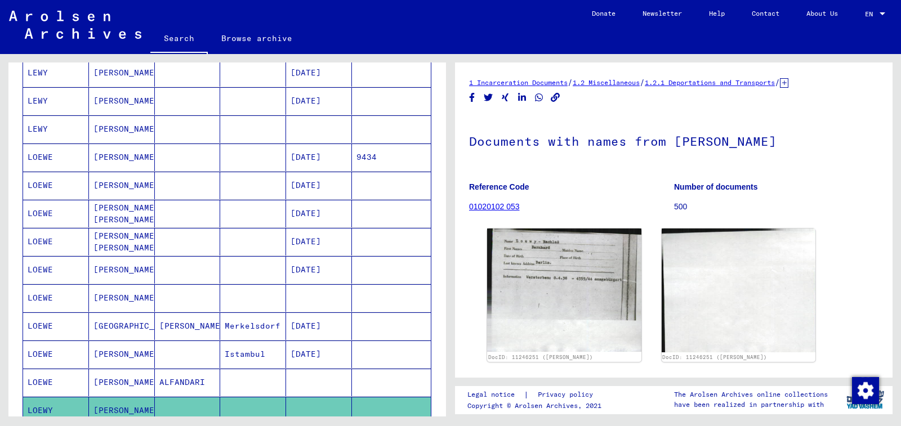
click at [320, 129] on mat-cell at bounding box center [319, 129] width 66 height 28
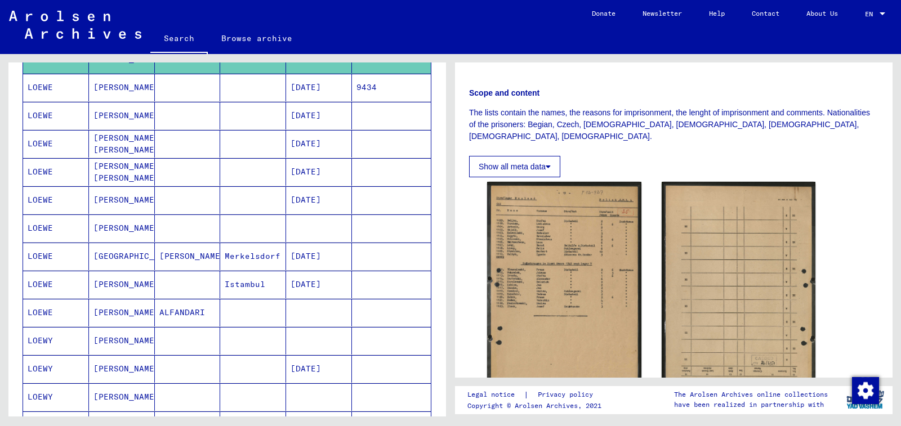
scroll to position [563, 0]
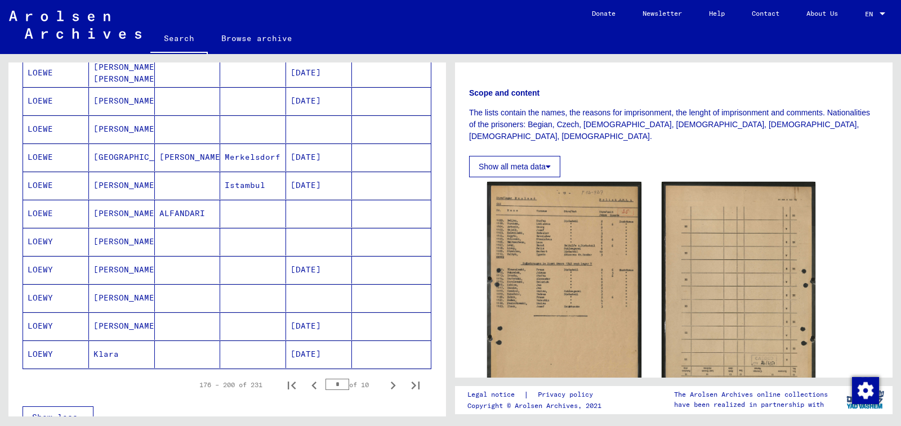
click at [315, 249] on mat-cell at bounding box center [319, 242] width 66 height 28
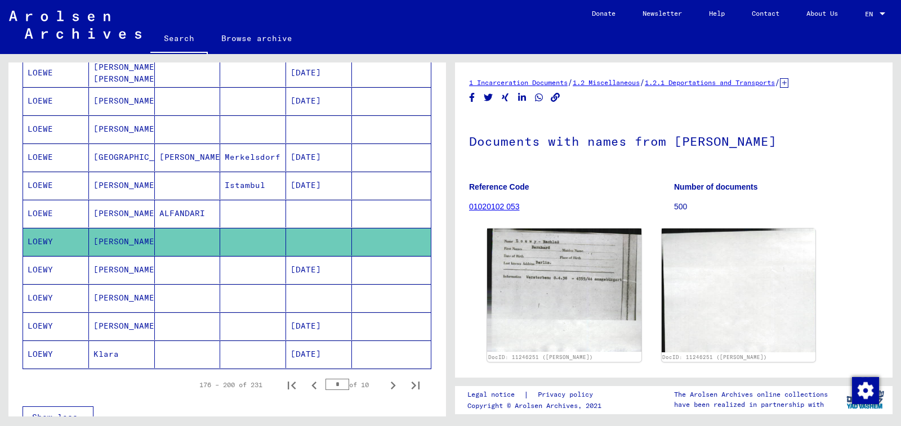
click at [311, 294] on mat-cell at bounding box center [319, 298] width 66 height 28
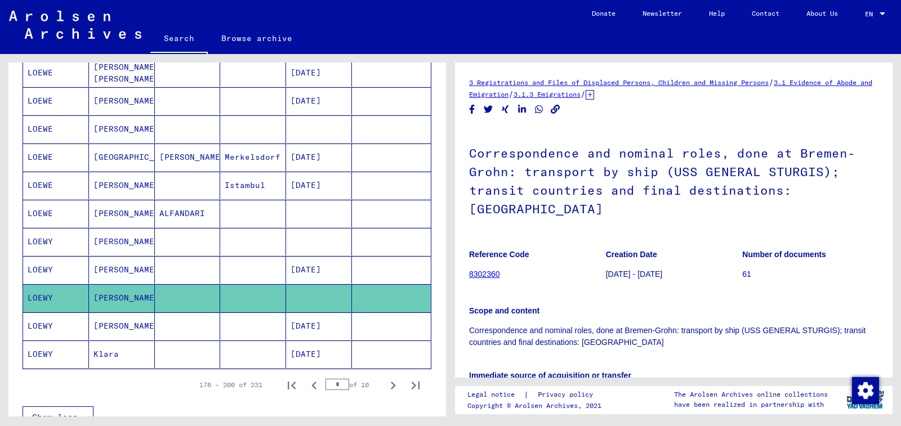
scroll to position [225, 0]
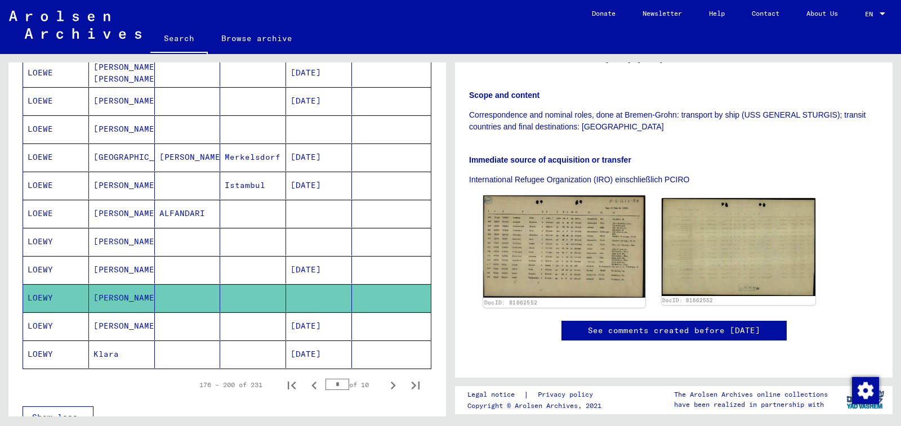
click at [575, 234] on img at bounding box center [564, 246] width 162 height 102
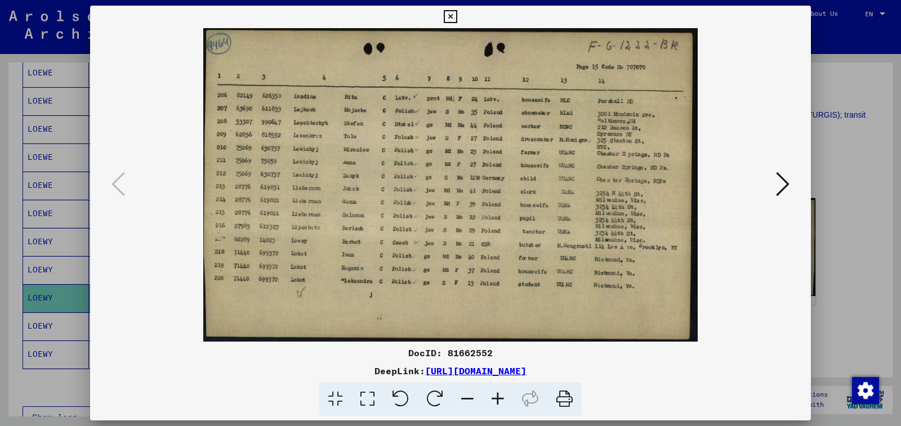
click at [493, 402] on icon at bounding box center [498, 399] width 30 height 34
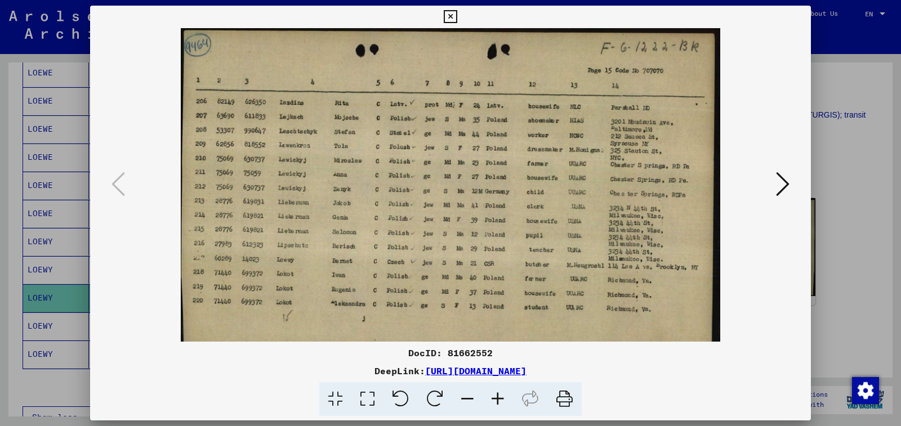
click at [493, 402] on icon at bounding box center [498, 399] width 30 height 34
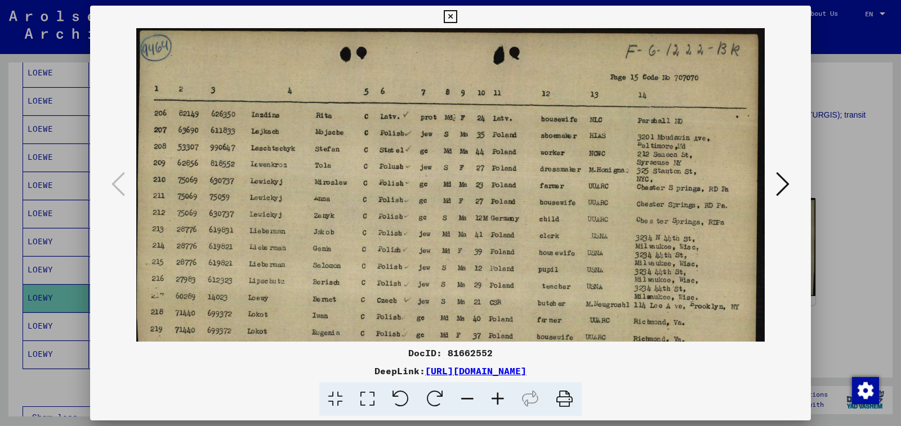
click at [493, 402] on icon at bounding box center [498, 399] width 30 height 34
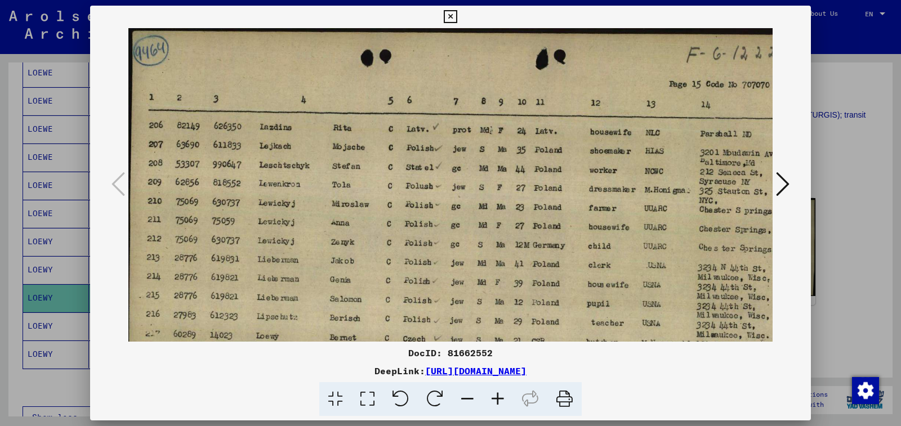
click at [493, 402] on icon at bounding box center [498, 399] width 30 height 34
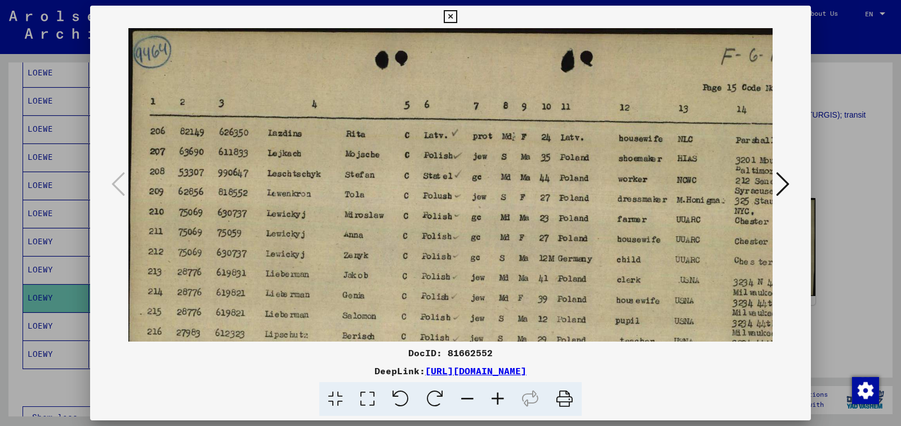
click at [493, 402] on icon at bounding box center [498, 399] width 30 height 34
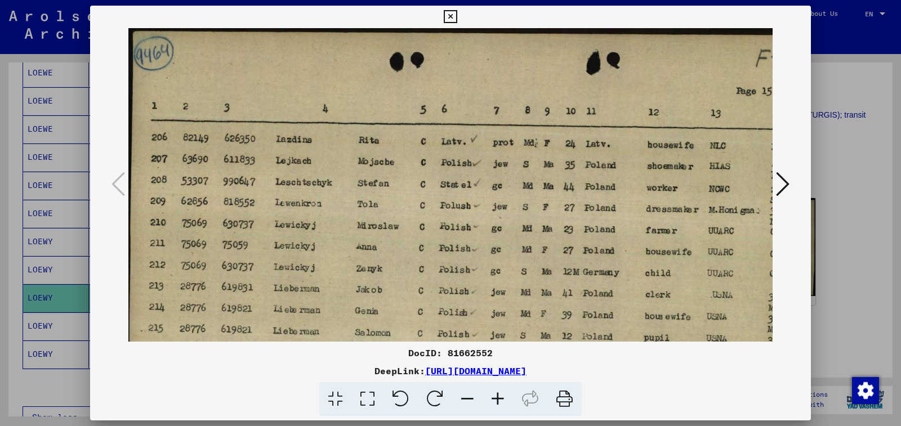
click at [493, 402] on icon at bounding box center [498, 399] width 30 height 34
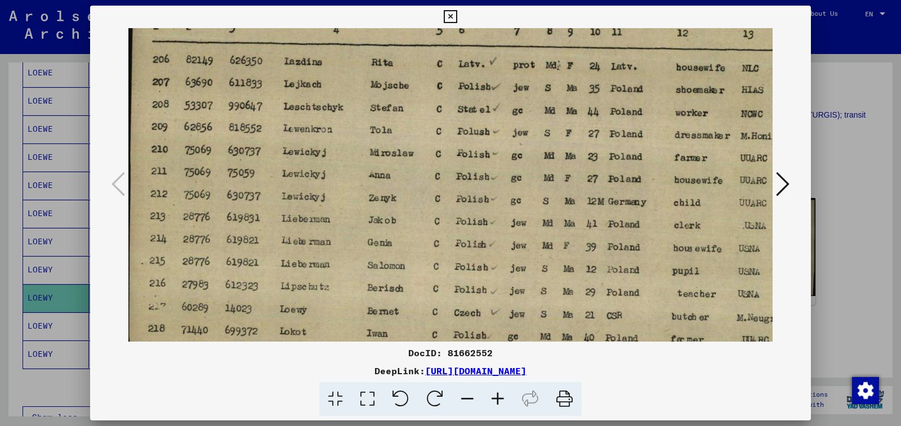
drag, startPoint x: 429, startPoint y: 252, endPoint x: 432, endPoint y: 168, distance: 84.0
click at [432, 168] on img at bounding box center [553, 213] width 850 height 539
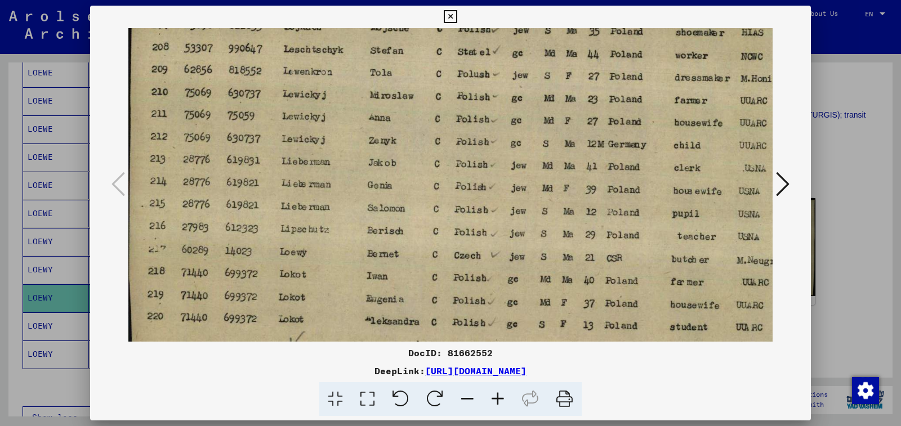
scroll to position [146, 0]
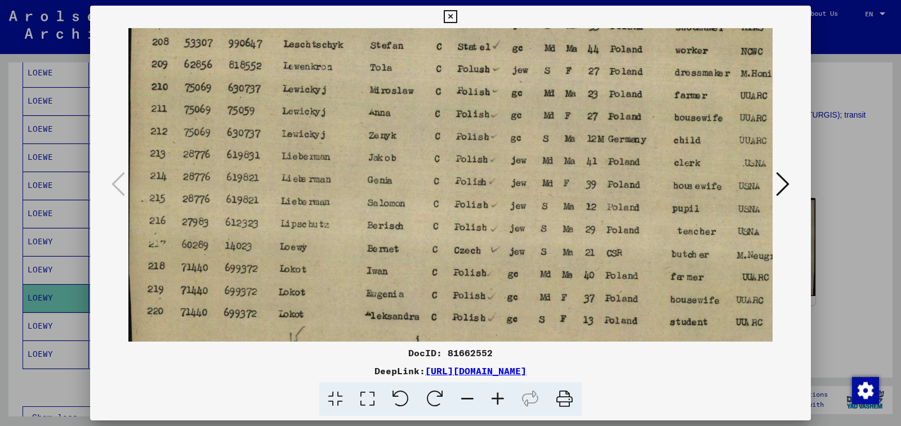
drag, startPoint x: 436, startPoint y: 298, endPoint x: 446, endPoint y: 236, distance: 63.2
click at [446, 236] on img at bounding box center [553, 151] width 850 height 539
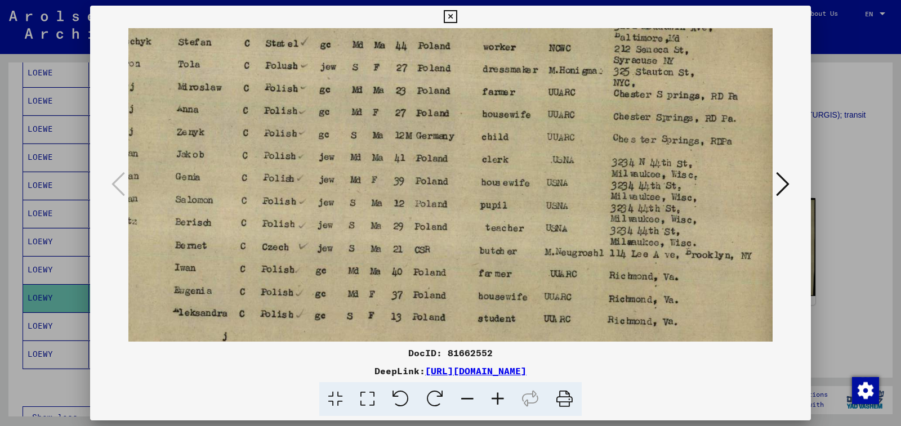
scroll to position [157, 206]
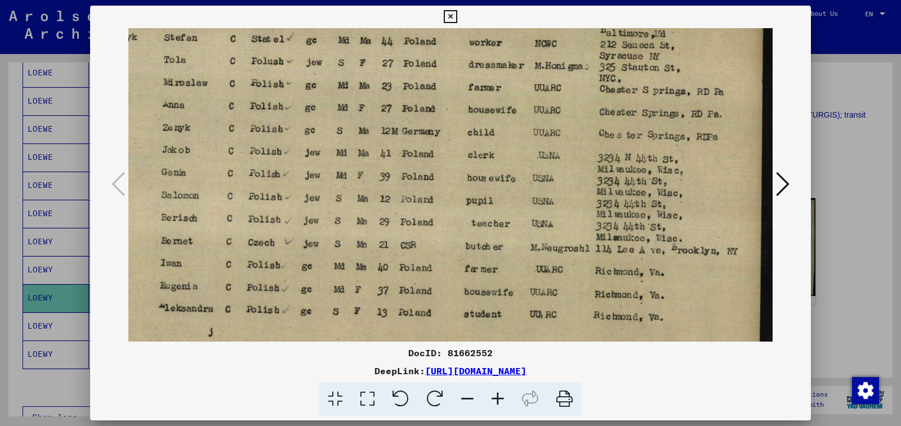
drag, startPoint x: 527, startPoint y: 264, endPoint x: 306, endPoint y: 250, distance: 221.8
click at [306, 253] on img at bounding box center [347, 142] width 850 height 539
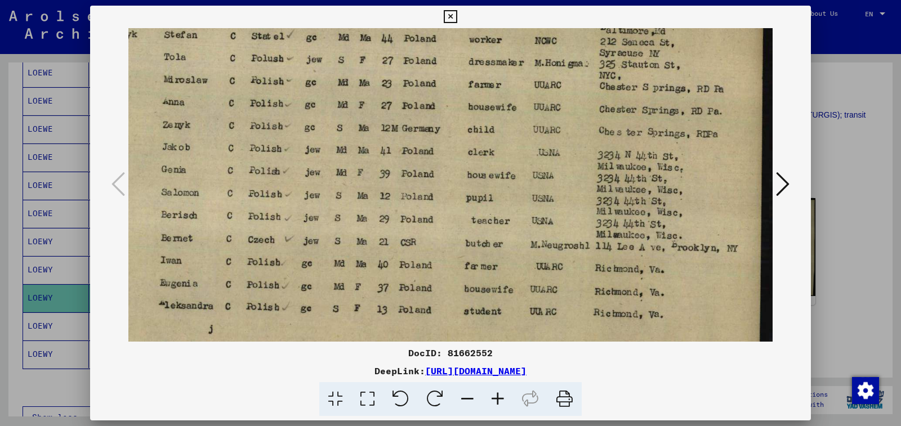
click at [457, 19] on icon at bounding box center [450, 17] width 13 height 14
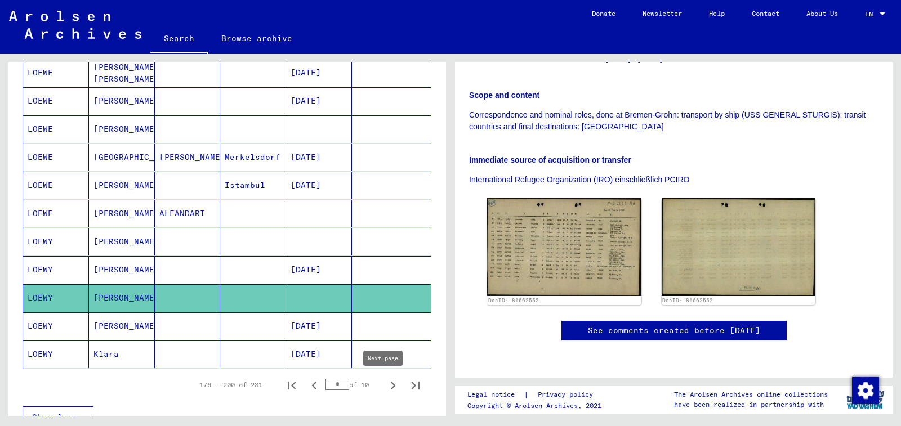
click at [385, 383] on icon "Next page" at bounding box center [393, 386] width 16 height 16
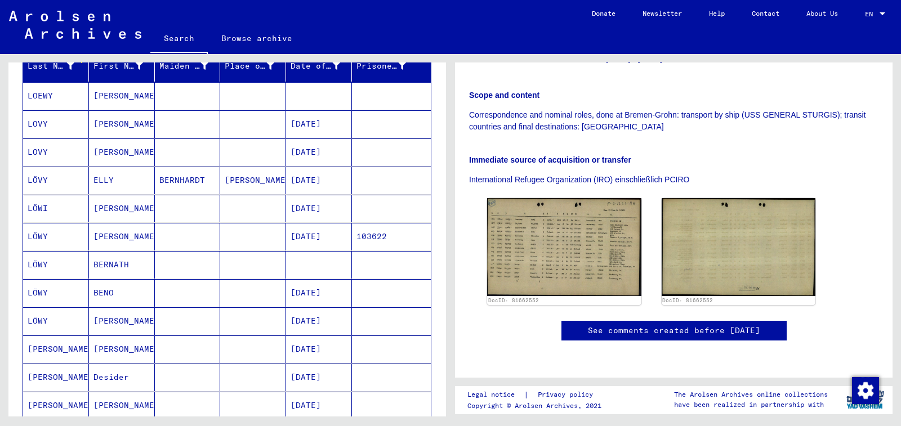
scroll to position [113, 0]
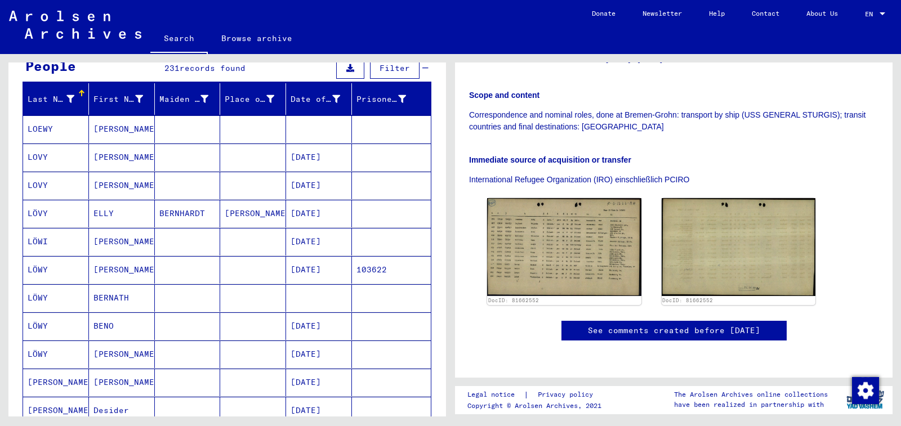
click at [330, 301] on mat-cell at bounding box center [319, 298] width 66 height 28
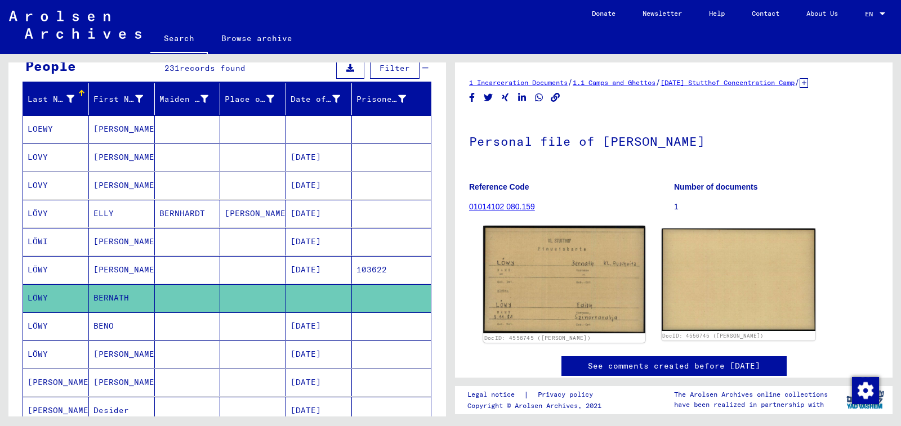
click at [562, 261] on img at bounding box center [564, 280] width 162 height 108
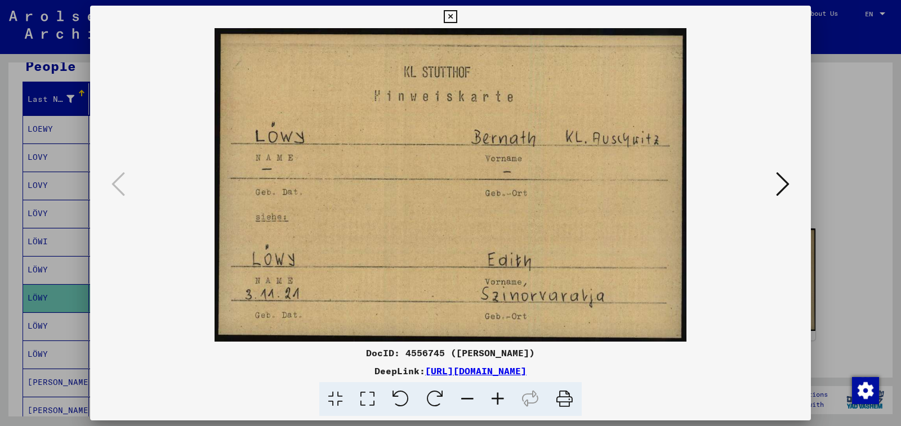
click at [457, 17] on icon at bounding box center [450, 17] width 13 height 14
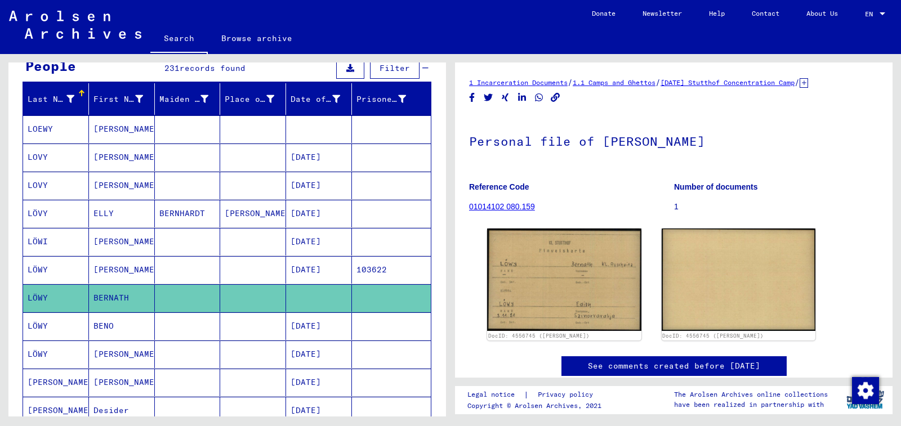
click at [302, 131] on mat-cell at bounding box center [319, 129] width 66 height 28
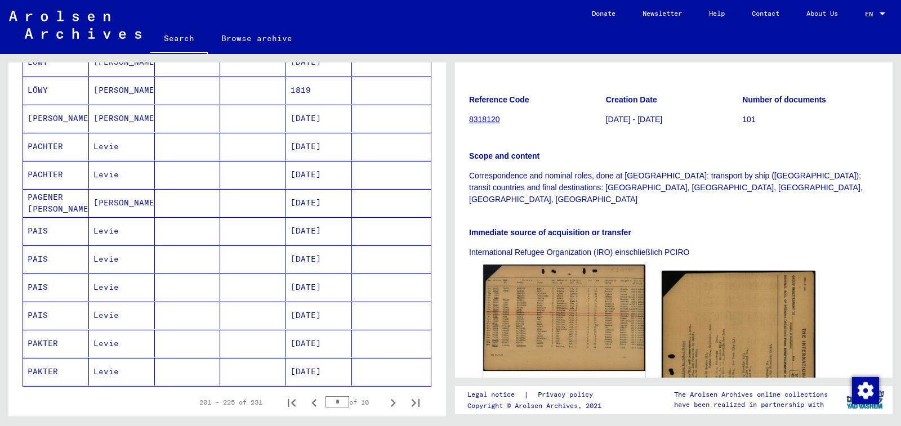
scroll to position [282, 0]
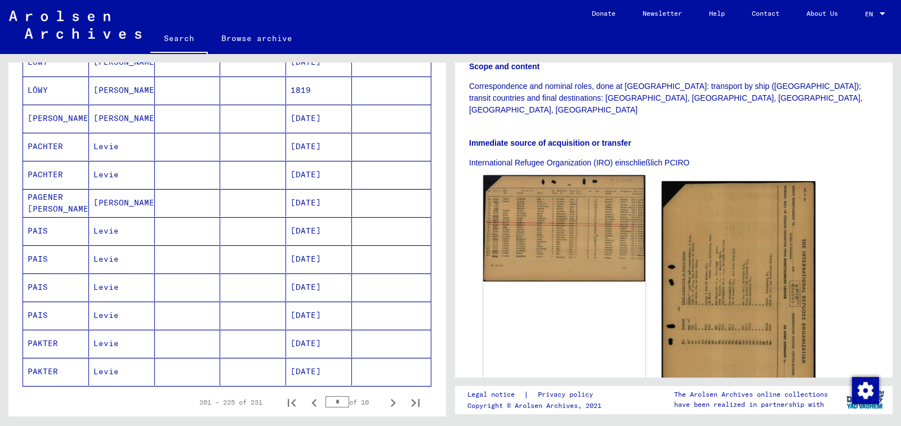
click at [584, 203] on img at bounding box center [564, 228] width 162 height 106
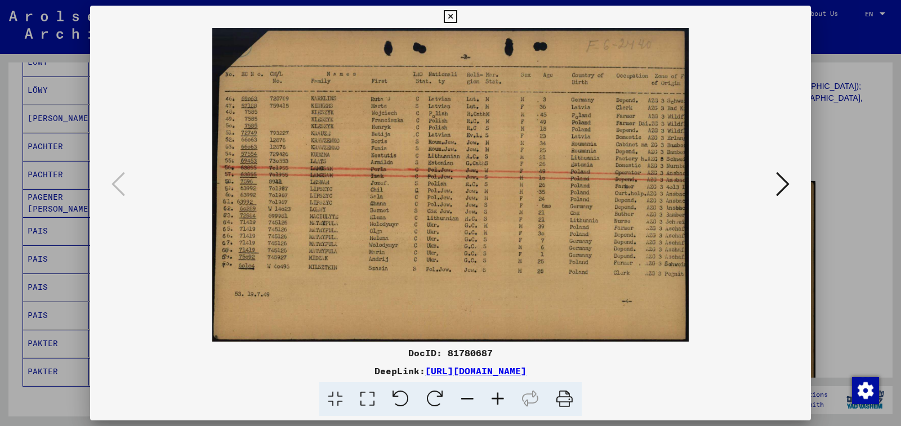
click at [497, 403] on icon at bounding box center [498, 399] width 30 height 34
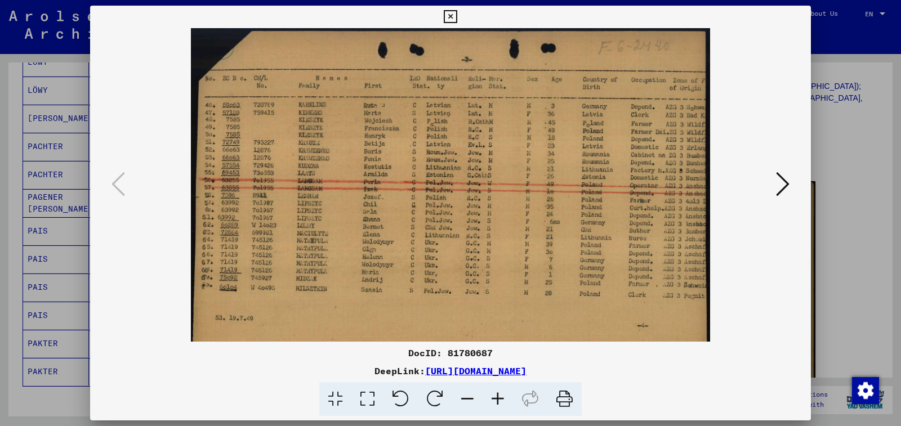
click at [497, 403] on icon at bounding box center [498, 399] width 30 height 34
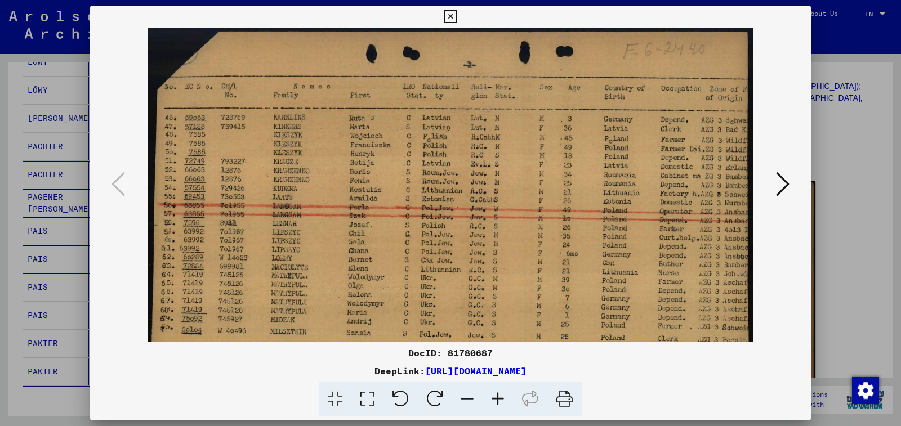
click at [497, 403] on icon at bounding box center [498, 399] width 30 height 34
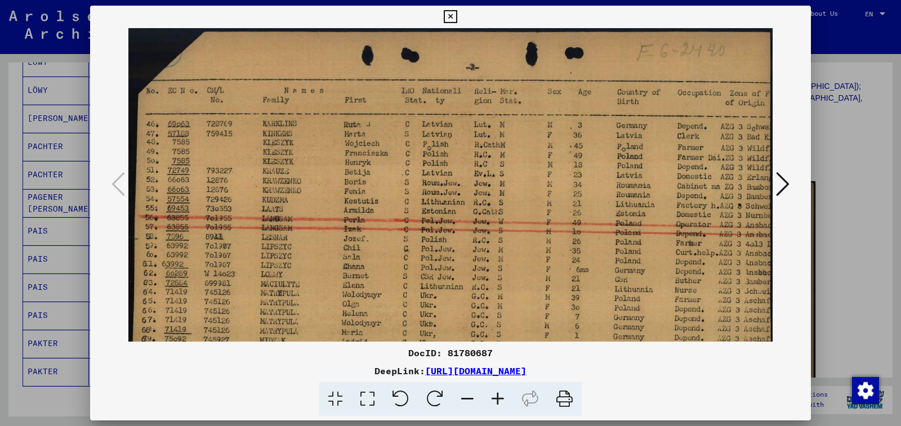
click at [497, 403] on icon at bounding box center [498, 399] width 30 height 34
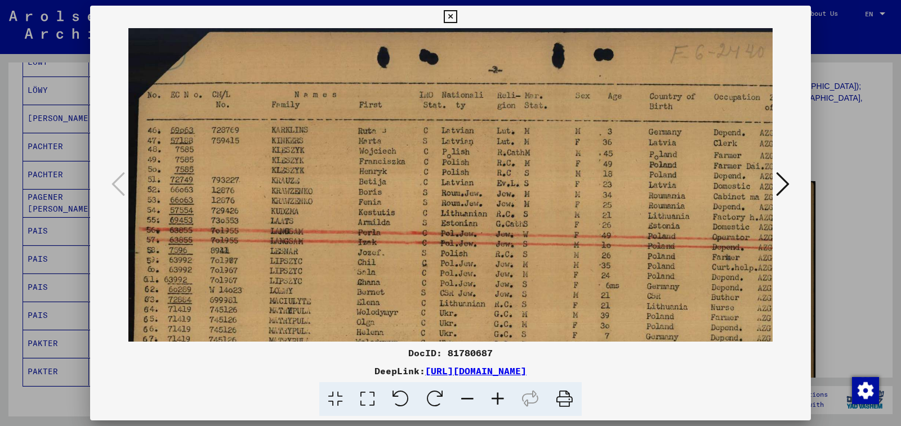
click at [497, 403] on icon at bounding box center [498, 399] width 30 height 34
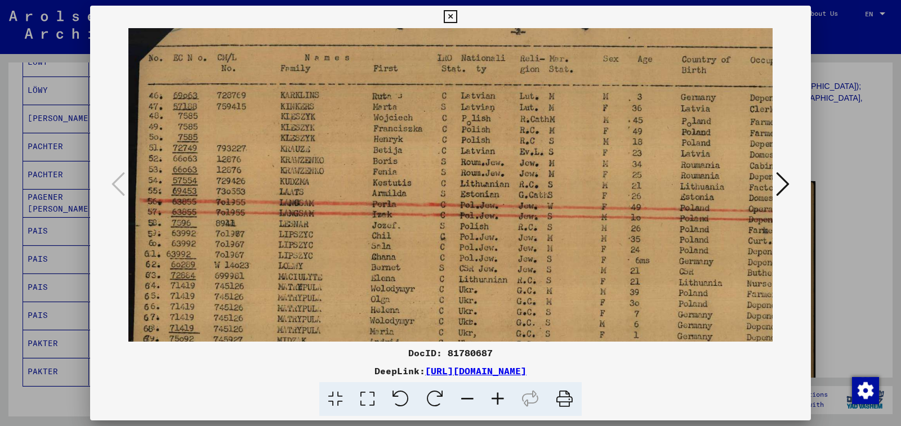
scroll to position [63, 0]
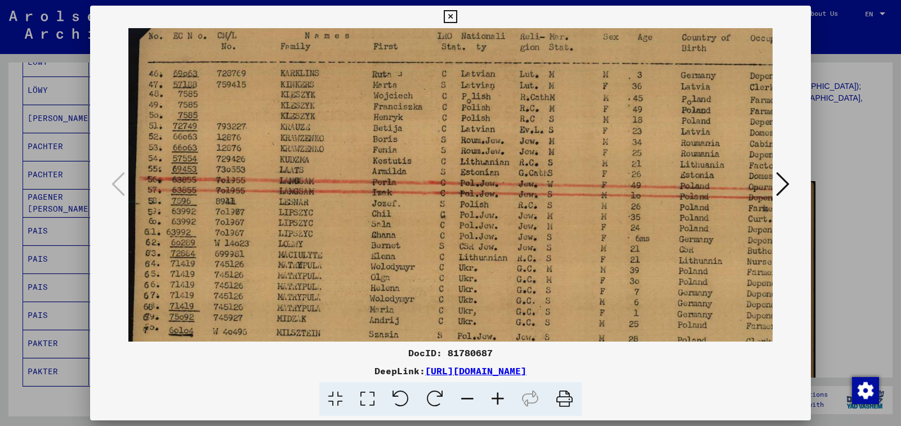
drag, startPoint x: 394, startPoint y: 272, endPoint x: 397, endPoint y: 222, distance: 50.2
click at [397, 222] on img at bounding box center [494, 206] width 733 height 483
click at [457, 20] on icon at bounding box center [450, 17] width 13 height 14
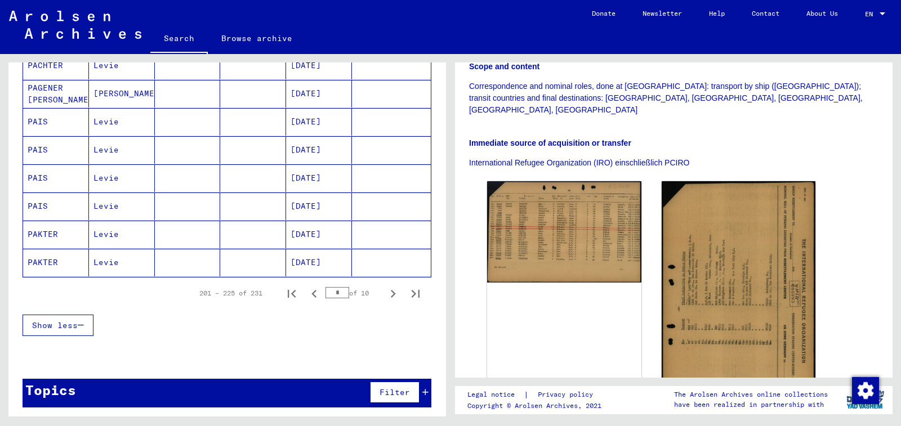
scroll to position [658, 0]
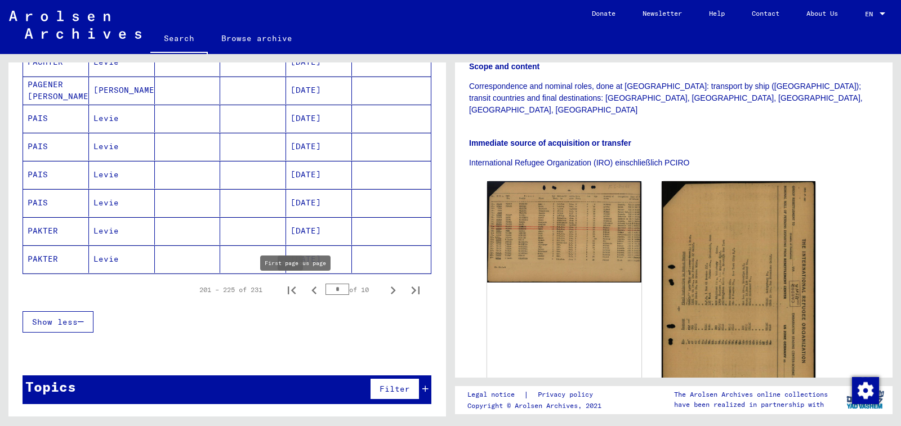
click at [288, 287] on icon "First page" at bounding box center [292, 291] width 16 height 16
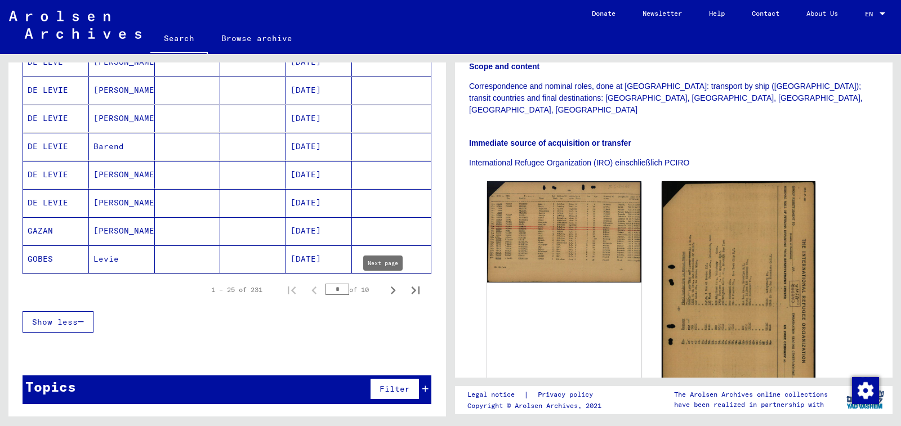
click at [385, 292] on icon "Next page" at bounding box center [393, 291] width 16 height 16
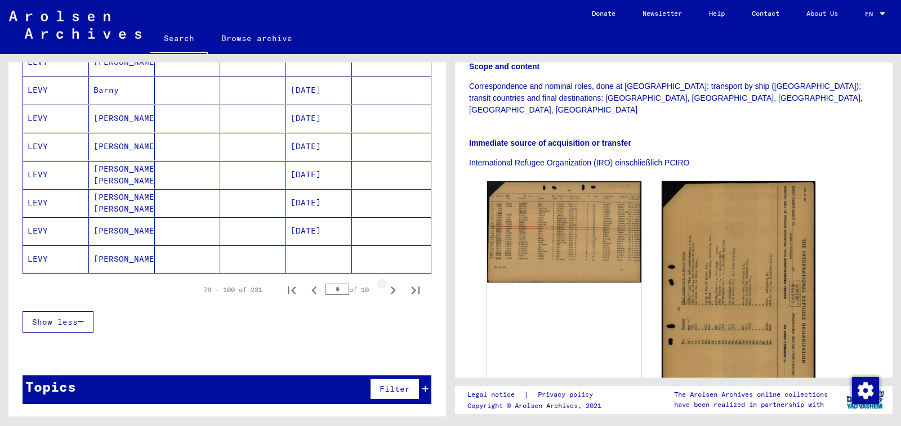
click at [385, 292] on icon "Next page" at bounding box center [393, 291] width 16 height 16
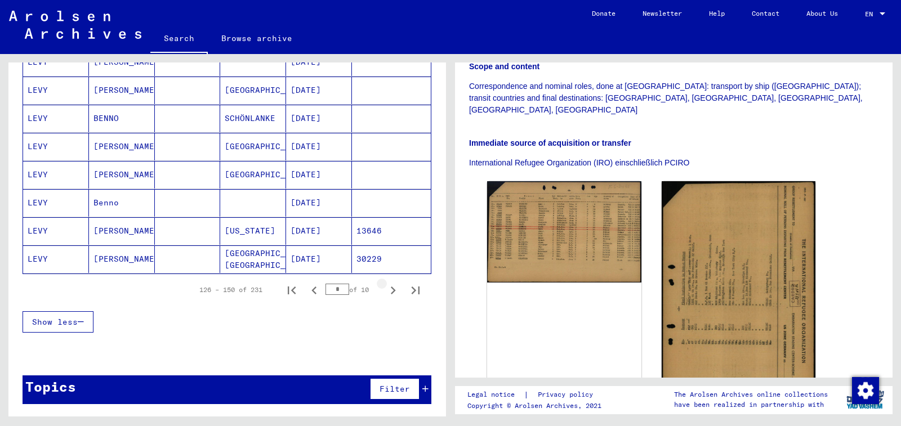
click at [385, 292] on icon "Next page" at bounding box center [393, 291] width 16 height 16
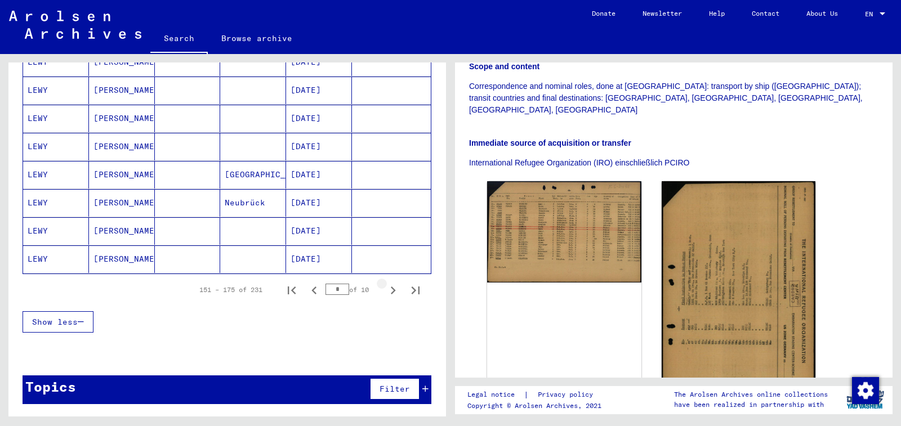
click at [385, 292] on icon "Next page" at bounding box center [393, 291] width 16 height 16
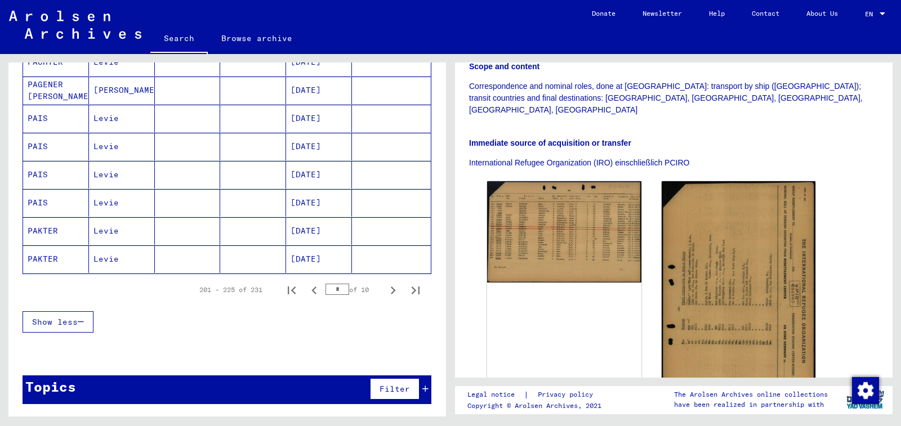
click at [385, 292] on icon "Next page" at bounding box center [393, 291] width 16 height 16
type input "**"
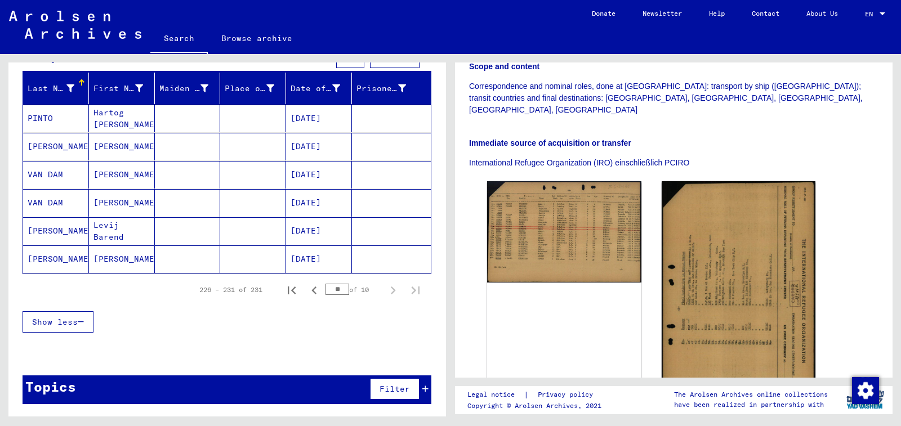
scroll to position [0, 0]
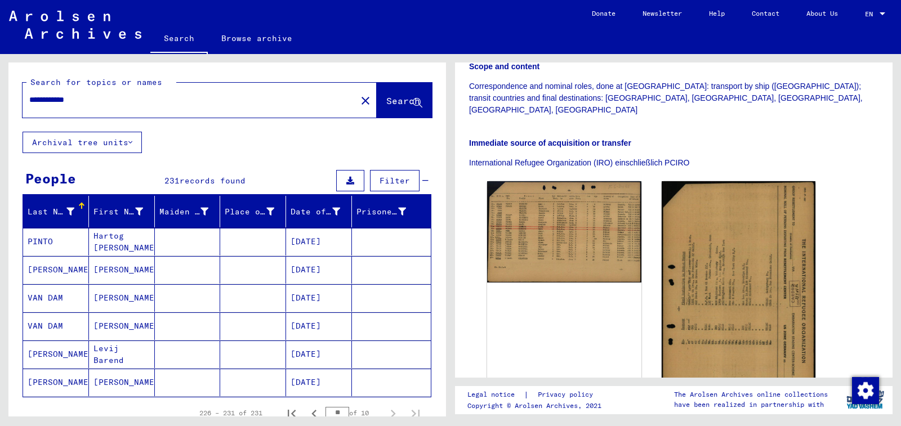
drag, startPoint x: 48, startPoint y: 97, endPoint x: 35, endPoint y: 98, distance: 12.4
click at [35, 98] on input "**********" at bounding box center [189, 100] width 320 height 12
type input "**********"
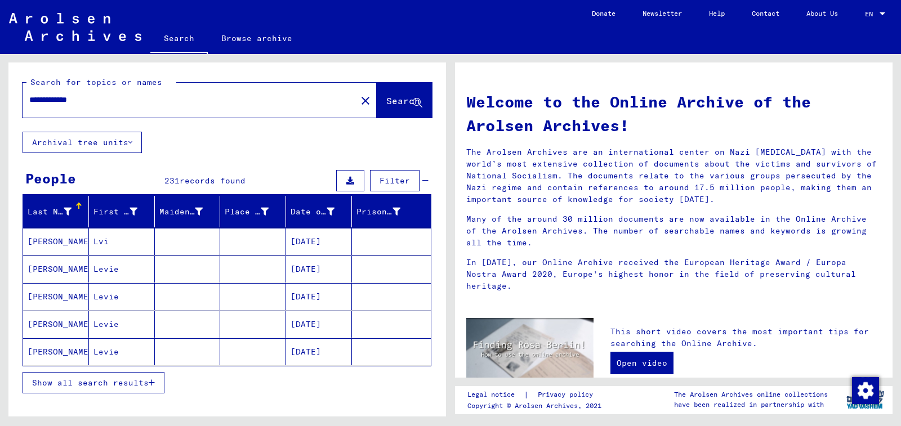
click at [129, 381] on span "Show all search results" at bounding box center [90, 383] width 117 height 10
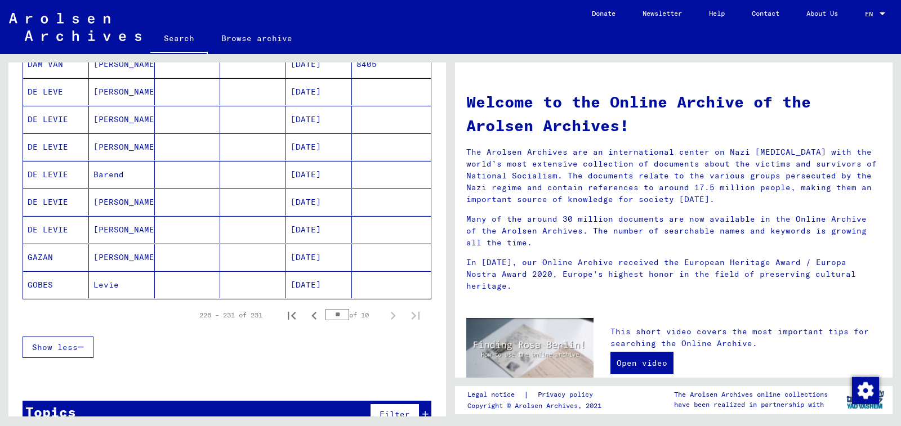
scroll to position [619, 0]
click at [289, 314] on icon "First page" at bounding box center [292, 315] width 16 height 16
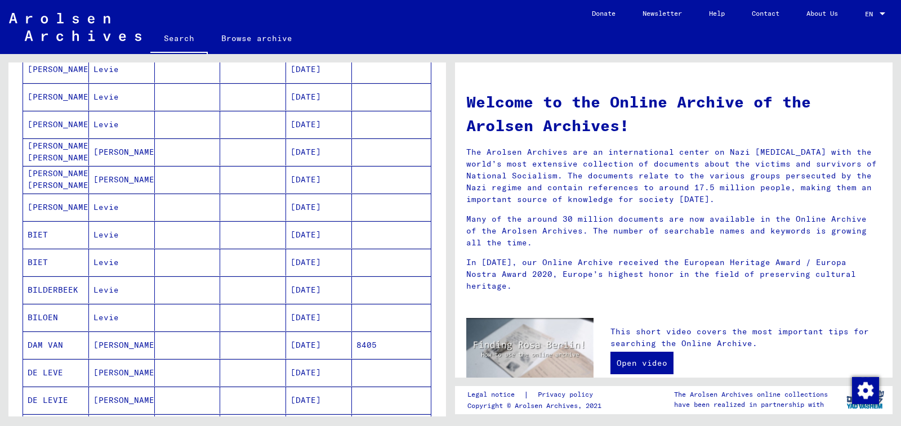
scroll to position [563, 0]
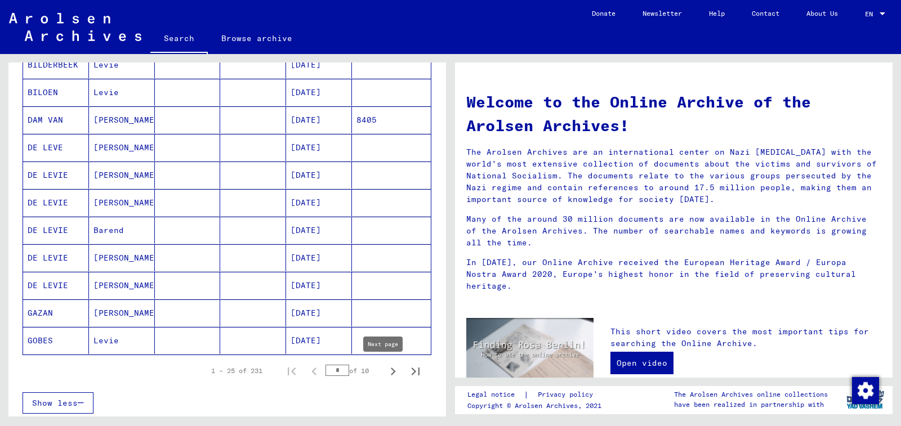
click at [391, 369] on icon "Next page" at bounding box center [393, 372] width 5 height 8
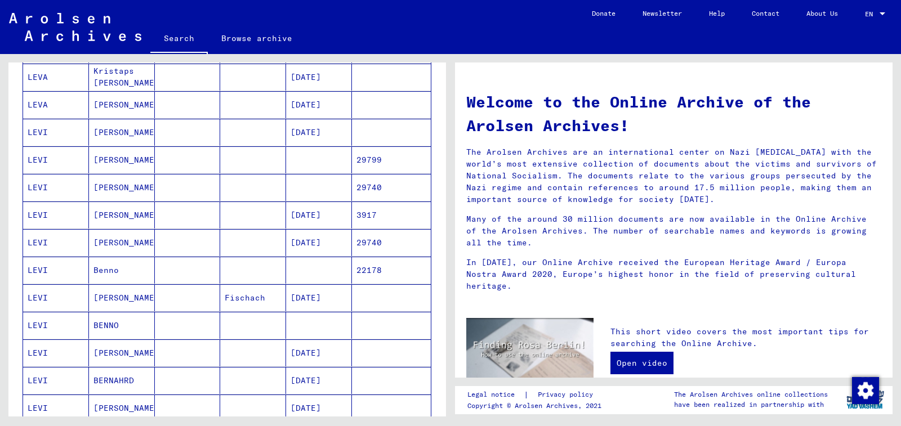
scroll to position [338, 0]
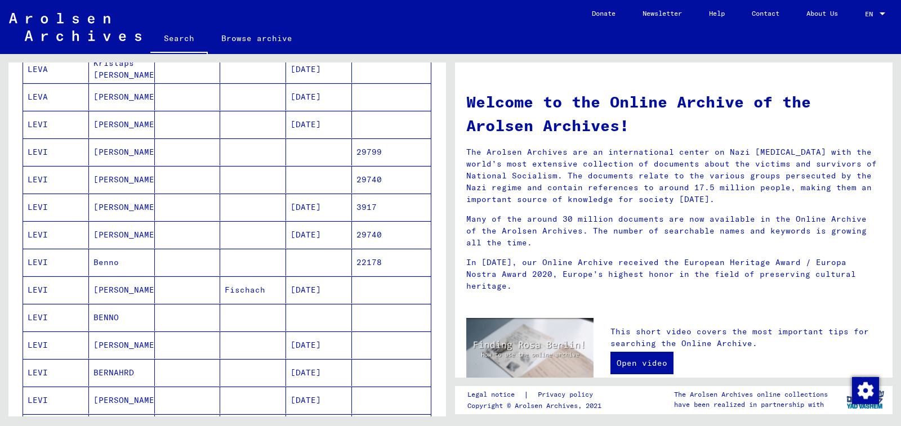
click at [371, 325] on mat-cell at bounding box center [391, 317] width 79 height 27
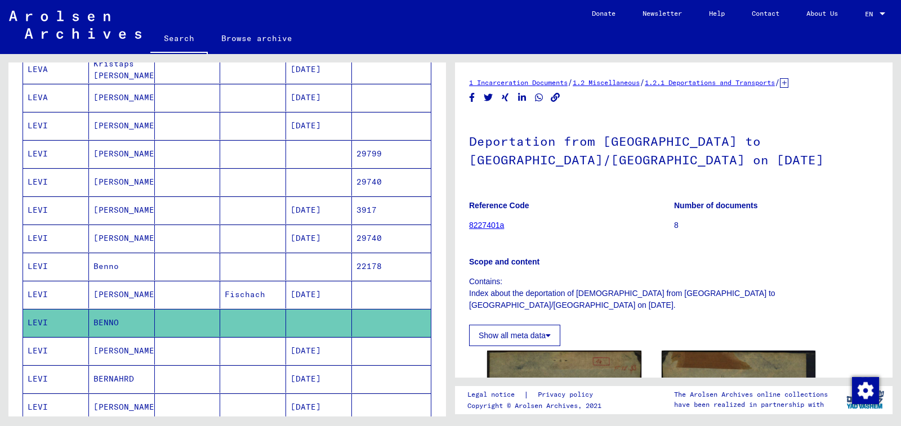
scroll to position [169, 0]
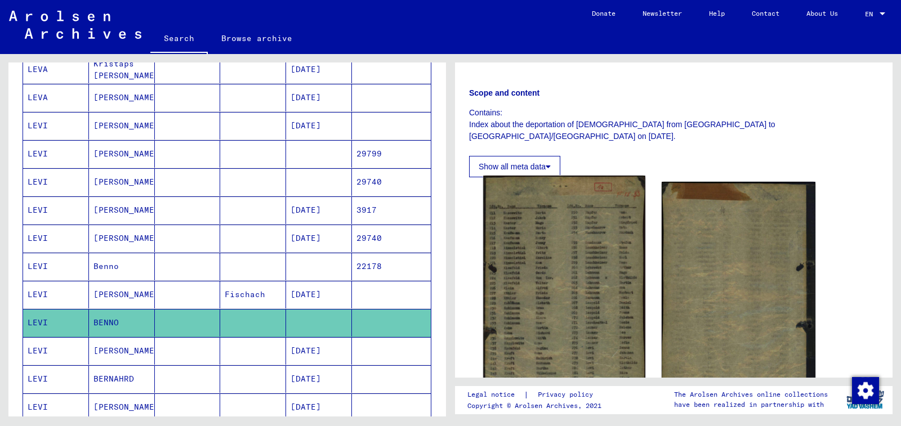
click at [556, 274] on img at bounding box center [564, 300] width 162 height 248
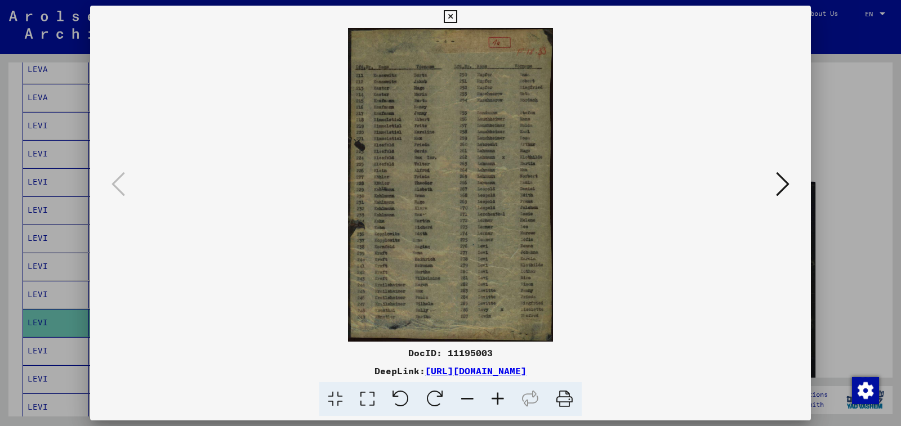
click at [498, 405] on icon at bounding box center [498, 399] width 30 height 34
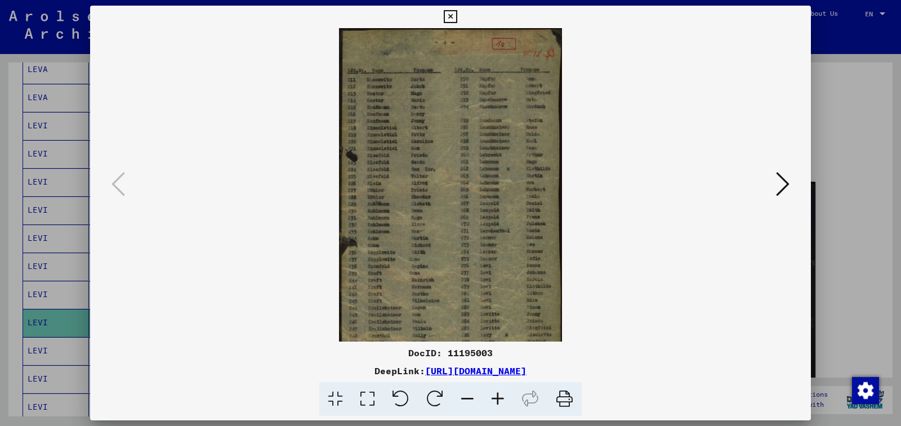
click at [498, 405] on icon at bounding box center [498, 399] width 30 height 34
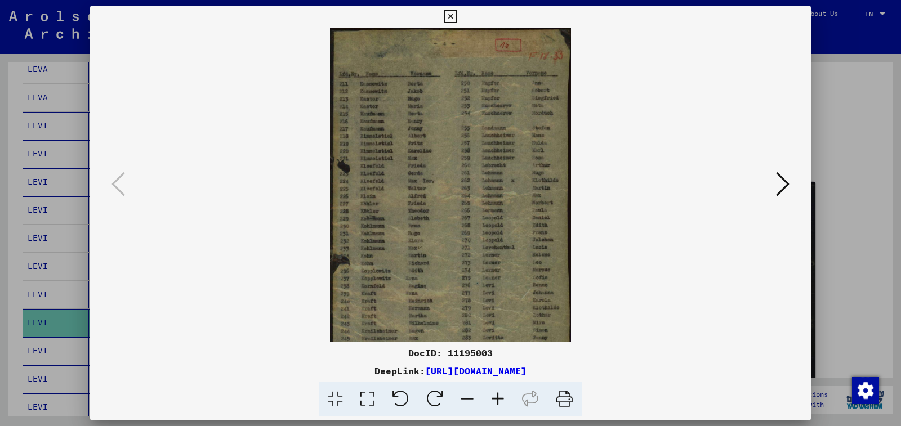
click at [498, 405] on icon at bounding box center [498, 399] width 30 height 34
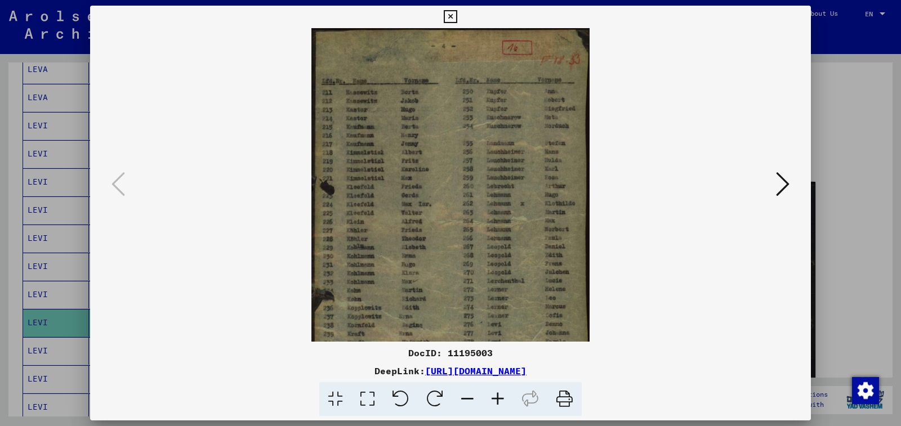
click at [498, 405] on icon at bounding box center [498, 399] width 30 height 34
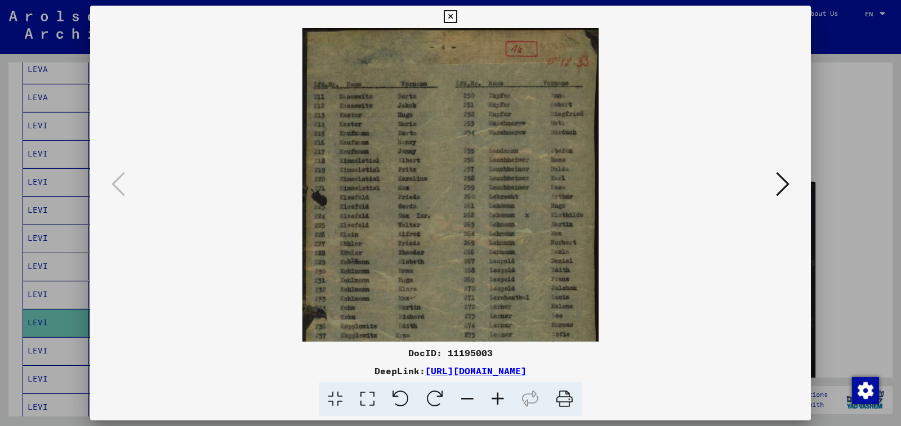
click at [498, 405] on icon at bounding box center [498, 399] width 30 height 34
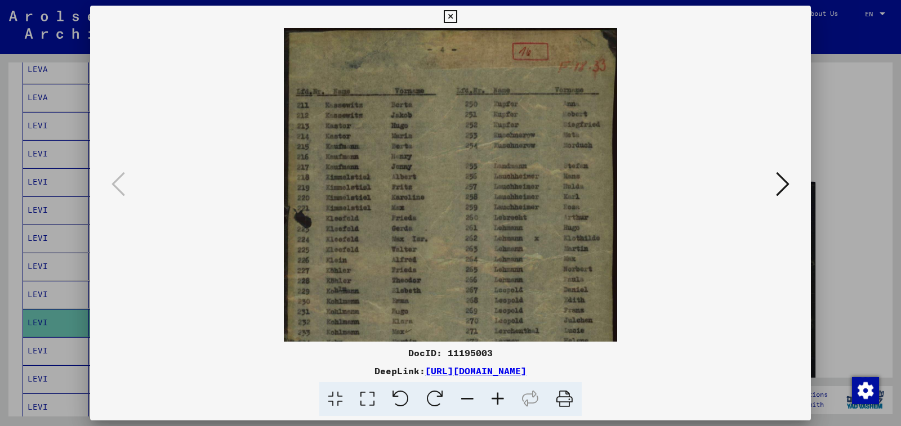
click at [498, 405] on icon at bounding box center [498, 399] width 30 height 34
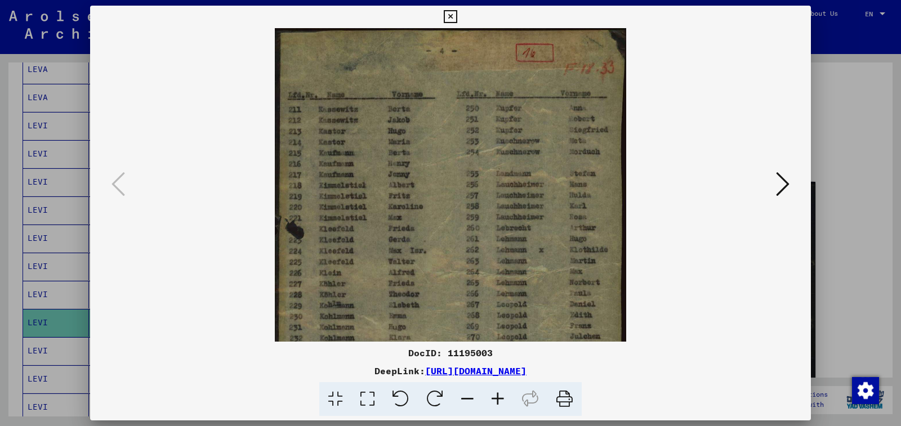
click at [498, 405] on icon at bounding box center [498, 399] width 30 height 34
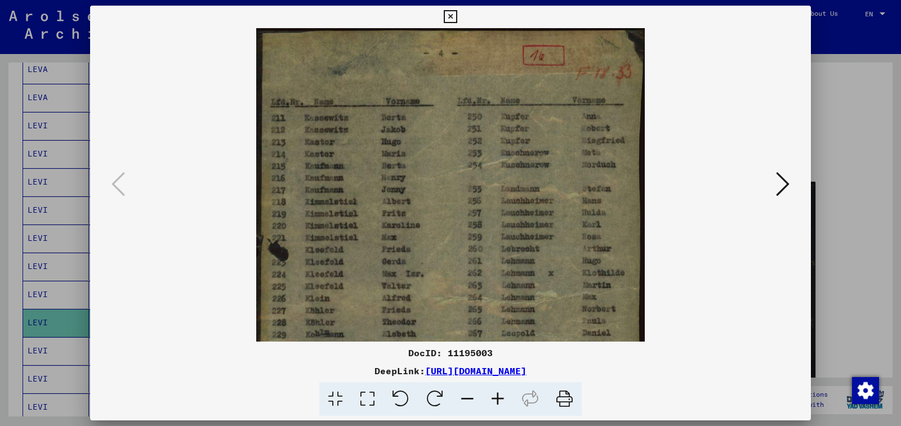
click at [498, 405] on icon at bounding box center [498, 399] width 30 height 34
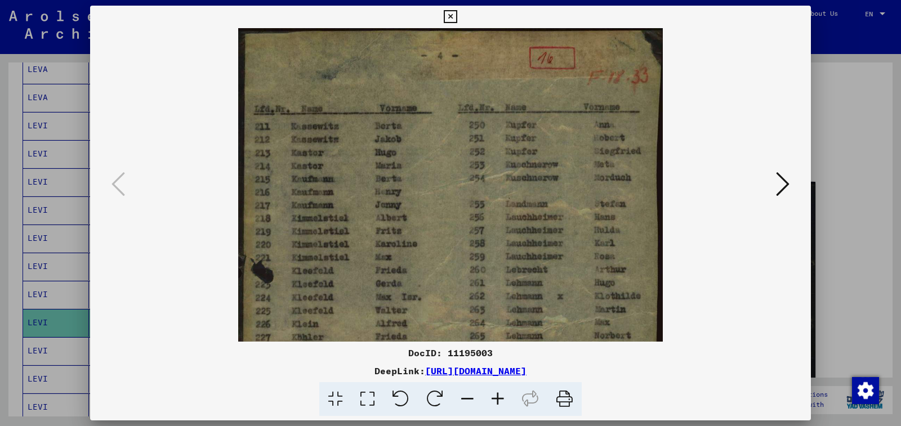
click at [498, 405] on icon at bounding box center [498, 399] width 30 height 34
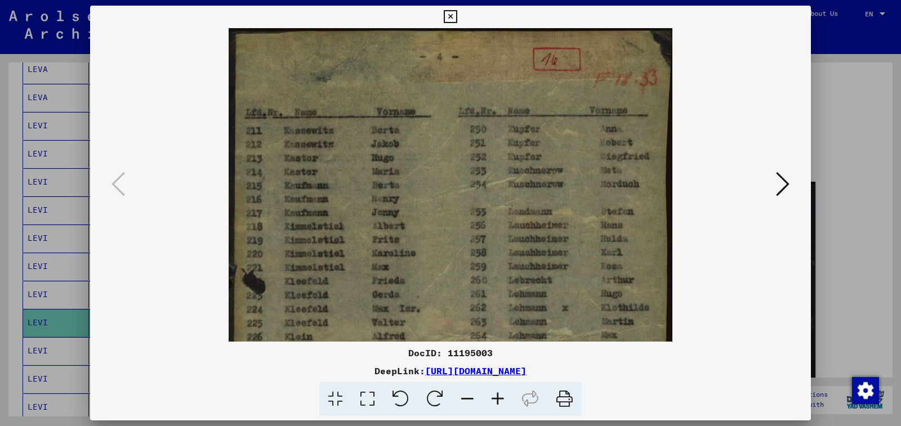
click at [498, 405] on icon at bounding box center [498, 399] width 30 height 34
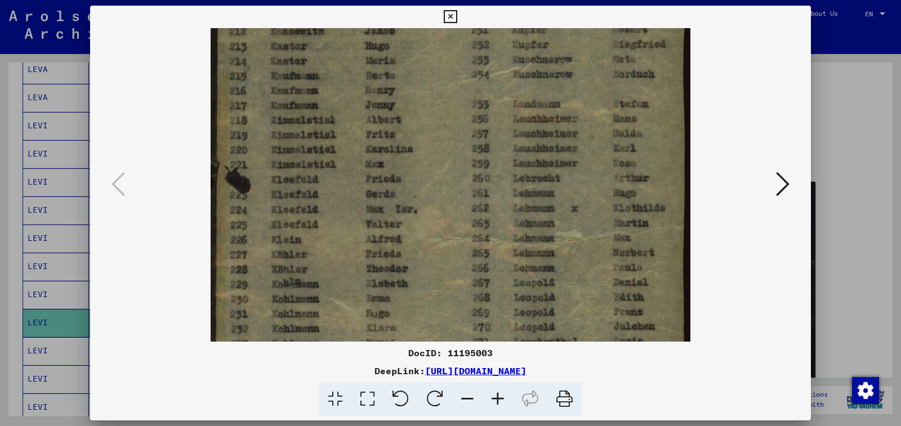
drag, startPoint x: 295, startPoint y: 286, endPoint x: 316, endPoint y: 157, distance: 130.2
click at [316, 157] on img at bounding box center [451, 273] width 480 height 736
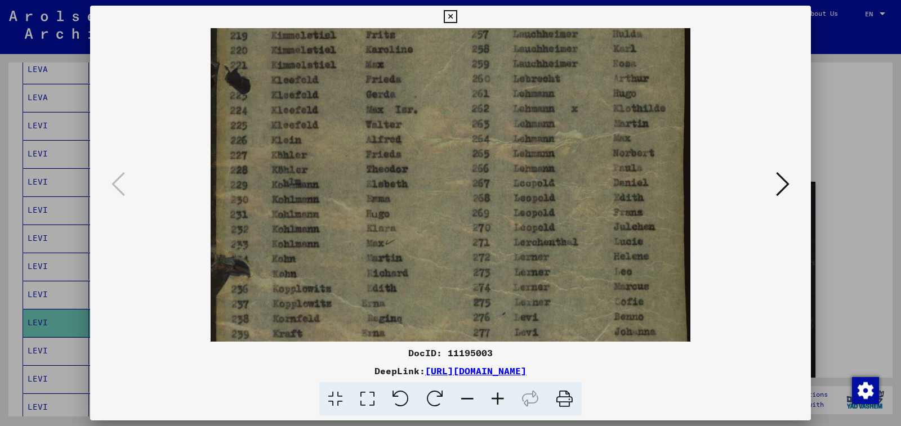
drag, startPoint x: 321, startPoint y: 255, endPoint x: 335, endPoint y: 136, distance: 119.1
click at [335, 136] on img at bounding box center [451, 174] width 480 height 736
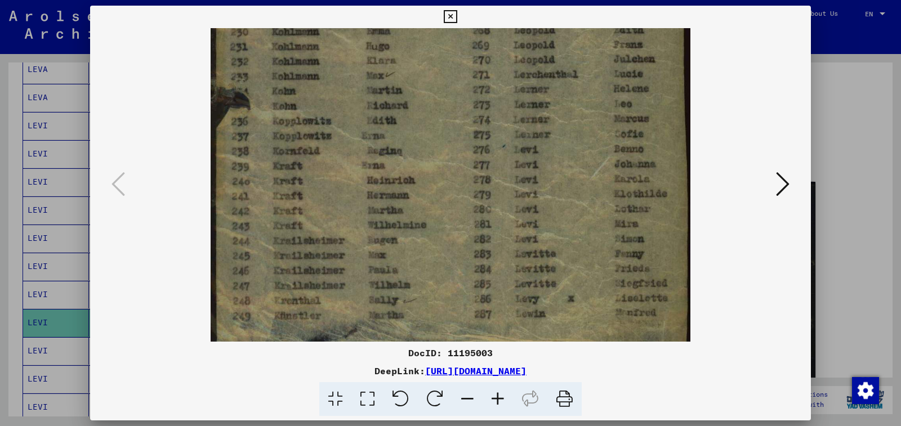
drag, startPoint x: 338, startPoint y: 287, endPoint x: 358, endPoint y: 144, distance: 143.8
click at [359, 117] on img at bounding box center [451, 6] width 480 height 736
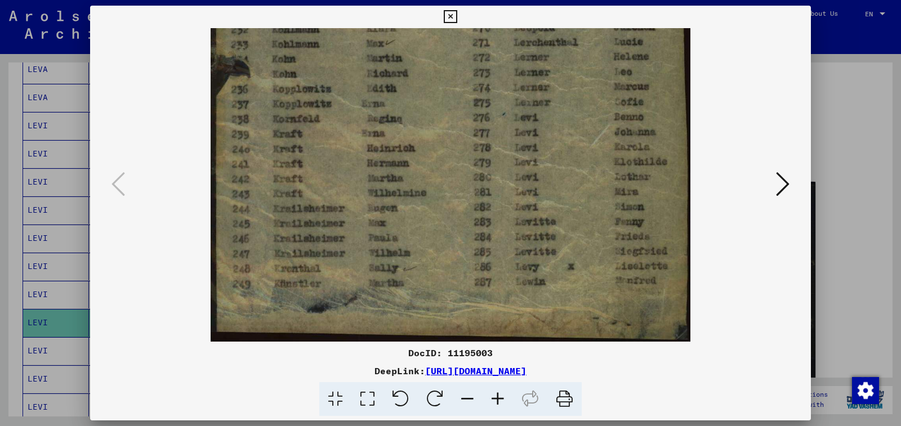
drag, startPoint x: 346, startPoint y: 291, endPoint x: 360, endPoint y: 188, distance: 104.5
click at [457, 15] on icon at bounding box center [450, 17] width 13 height 14
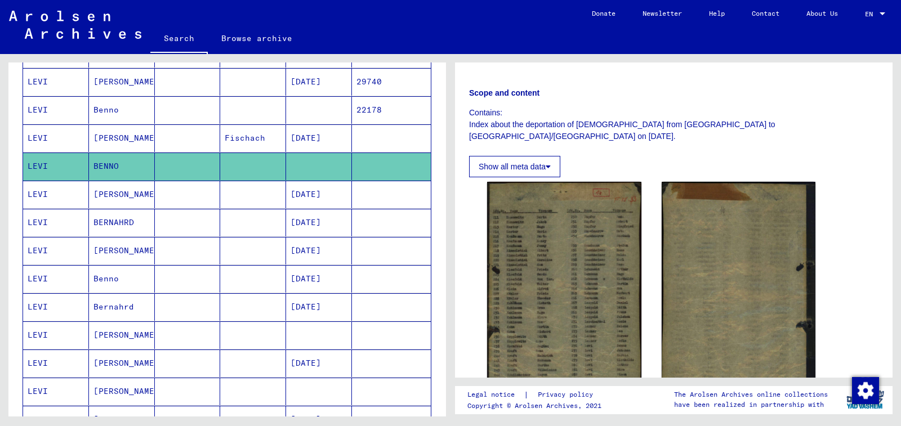
scroll to position [510, 0]
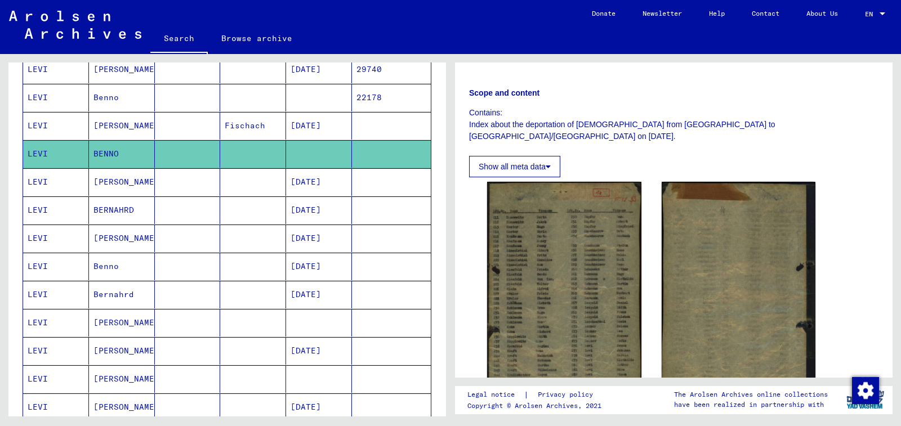
click at [242, 332] on mat-cell at bounding box center [253, 323] width 66 height 28
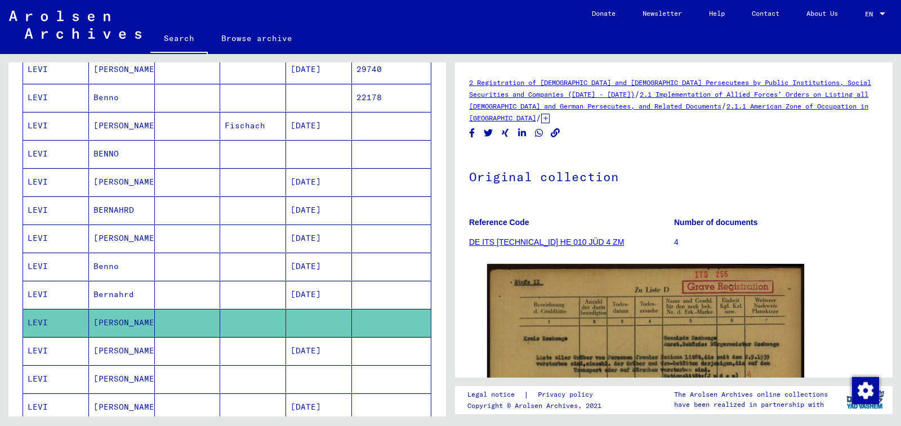
scroll to position [113, 0]
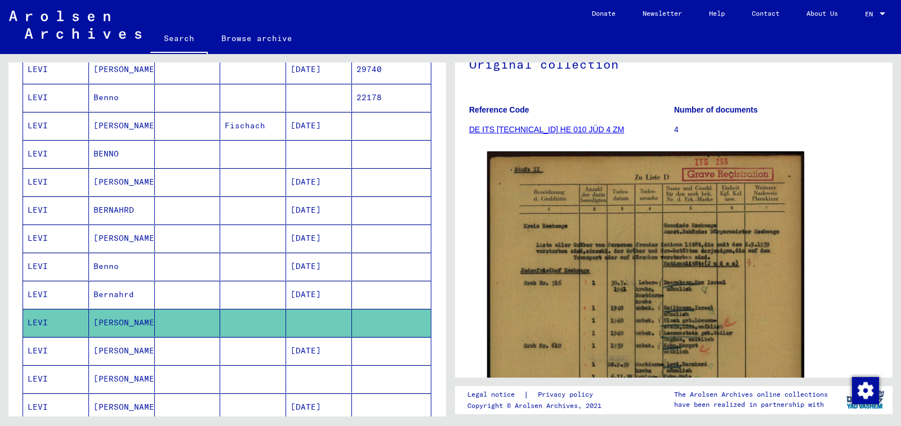
click at [573, 337] on img at bounding box center [645, 372] width 317 height 443
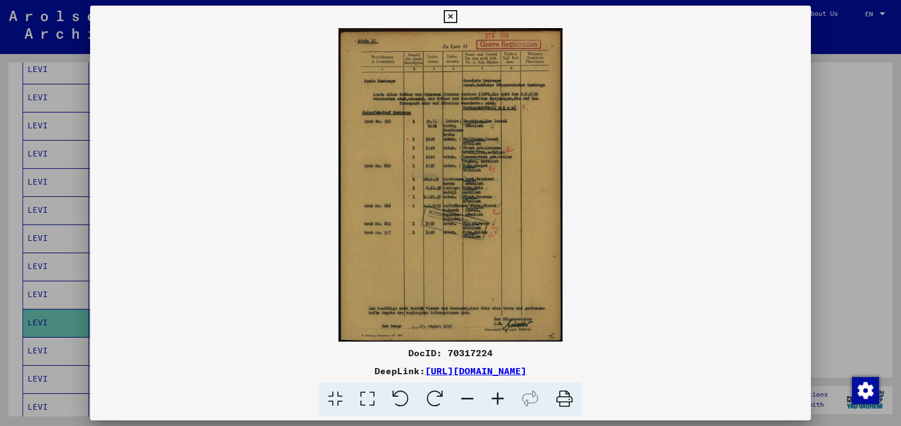
click at [498, 395] on icon at bounding box center [498, 399] width 30 height 34
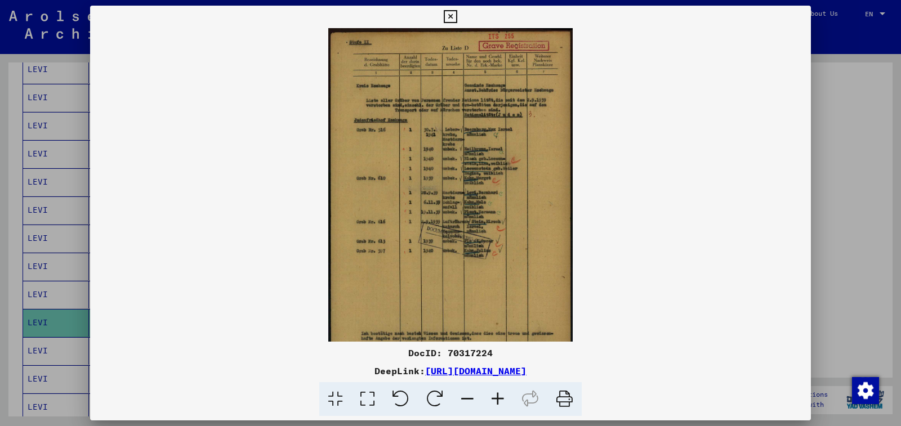
click at [498, 395] on icon at bounding box center [498, 399] width 30 height 34
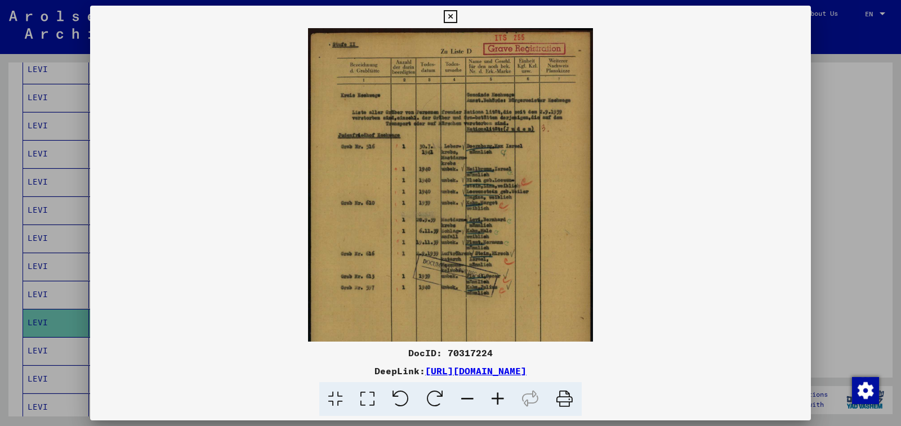
click at [498, 395] on icon at bounding box center [498, 399] width 30 height 34
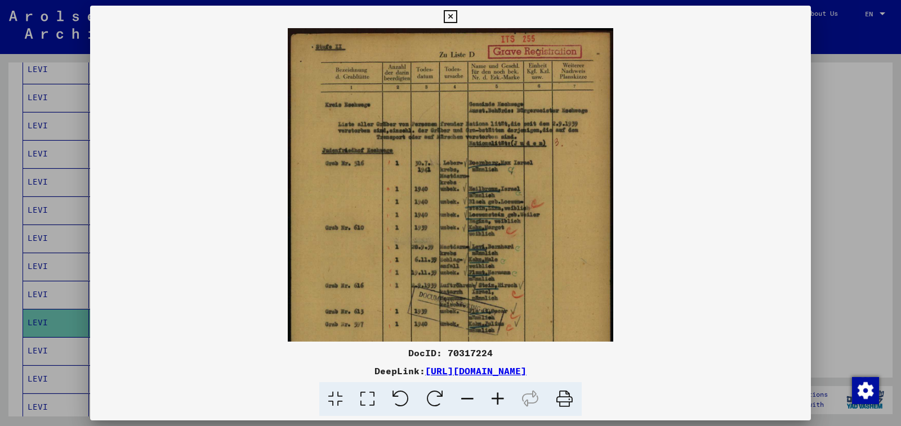
click at [498, 395] on icon at bounding box center [498, 399] width 30 height 34
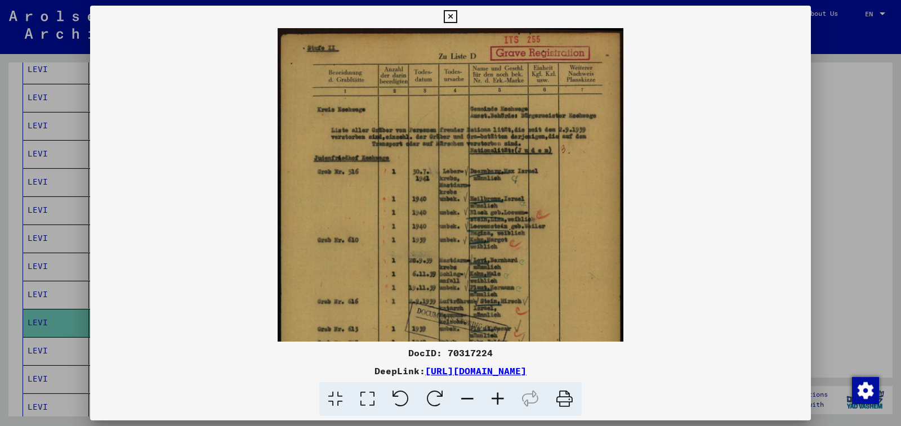
click at [498, 395] on icon at bounding box center [498, 399] width 30 height 34
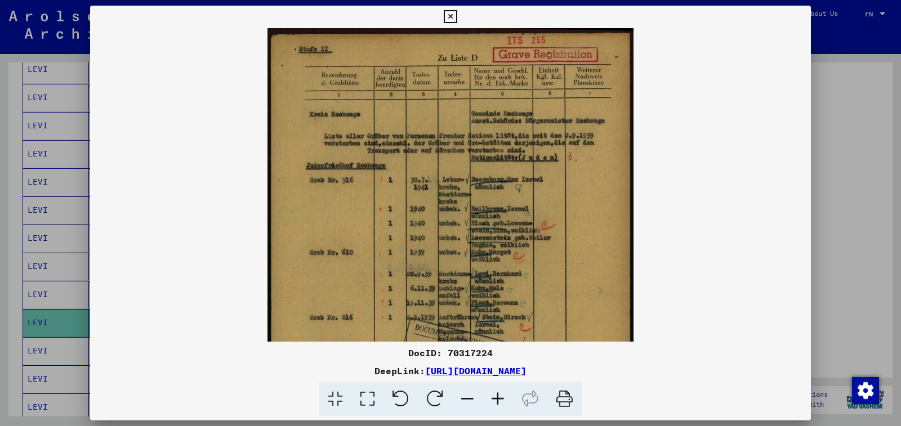
click at [498, 395] on icon at bounding box center [498, 399] width 30 height 34
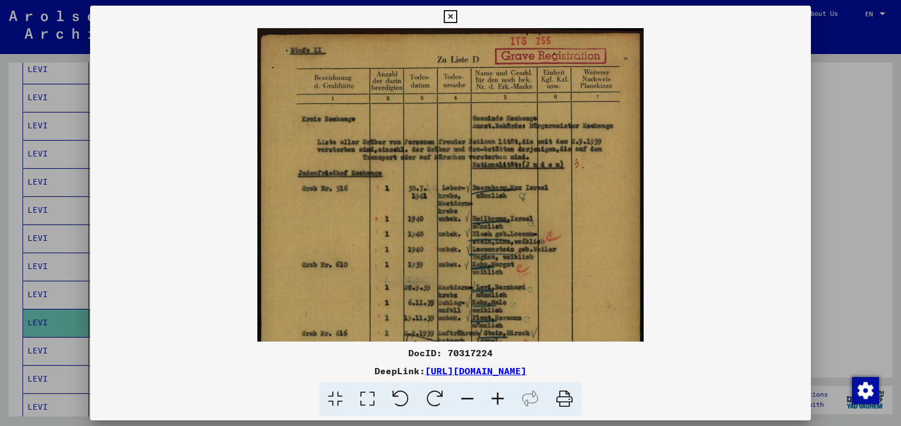
click at [498, 395] on icon at bounding box center [498, 399] width 30 height 34
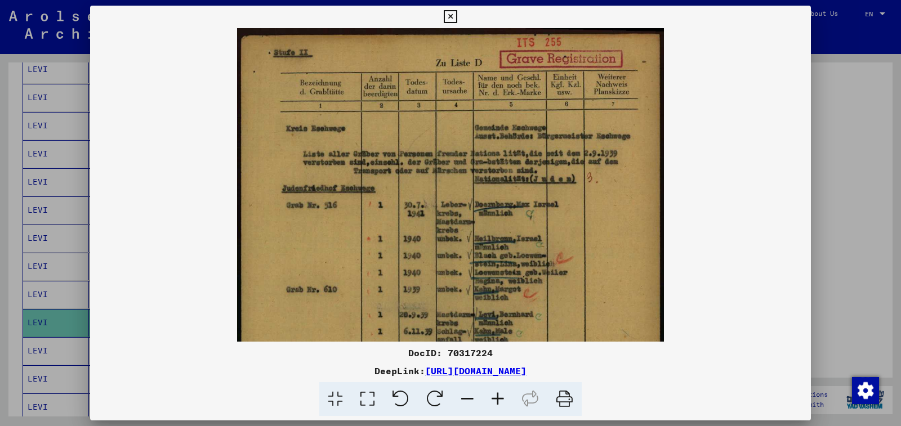
click at [498, 395] on icon at bounding box center [498, 399] width 30 height 34
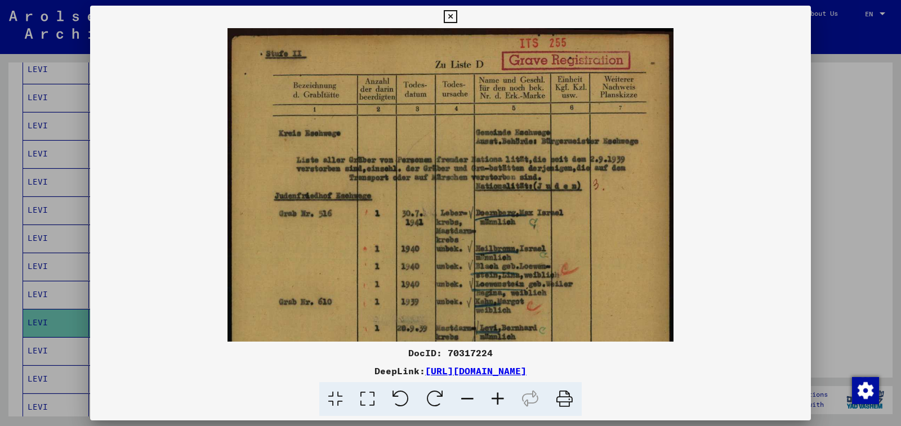
click at [498, 395] on icon at bounding box center [498, 399] width 30 height 34
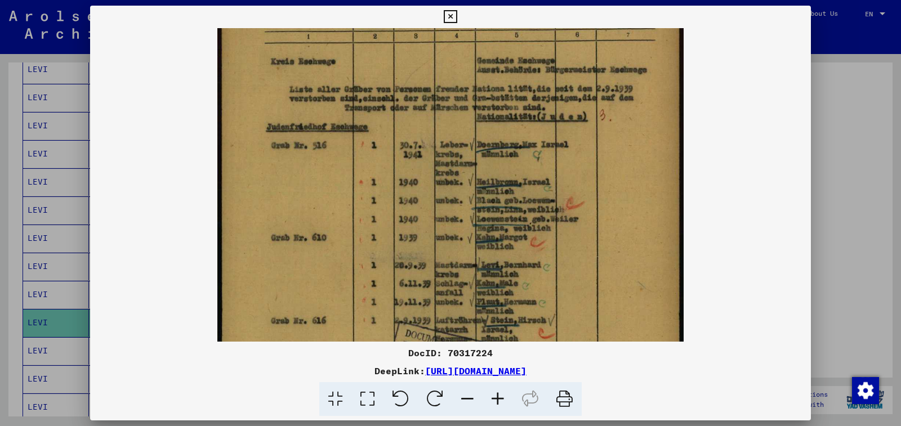
scroll to position [83, 0]
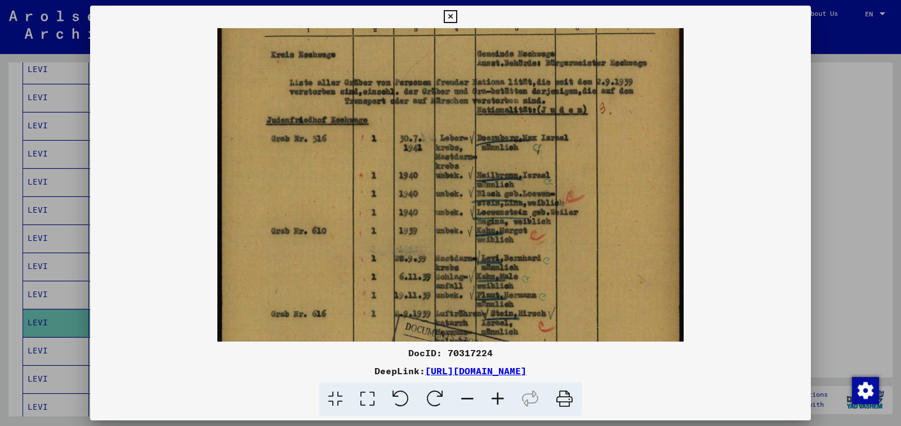
drag, startPoint x: 443, startPoint y: 311, endPoint x: 439, endPoint y: 228, distance: 83.4
click at [439, 228] on img at bounding box center [450, 271] width 467 height 652
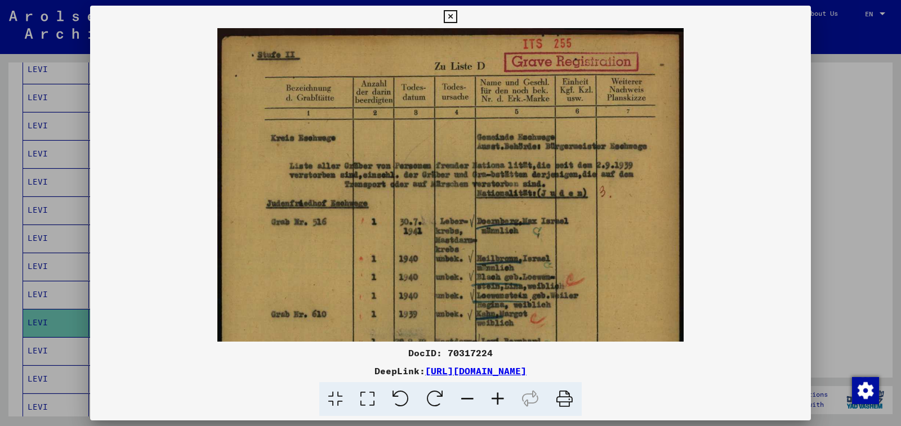
drag, startPoint x: 439, startPoint y: 228, endPoint x: 413, endPoint y: 396, distance: 169.8
click at [413, 396] on div "DocID: 70317224 DeepLink: [URL][DOMAIN_NAME]" at bounding box center [450, 211] width 721 height 411
click at [457, 18] on icon at bounding box center [450, 17] width 13 height 14
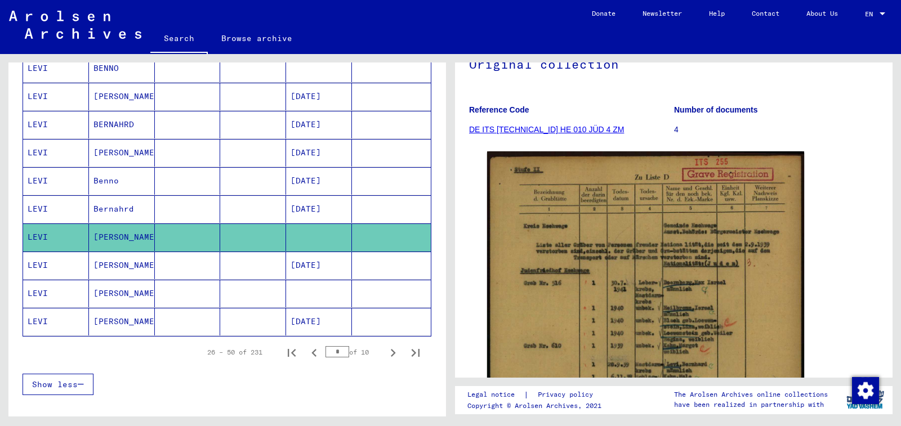
scroll to position [623, 0]
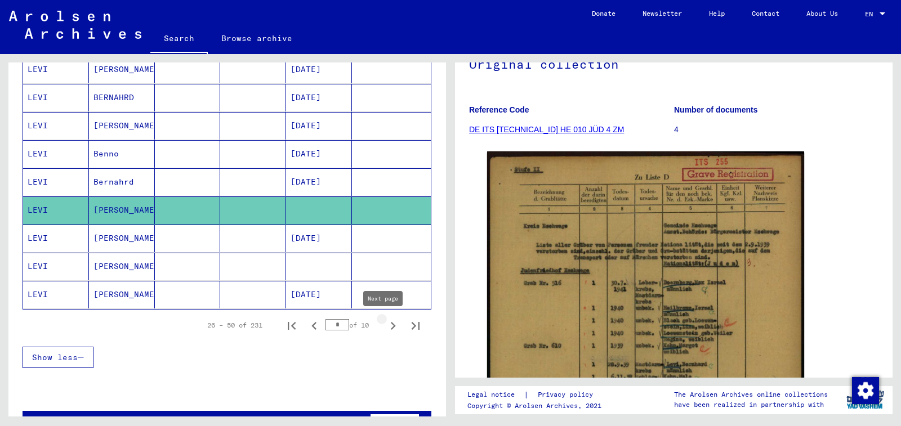
click at [385, 330] on icon "Next page" at bounding box center [393, 326] width 16 height 16
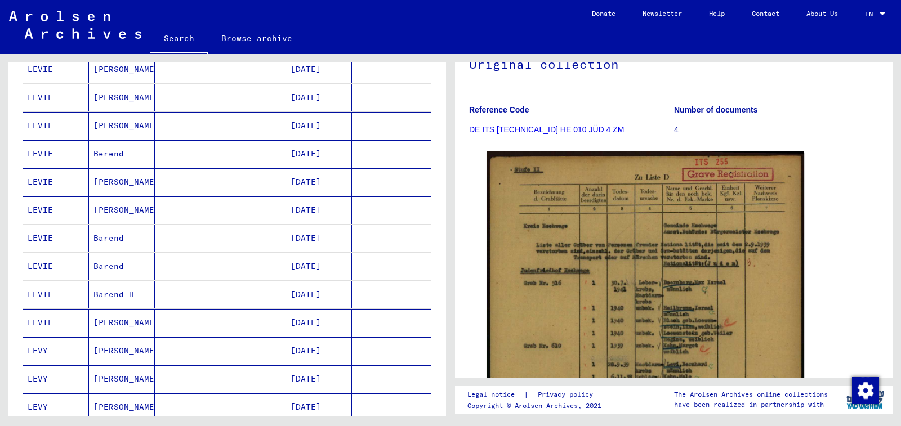
scroll to position [116, 0]
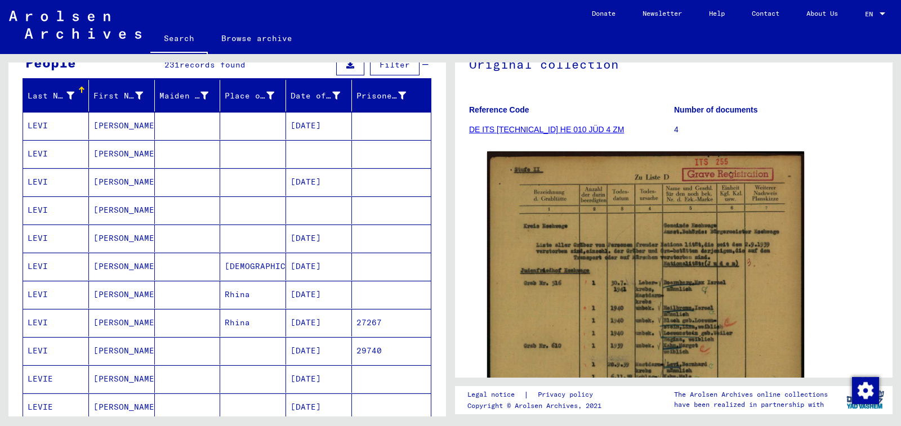
click at [323, 152] on mat-cell at bounding box center [319, 154] width 66 height 28
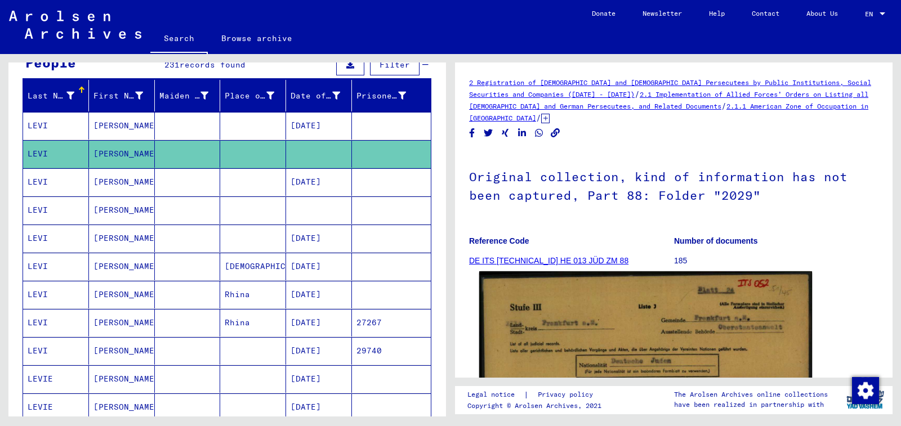
scroll to position [169, 0]
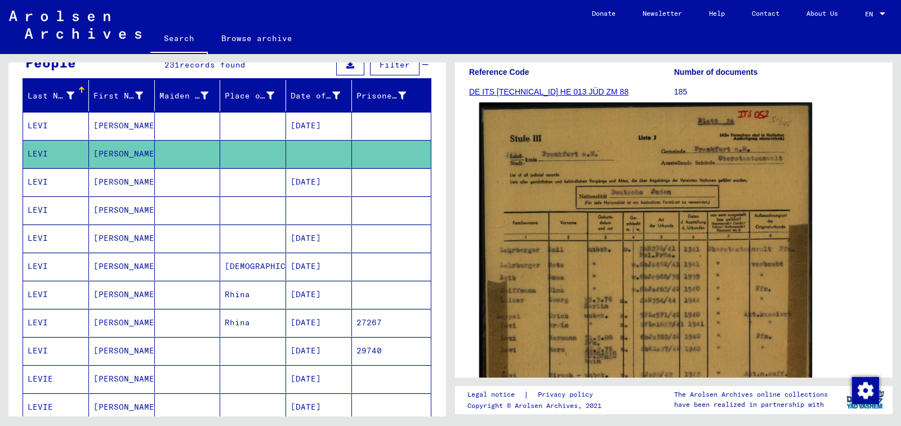
click at [582, 316] on img at bounding box center [645, 332] width 333 height 461
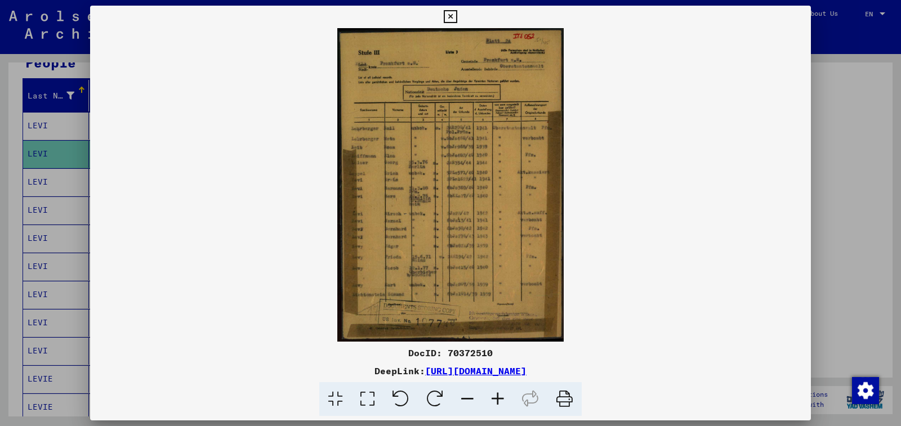
click at [497, 399] on icon at bounding box center [498, 399] width 30 height 34
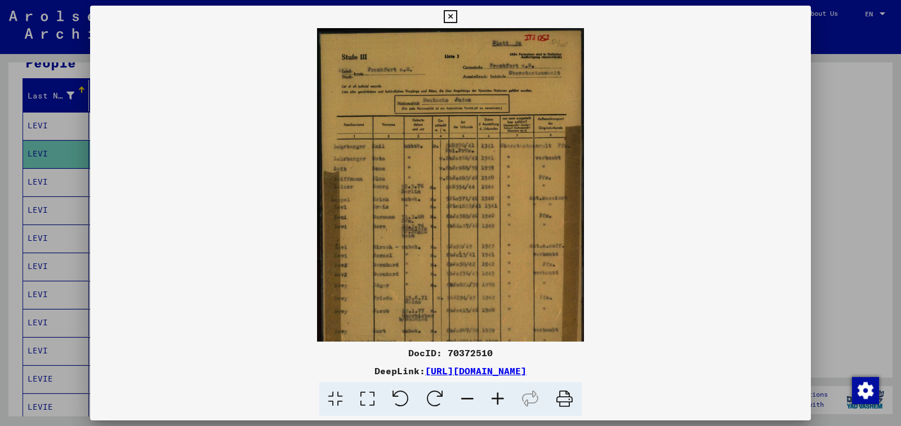
click at [497, 399] on icon at bounding box center [498, 399] width 30 height 34
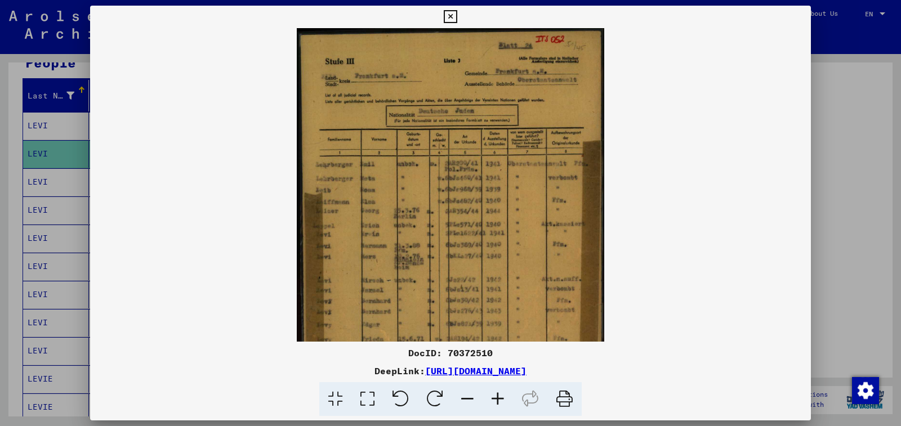
click at [497, 399] on icon at bounding box center [498, 399] width 30 height 34
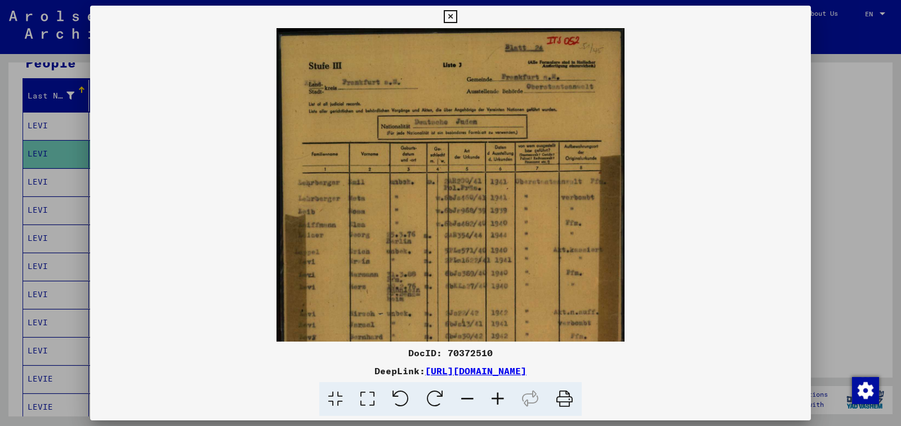
click at [497, 399] on icon at bounding box center [498, 399] width 30 height 34
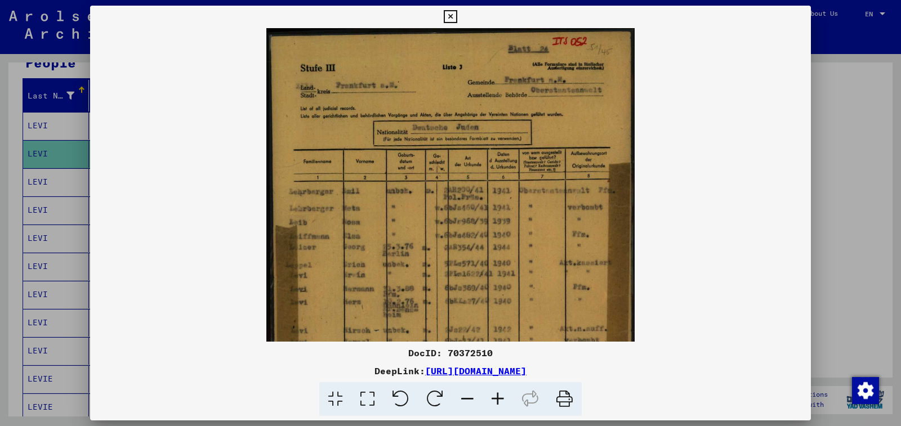
click at [497, 399] on icon at bounding box center [498, 399] width 30 height 34
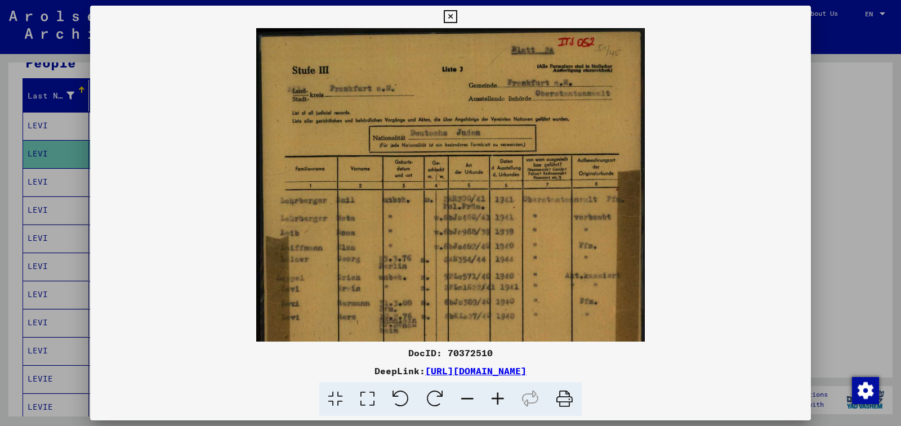
click at [497, 399] on icon at bounding box center [498, 399] width 30 height 34
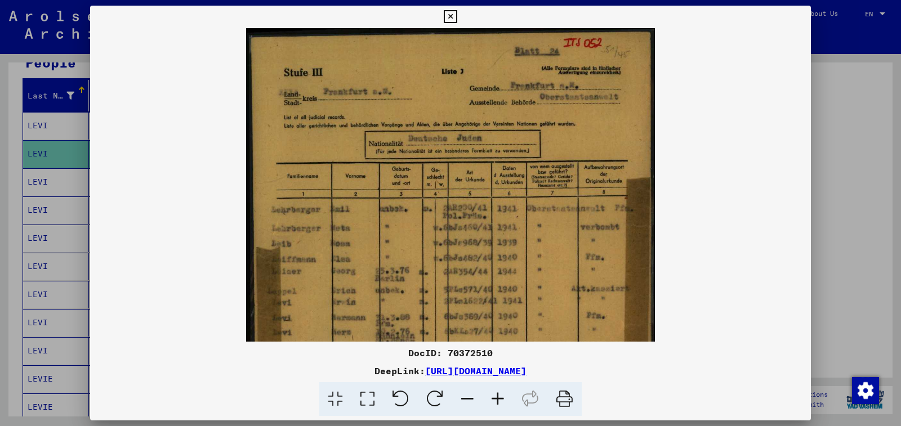
click at [497, 399] on icon at bounding box center [498, 399] width 30 height 34
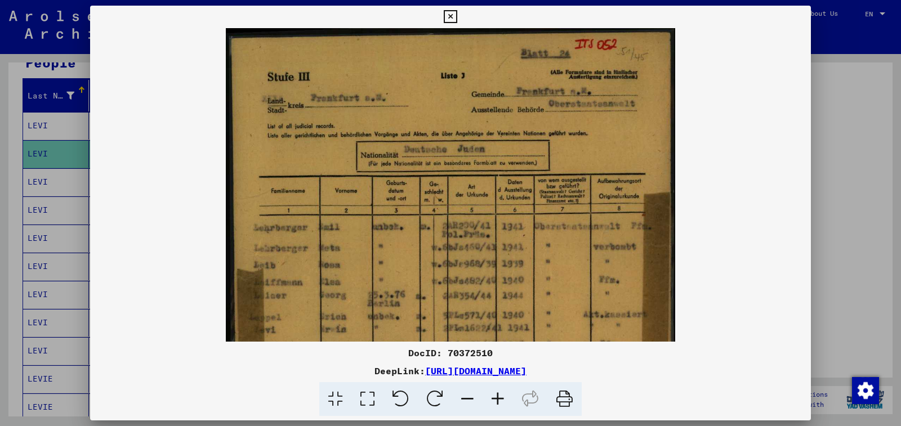
click at [497, 399] on icon at bounding box center [498, 399] width 30 height 34
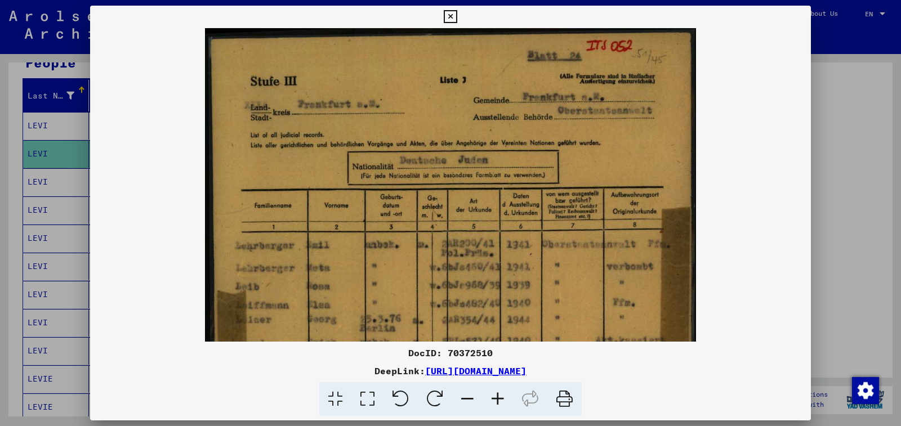
click at [497, 399] on icon at bounding box center [498, 399] width 30 height 34
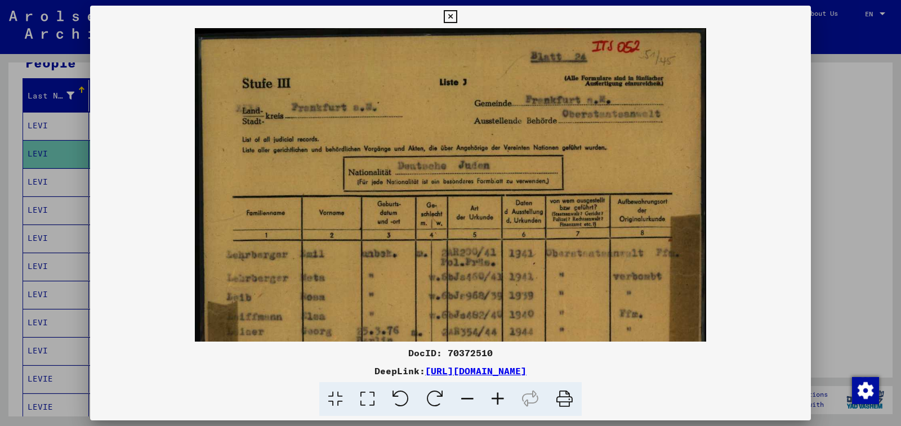
click at [497, 399] on icon at bounding box center [498, 399] width 30 height 34
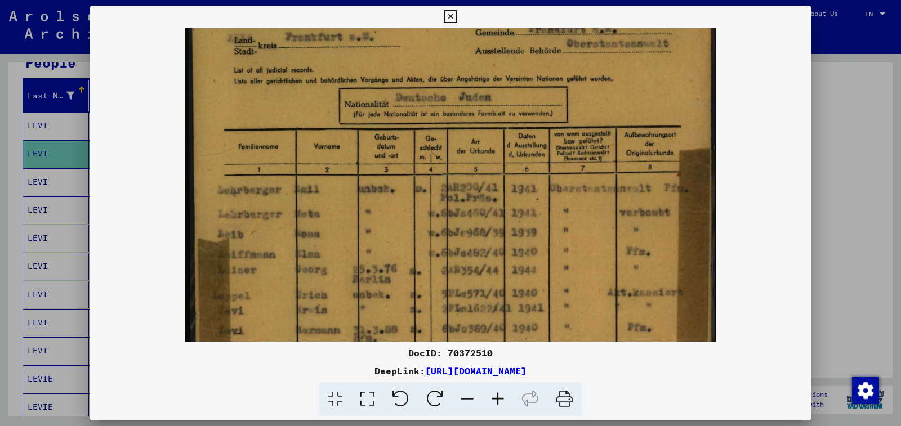
scroll to position [83, 0]
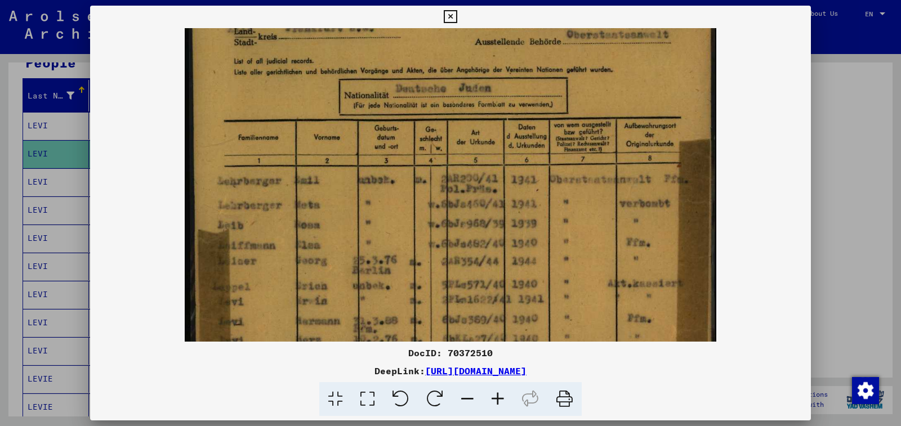
drag, startPoint x: 468, startPoint y: 272, endPoint x: 475, endPoint y: 202, distance: 70.7
click at [475, 202] on img at bounding box center [450, 313] width 531 height 736
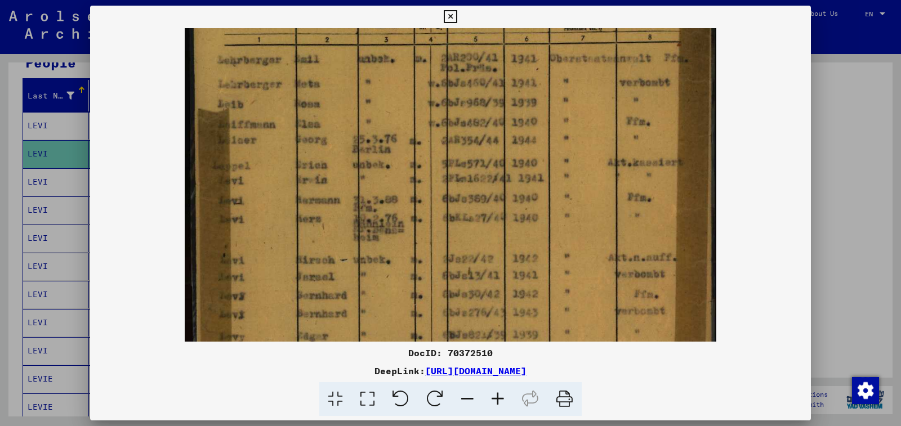
scroll to position [204, 0]
drag, startPoint x: 430, startPoint y: 319, endPoint x: 488, endPoint y: 198, distance: 134.8
click at [488, 198] on img at bounding box center [450, 192] width 531 height 736
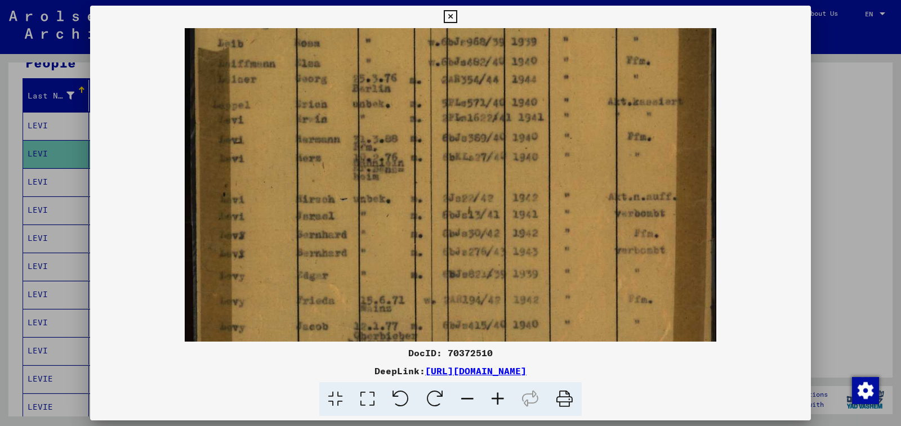
scroll to position [269, 0]
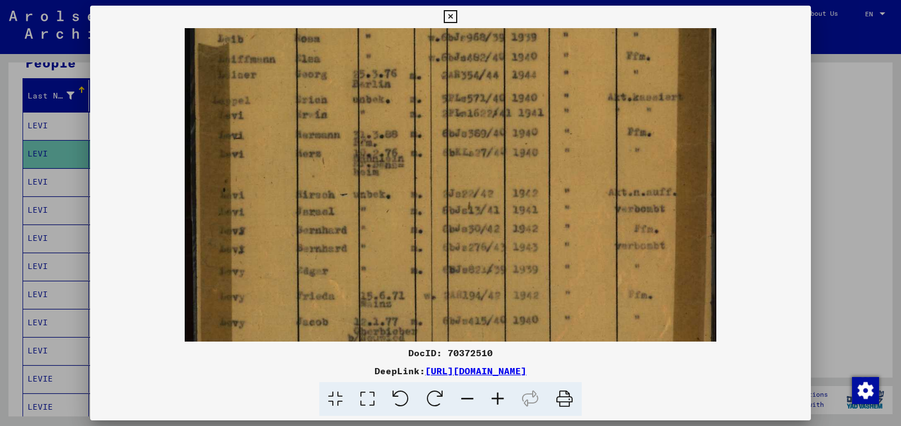
drag, startPoint x: 403, startPoint y: 309, endPoint x: 423, endPoint y: 244, distance: 67.7
click at [423, 244] on img at bounding box center [450, 127] width 531 height 736
click at [457, 17] on icon at bounding box center [450, 17] width 13 height 14
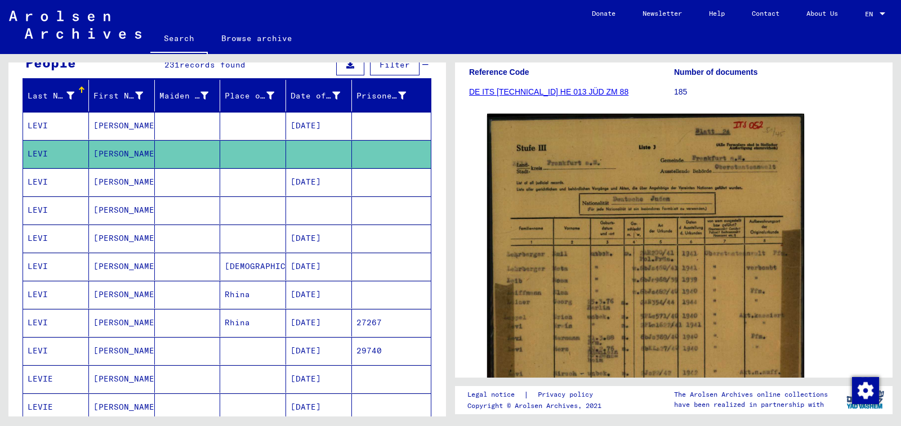
click at [335, 210] on mat-cell at bounding box center [319, 211] width 66 height 28
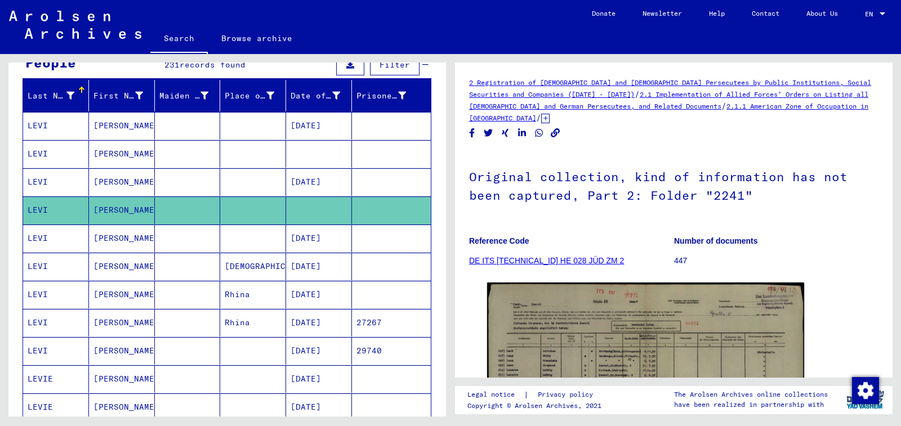
scroll to position [113, 0]
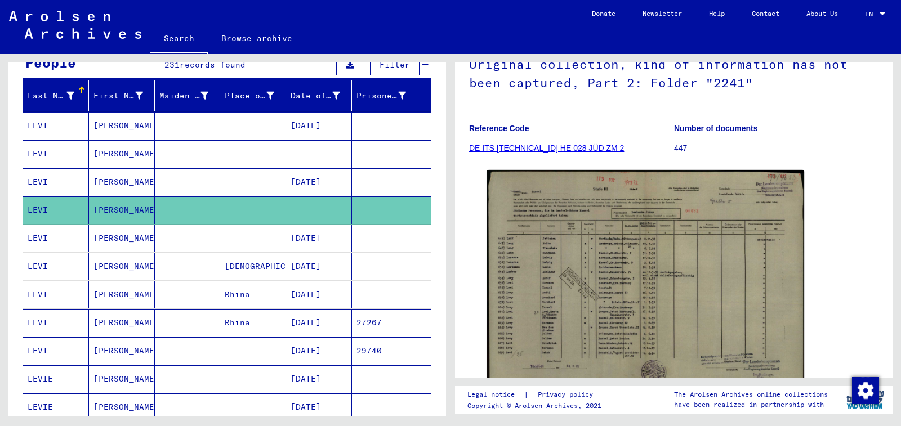
click at [533, 331] on img at bounding box center [645, 282] width 317 height 224
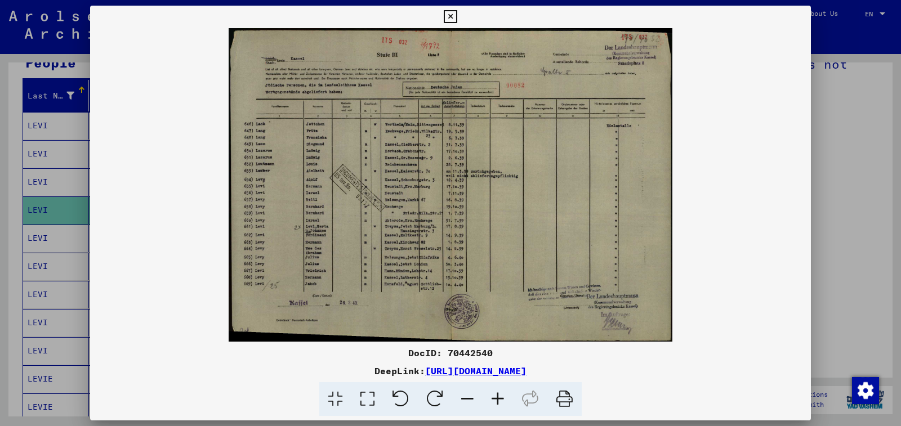
click at [499, 404] on icon at bounding box center [498, 399] width 30 height 34
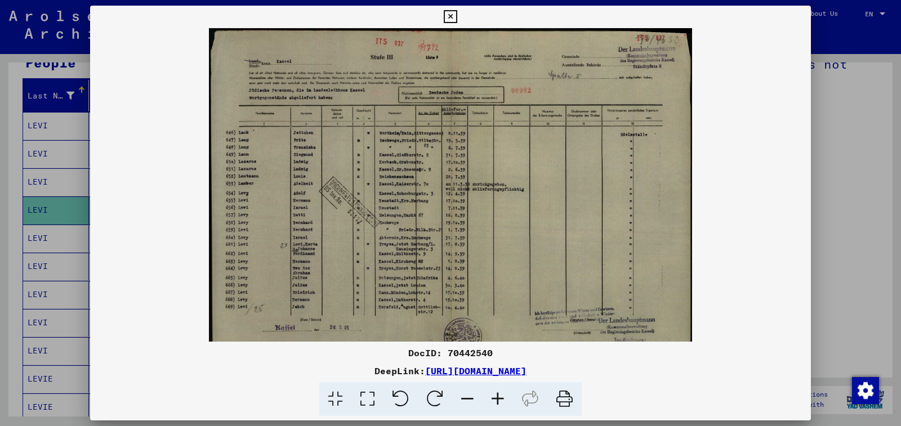
click at [499, 404] on icon at bounding box center [498, 399] width 30 height 34
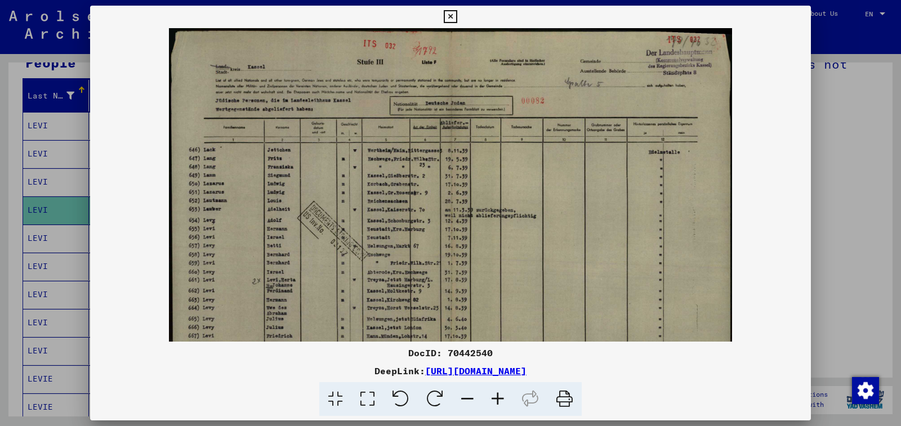
click at [499, 404] on icon at bounding box center [498, 399] width 30 height 34
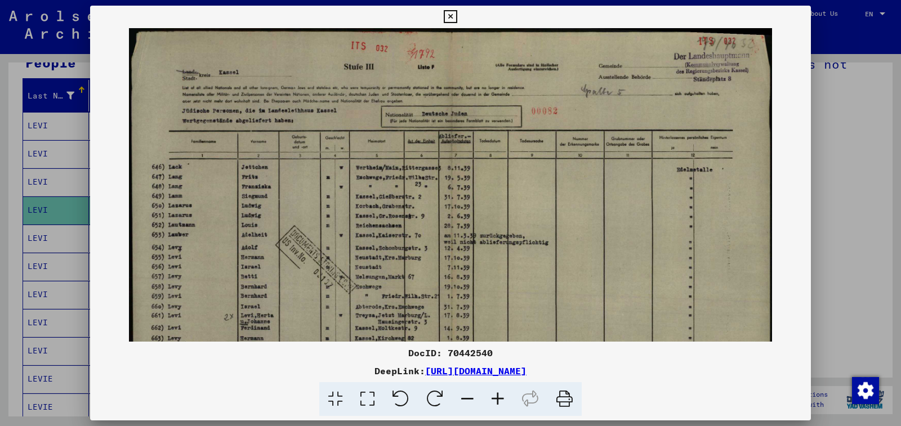
click at [499, 404] on icon at bounding box center [498, 399] width 30 height 34
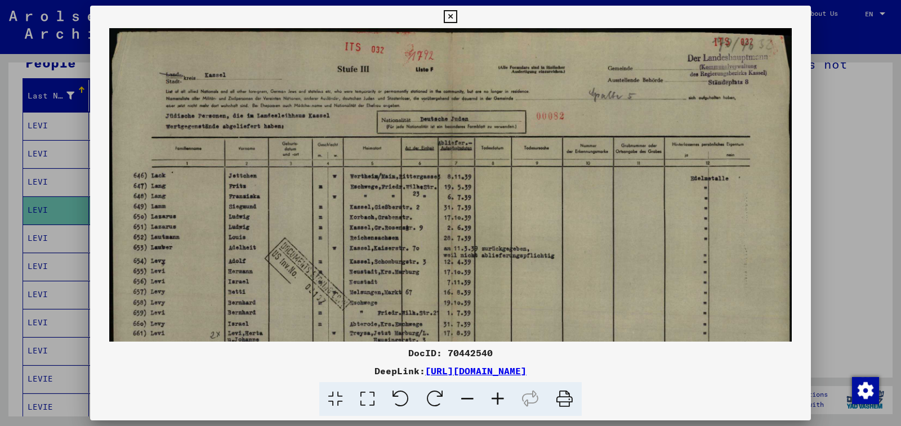
click at [499, 404] on icon at bounding box center [498, 399] width 30 height 34
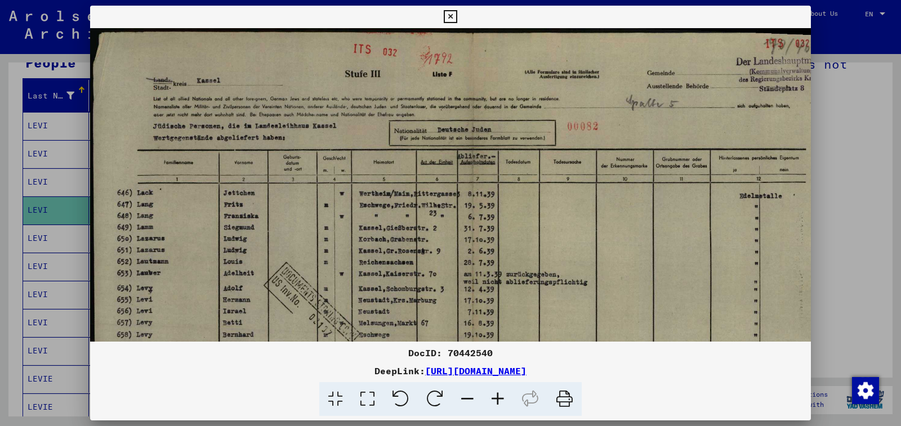
click at [499, 404] on icon at bounding box center [498, 399] width 30 height 34
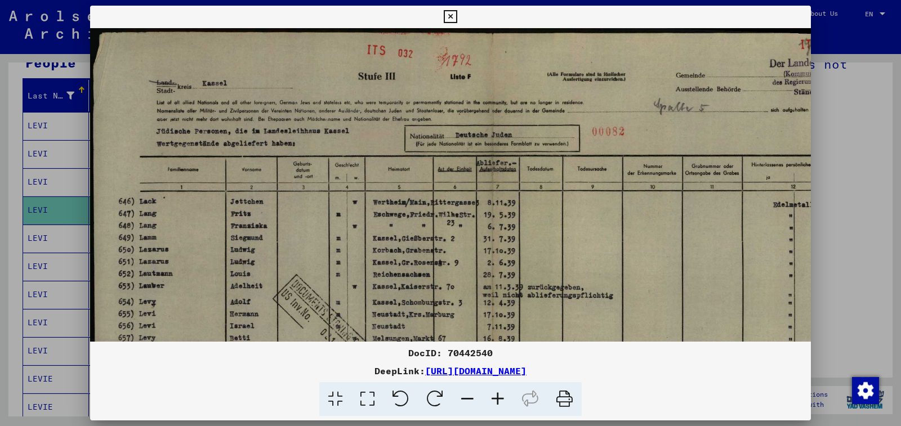
click at [499, 404] on icon at bounding box center [498, 399] width 30 height 34
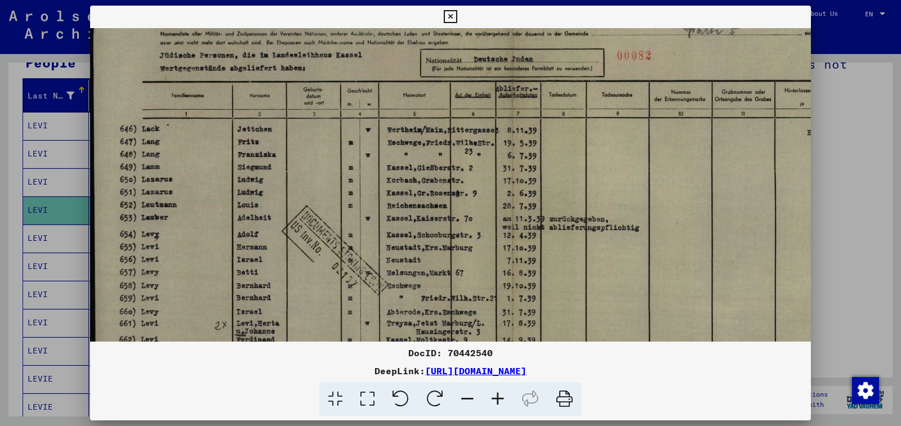
drag, startPoint x: 181, startPoint y: 293, endPoint x: 200, endPoint y: 212, distance: 83.3
click at [200, 212] on img at bounding box center [511, 244] width 842 height 595
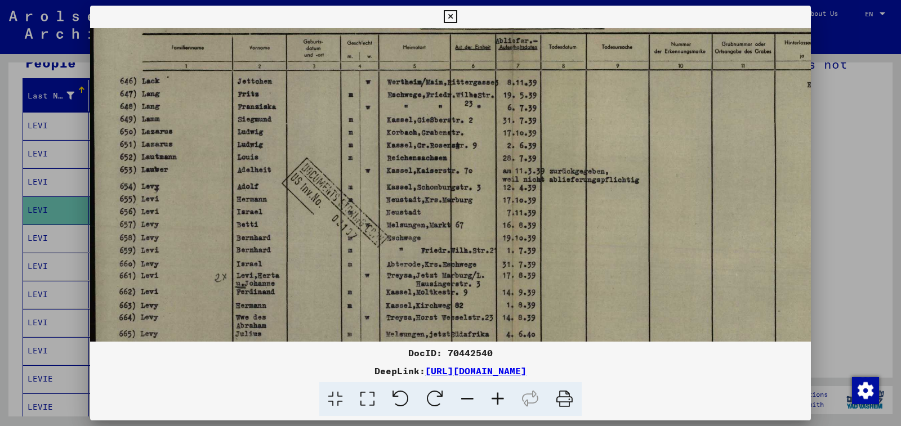
scroll to position [135, 0]
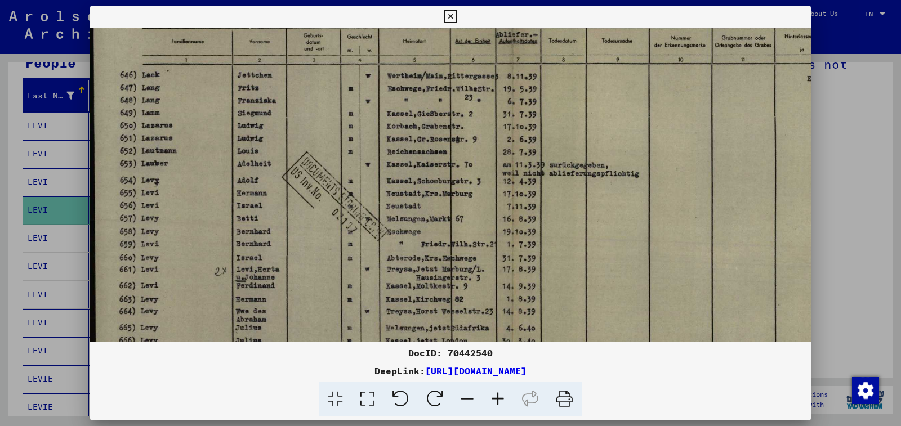
drag, startPoint x: 190, startPoint y: 317, endPoint x: 197, endPoint y: 263, distance: 54.5
click at [197, 263] on img at bounding box center [511, 190] width 842 height 595
click at [457, 15] on icon at bounding box center [450, 17] width 13 height 14
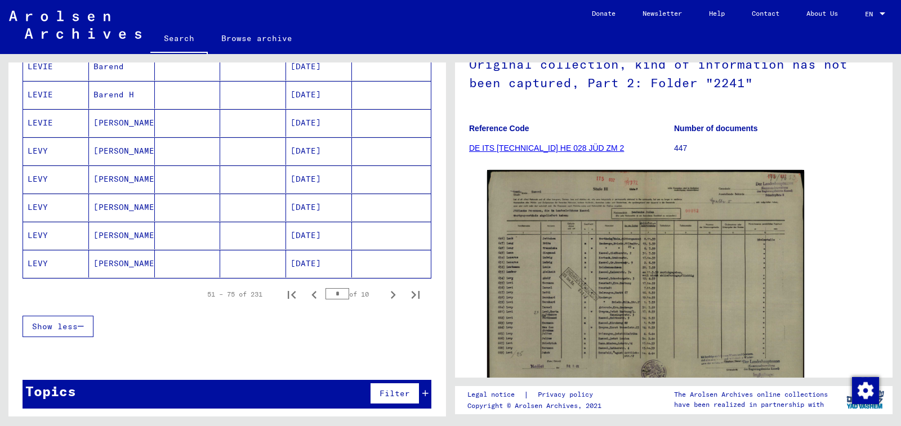
scroll to position [658, 0]
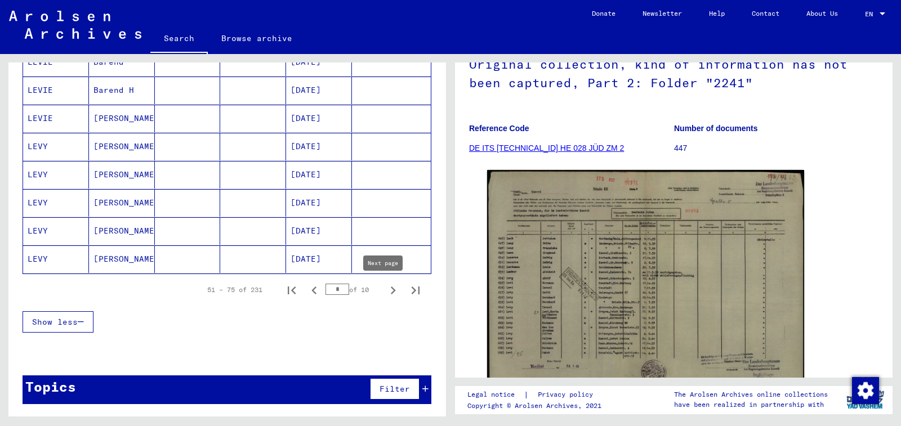
click at [389, 291] on icon "Next page" at bounding box center [393, 291] width 16 height 16
type input "*"
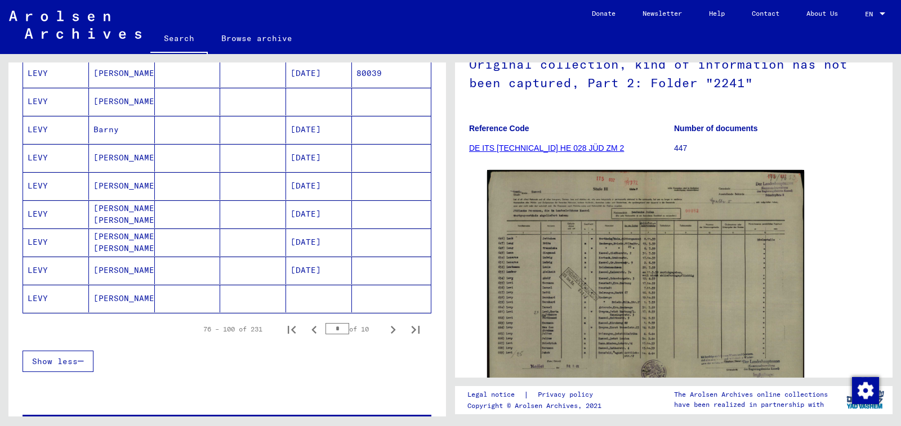
scroll to position [546, 0]
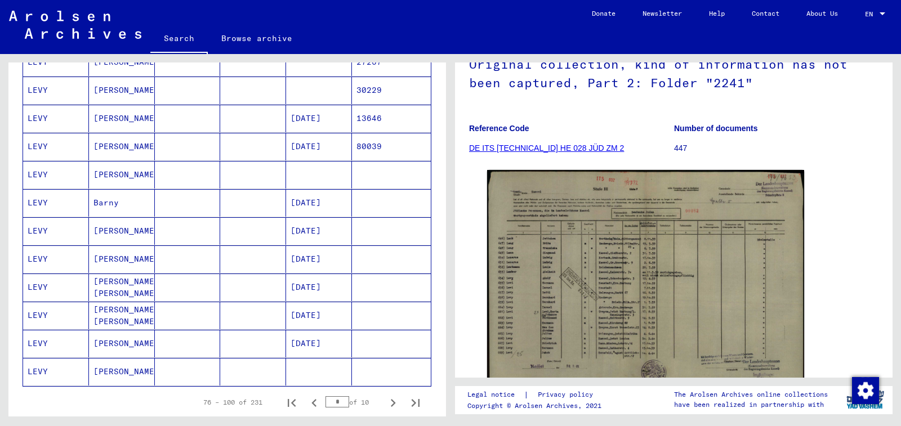
click at [305, 167] on mat-cell at bounding box center [319, 175] width 66 height 28
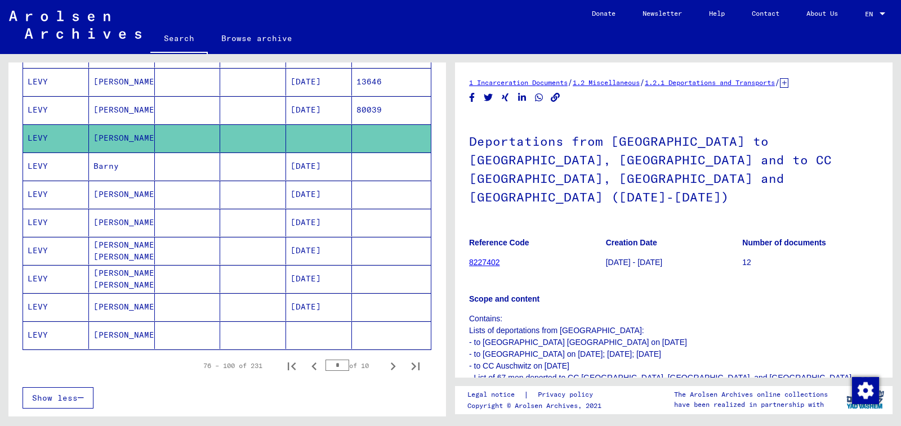
scroll to position [602, 0]
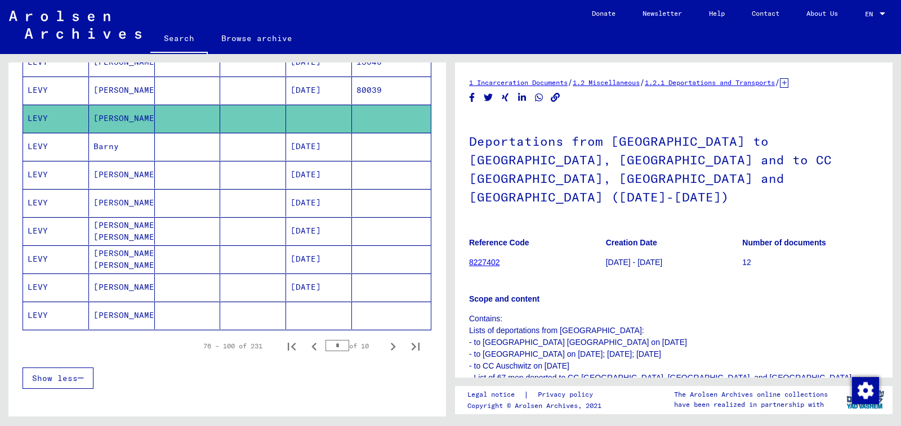
click at [319, 312] on mat-cell at bounding box center [319, 316] width 66 height 28
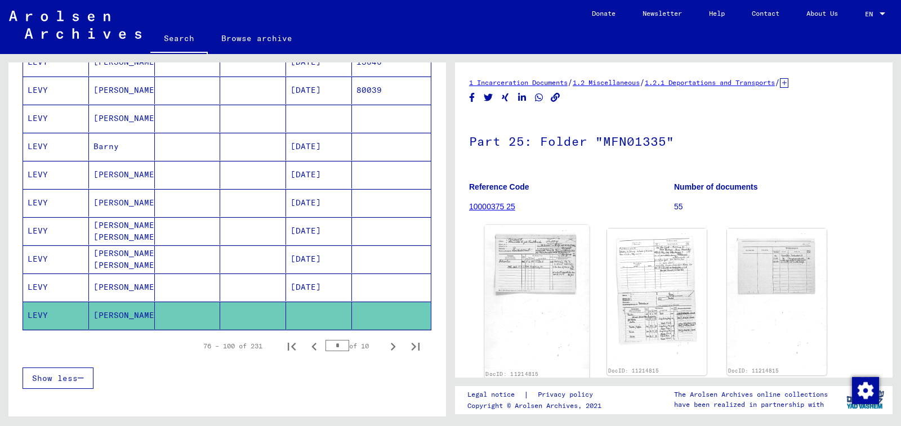
click at [559, 281] on img at bounding box center [537, 297] width 105 height 145
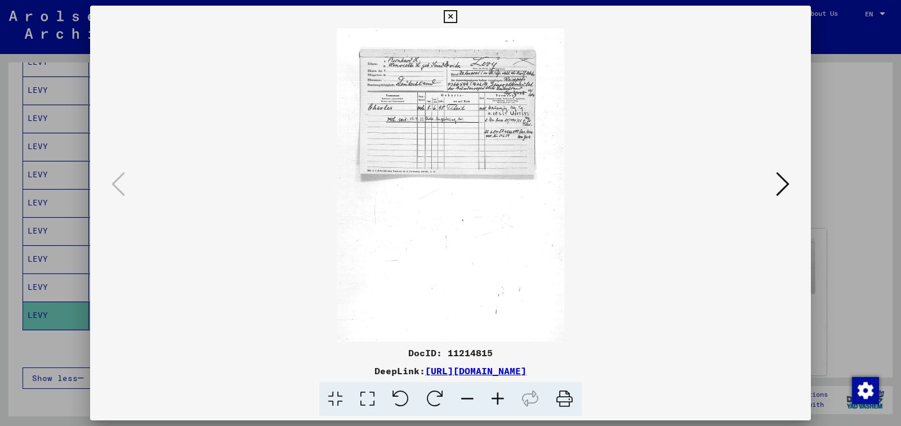
click at [501, 395] on icon at bounding box center [498, 399] width 30 height 34
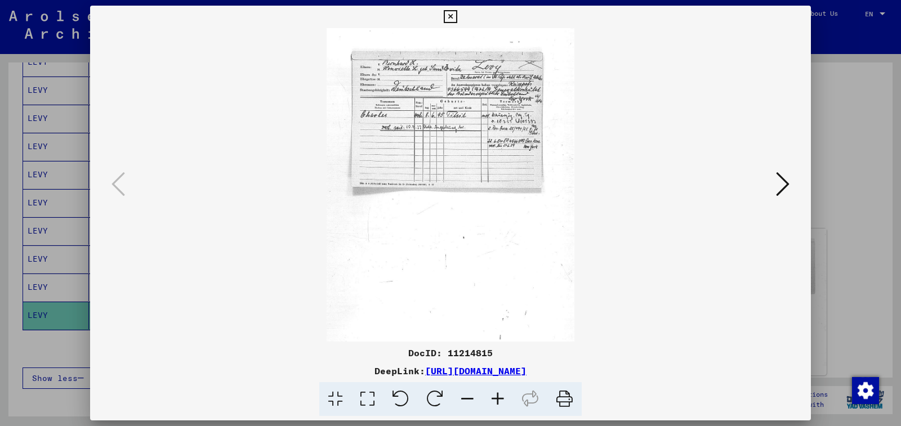
click at [501, 395] on icon at bounding box center [498, 399] width 30 height 34
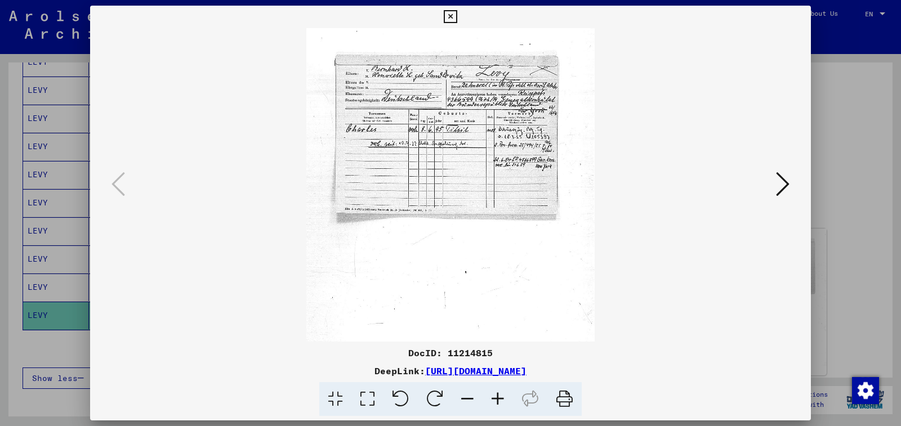
click at [501, 395] on icon at bounding box center [498, 399] width 30 height 34
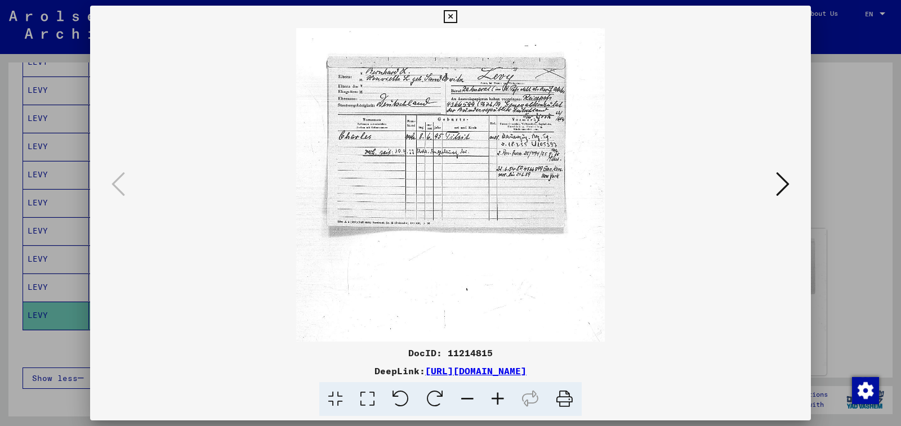
click at [501, 395] on icon at bounding box center [498, 399] width 30 height 34
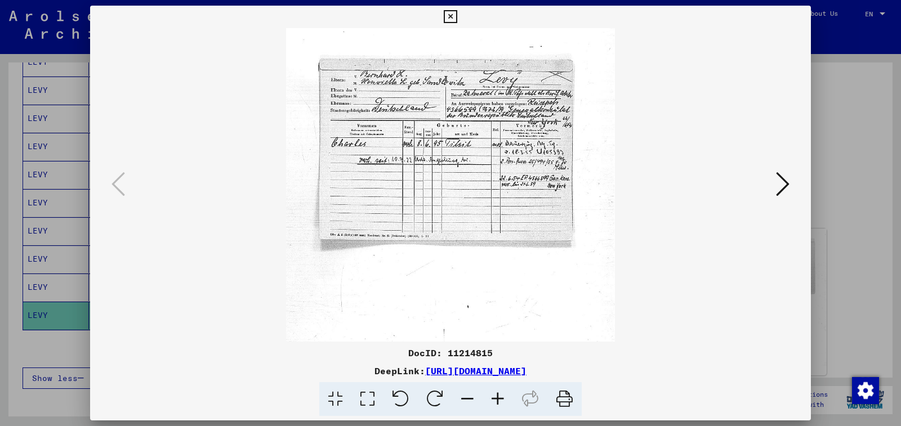
click at [501, 395] on icon at bounding box center [498, 399] width 30 height 34
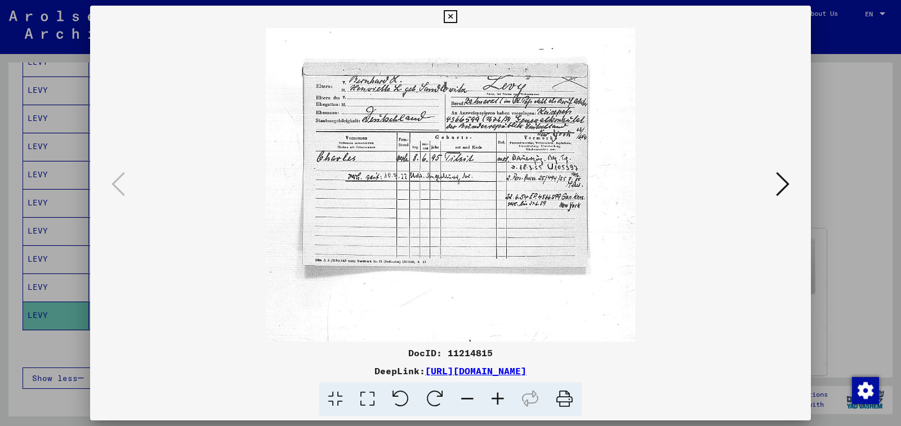
click at [501, 395] on icon at bounding box center [498, 399] width 30 height 34
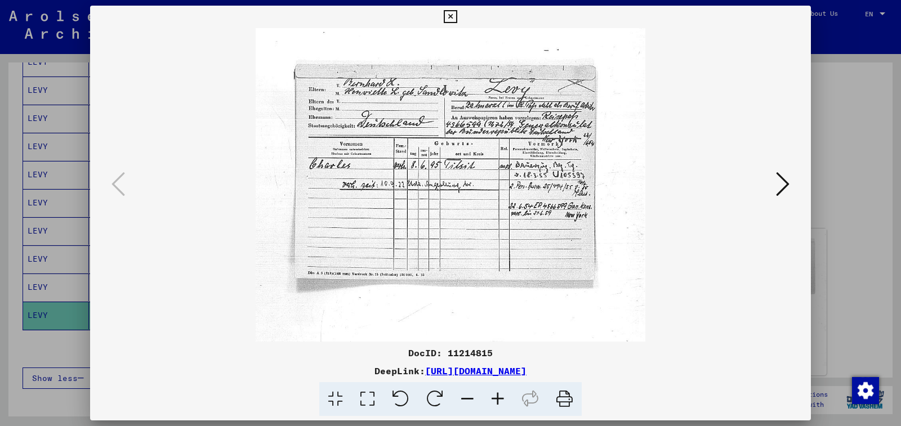
click at [501, 395] on icon at bounding box center [498, 399] width 30 height 34
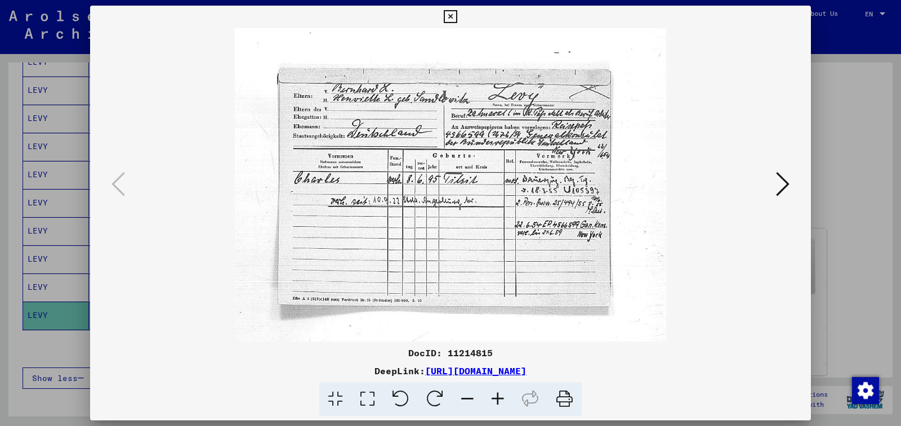
click at [501, 395] on icon at bounding box center [498, 399] width 30 height 34
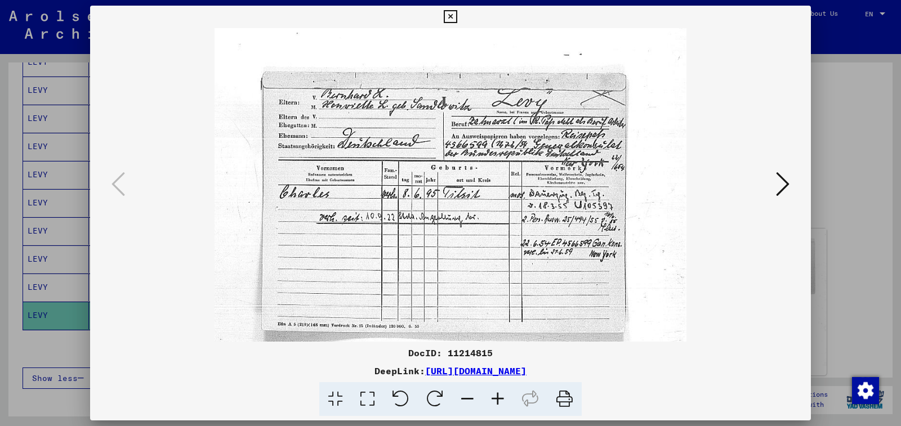
click at [501, 395] on icon at bounding box center [498, 399] width 30 height 34
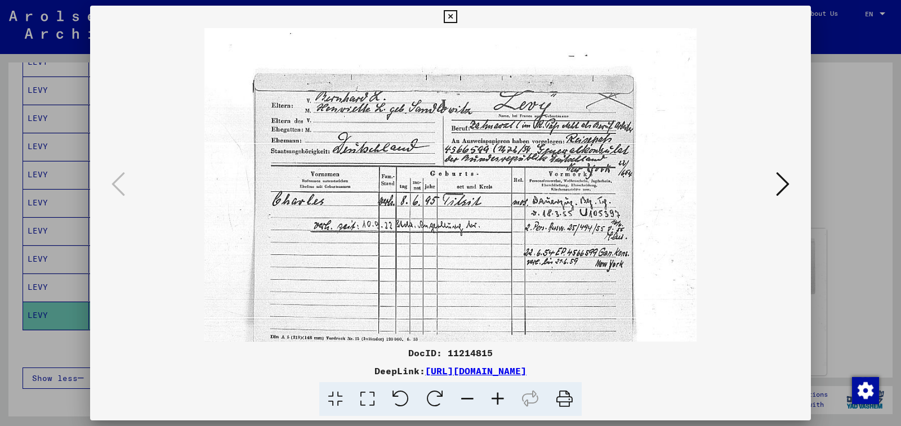
click at [501, 395] on icon at bounding box center [498, 399] width 30 height 34
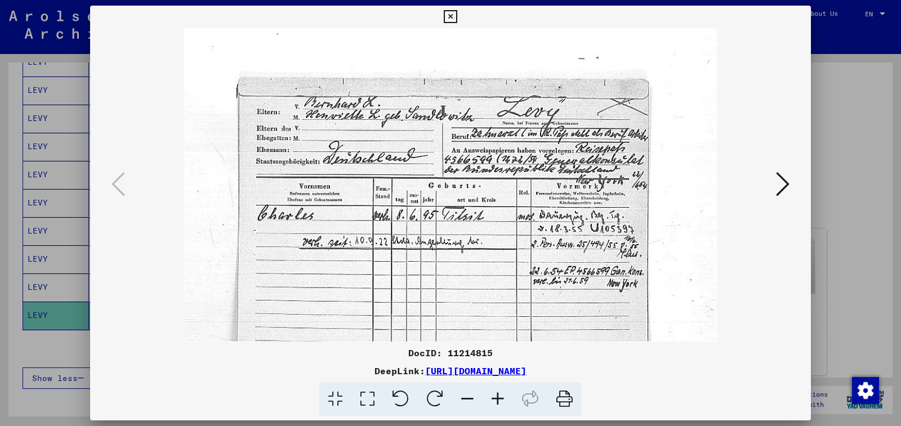
click at [501, 395] on icon at bounding box center [498, 399] width 30 height 34
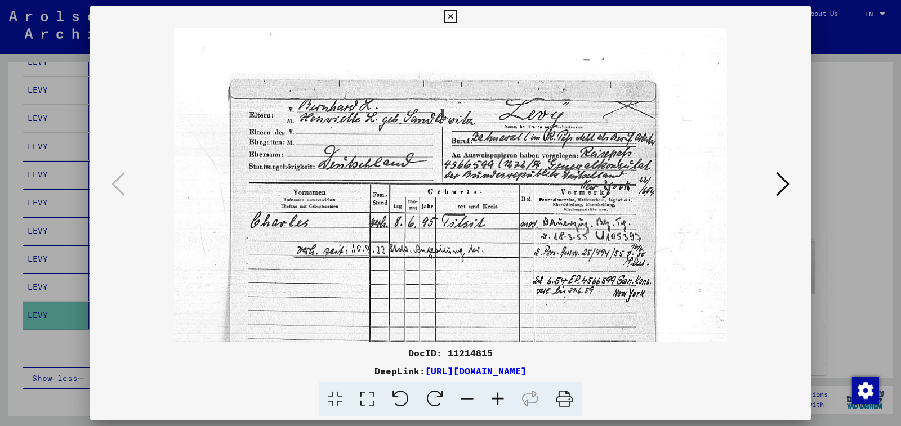
click at [457, 16] on icon at bounding box center [450, 17] width 13 height 14
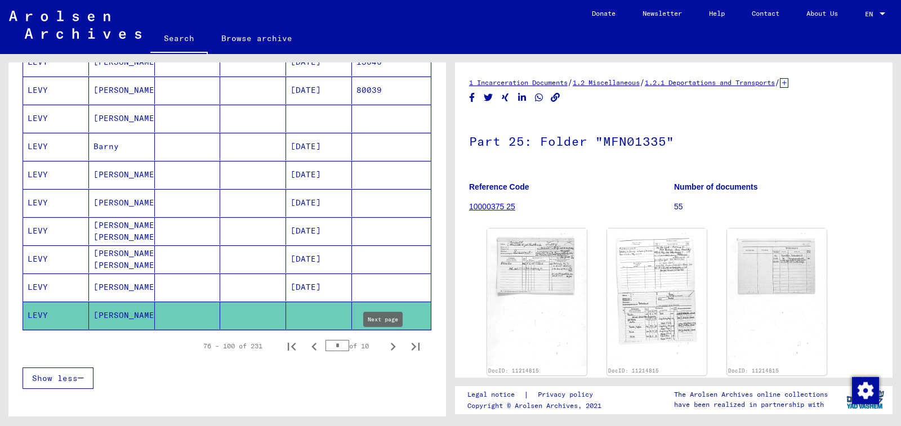
click at [390, 352] on icon "Next page" at bounding box center [393, 347] width 16 height 16
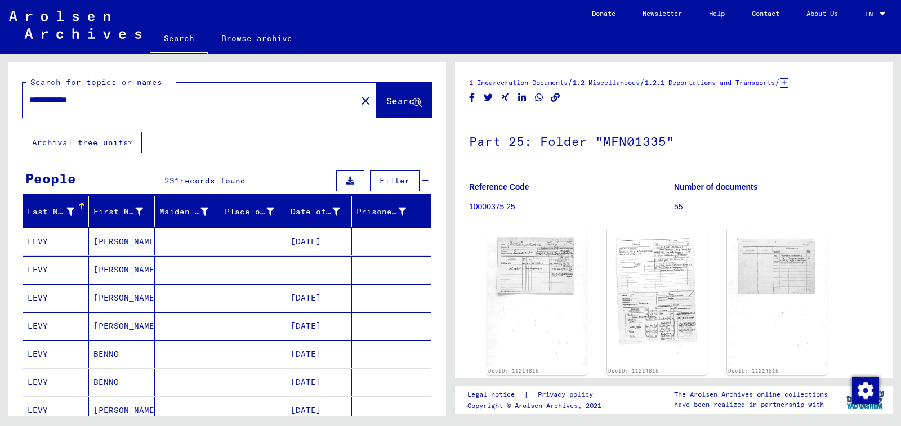
click at [325, 267] on mat-cell at bounding box center [319, 270] width 66 height 28
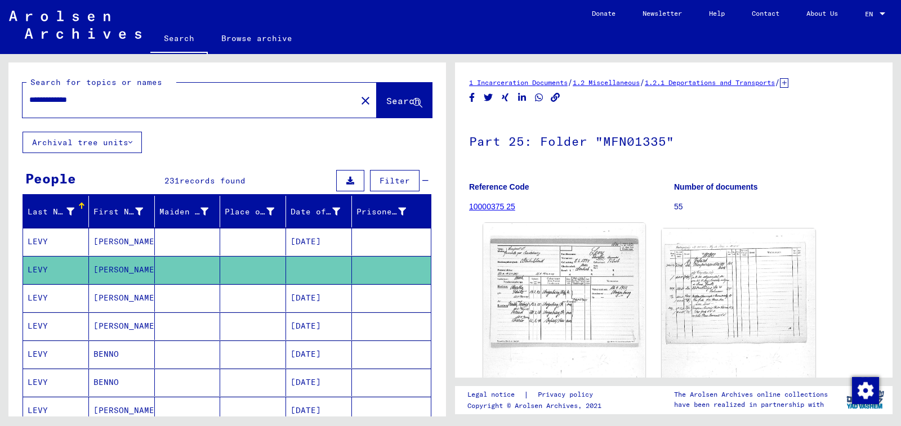
click at [568, 286] on img at bounding box center [564, 335] width 162 height 224
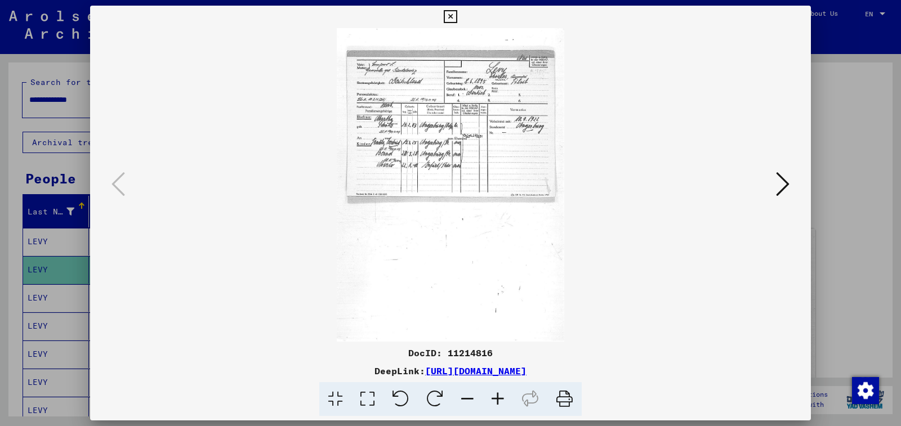
click at [457, 16] on icon at bounding box center [450, 17] width 13 height 14
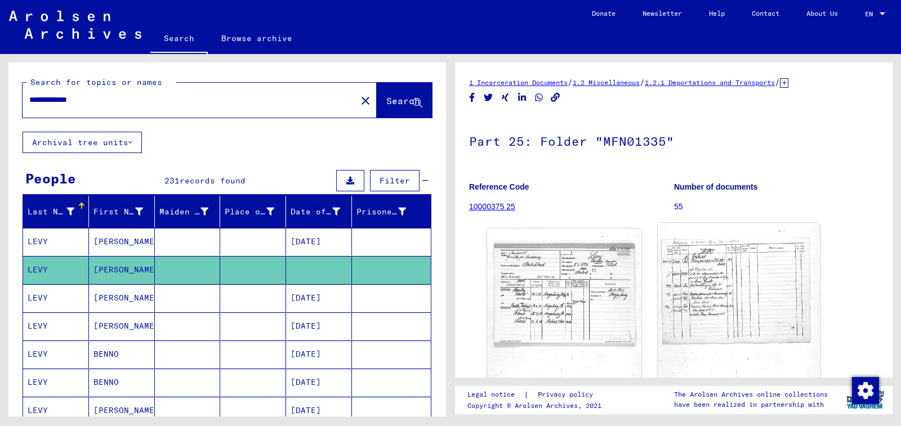
click at [713, 233] on img at bounding box center [739, 335] width 162 height 224
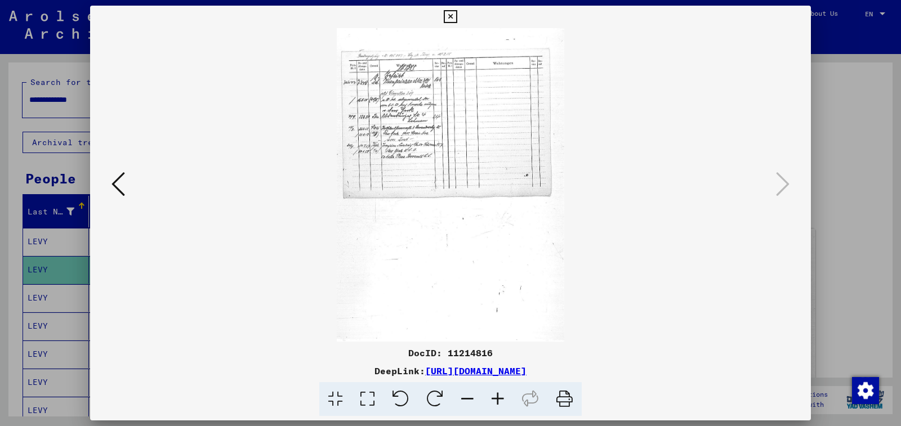
click at [498, 400] on icon at bounding box center [498, 399] width 30 height 34
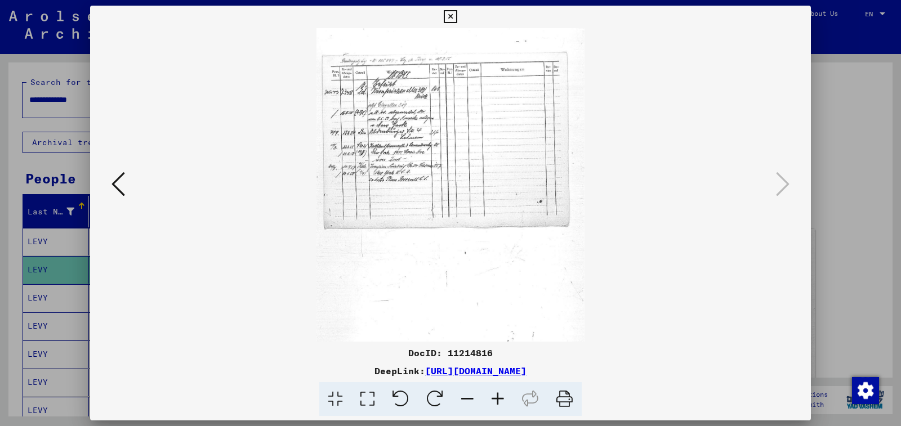
click at [498, 400] on icon at bounding box center [498, 399] width 30 height 34
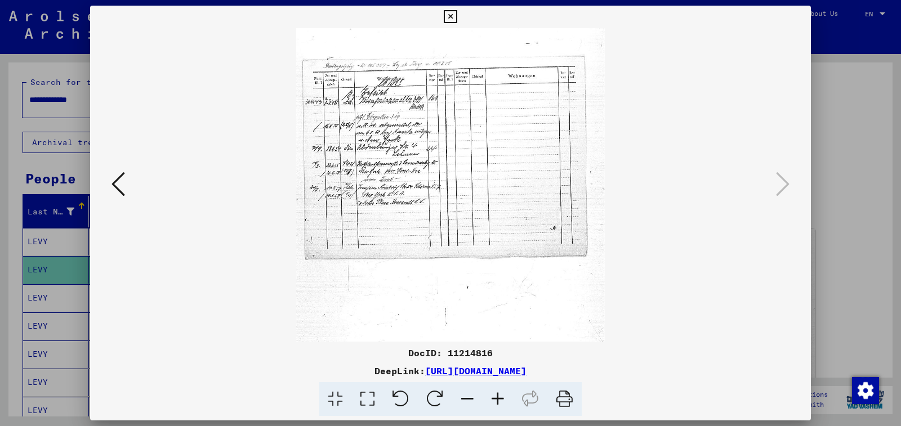
click at [498, 400] on icon at bounding box center [498, 399] width 30 height 34
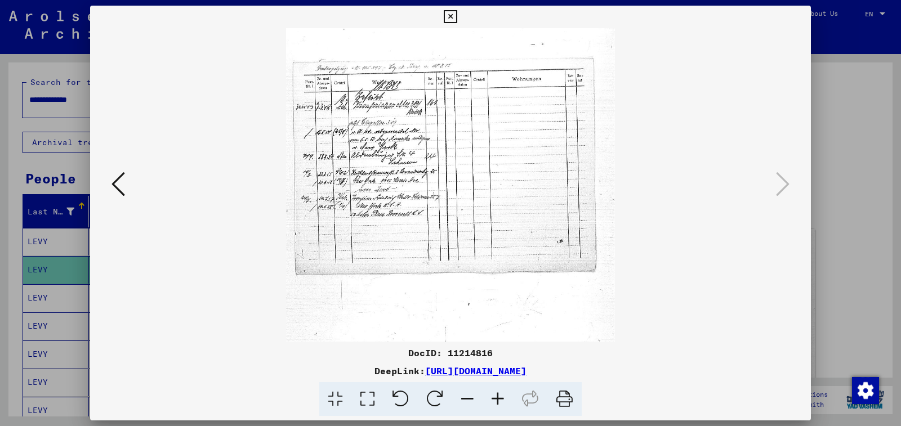
click at [498, 400] on icon at bounding box center [498, 399] width 30 height 34
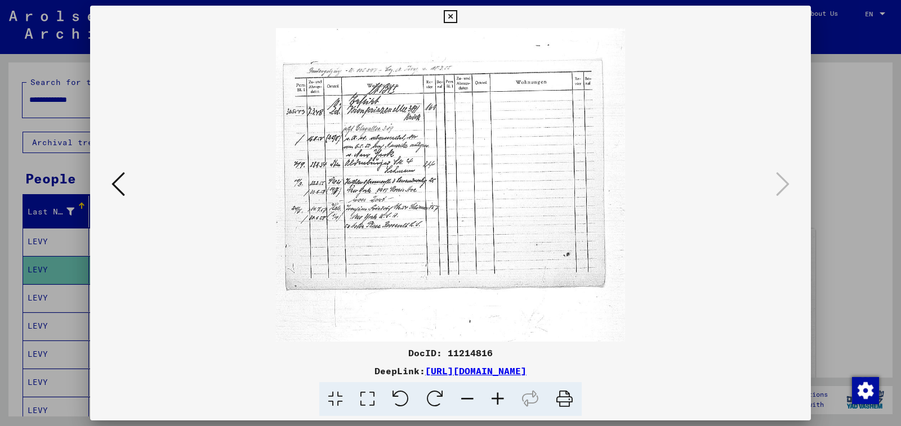
click at [498, 400] on icon at bounding box center [498, 399] width 30 height 34
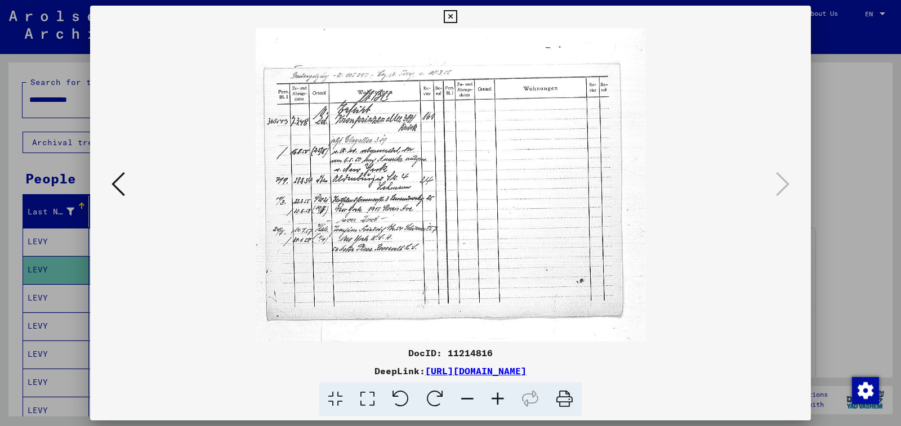
click at [498, 400] on icon at bounding box center [498, 399] width 30 height 34
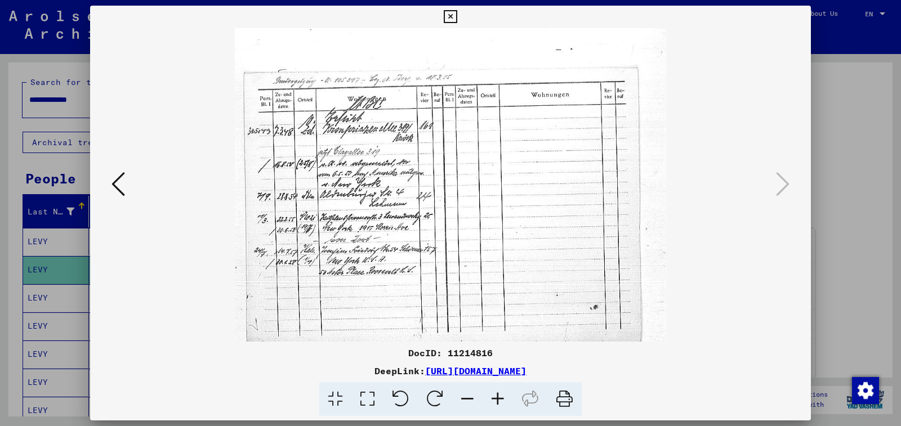
click at [498, 400] on icon at bounding box center [498, 399] width 30 height 34
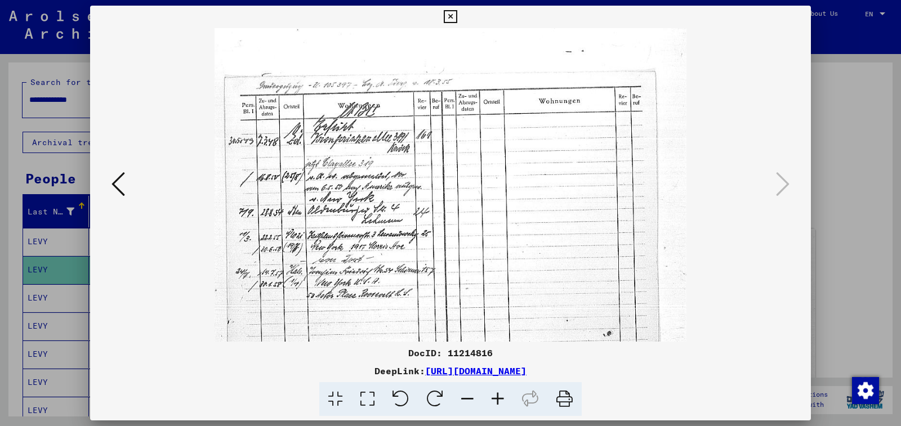
click at [498, 400] on icon at bounding box center [498, 399] width 30 height 34
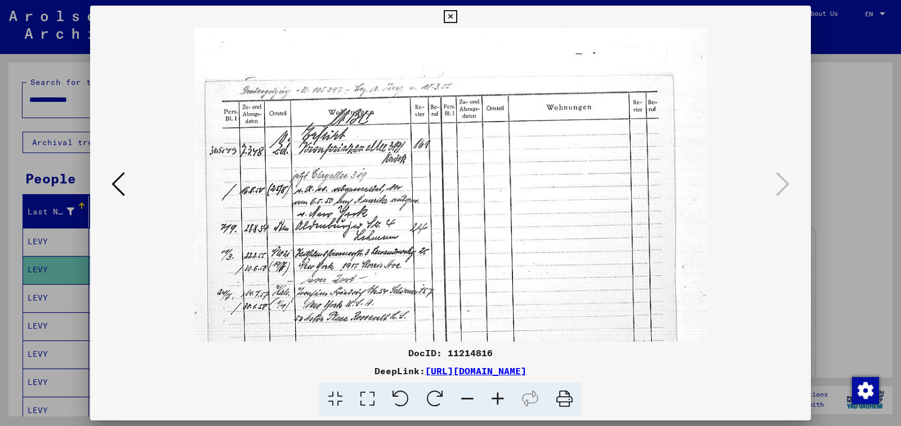
click at [457, 16] on icon at bounding box center [450, 17] width 13 height 14
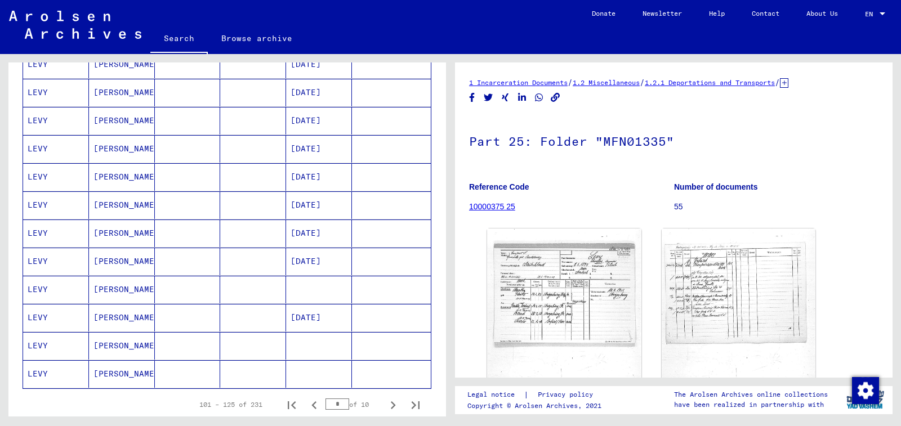
scroll to position [563, 0]
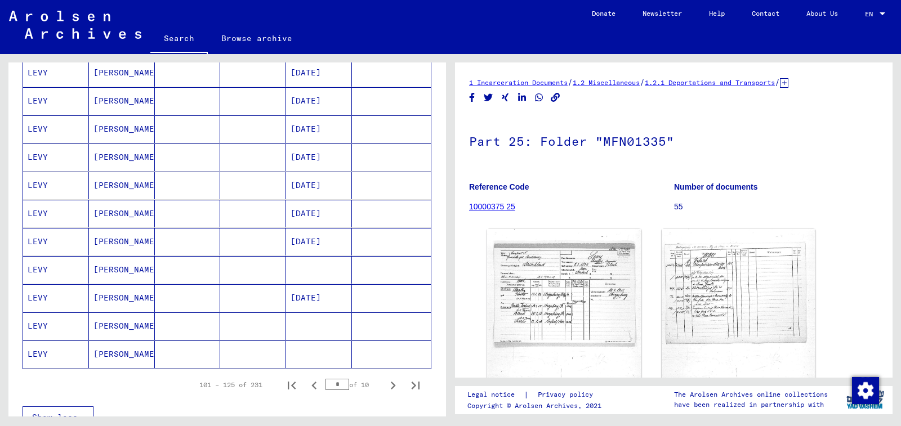
click at [252, 267] on mat-cell at bounding box center [253, 270] width 66 height 28
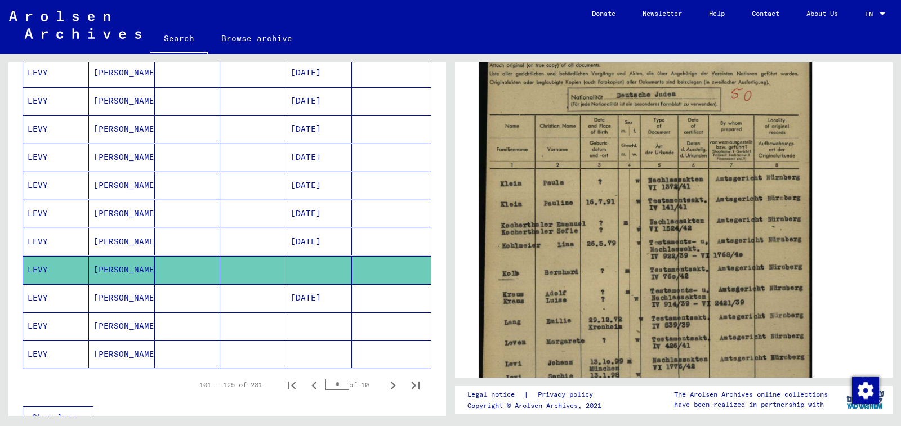
scroll to position [225, 0]
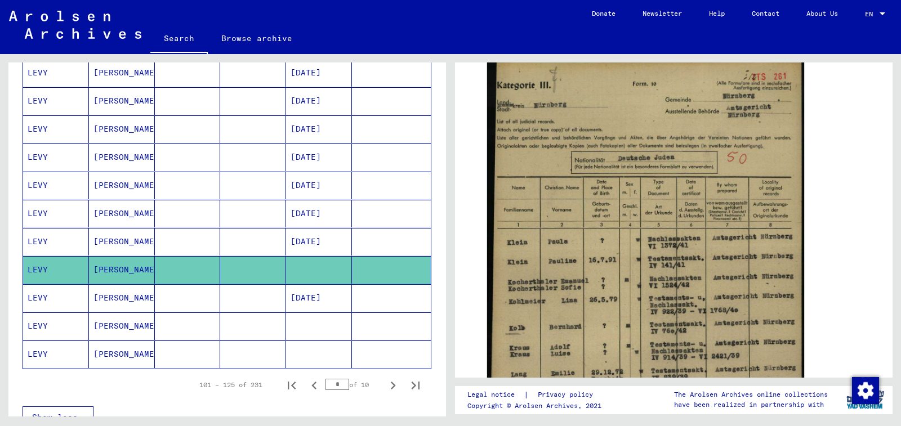
click at [308, 327] on mat-cell at bounding box center [319, 327] width 66 height 28
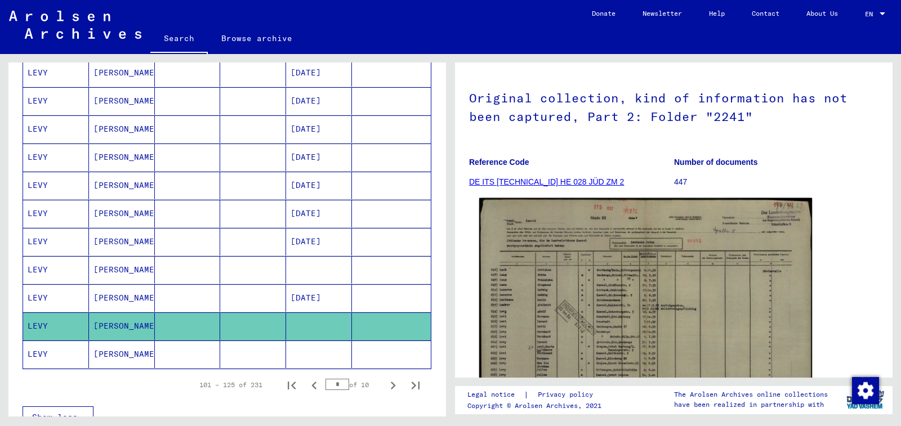
scroll to position [113, 0]
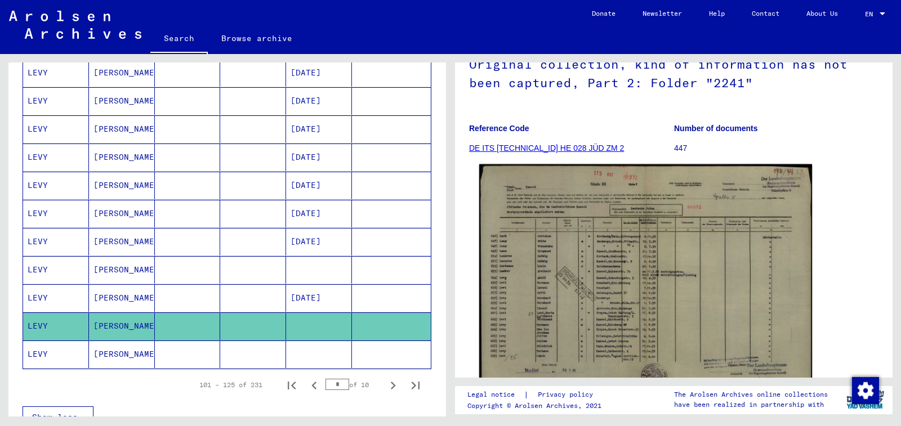
click at [552, 273] on img at bounding box center [645, 281] width 333 height 235
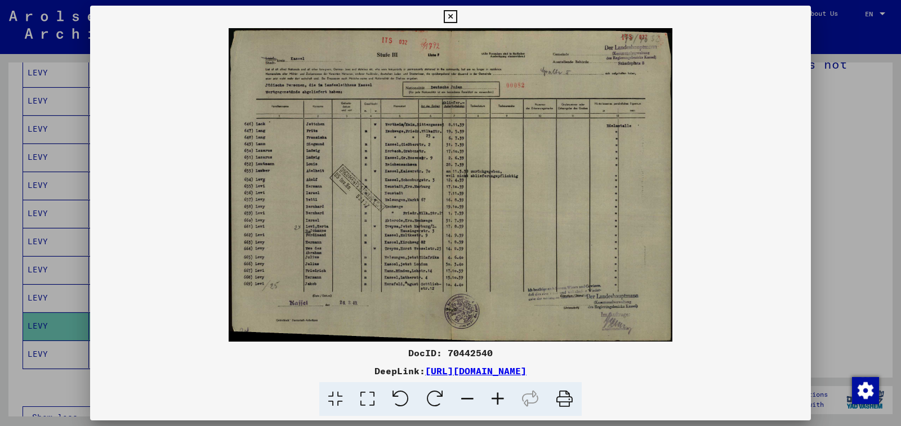
click at [494, 393] on icon at bounding box center [498, 399] width 30 height 34
click at [495, 394] on icon at bounding box center [498, 399] width 30 height 34
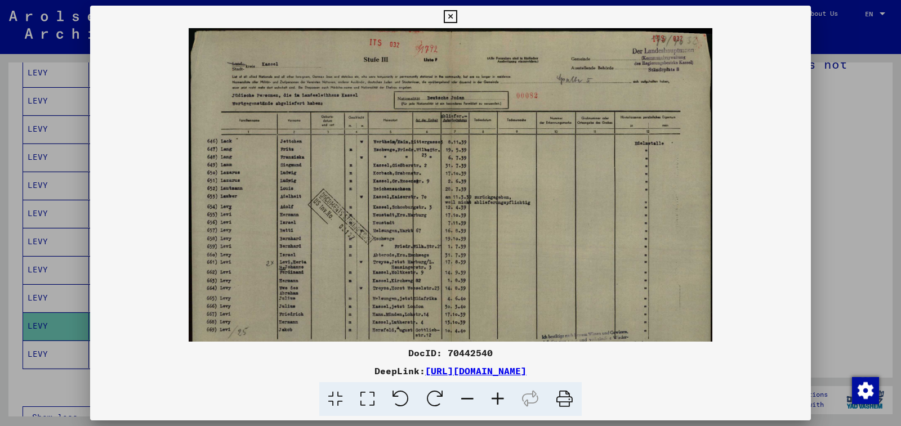
click at [495, 394] on icon at bounding box center [498, 399] width 30 height 34
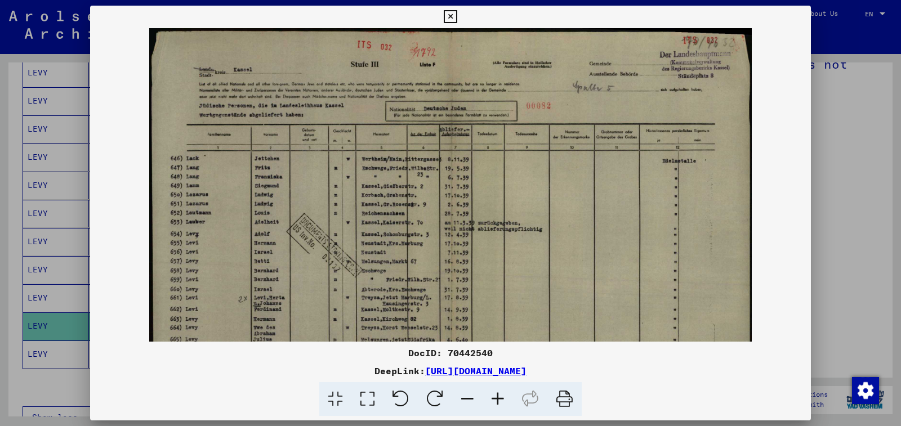
click at [495, 394] on icon at bounding box center [498, 399] width 30 height 34
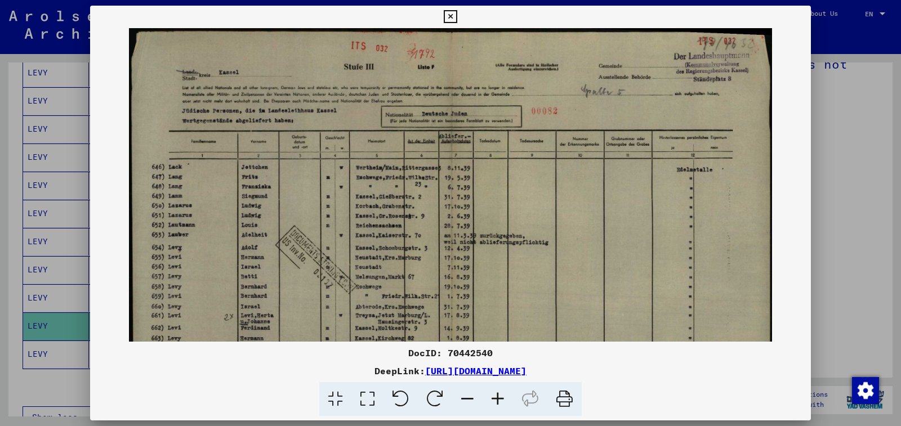
click at [495, 394] on icon at bounding box center [498, 399] width 30 height 34
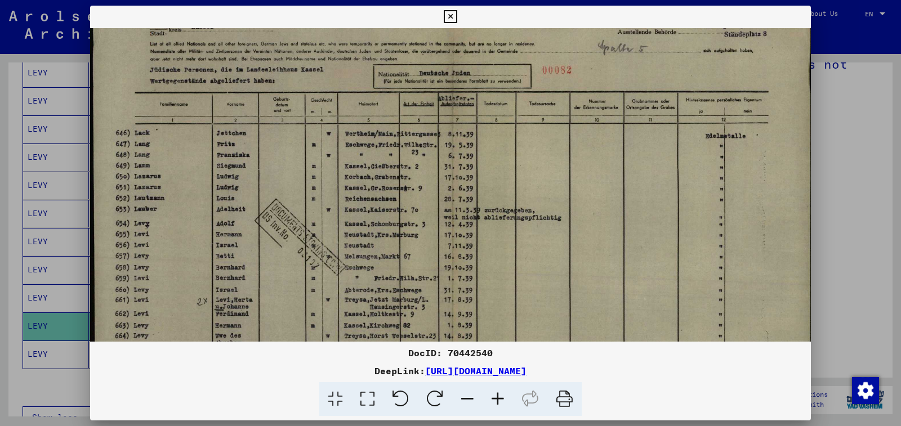
scroll to position [58, 0]
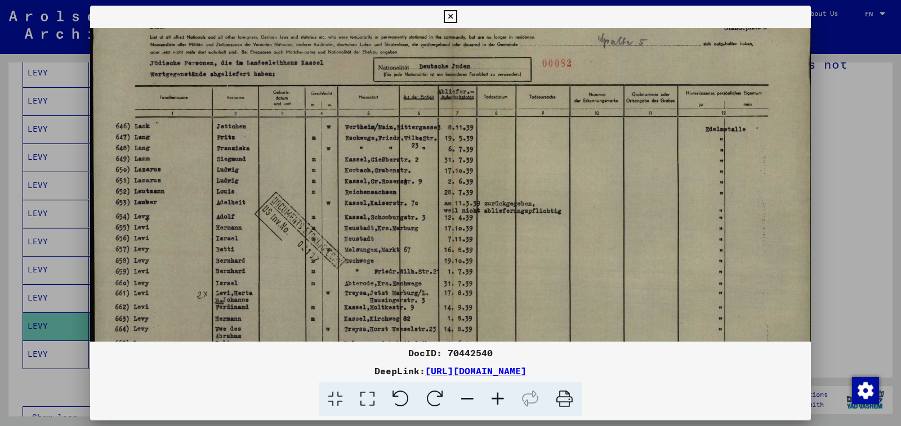
drag, startPoint x: 331, startPoint y: 287, endPoint x: 350, endPoint y: 229, distance: 61.3
click at [350, 229] on img at bounding box center [451, 225] width 722 height 511
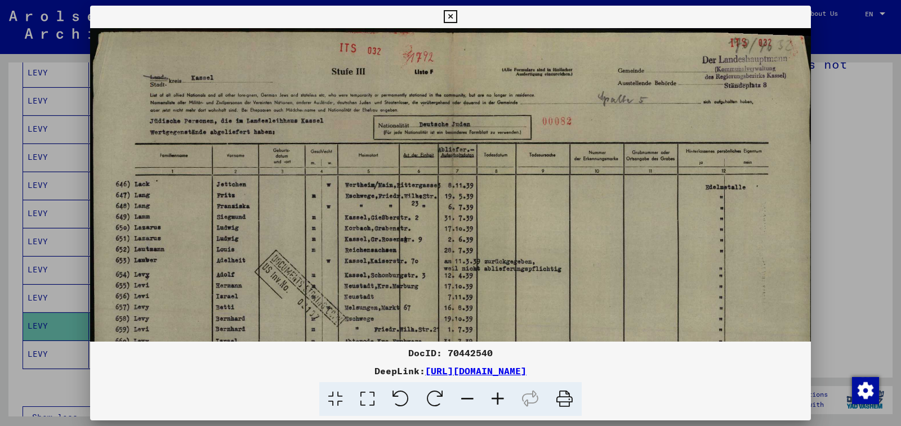
scroll to position [0, 2]
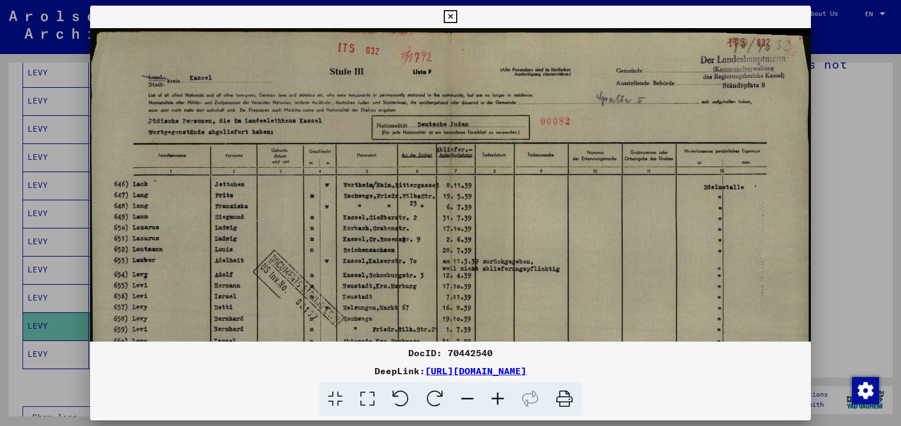
drag, startPoint x: 523, startPoint y: 162, endPoint x: 520, endPoint y: 316, distance: 153.8
click at [520, 316] on img at bounding box center [449, 283] width 722 height 511
click at [457, 20] on icon at bounding box center [450, 17] width 13 height 14
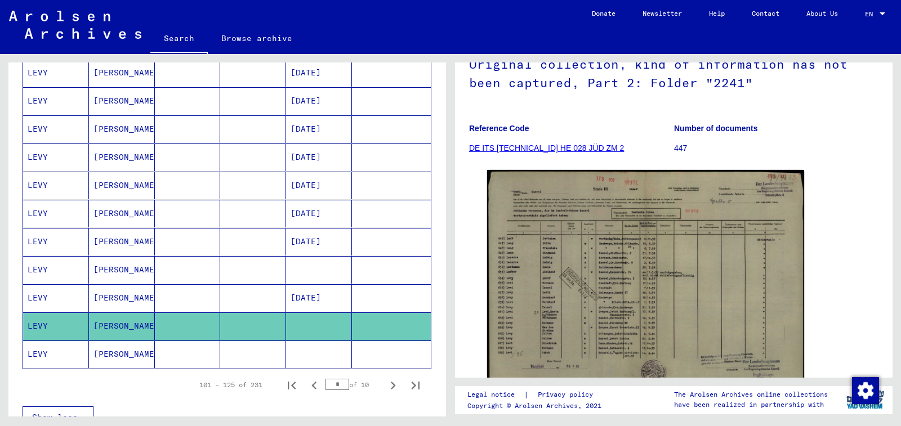
click at [313, 351] on mat-cell at bounding box center [319, 355] width 66 height 28
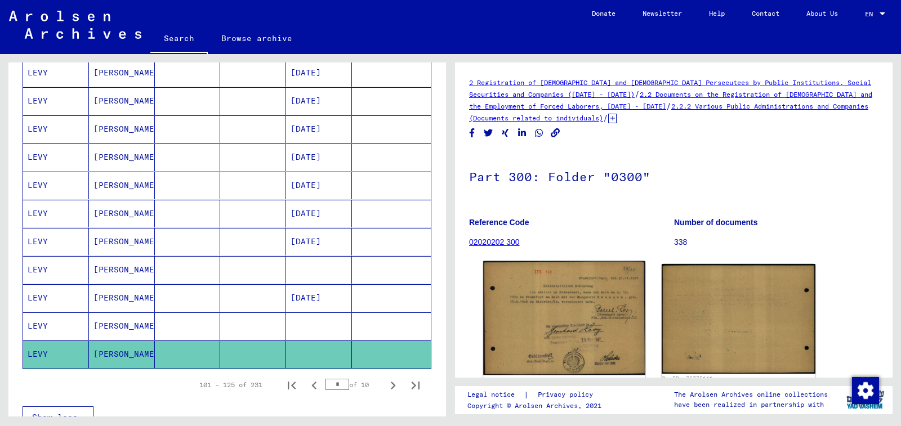
click at [581, 295] on img at bounding box center [564, 318] width 162 height 114
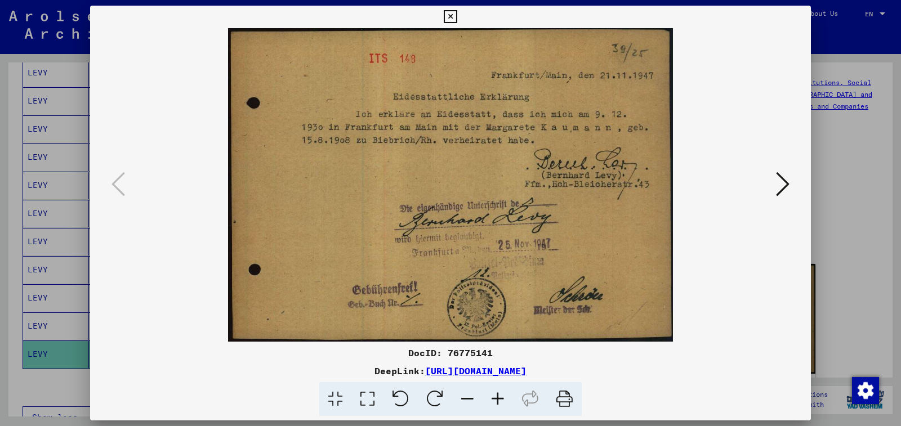
click at [506, 398] on icon at bounding box center [498, 399] width 30 height 34
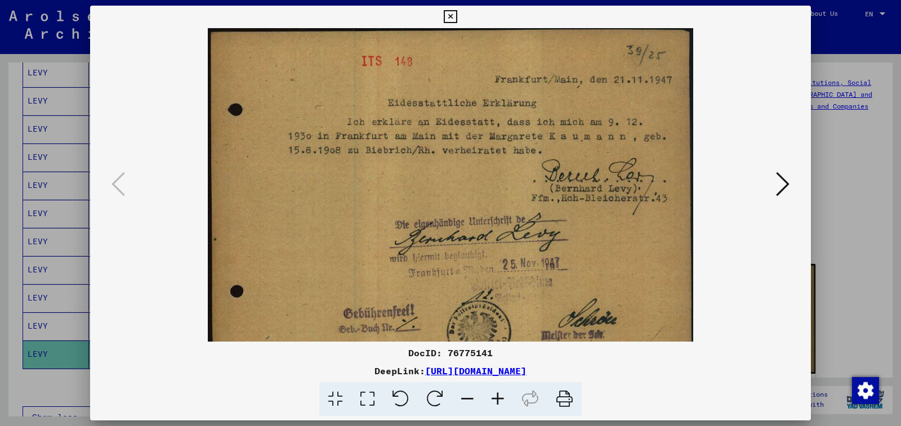
click at [506, 398] on icon at bounding box center [498, 399] width 30 height 34
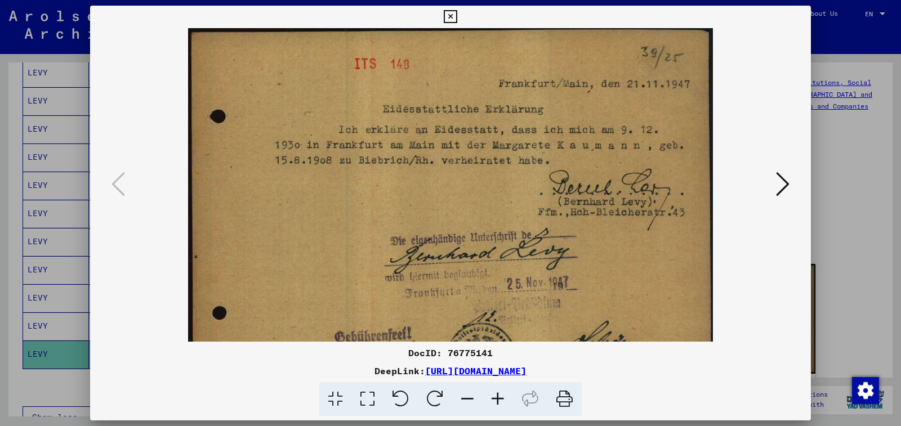
click at [506, 398] on icon at bounding box center [498, 399] width 30 height 34
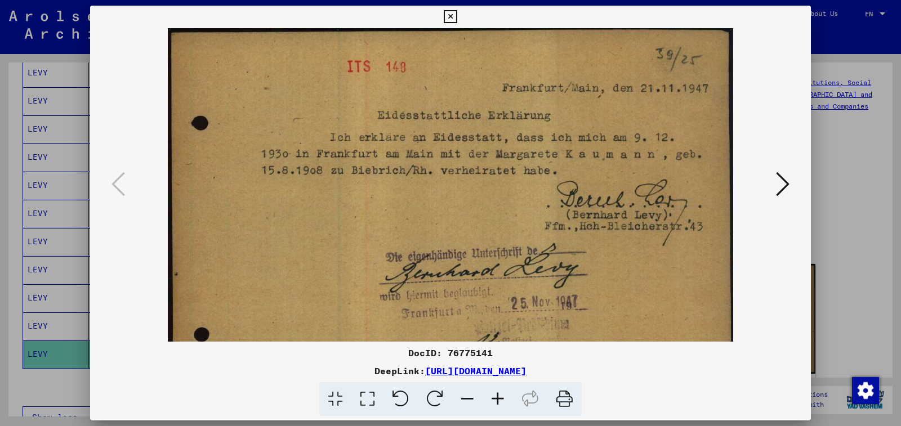
click at [506, 398] on icon at bounding box center [498, 399] width 30 height 34
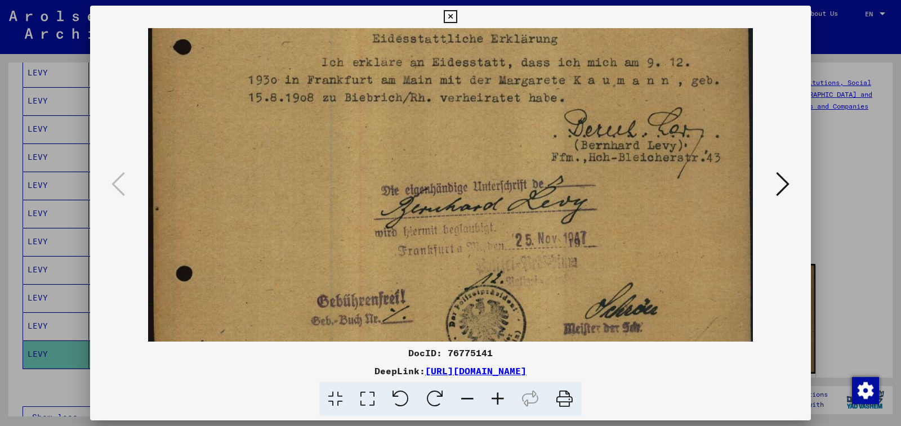
scroll to position [87, 0]
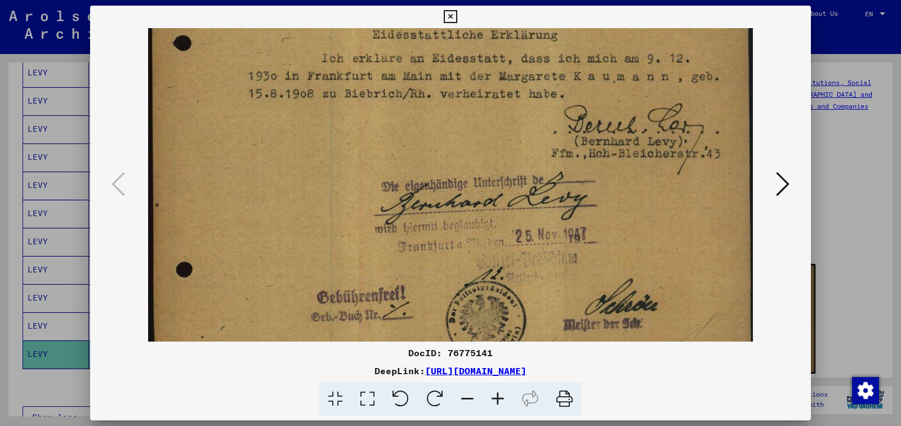
drag, startPoint x: 485, startPoint y: 258, endPoint x: 328, endPoint y: 171, distance: 179.5
click at [328, 171] on img at bounding box center [450, 154] width 605 height 426
click at [457, 18] on icon at bounding box center [450, 17] width 13 height 14
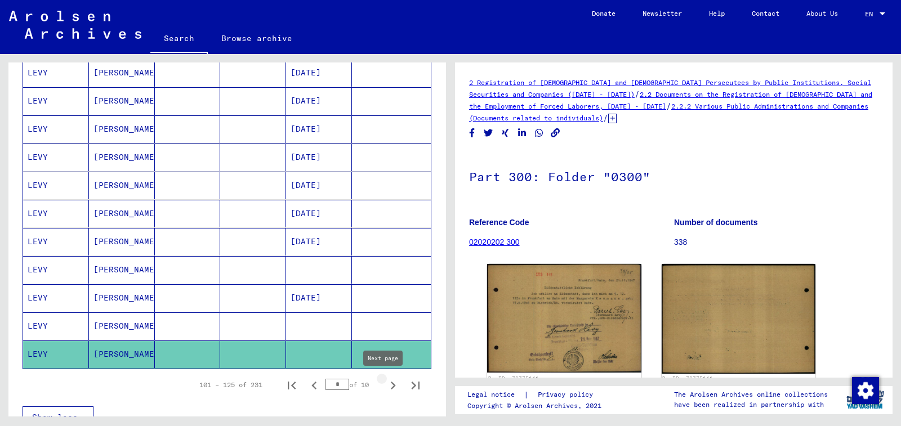
click at [390, 387] on icon "Next page" at bounding box center [393, 386] width 16 height 16
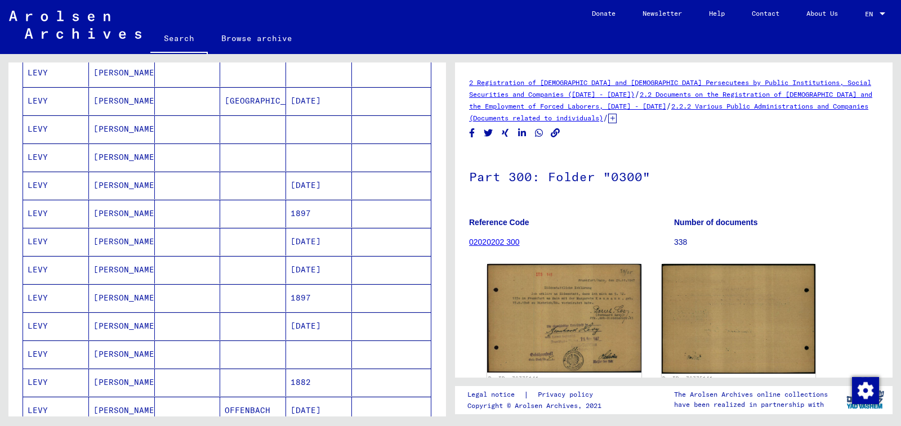
scroll to position [0, 0]
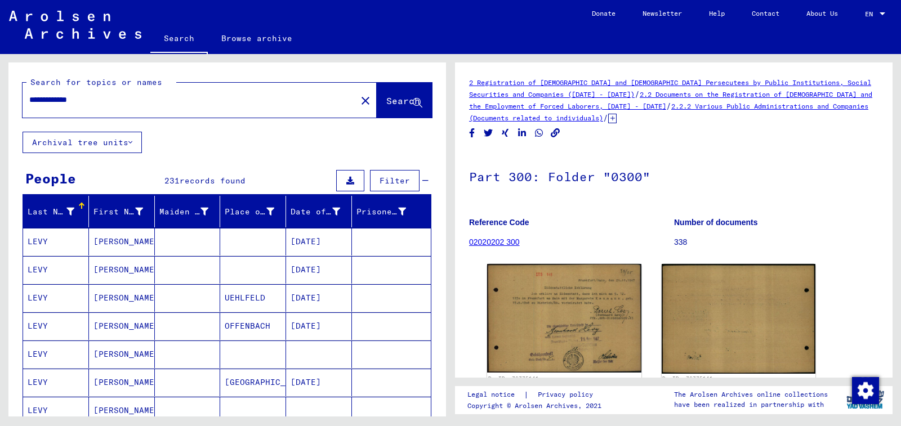
click at [337, 359] on mat-cell at bounding box center [319, 355] width 66 height 28
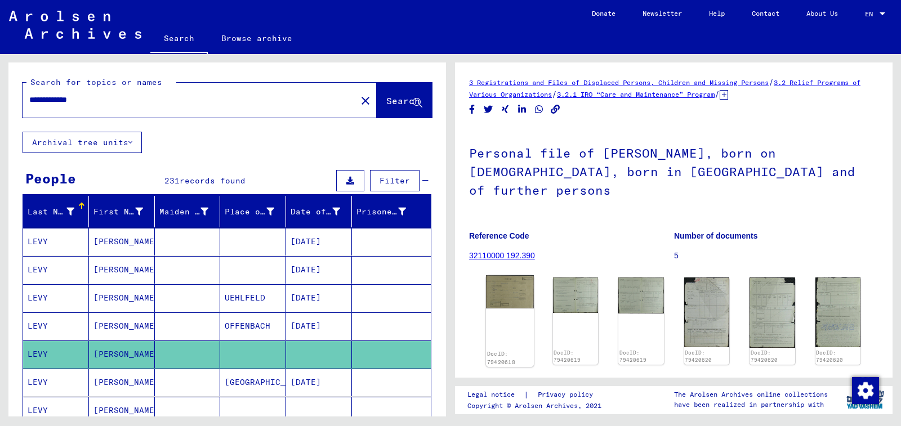
click at [510, 275] on img at bounding box center [510, 291] width 48 height 33
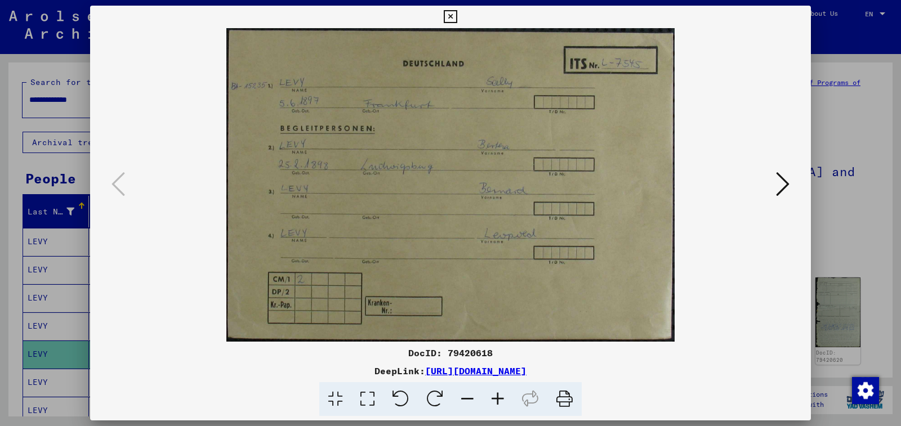
click at [457, 12] on icon at bounding box center [450, 17] width 13 height 14
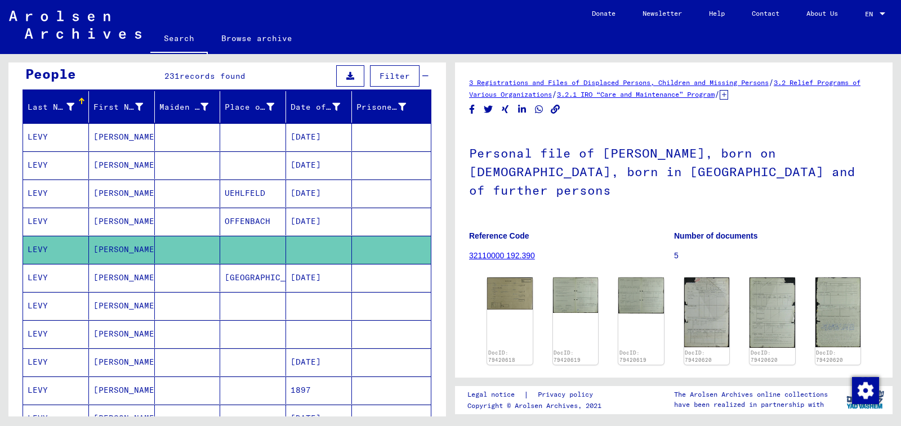
scroll to position [113, 0]
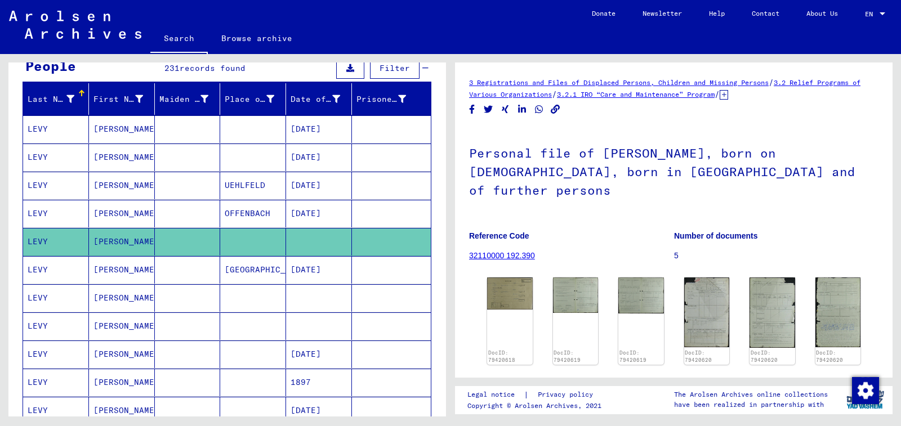
click at [310, 300] on mat-cell at bounding box center [319, 298] width 66 height 28
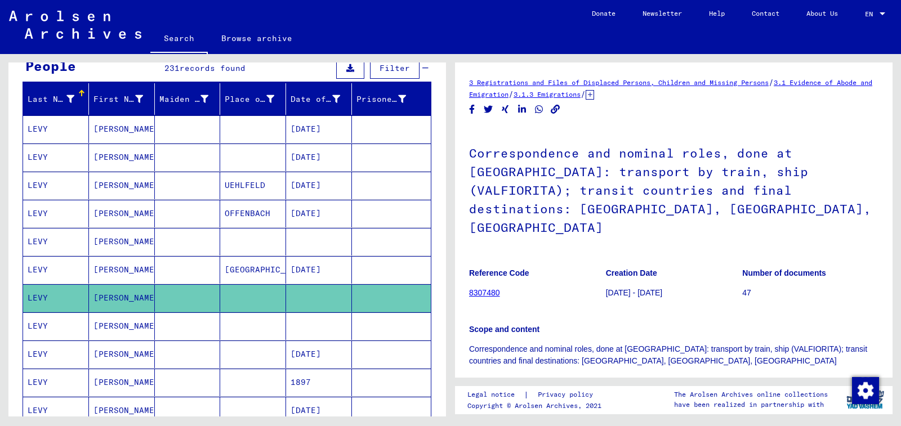
scroll to position [225, 0]
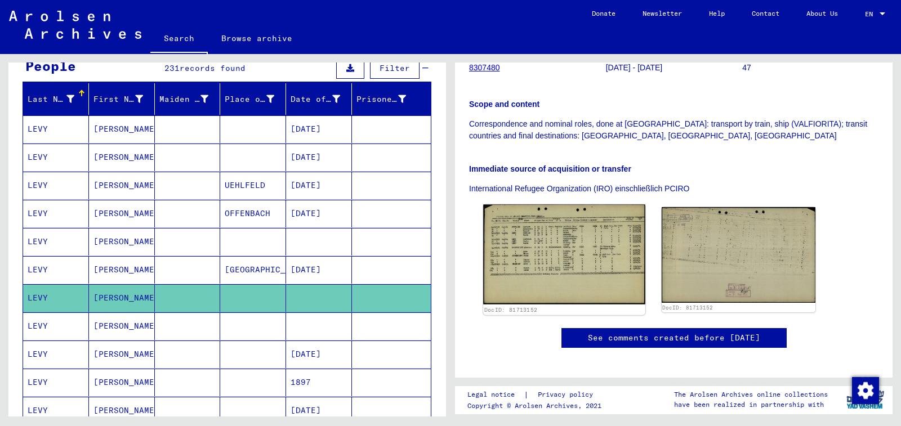
click at [528, 233] on img at bounding box center [564, 255] width 162 height 100
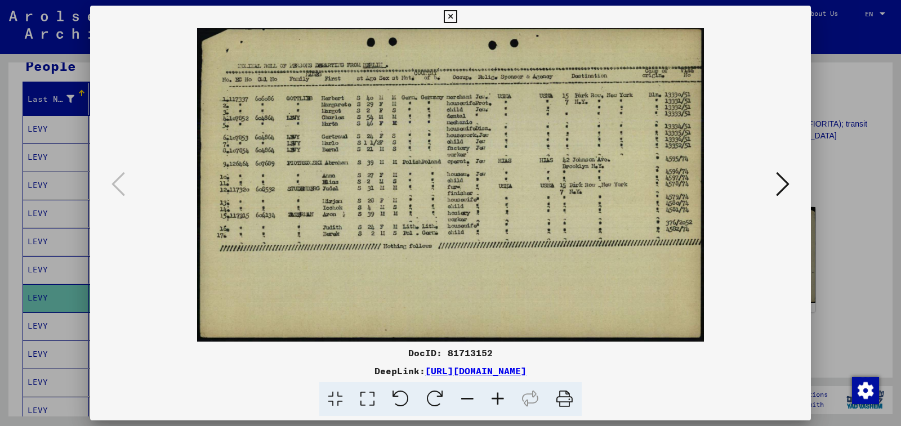
click at [496, 405] on icon at bounding box center [498, 399] width 30 height 34
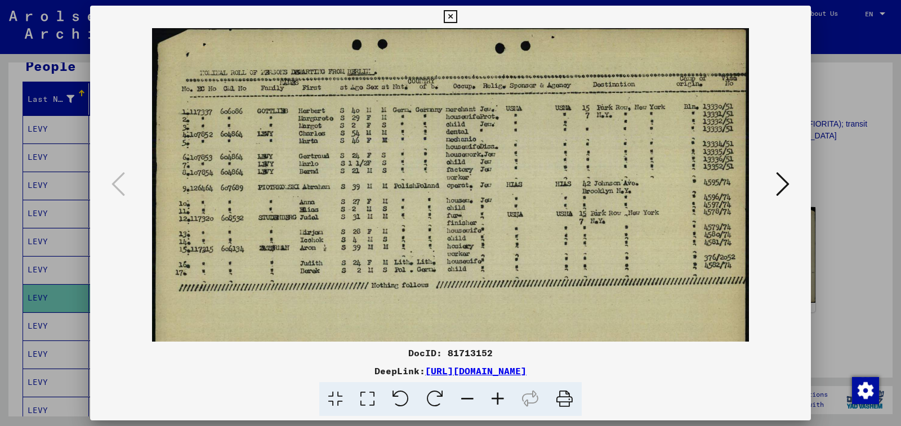
click at [496, 405] on icon at bounding box center [498, 399] width 30 height 34
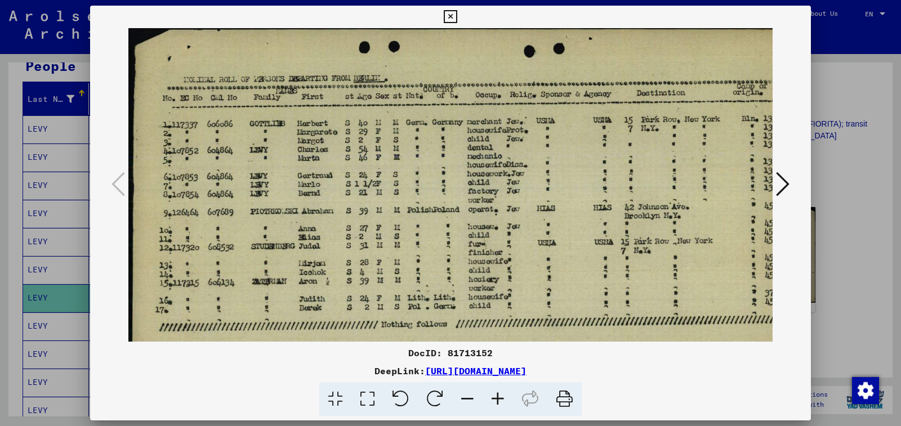
click at [496, 405] on icon at bounding box center [498, 399] width 30 height 34
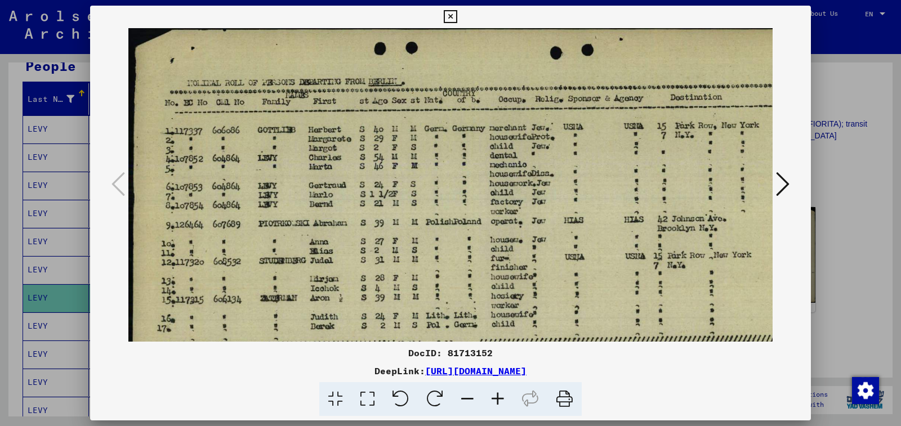
click at [496, 405] on icon at bounding box center [498, 399] width 30 height 34
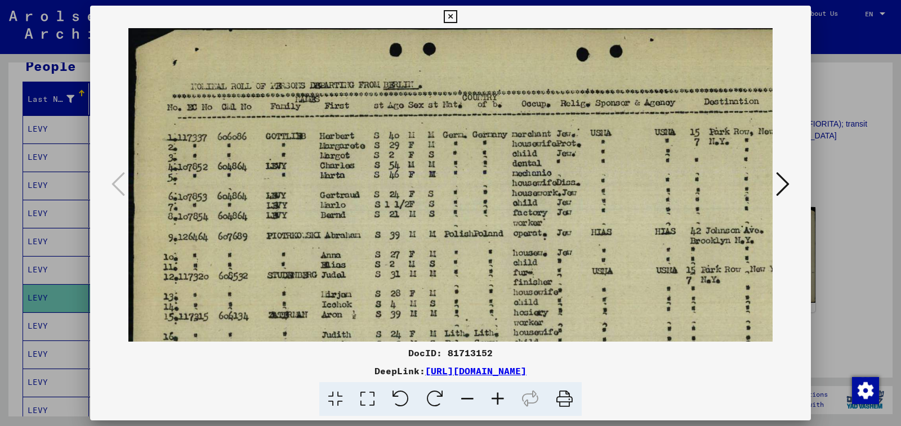
click at [457, 15] on icon at bounding box center [450, 17] width 13 height 14
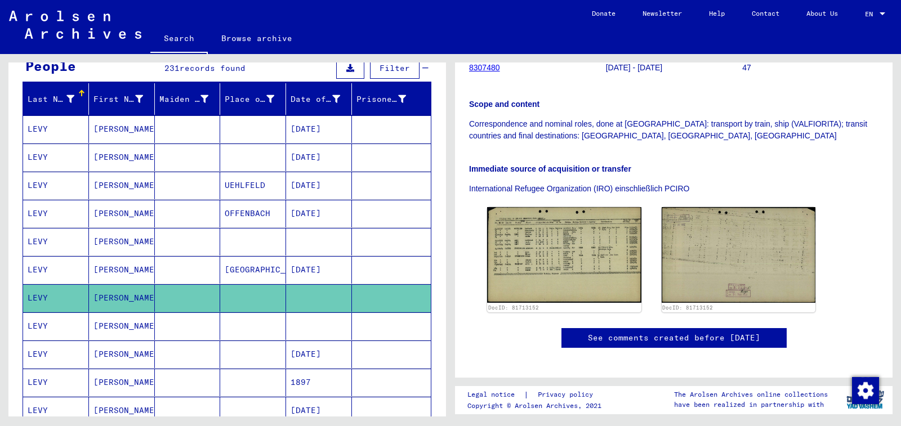
click at [360, 324] on mat-cell at bounding box center [391, 327] width 79 height 28
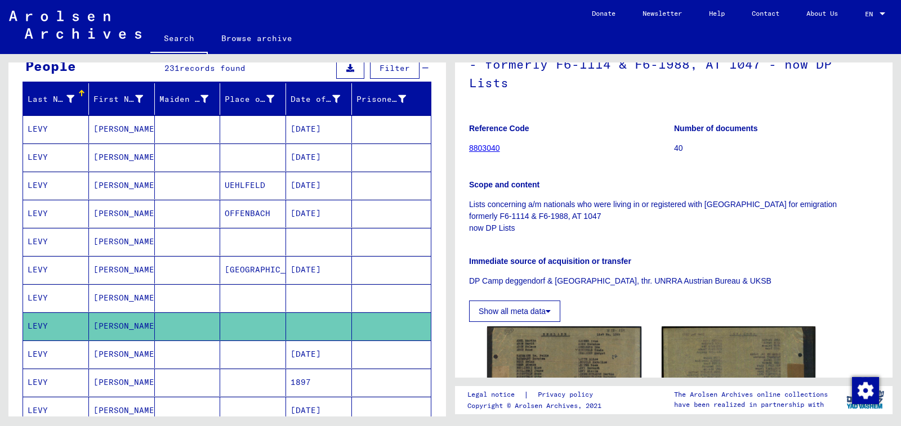
scroll to position [169, 0]
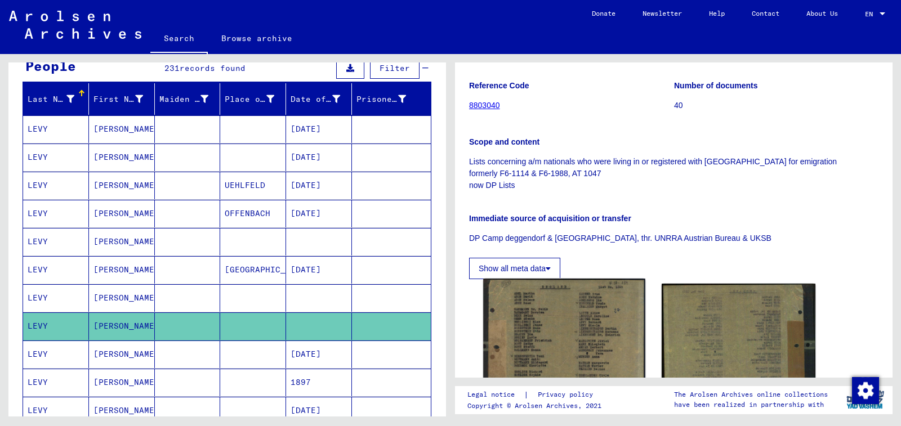
click at [529, 314] on img at bounding box center [564, 380] width 162 height 202
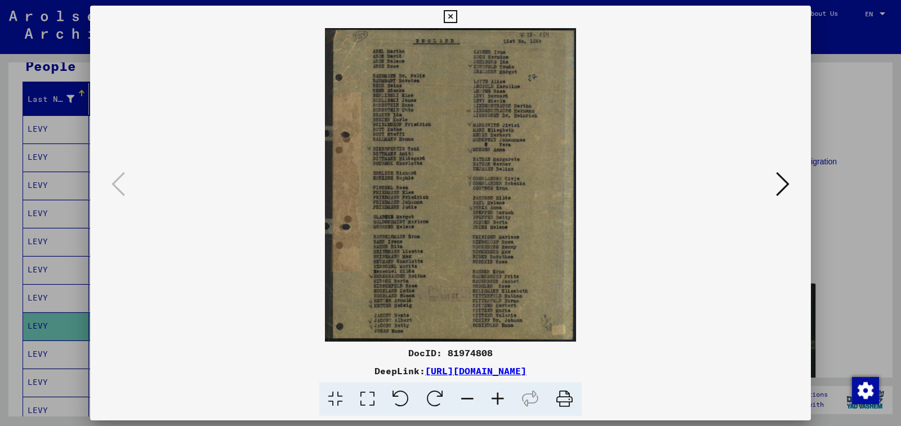
click at [499, 404] on icon at bounding box center [498, 399] width 30 height 34
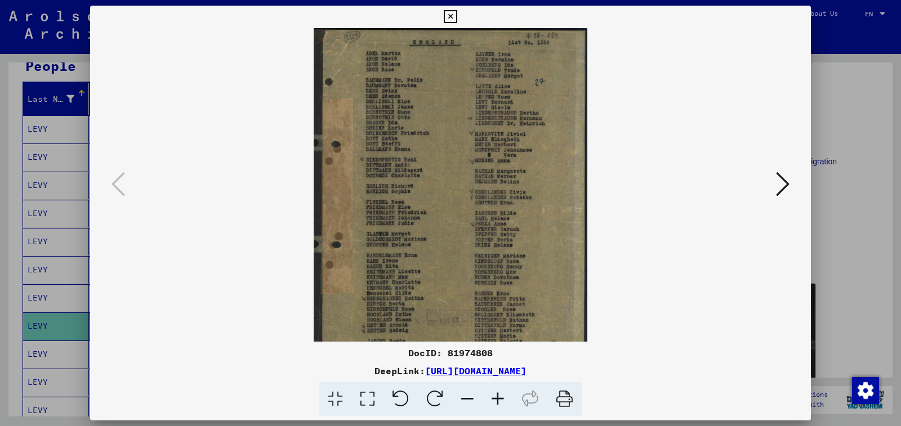
click at [499, 404] on icon at bounding box center [498, 399] width 30 height 34
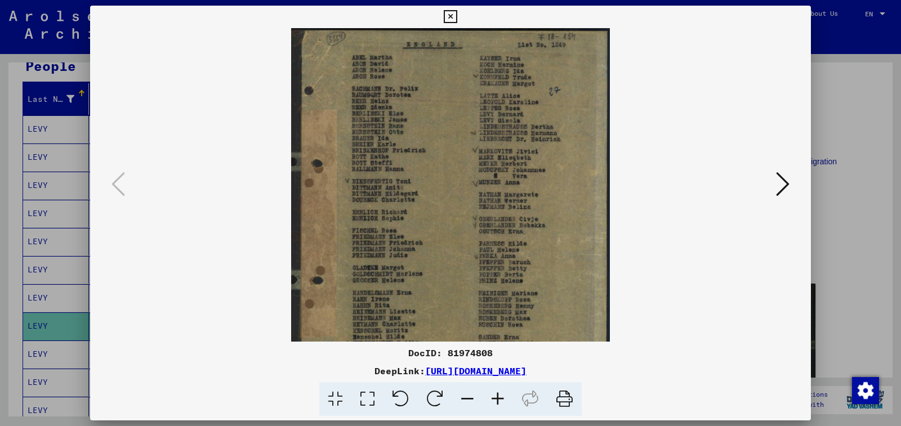
click at [499, 404] on icon at bounding box center [498, 399] width 30 height 34
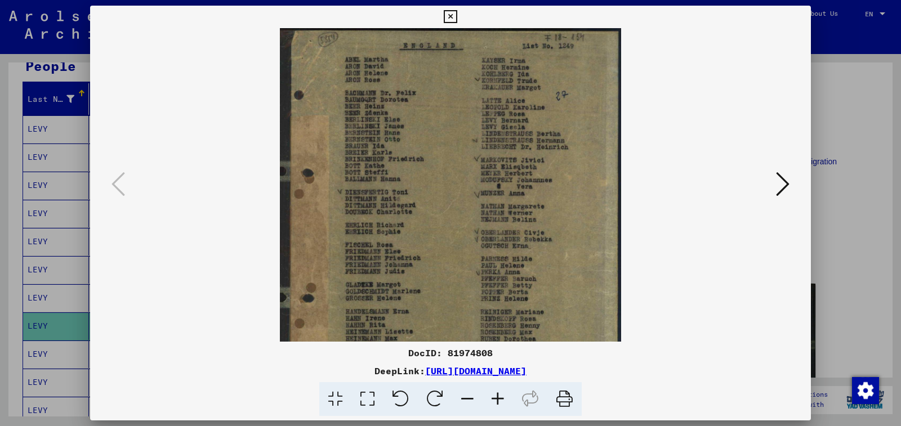
click at [499, 404] on icon at bounding box center [498, 399] width 30 height 34
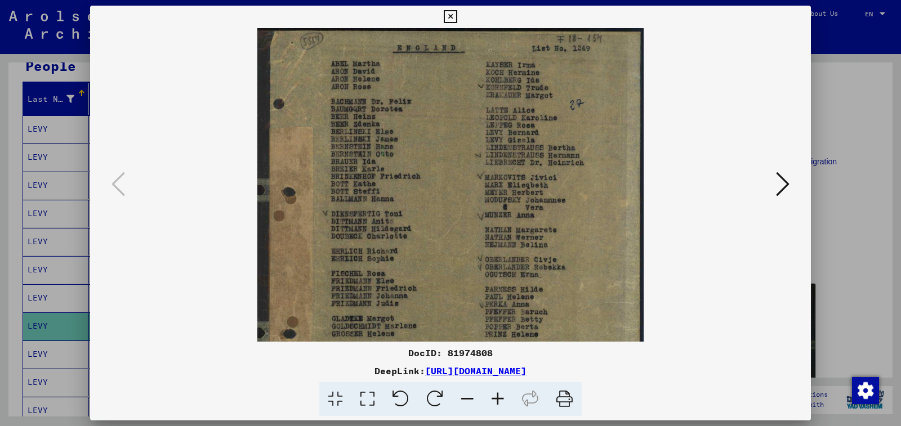
click at [499, 404] on icon at bounding box center [498, 399] width 30 height 34
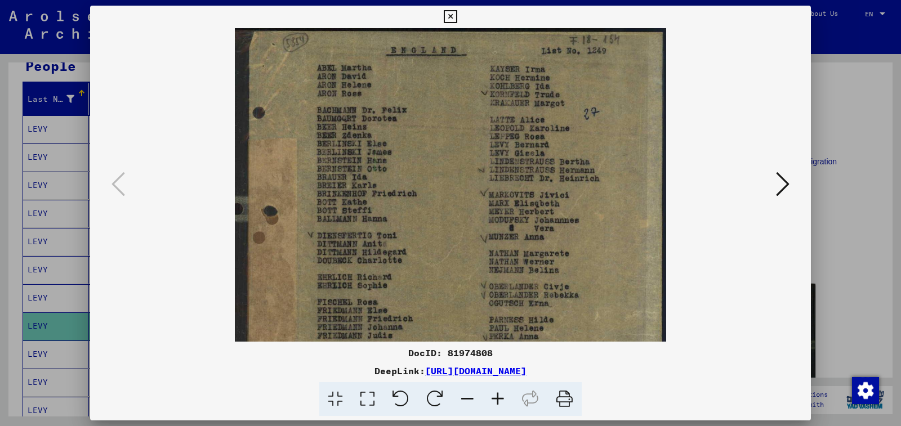
click at [499, 404] on icon at bounding box center [498, 399] width 30 height 34
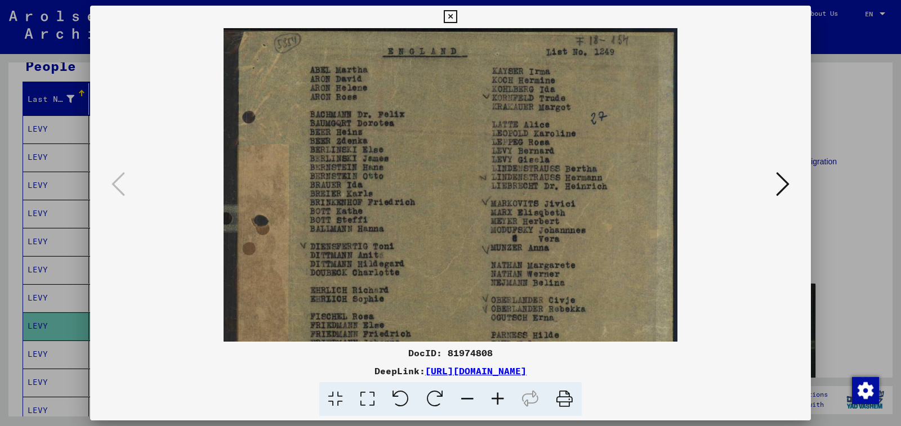
click at [499, 404] on icon at bounding box center [498, 399] width 30 height 34
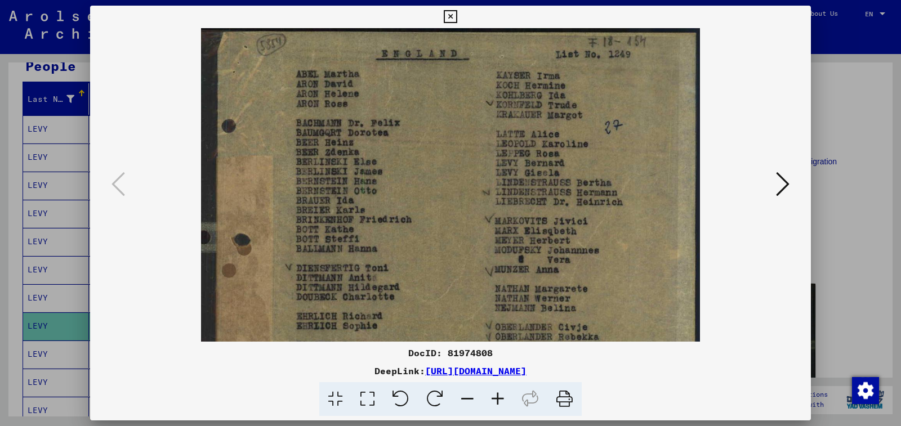
click at [499, 404] on icon at bounding box center [498, 399] width 30 height 34
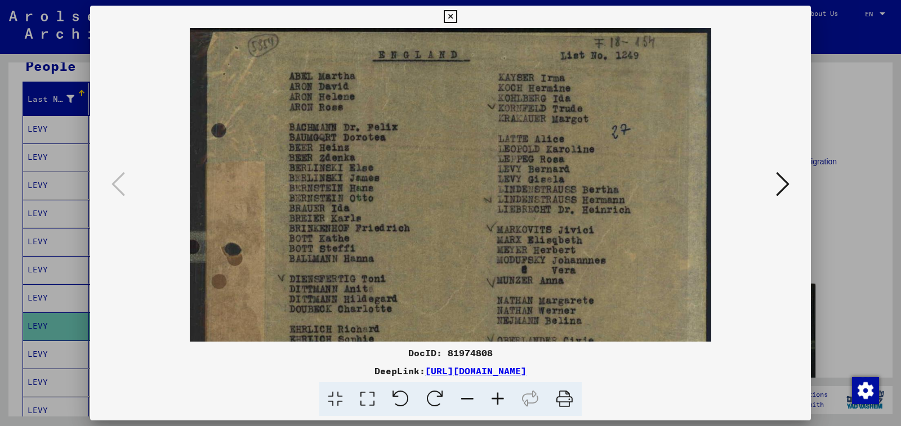
click at [499, 404] on icon at bounding box center [498, 399] width 30 height 34
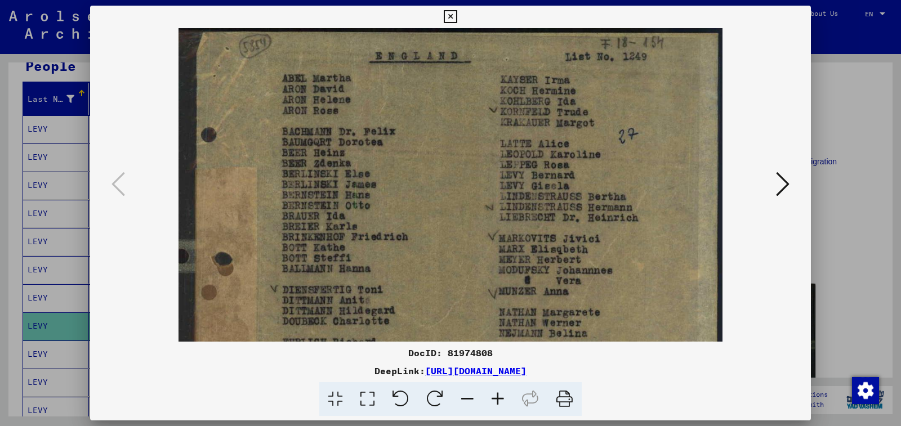
click at [499, 404] on icon at bounding box center [498, 399] width 30 height 34
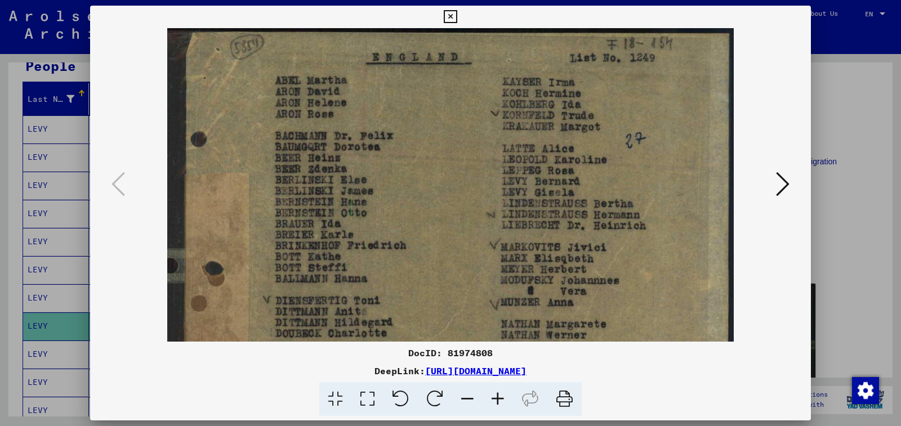
click at [457, 20] on icon at bounding box center [450, 17] width 13 height 14
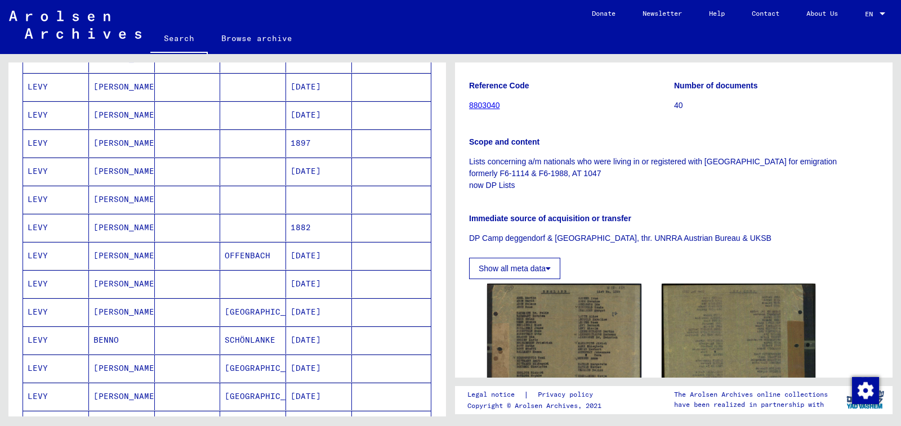
scroll to position [450, 0]
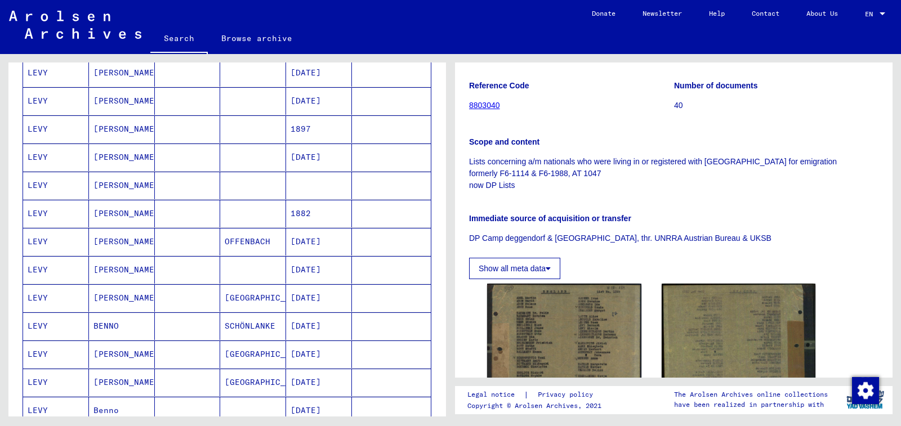
click at [328, 185] on mat-cell at bounding box center [319, 186] width 66 height 28
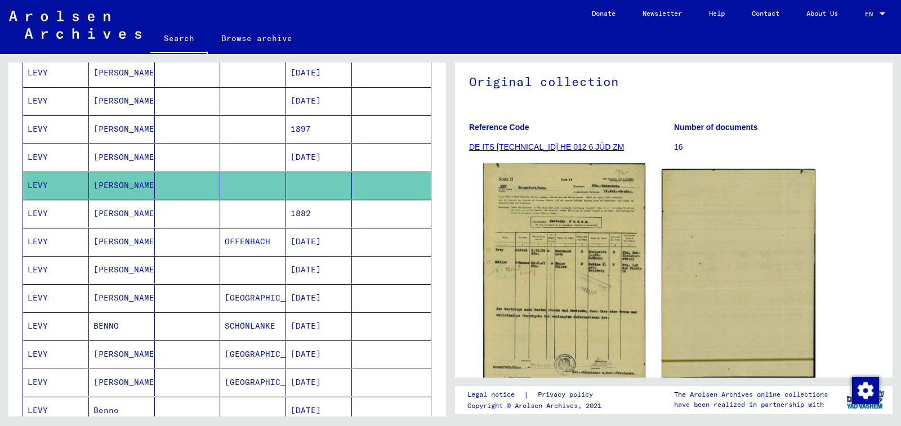
scroll to position [169, 0]
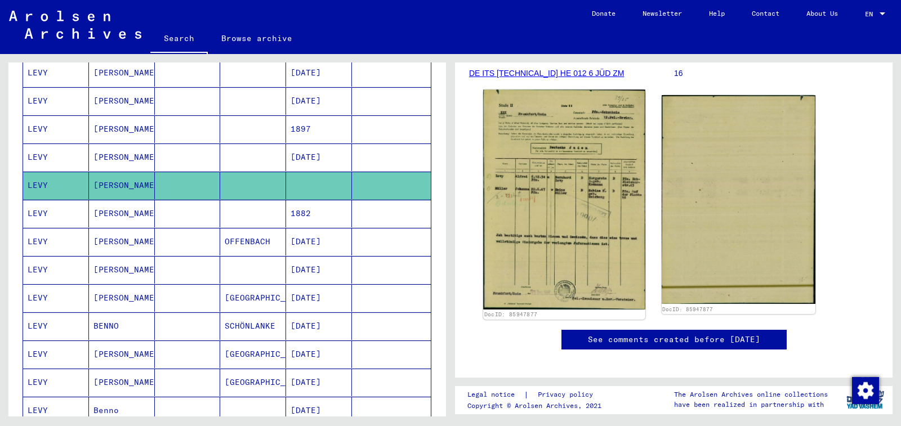
click at [550, 252] on img at bounding box center [564, 200] width 162 height 220
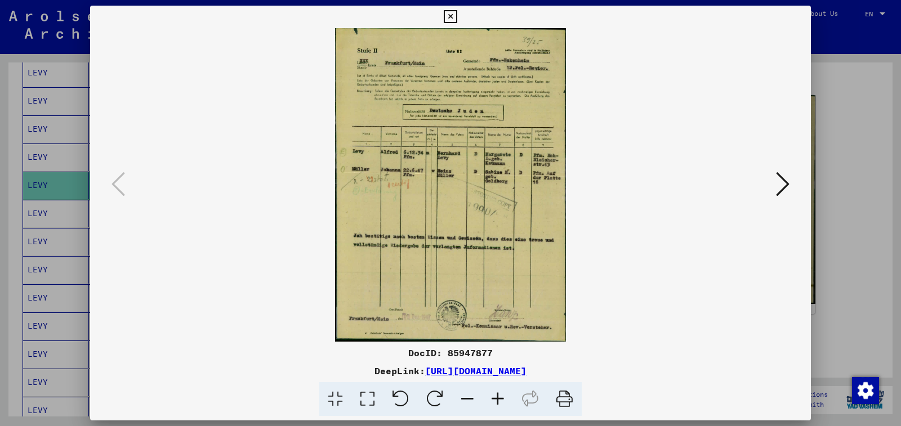
click at [491, 400] on icon at bounding box center [498, 399] width 30 height 34
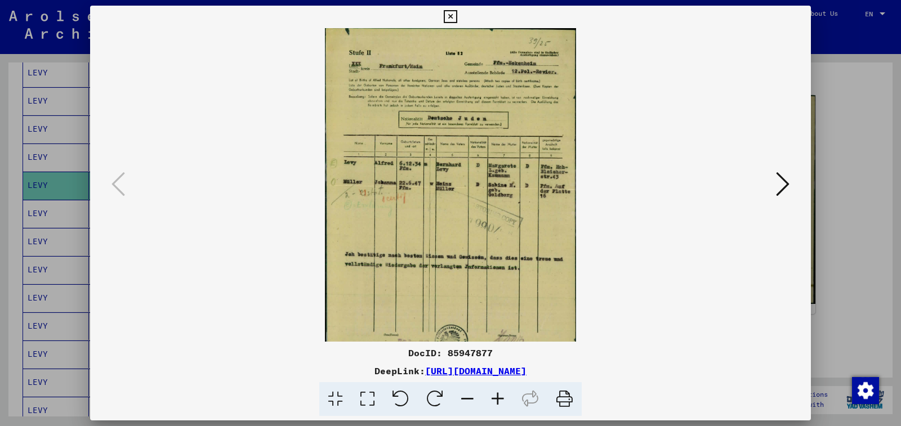
click at [491, 400] on icon at bounding box center [498, 399] width 30 height 34
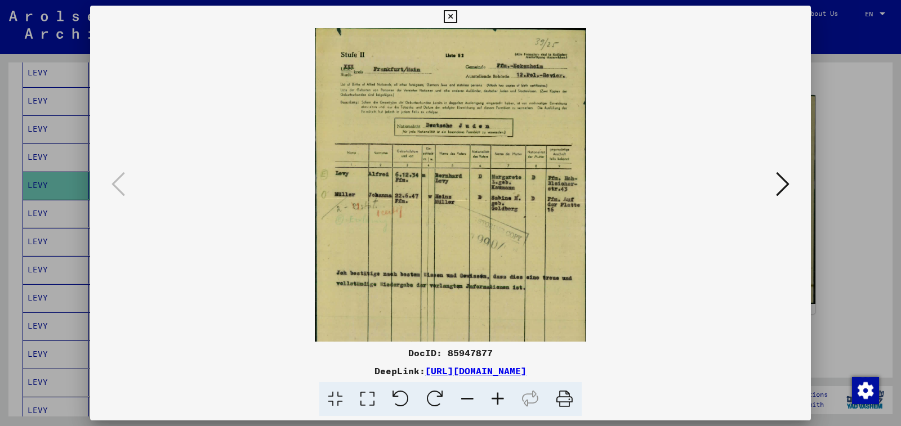
click at [491, 400] on icon at bounding box center [498, 399] width 30 height 34
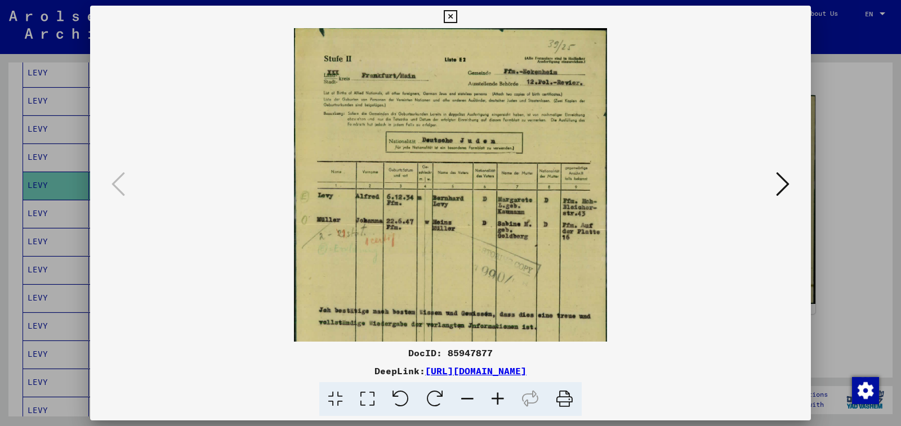
click at [492, 400] on icon at bounding box center [498, 399] width 30 height 34
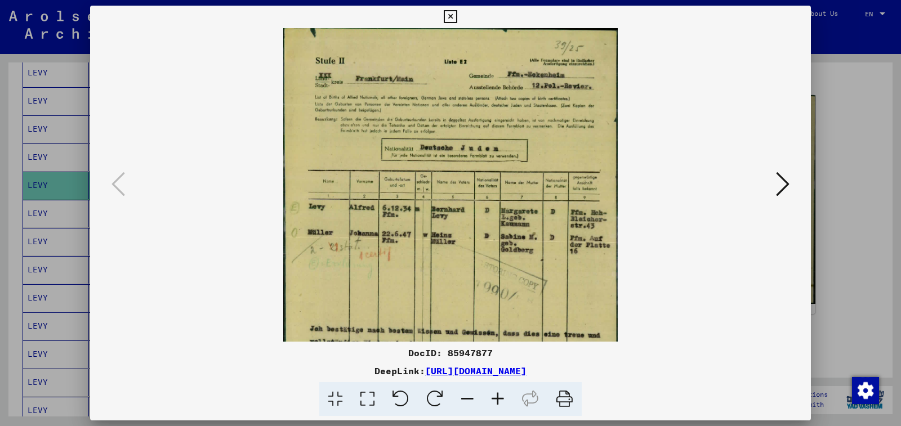
click at [492, 400] on icon at bounding box center [498, 399] width 30 height 34
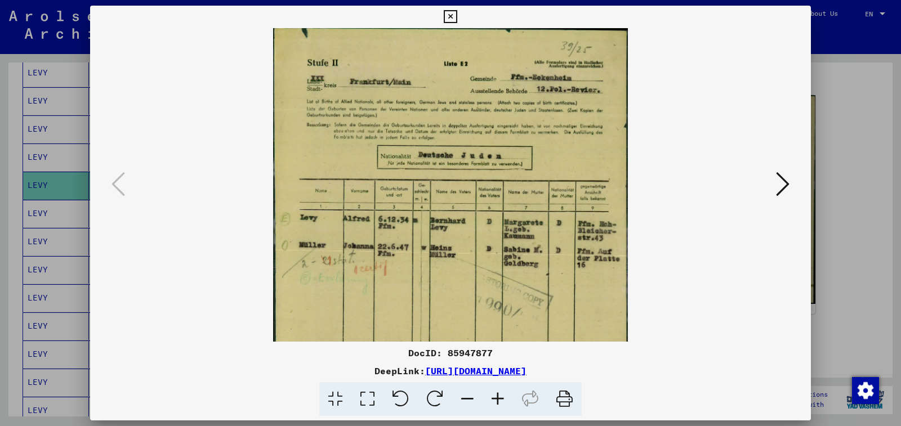
click at [457, 16] on icon at bounding box center [450, 17] width 13 height 14
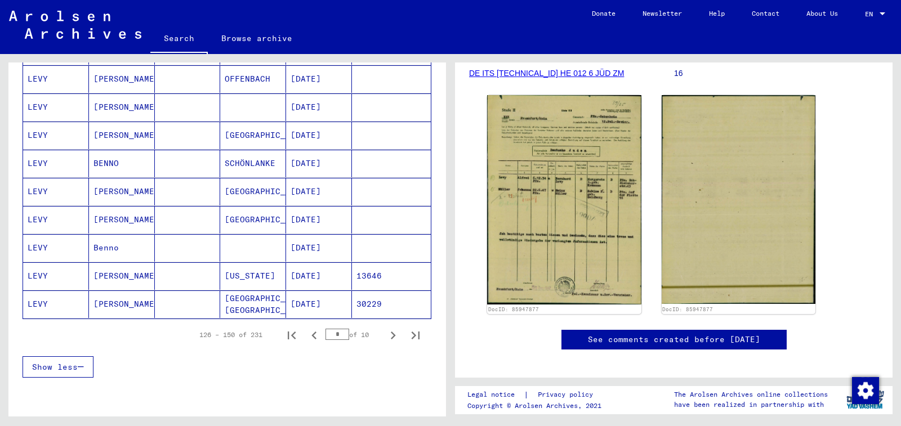
scroll to position [619, 0]
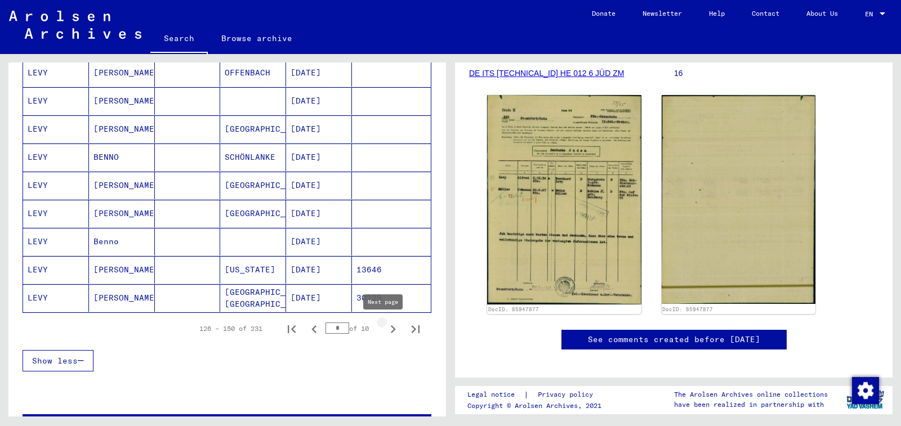
click at [386, 326] on icon "Next page" at bounding box center [393, 330] width 16 height 16
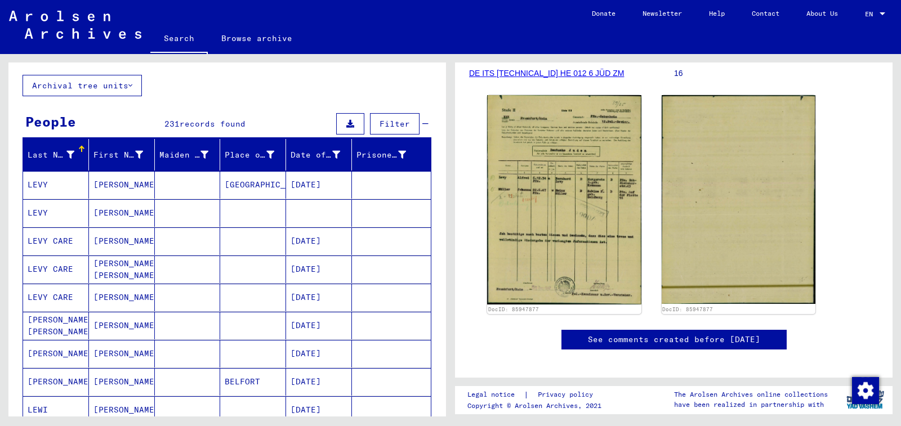
scroll to position [56, 0]
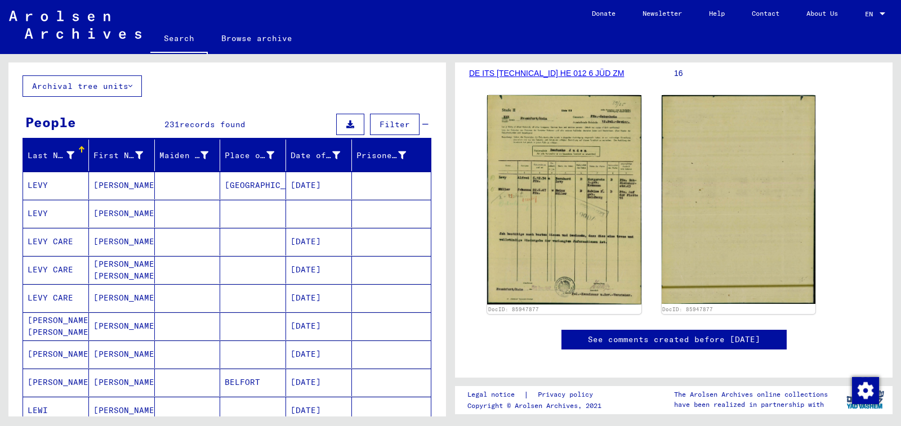
click at [335, 206] on mat-cell at bounding box center [319, 214] width 66 height 28
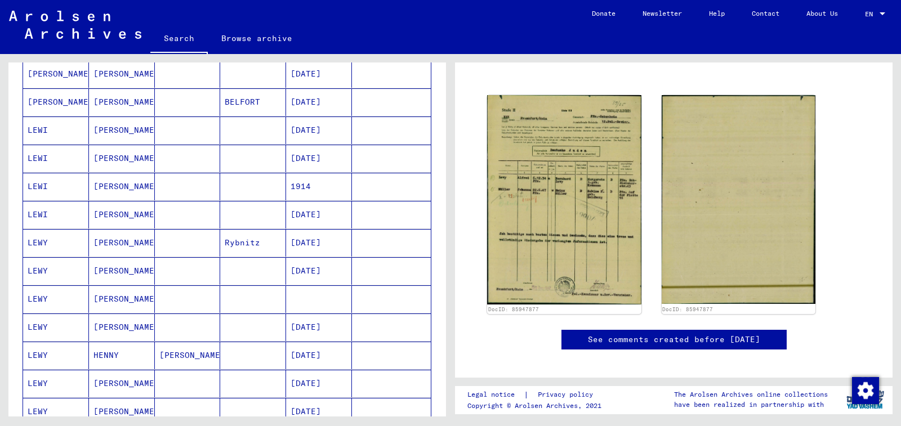
scroll to position [338, 0]
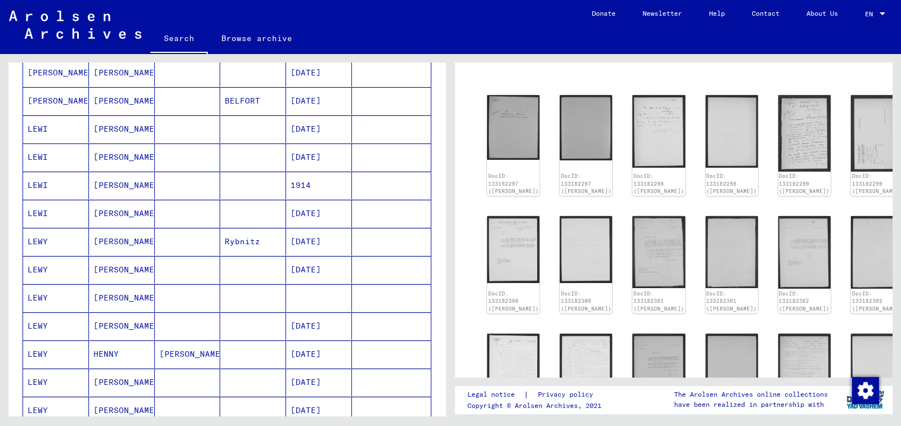
click at [341, 304] on mat-cell at bounding box center [319, 298] width 66 height 28
click at [311, 297] on mat-cell at bounding box center [319, 298] width 66 height 28
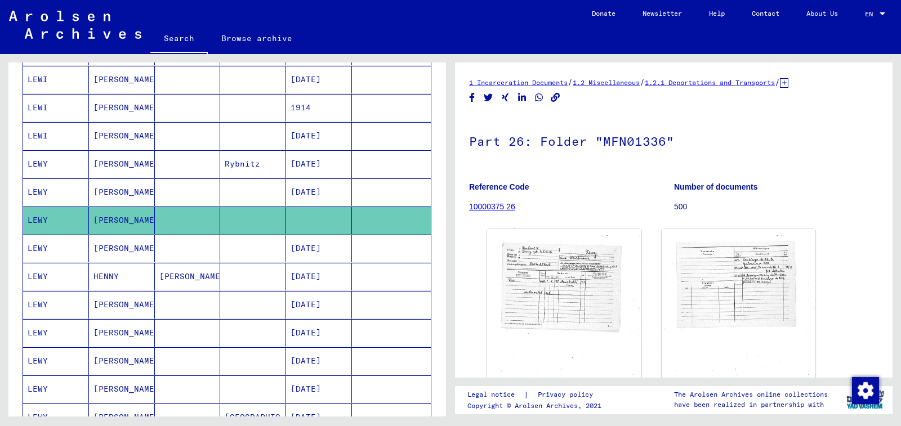
scroll to position [563, 0]
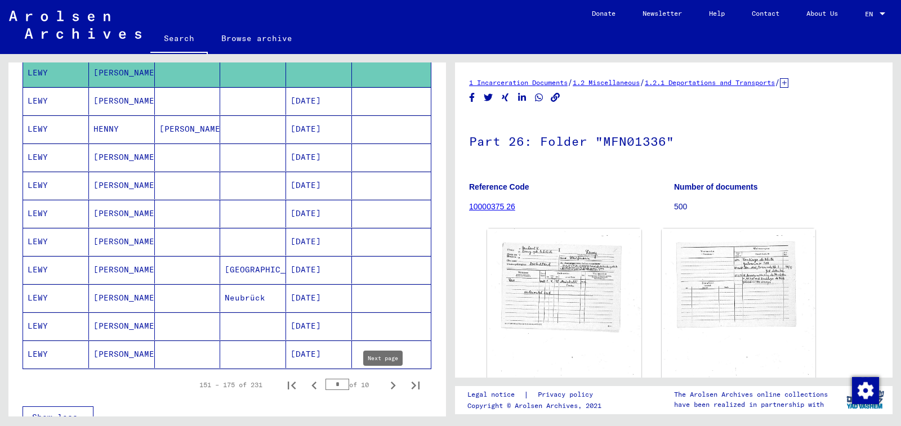
click at [386, 391] on icon "Next page" at bounding box center [393, 386] width 16 height 16
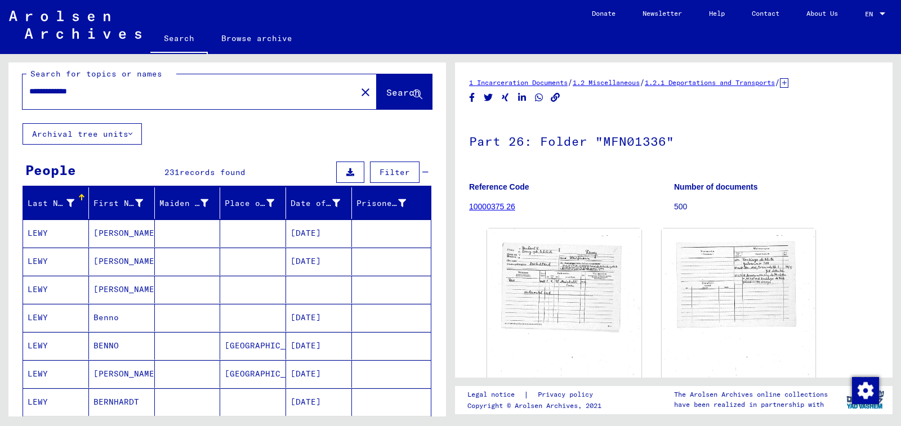
scroll to position [0, 0]
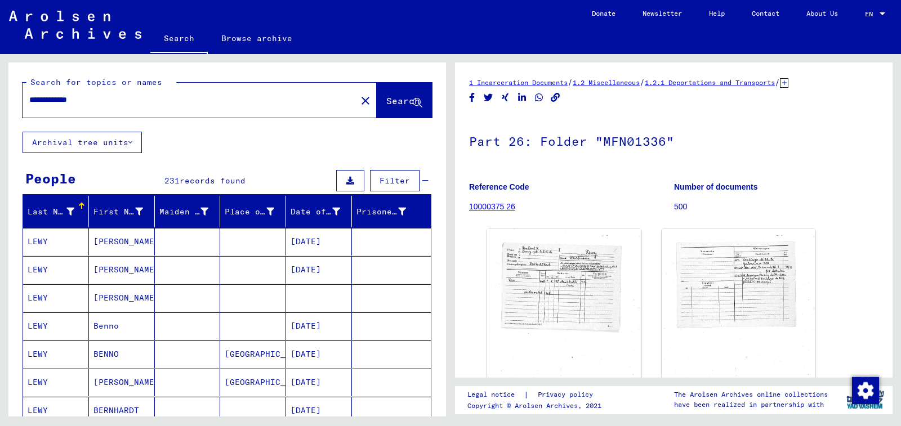
click at [319, 302] on mat-cell at bounding box center [319, 298] width 66 height 28
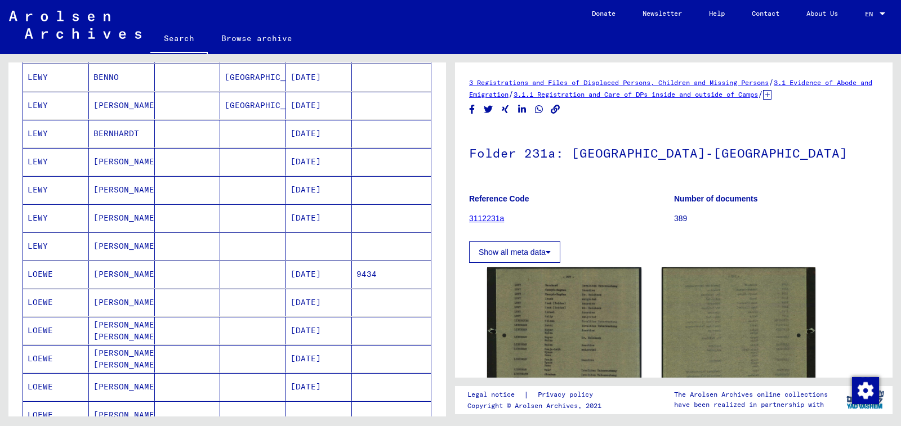
scroll to position [282, 0]
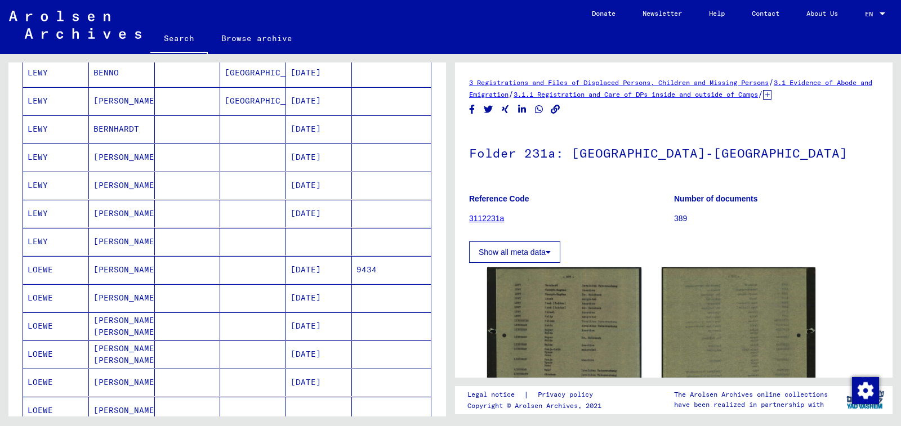
click at [338, 240] on mat-cell at bounding box center [319, 242] width 66 height 28
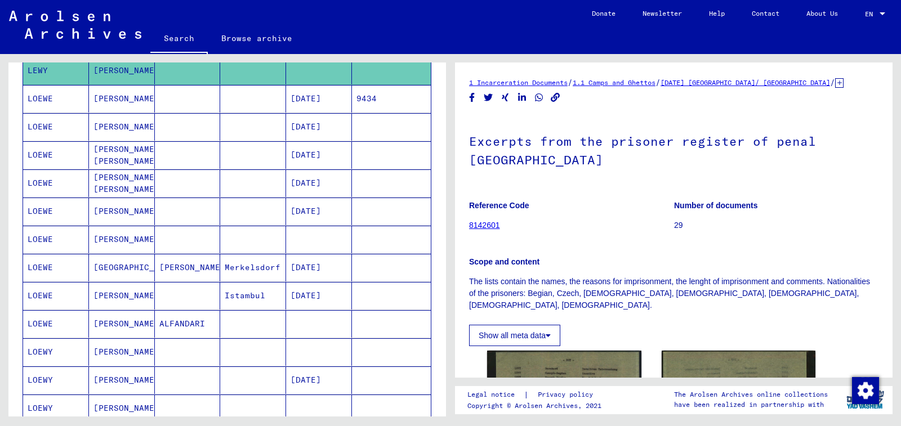
scroll to position [563, 0]
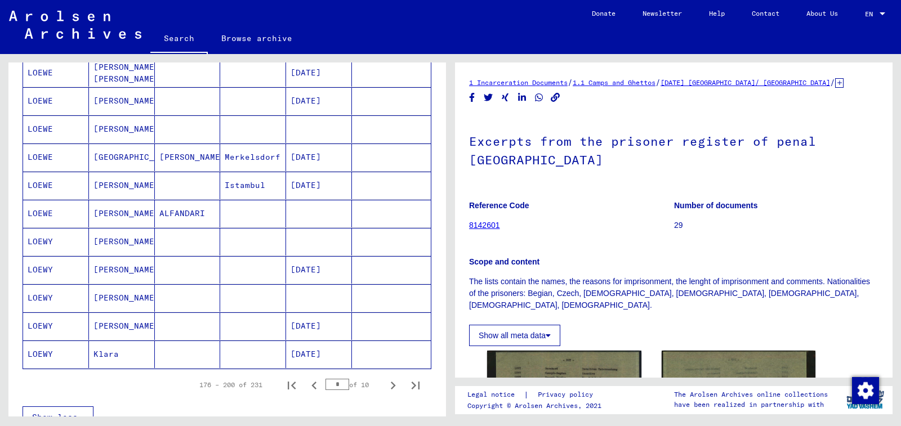
click at [310, 236] on mat-cell at bounding box center [319, 242] width 66 height 28
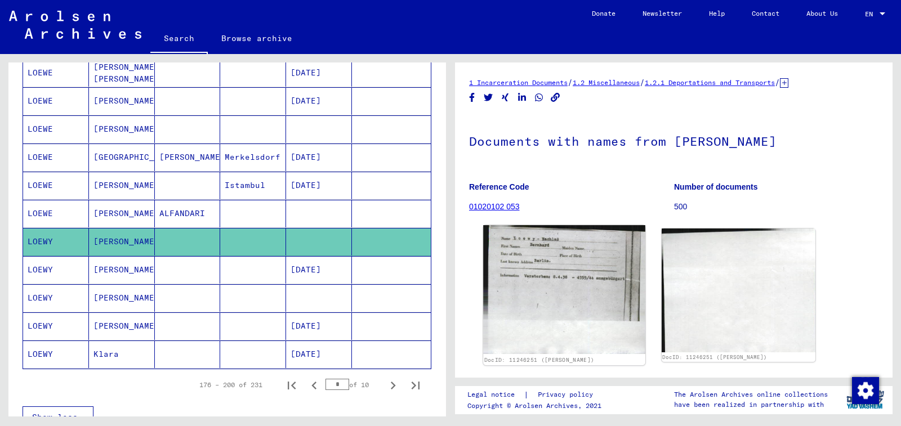
click at [545, 295] on img at bounding box center [564, 289] width 162 height 129
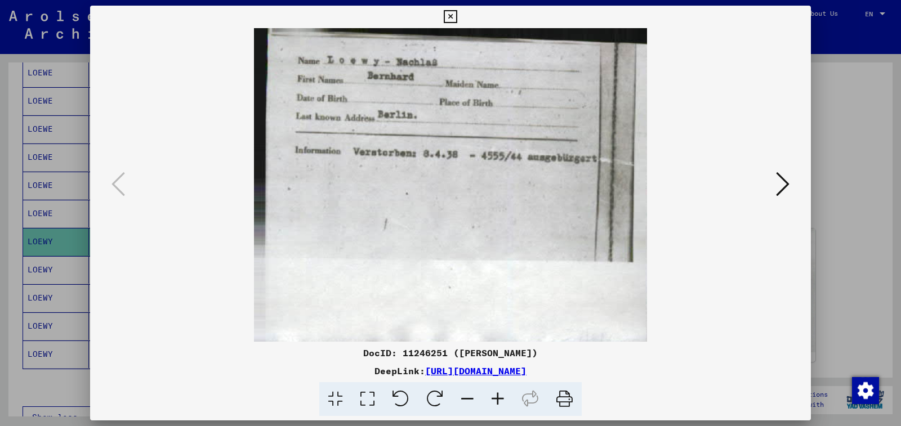
click at [457, 15] on icon at bounding box center [450, 17] width 13 height 14
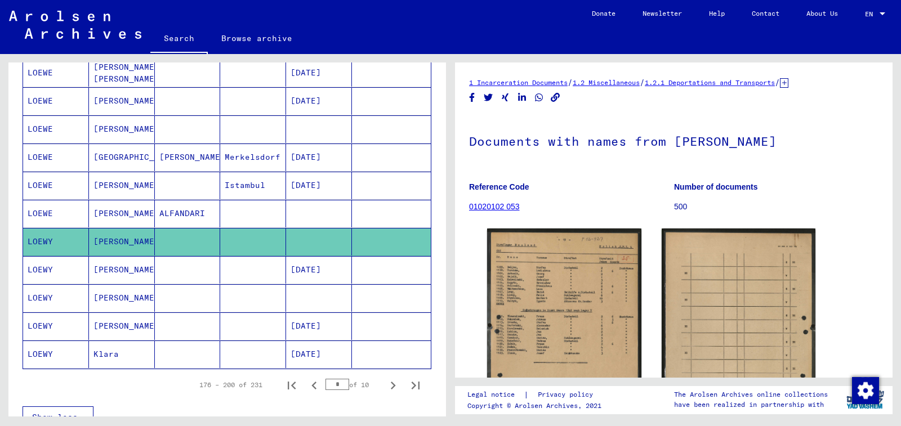
click at [352, 290] on mat-cell at bounding box center [391, 298] width 79 height 28
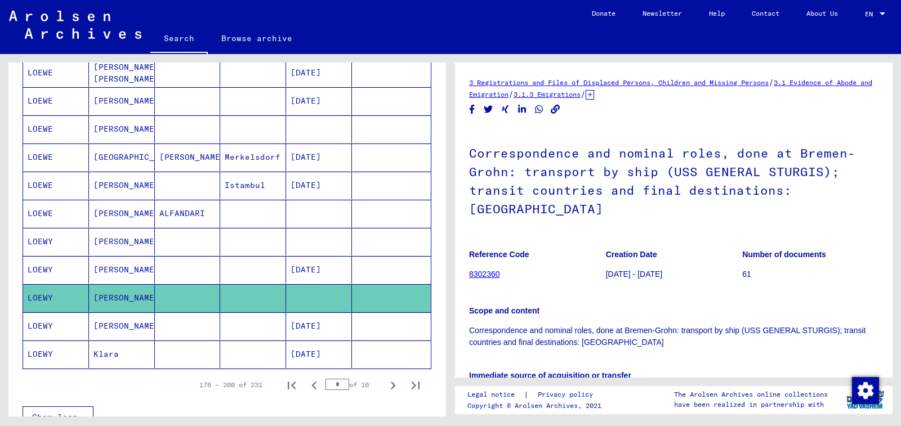
scroll to position [213, 0]
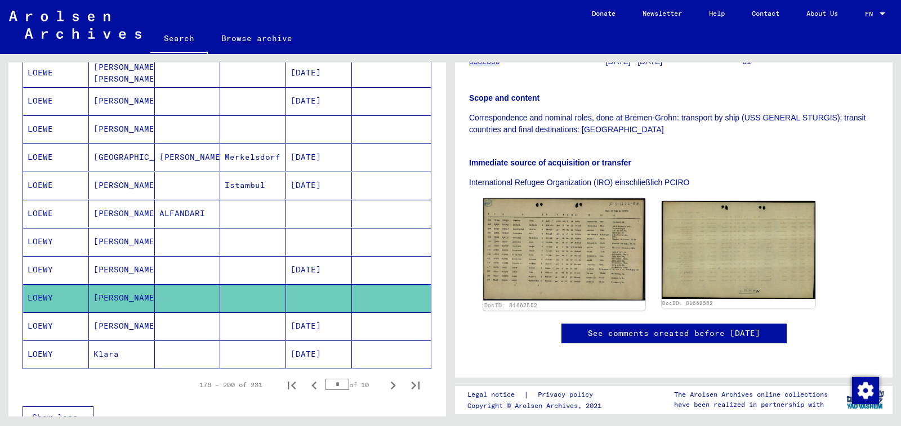
click at [561, 245] on img at bounding box center [564, 249] width 162 height 102
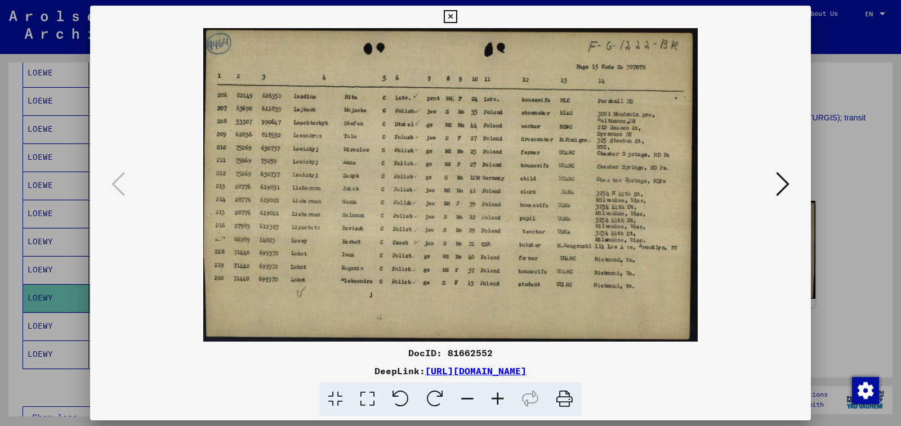
click at [490, 398] on icon at bounding box center [498, 399] width 30 height 34
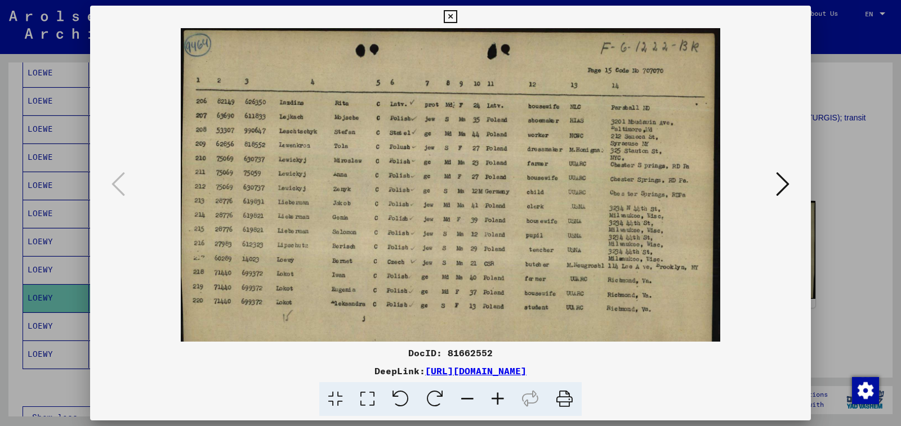
click at [490, 398] on icon at bounding box center [498, 399] width 30 height 34
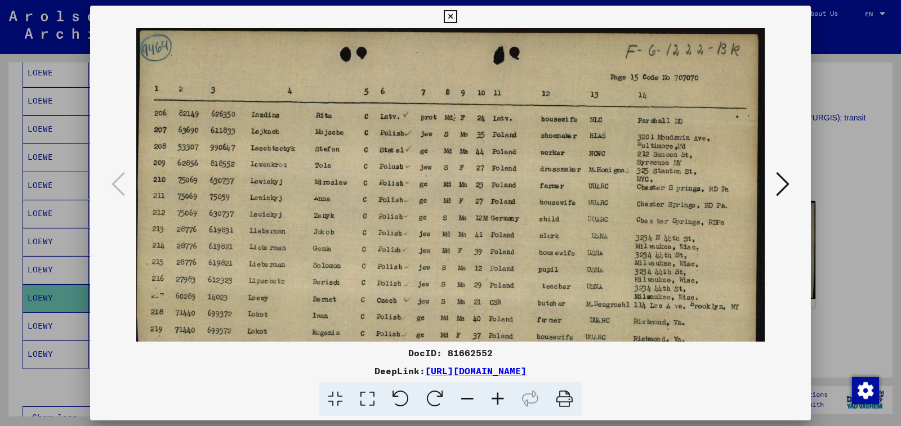
click at [490, 398] on icon at bounding box center [498, 399] width 30 height 34
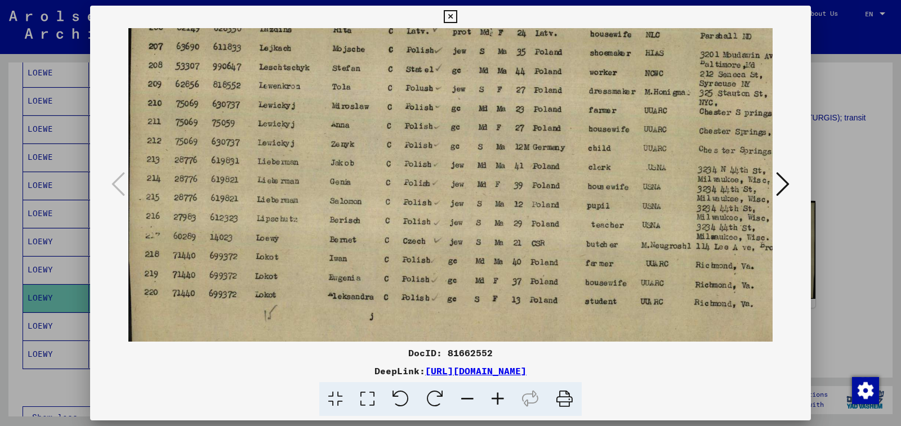
scroll to position [120, 0]
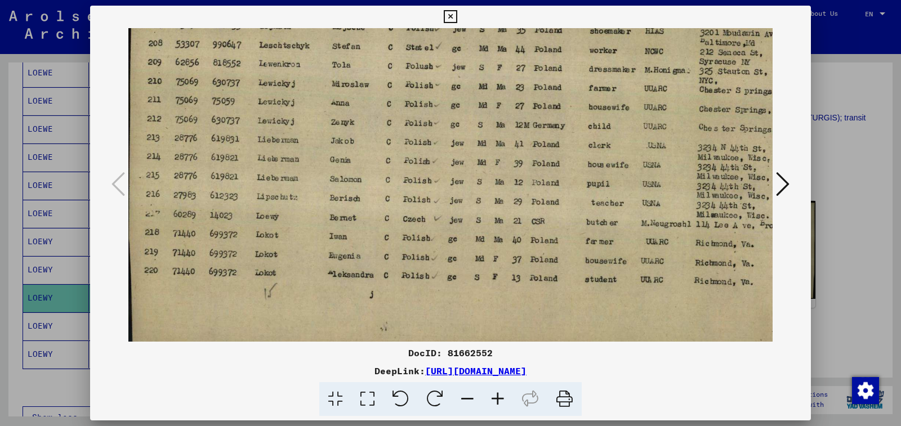
drag, startPoint x: 451, startPoint y: 297, endPoint x: 470, endPoint y: 177, distance: 121.5
click at [470, 177] on img at bounding box center [486, 135] width 717 height 454
click at [457, 18] on icon at bounding box center [450, 17] width 13 height 14
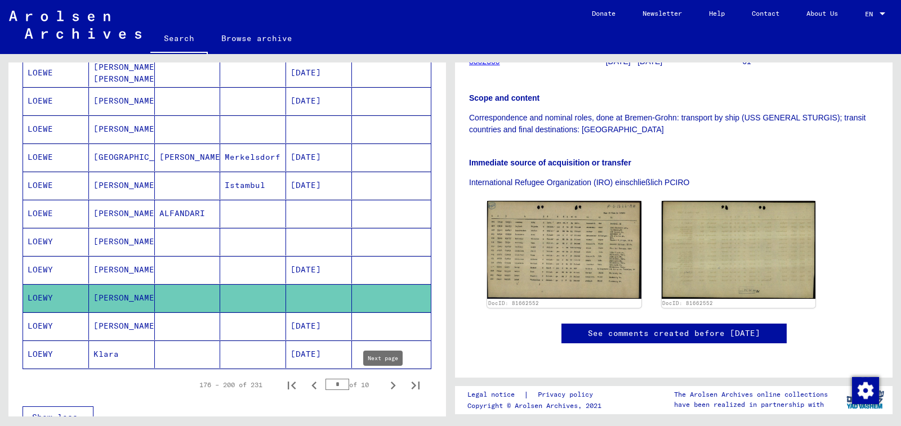
click at [385, 385] on icon "Next page" at bounding box center [393, 386] width 16 height 16
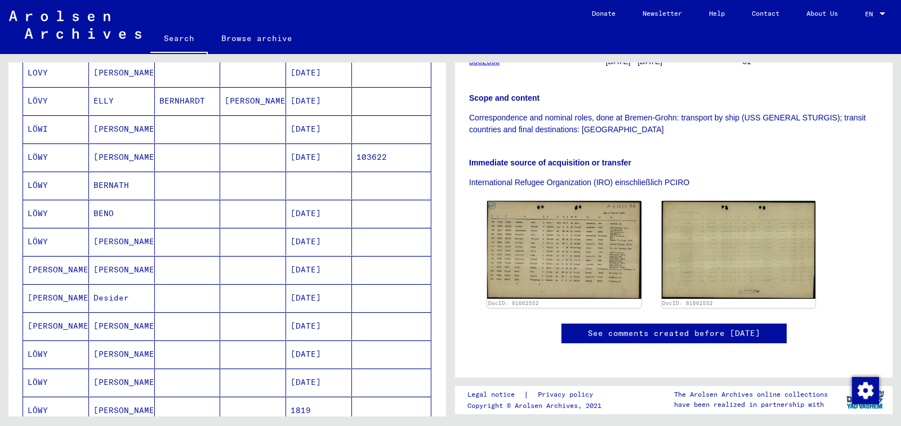
scroll to position [0, 0]
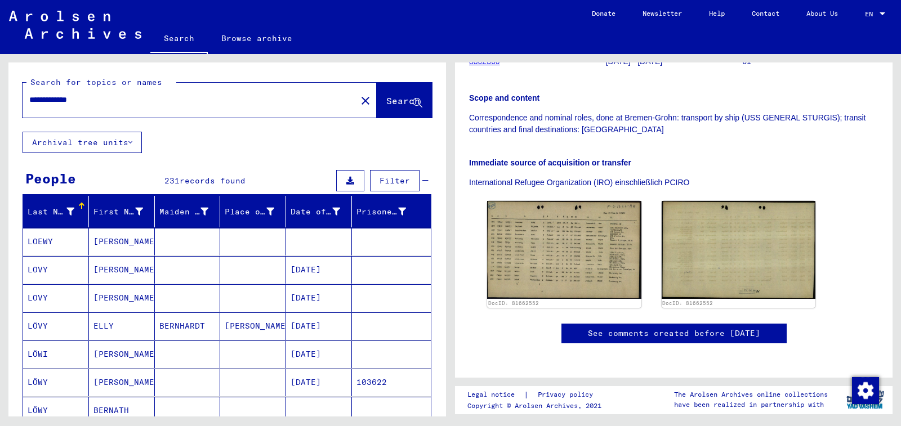
click at [352, 246] on mat-cell at bounding box center [391, 242] width 79 height 28
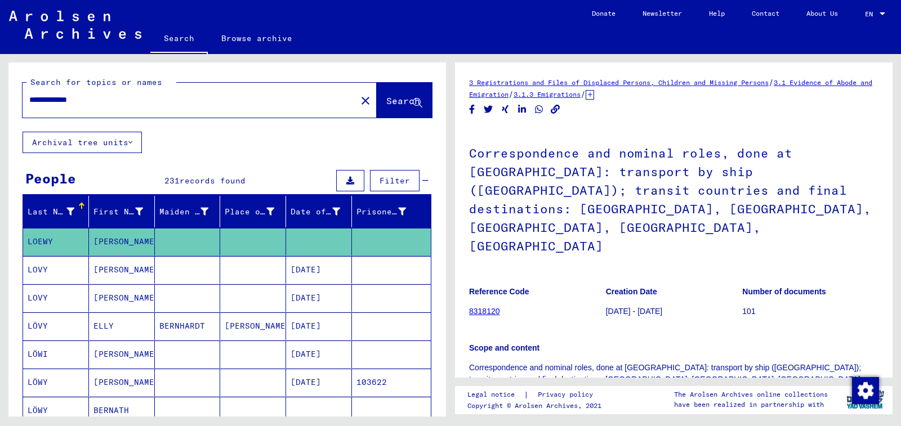
scroll to position [225, 0]
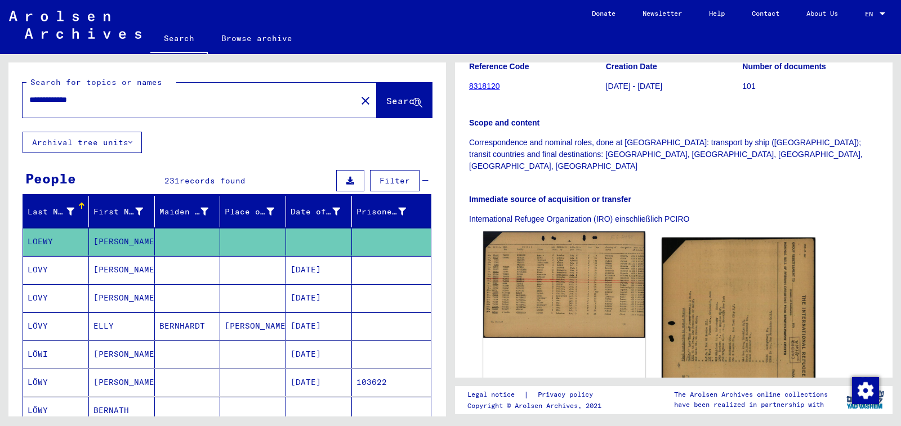
click at [574, 251] on img at bounding box center [564, 284] width 162 height 106
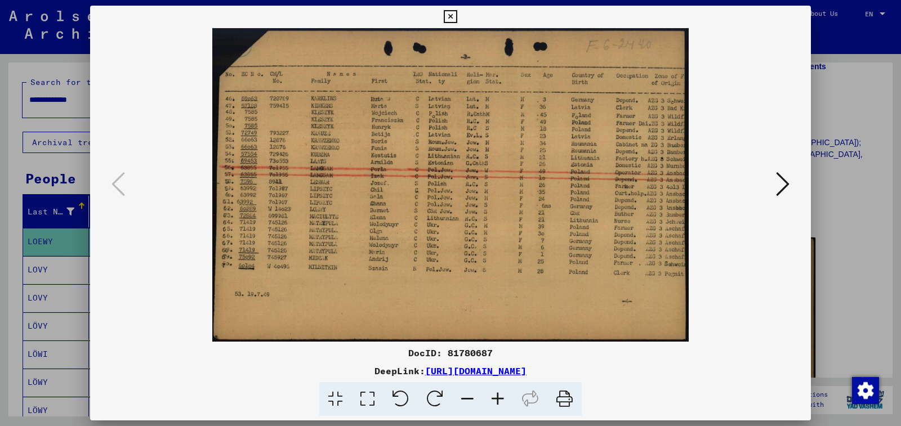
click at [499, 399] on icon at bounding box center [498, 399] width 30 height 34
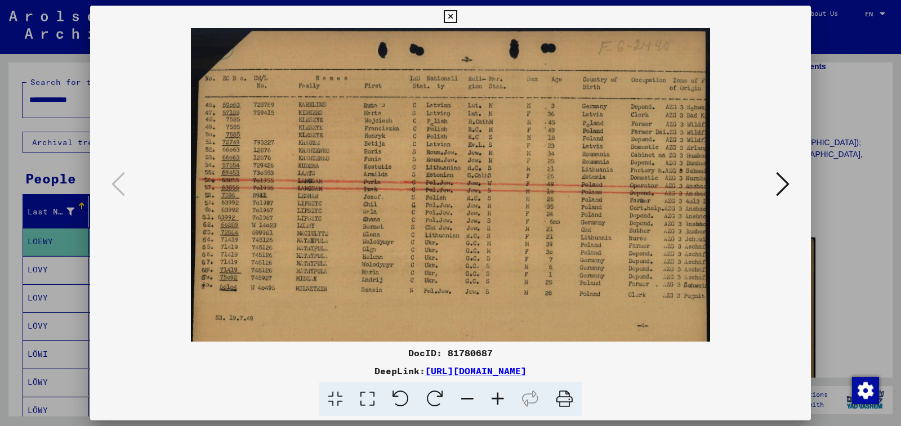
click at [499, 399] on icon at bounding box center [498, 399] width 30 height 34
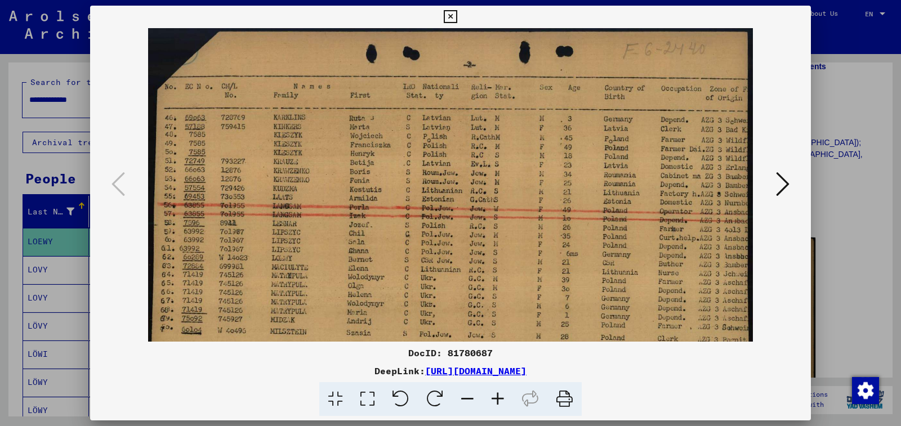
click at [499, 399] on icon at bounding box center [498, 399] width 30 height 34
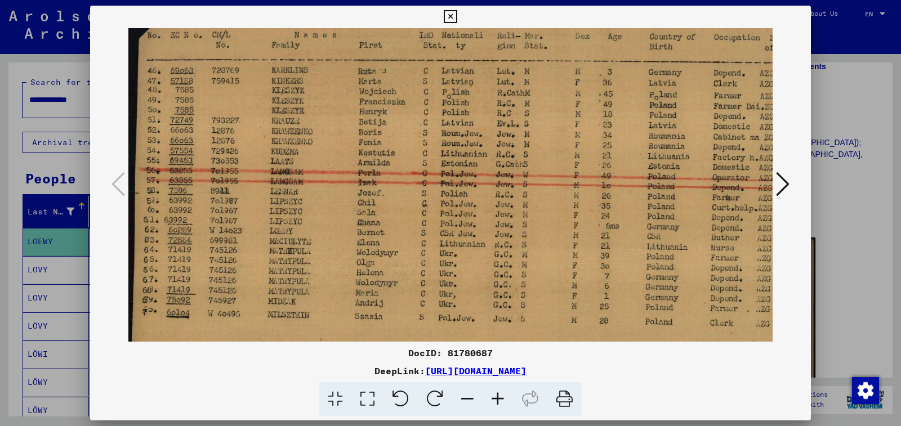
scroll to position [90, 0]
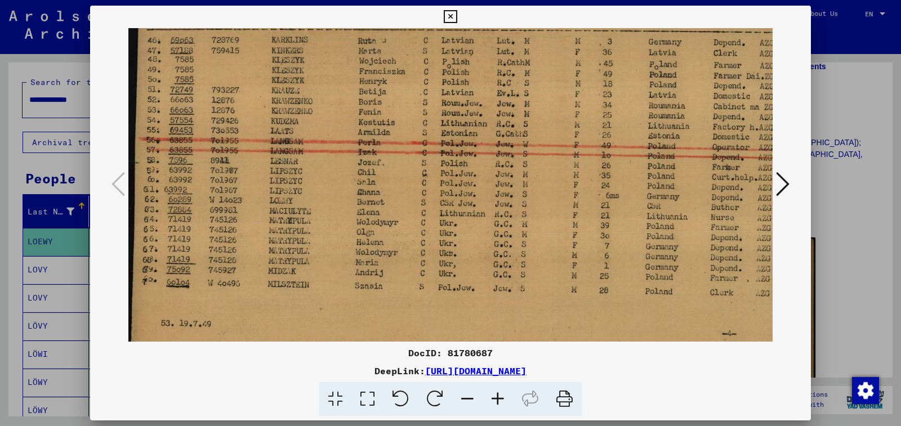
drag, startPoint x: 432, startPoint y: 278, endPoint x: 443, endPoint y: 209, distance: 69.6
click at [443, 209] on img at bounding box center [473, 165] width 690 height 454
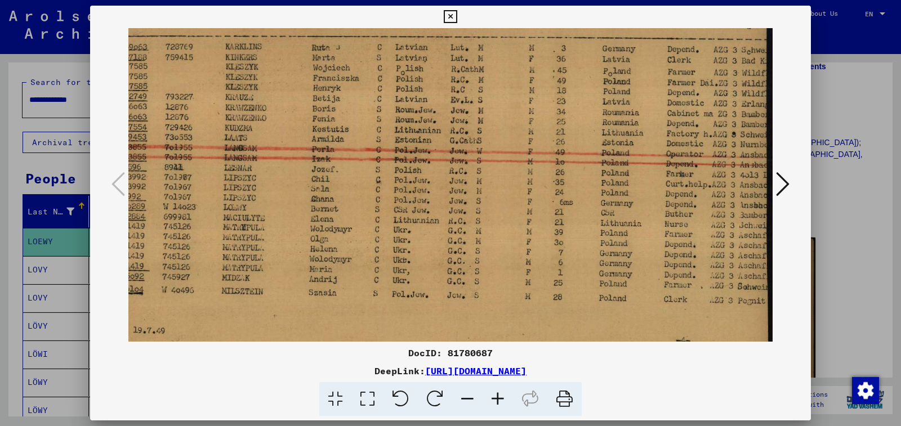
scroll to position [83, 0]
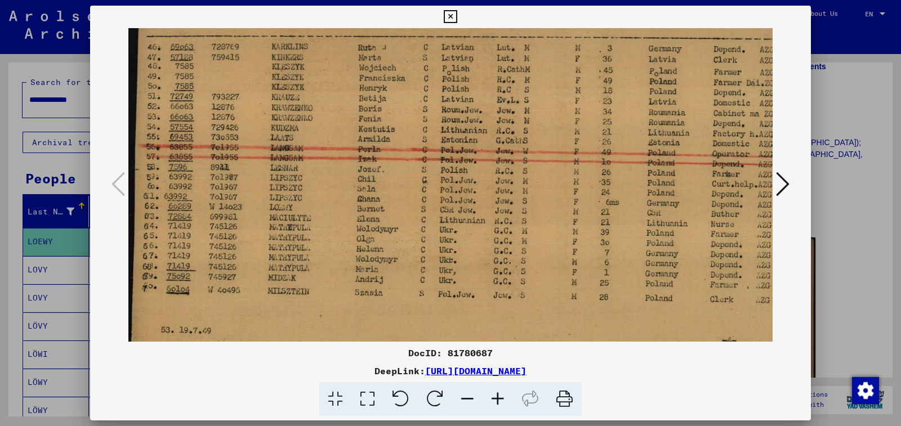
drag, startPoint x: 674, startPoint y: 208, endPoint x: 658, endPoint y: 215, distance: 17.2
click at [658, 215] on img at bounding box center [473, 172] width 690 height 454
click at [460, 15] on button at bounding box center [450, 17] width 20 height 23
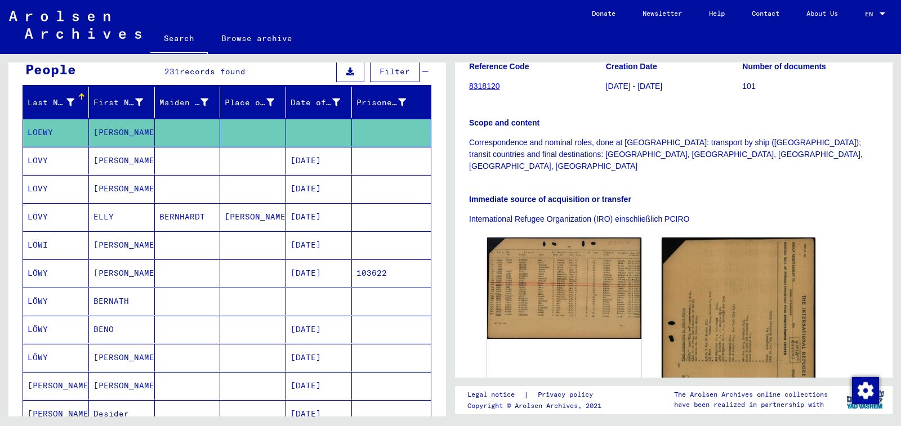
scroll to position [113, 0]
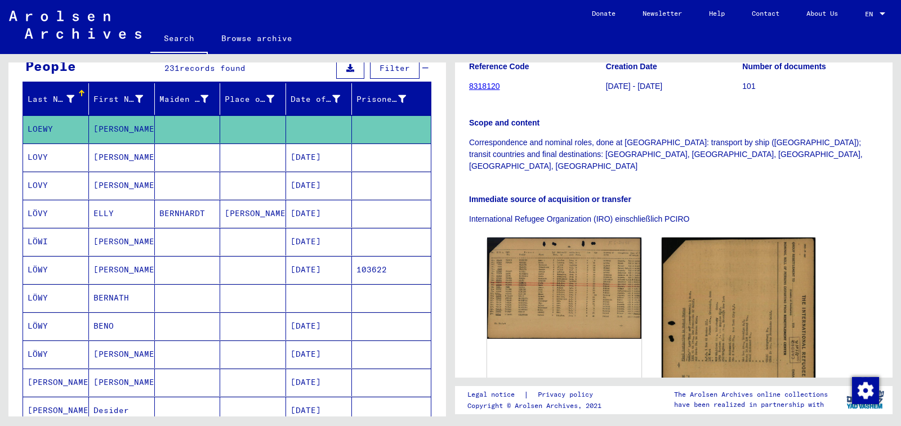
click at [356, 306] on mat-cell at bounding box center [391, 298] width 79 height 28
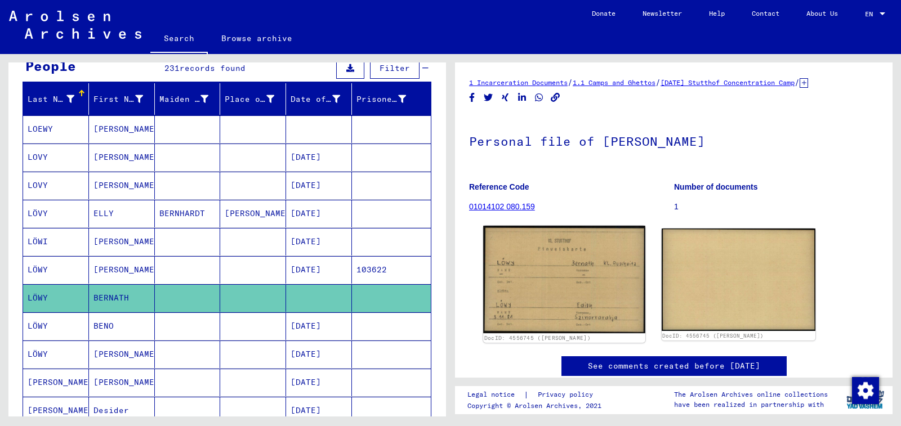
click at [527, 311] on img at bounding box center [564, 280] width 162 height 108
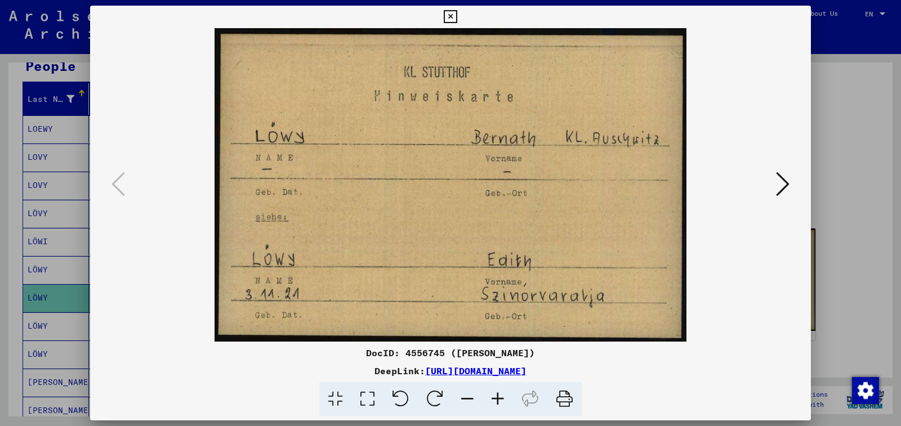
click at [457, 20] on icon at bounding box center [450, 17] width 13 height 14
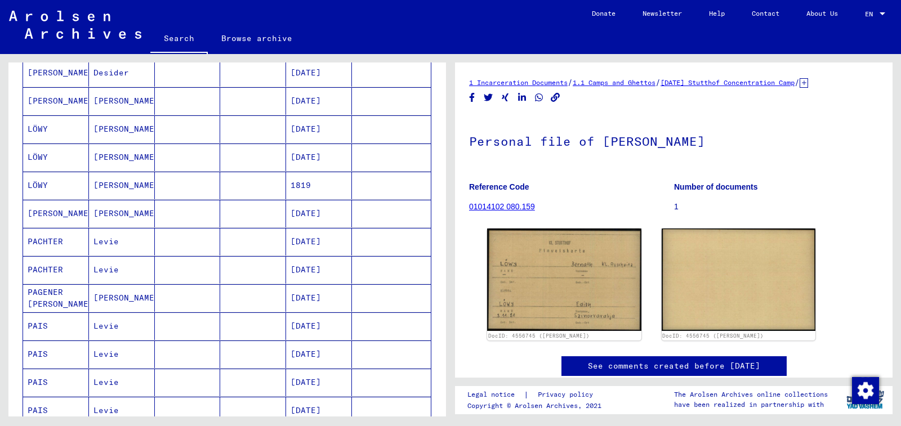
scroll to position [563, 0]
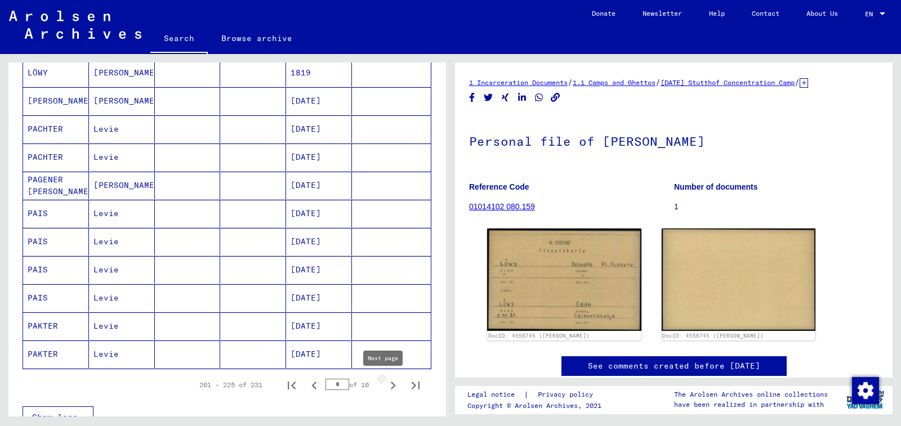
click at [391, 386] on icon "Next page" at bounding box center [393, 386] width 5 height 8
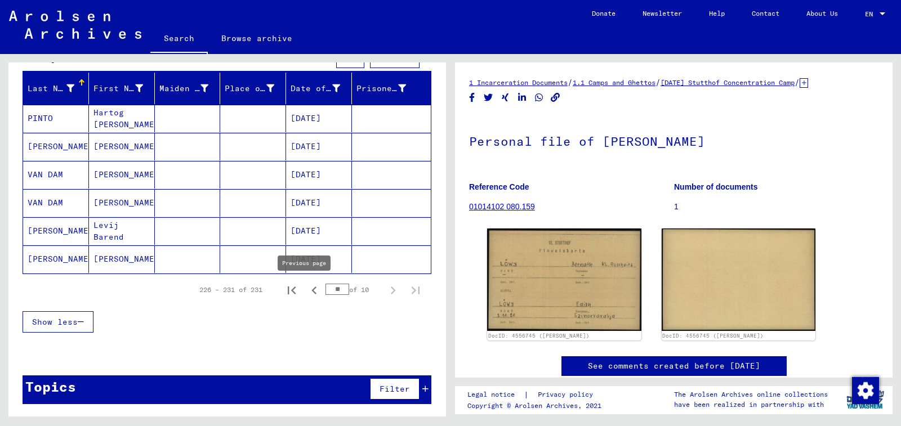
click at [311, 291] on icon "Previous page" at bounding box center [313, 291] width 5 height 8
type input "*"
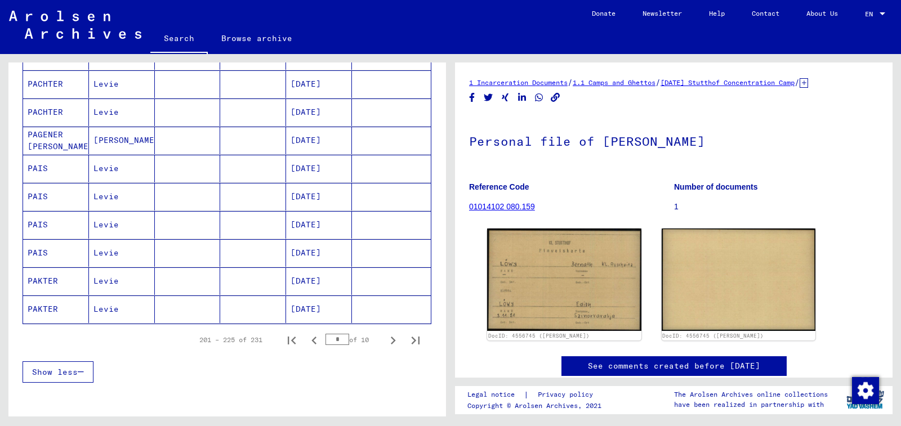
scroll to position [658, 0]
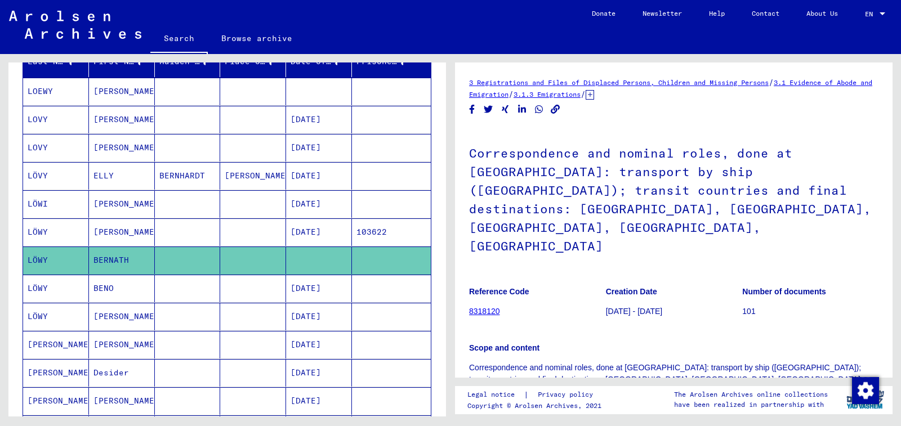
scroll to position [39, 0]
